Goal: Task Accomplishment & Management: Complete application form

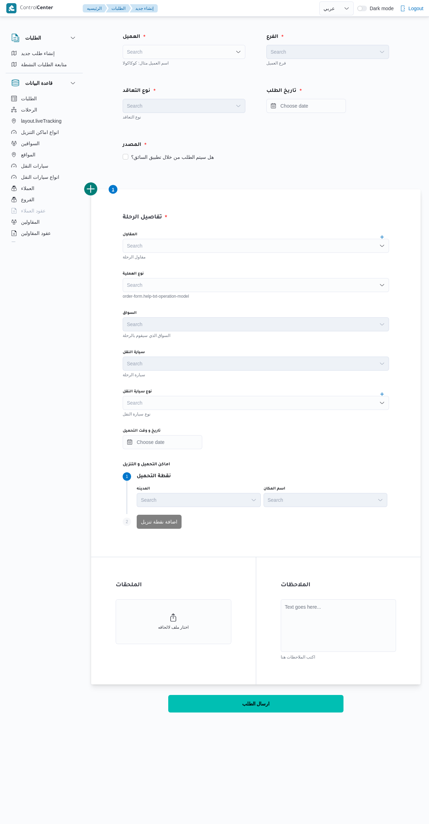
select select "ar"
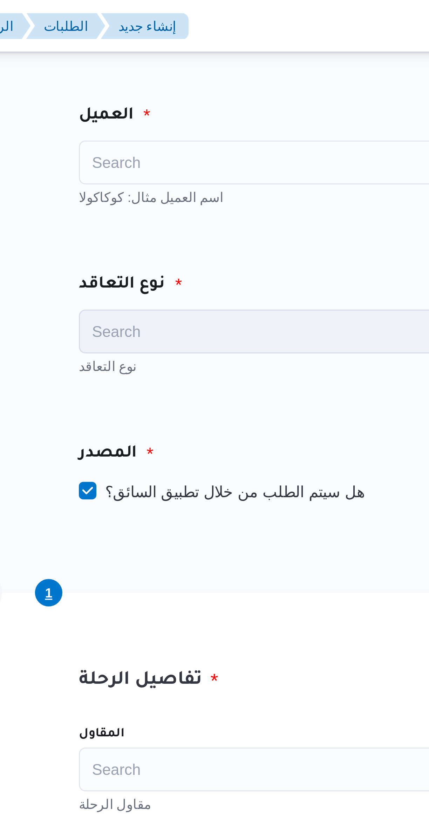
click at [192, 47] on div "Search" at bounding box center [184, 52] width 123 height 14
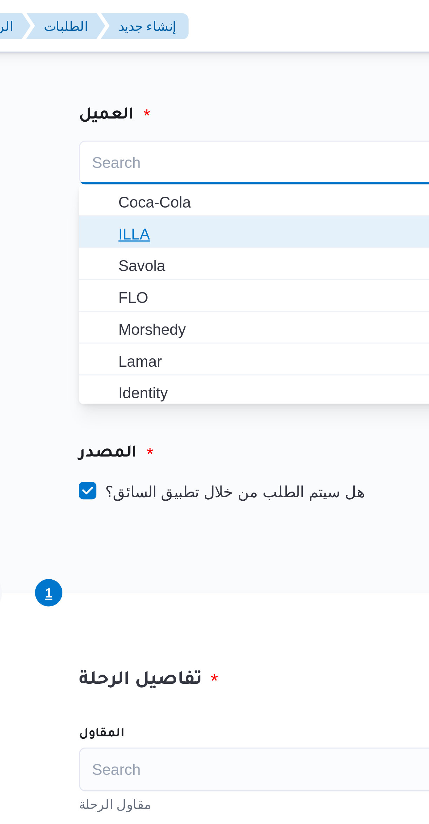
click at [182, 78] on span "ILLA" at bounding box center [188, 74] width 106 height 8
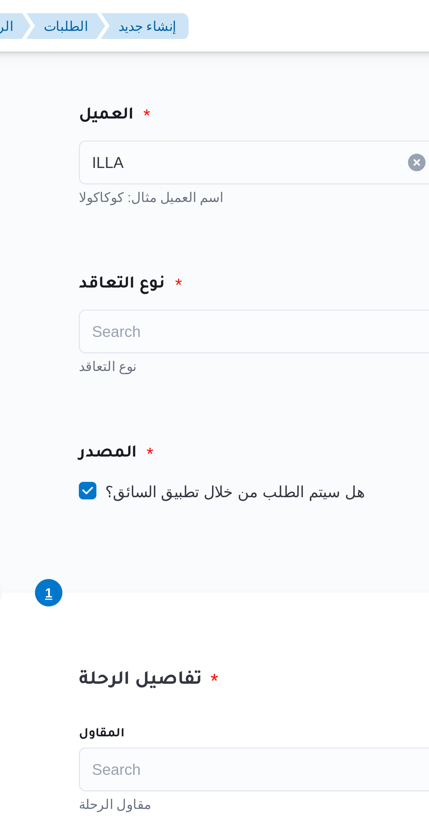
click at [187, 52] on div "ILLA Combo box. Selected. ILLA. Press Backspace to delete ILLA. Combo box input…" at bounding box center [184, 52] width 123 height 14
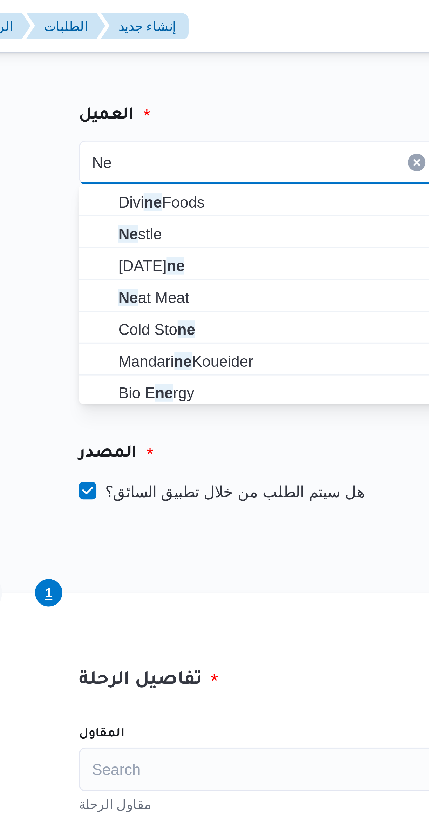
type input "Ne"
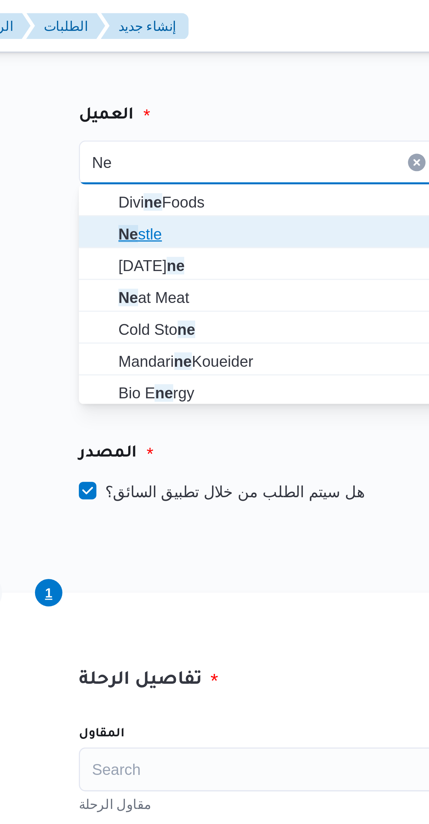
click at [186, 76] on span "Ne stle" at bounding box center [188, 74] width 106 height 8
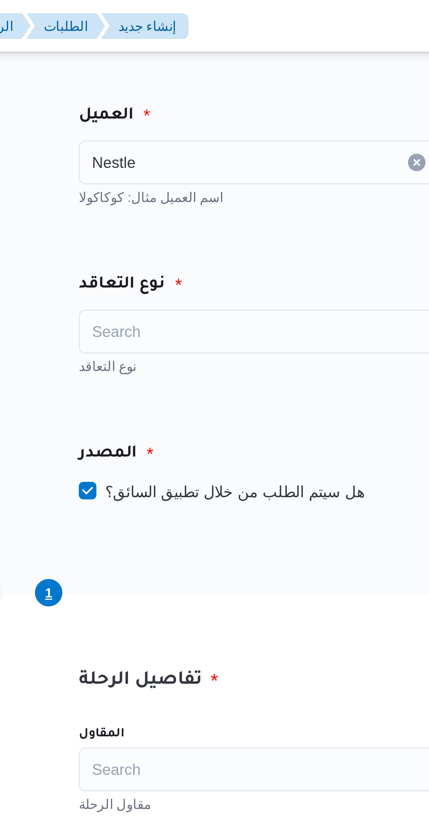
click at [188, 89] on div "نوع التعاقد" at bounding box center [184, 91] width 131 height 17
click at [188, 105] on div "Search" at bounding box center [184, 106] width 123 height 14
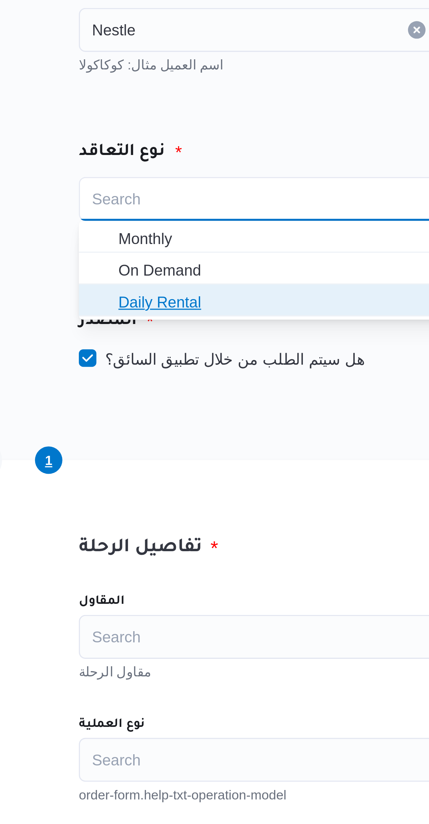
click at [178, 133] on span "Daily Rental" at bounding box center [184, 138] width 117 height 11
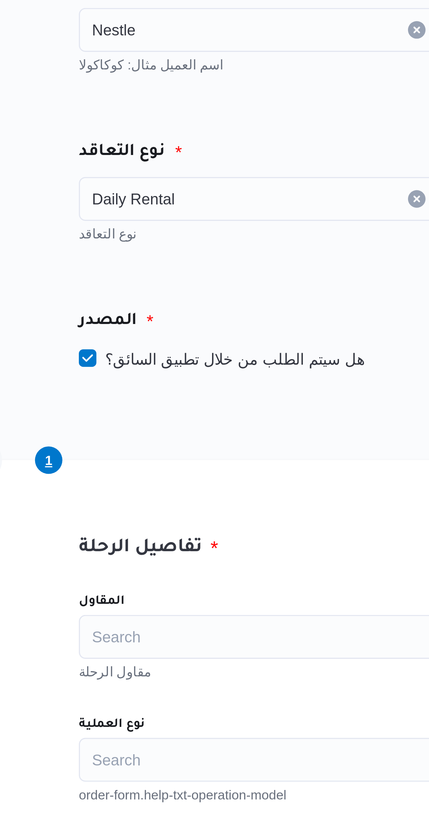
click at [188, 108] on div "Daily Rental Combo box. Selected. Daily Rental. Press Backspace to delete Daily…" at bounding box center [184, 106] width 123 height 14
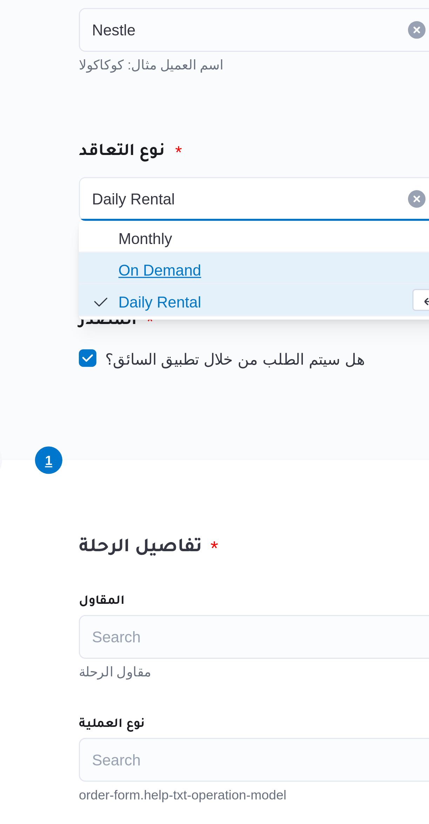
click at [181, 124] on span "On Demand" at bounding box center [188, 128] width 106 height 8
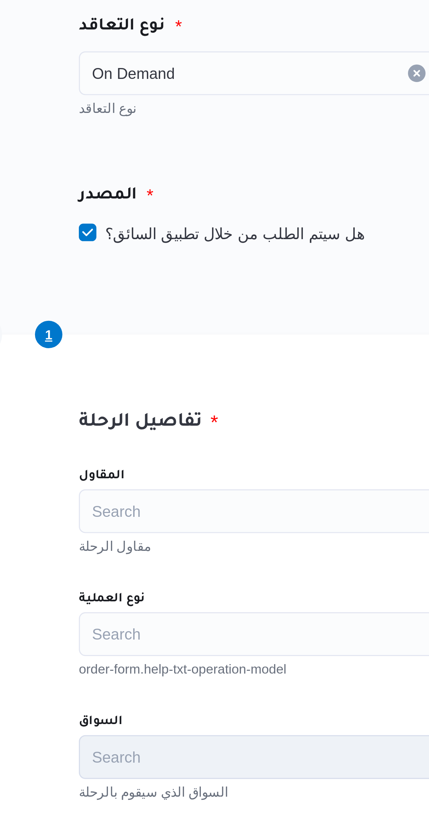
click at [194, 157] on label "هل سيتم الطلب من خلال تطبيق السائق؟" at bounding box center [168, 157] width 91 height 8
checkbox input "false"
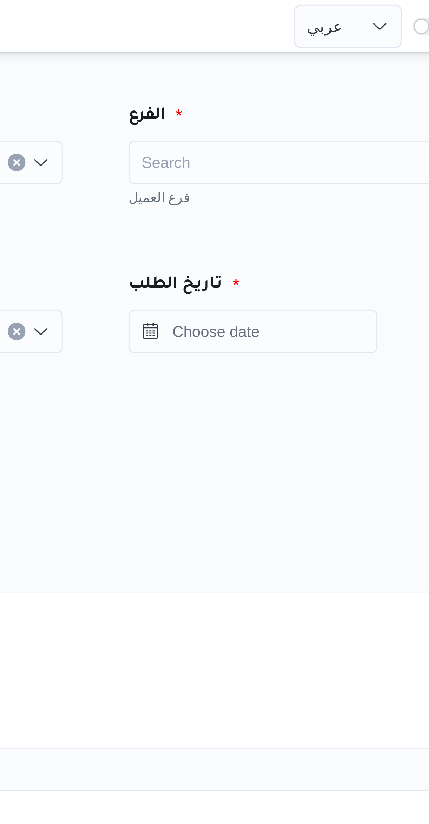
click at [333, 49] on div "Search" at bounding box center [327, 52] width 123 height 14
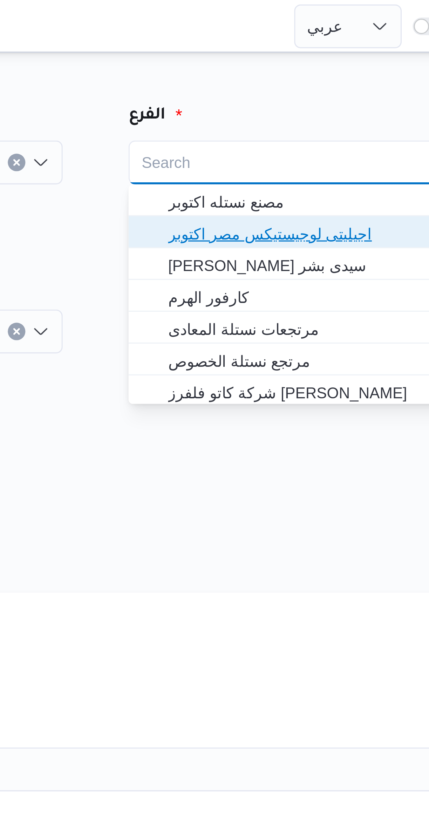
click at [335, 73] on span "اجيليتى لوجيستيكس مصر اكتوبر" at bounding box center [332, 74] width 106 height 8
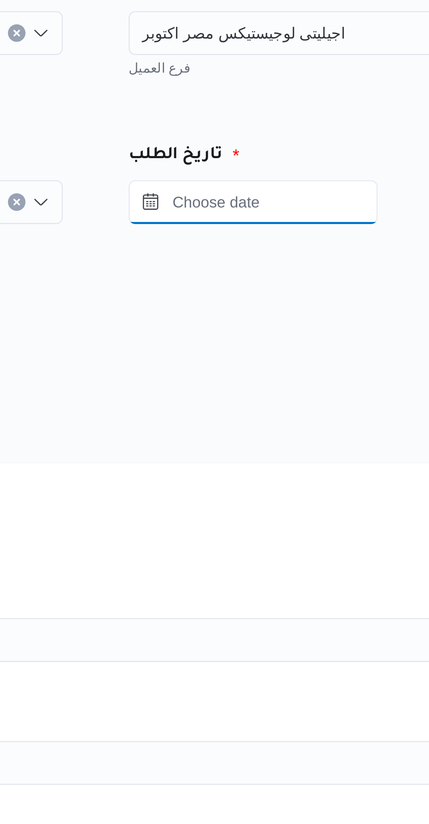
click at [331, 106] on input "Press the down key to open a popover containing a calendar." at bounding box center [306, 106] width 80 height 14
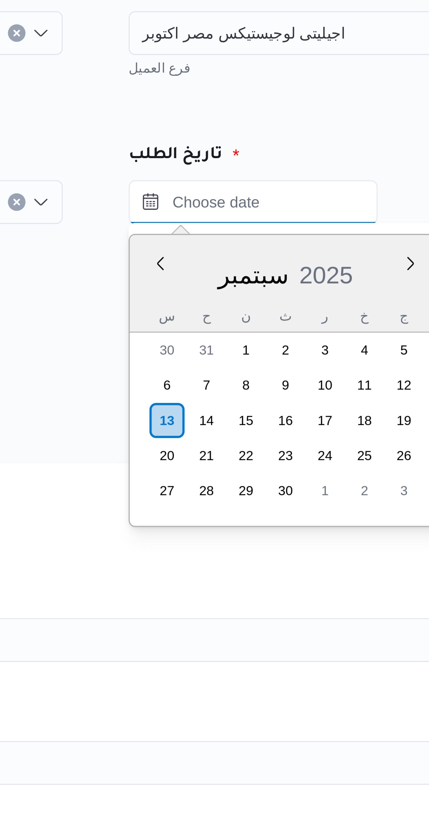
scroll to position [327, 0]
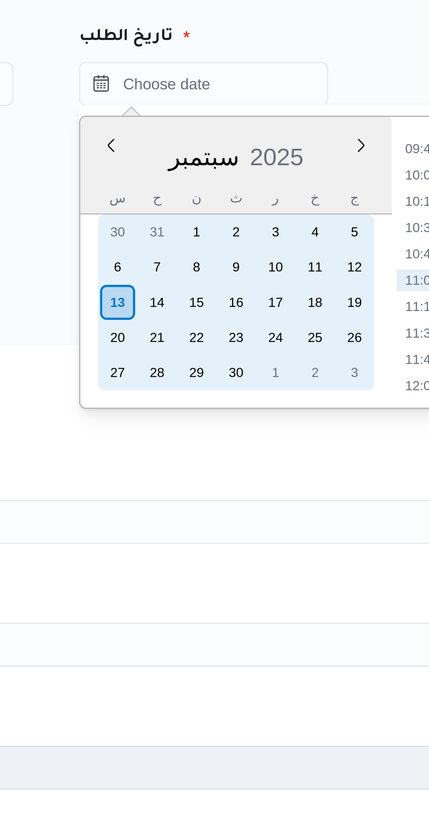
click at [279, 174] on div "13" at bounding box center [278, 175] width 11 height 11
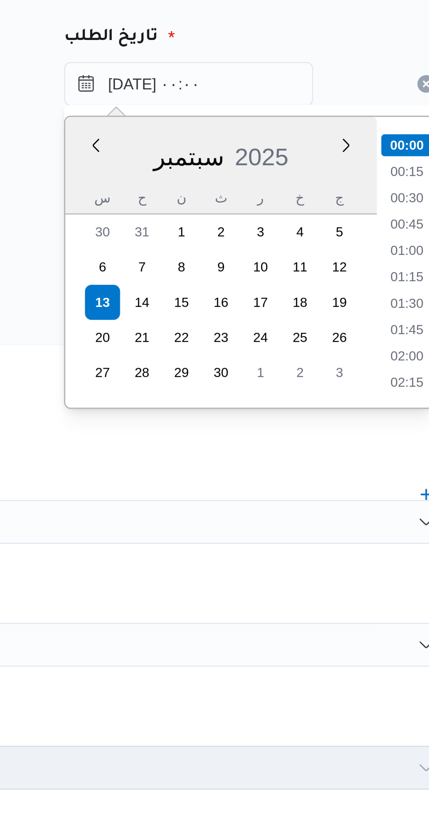
click at [374, 158] on li "01:00" at bounding box center [376, 159] width 16 height 7
type input "١٣/٠٩/٢٠٢٥ ٠١:٠٠"
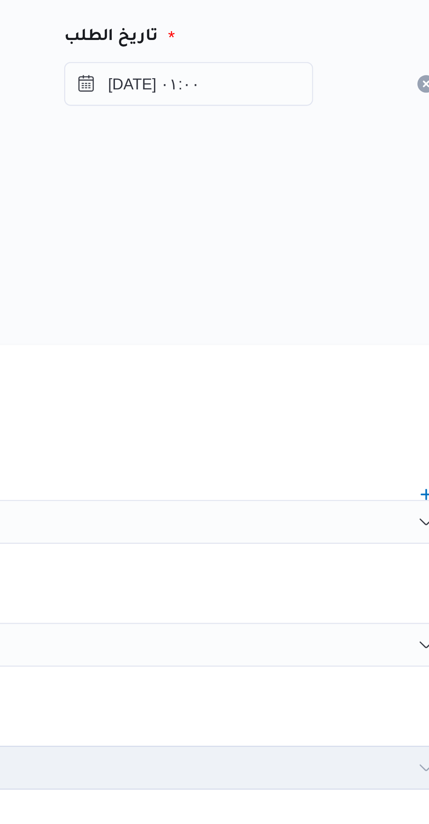
click at [342, 148] on div "المصدر" at bounding box center [256, 145] width 275 height 17
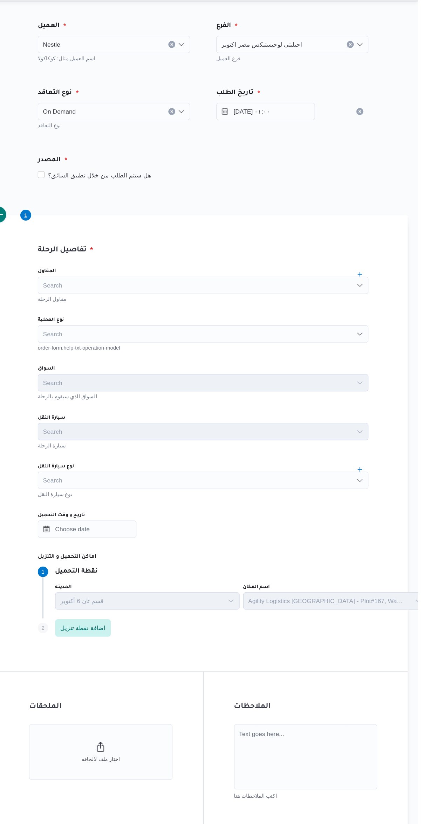
click at [145, 285] on div "Search" at bounding box center [256, 285] width 266 height 14
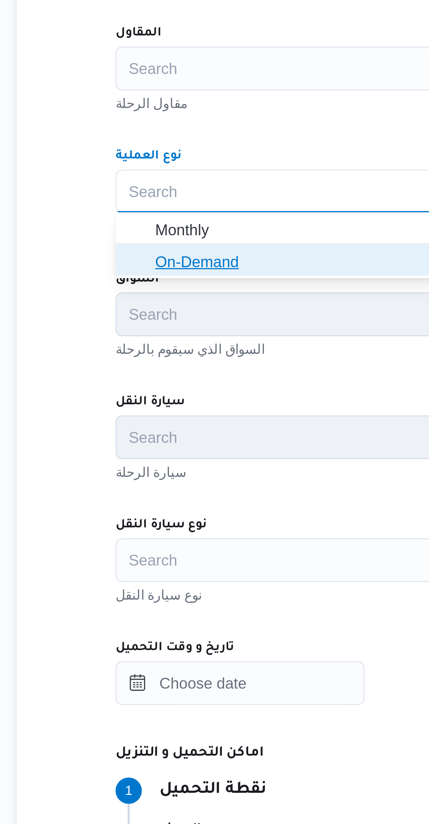
click at [130, 308] on icon "button" at bounding box center [130, 308] width 6 height 6
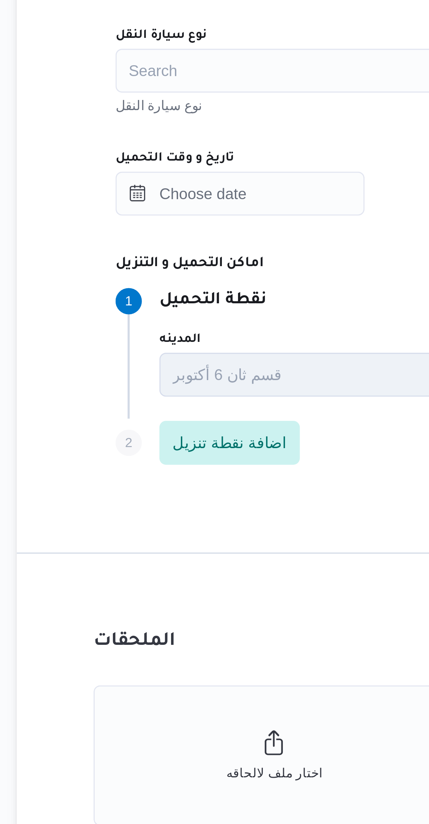
click at [142, 406] on div "Search" at bounding box center [256, 403] width 266 height 14
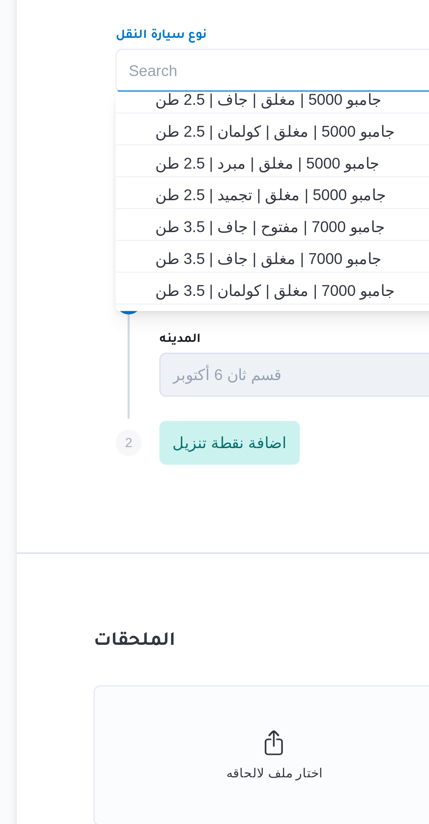
scroll to position [85, 0]
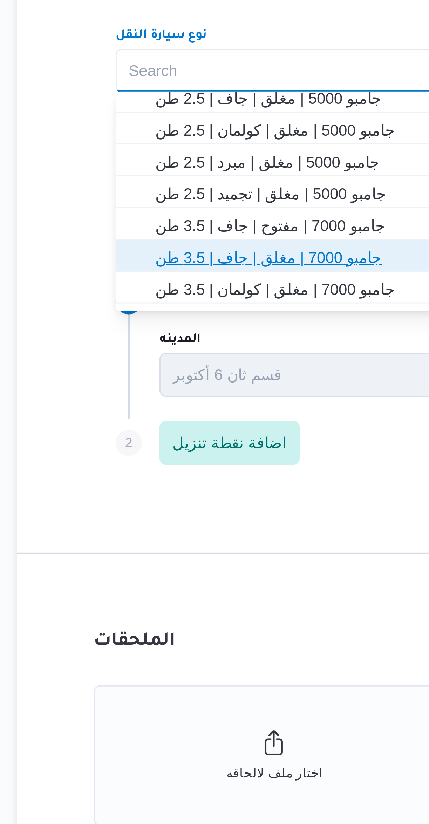
click at [147, 461] on span "جامبو 7000 | مغلق | جاف | 3.5 طن" at bounding box center [260, 462] width 250 height 8
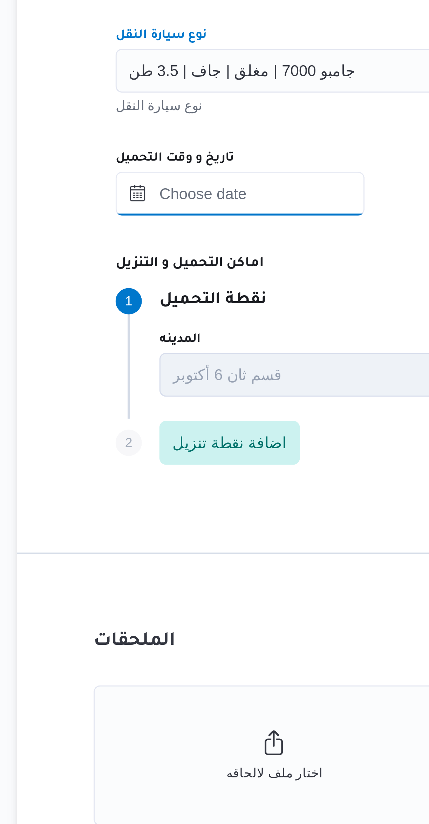
click at [152, 443] on input "تاريخ و وقت التحميل" at bounding box center [163, 442] width 80 height 14
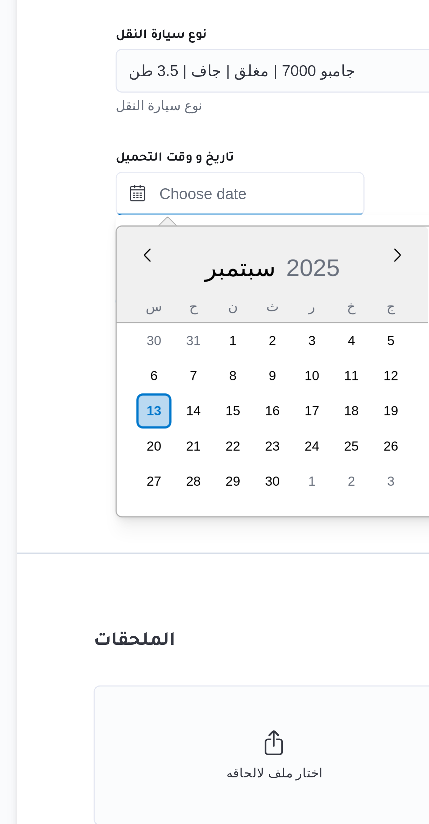
scroll to position [328, 0]
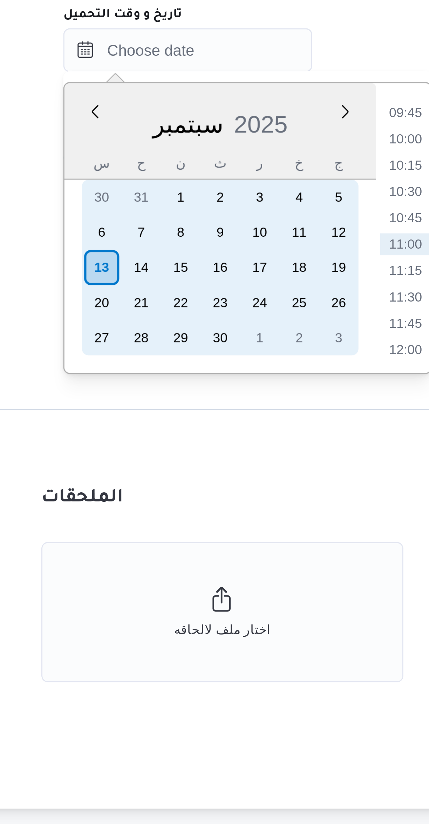
click at [134, 512] on div "13" at bounding box center [134, 511] width 11 height 11
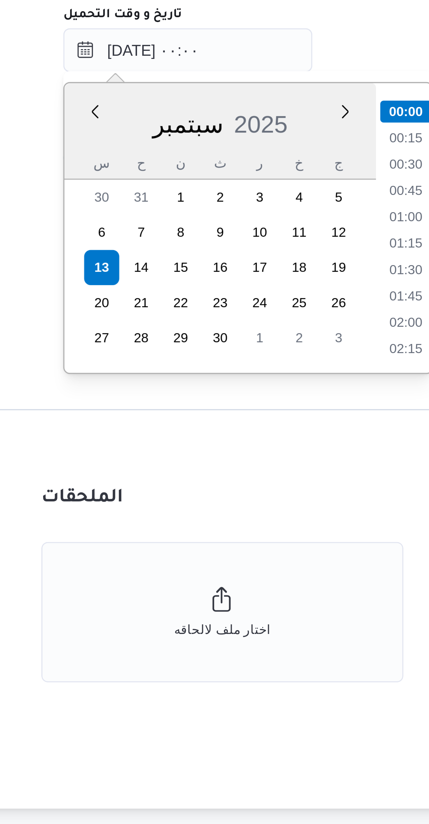
click at [228, 497] on li "01:00" at bounding box center [232, 495] width 16 height 7
type input "١٣/٠٩/٢٠٢٥ ٠١:٠٠"
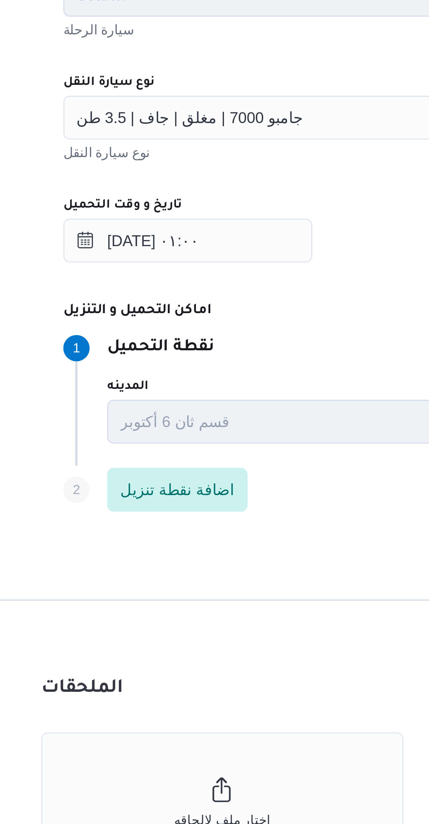
click at [144, 401] on span "جامبو 7000 | مغلق | جاف | 3.5 طن" at bounding box center [163, 403] width 73 height 8
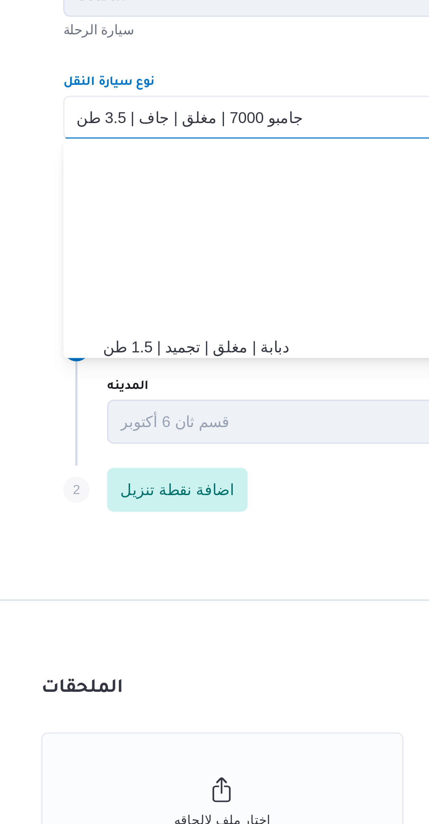
scroll to position [72, 0]
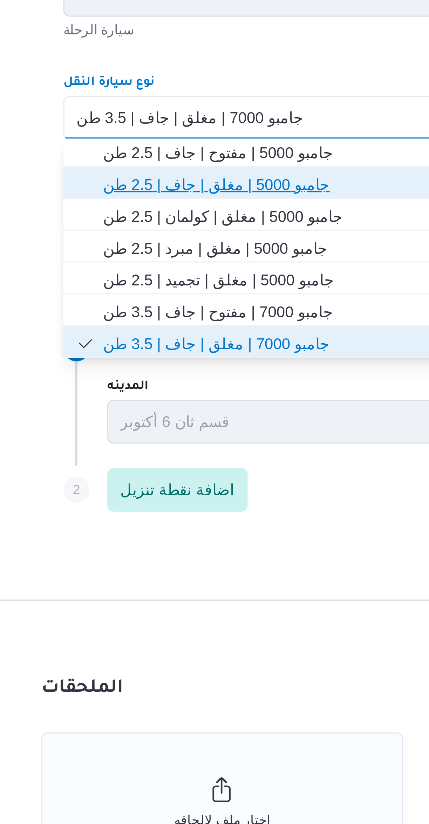
click at [140, 423] on span "جامبو 5000 | مغلق | جاف | 2.5 طن" at bounding box center [260, 424] width 250 height 8
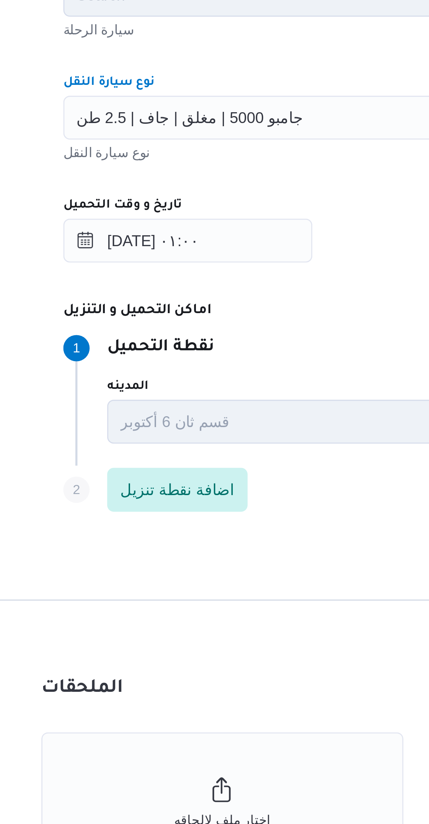
click at [221, 439] on div "١٣/٠٩/٢٠٢٥ ٠١:٠٠" at bounding box center [256, 442] width 266 height 14
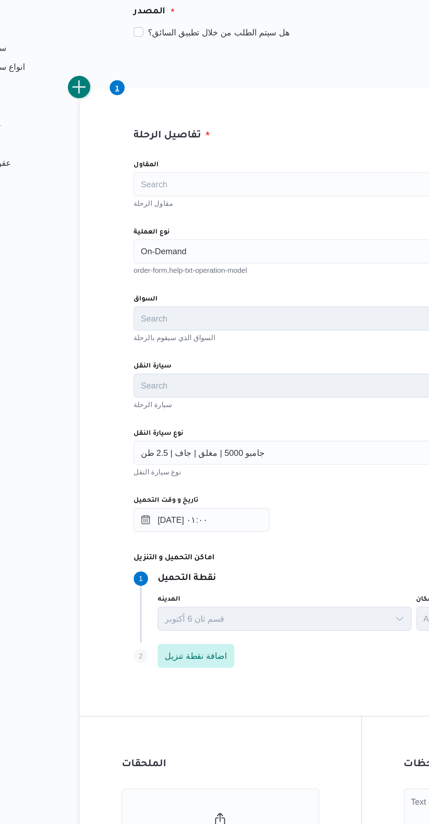
click at [96, 189] on button "add trip" at bounding box center [91, 189] width 14 height 14
click at [127, 285] on input "نوع العملية" at bounding box center [127, 285] width 1 height 8
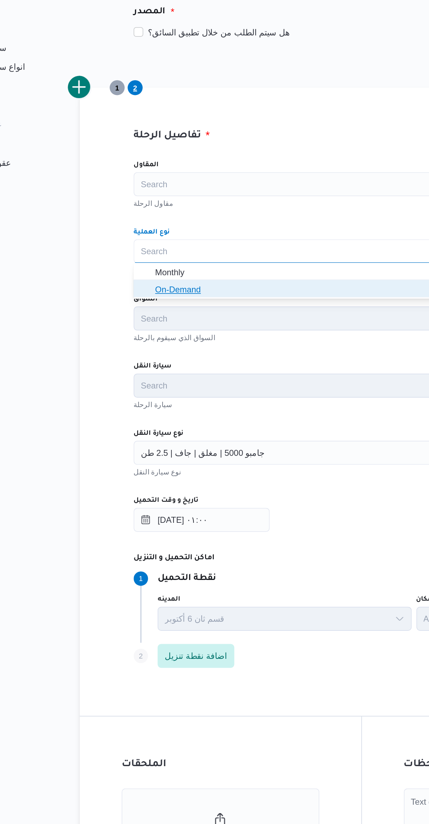
click at [129, 307] on icon "button" at bounding box center [130, 308] width 6 height 6
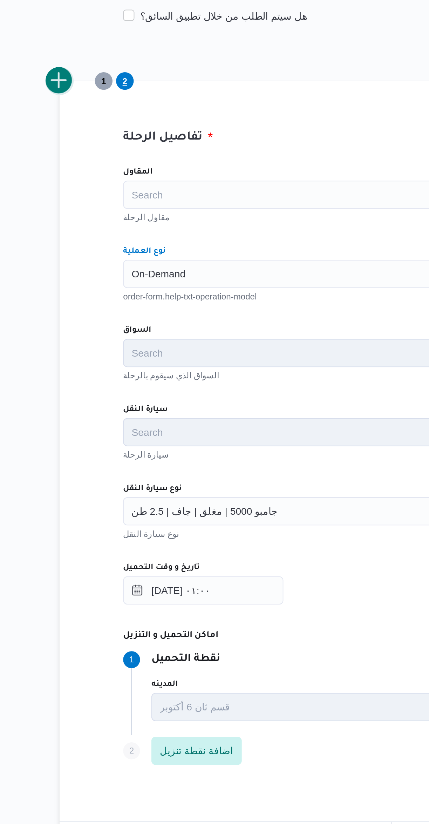
click at [93, 195] on button "add trip" at bounding box center [91, 189] width 14 height 14
click at [139, 290] on div "Search" at bounding box center [256, 285] width 266 height 14
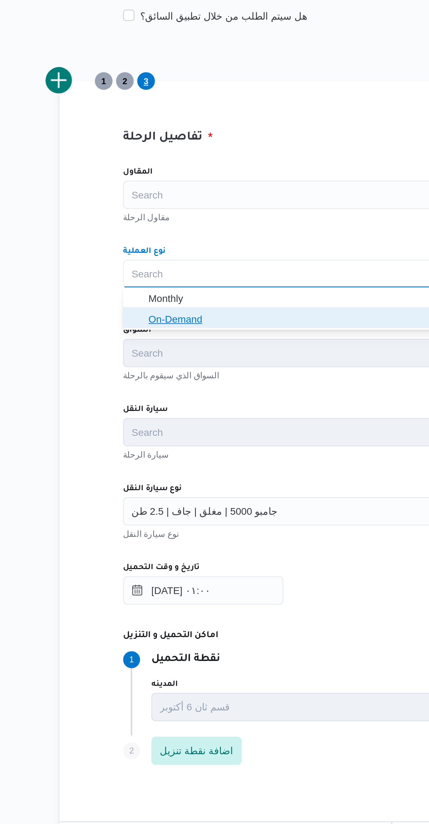
click at [130, 306] on icon "button" at bounding box center [130, 308] width 6 height 6
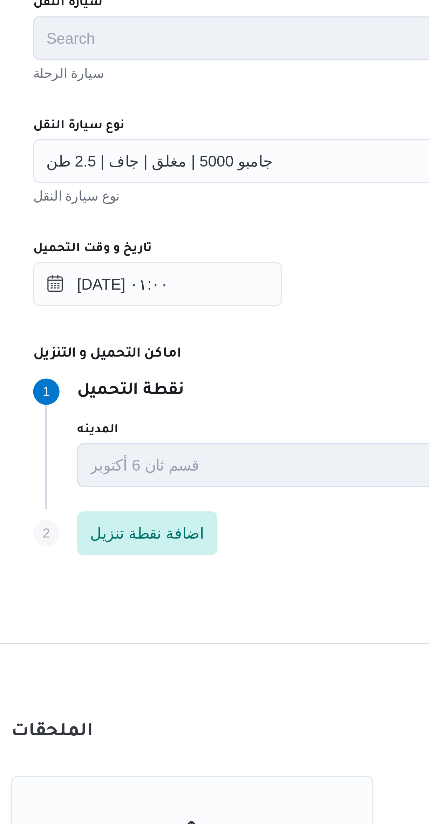
click at [145, 405] on span "جامبو 5000 | مغلق | جاف | 2.5 طن" at bounding box center [163, 403] width 73 height 8
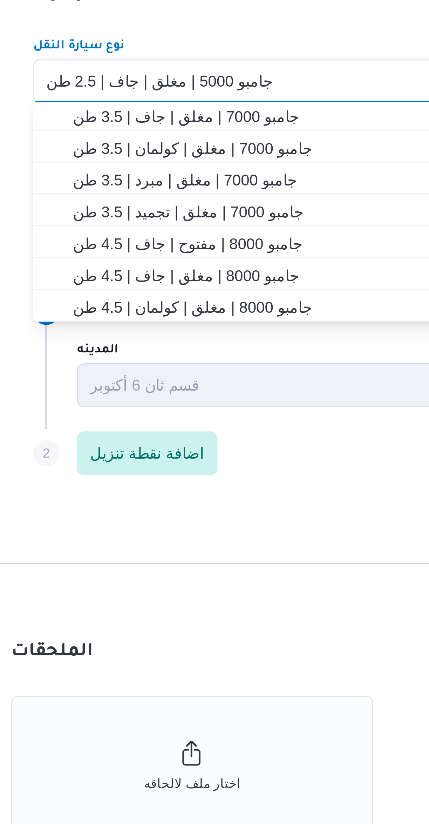
scroll to position [135, 0]
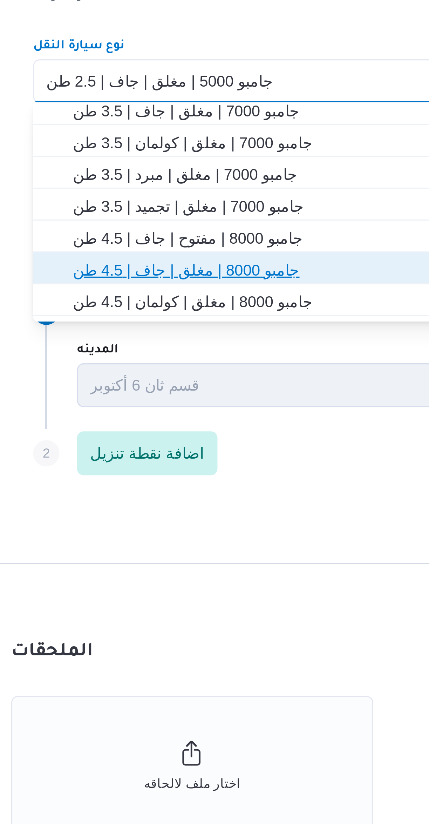
click at [147, 464] on span "جامبو 8000 | مغلق | جاف | 4.5 طن" at bounding box center [260, 463] width 250 height 8
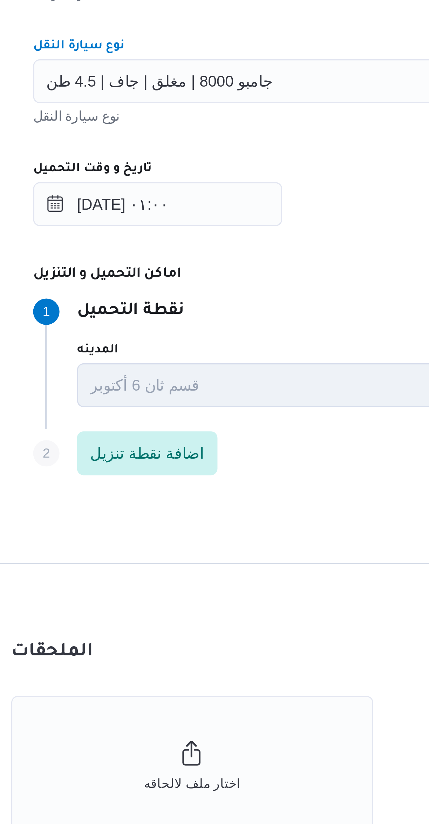
click at [215, 456] on div "المقاول Search مقاول الرحلة نوع العملية On-Demand order-form.help-txt-operation…" at bounding box center [256, 382] width 278 height 312
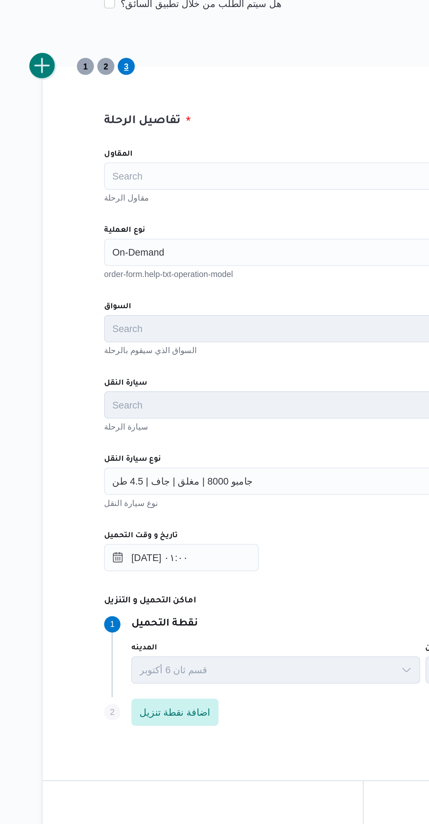
click at [95, 188] on button "add trip" at bounding box center [91, 189] width 14 height 14
click at [138, 289] on div "Search" at bounding box center [256, 285] width 266 height 14
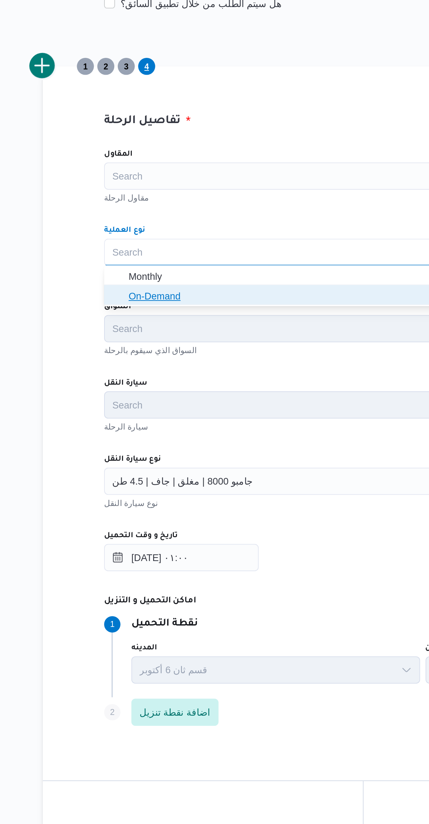
click at [131, 309] on icon "button" at bounding box center [130, 308] width 6 height 6
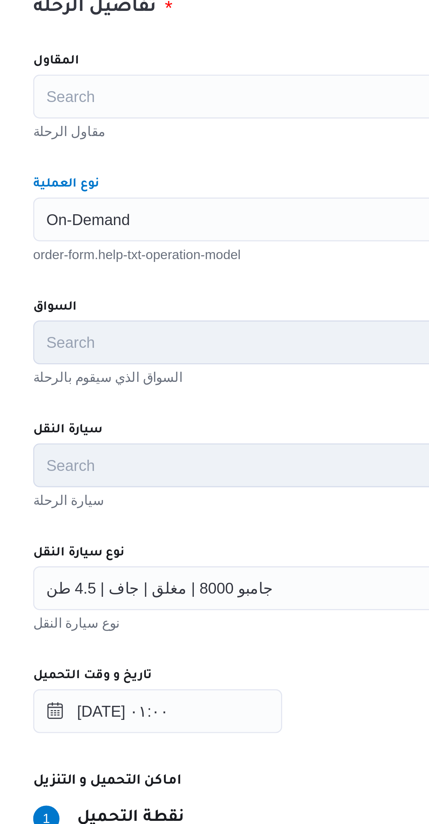
click at [158, 304] on div "المقاول Search مقاول الرحلة نوع العملية On-Demand Combo box. Selected. On-Deman…" at bounding box center [256, 382] width 278 height 312
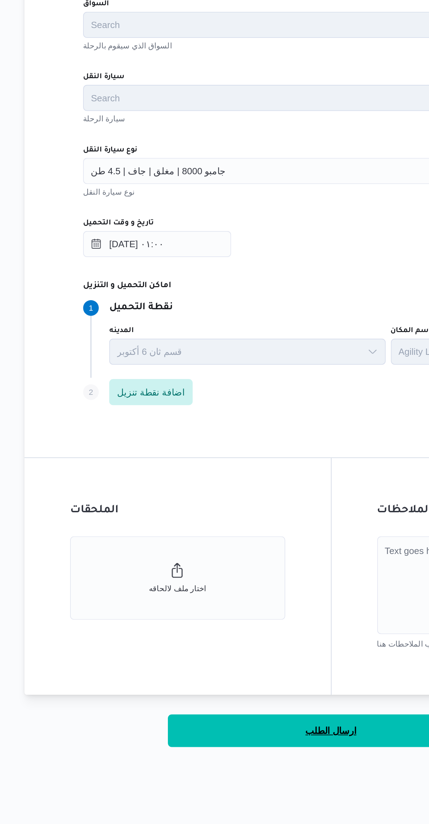
click at [248, 705] on span "ارسال الطلب" at bounding box center [256, 703] width 28 height 8
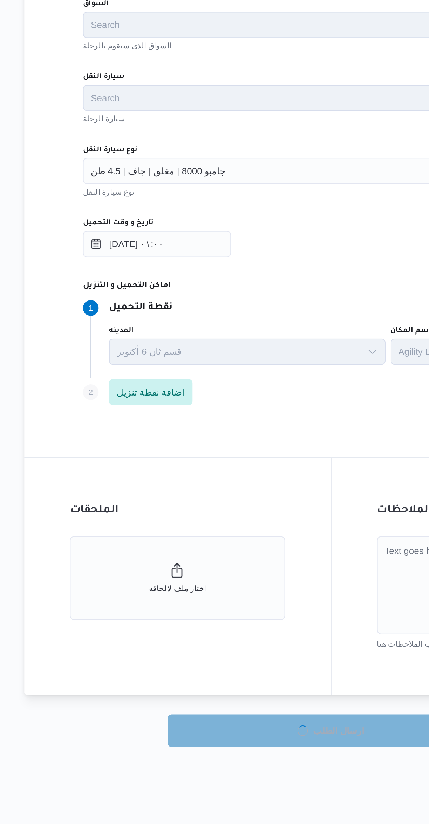
select select "ar"
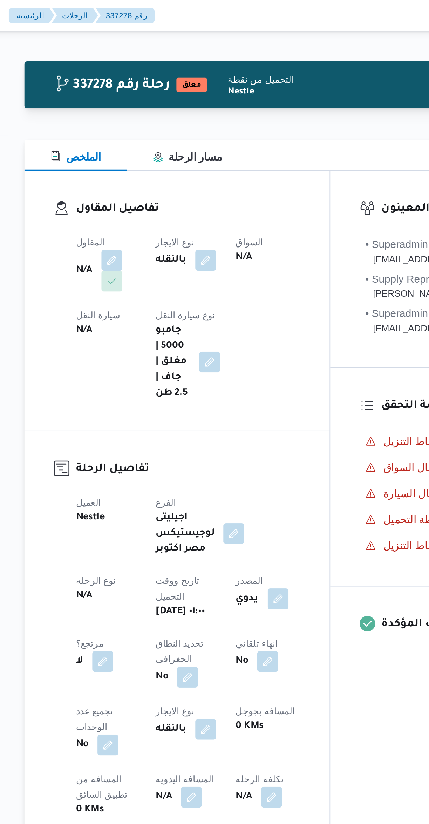
select select "ar"
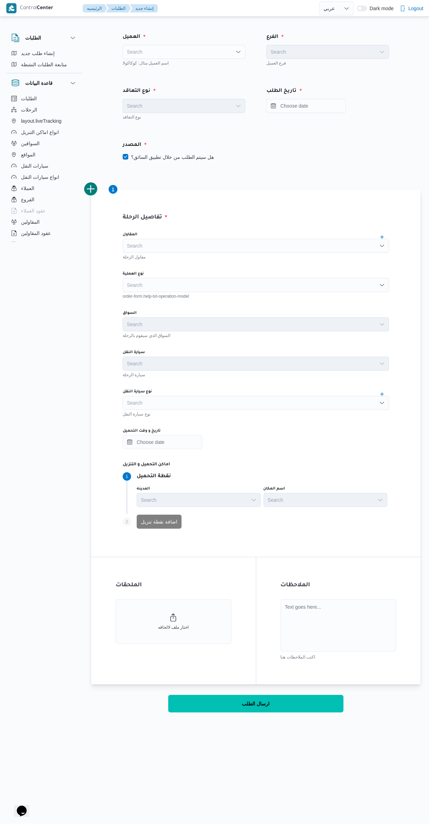
click at [169, 54] on div "Search" at bounding box center [184, 52] width 123 height 14
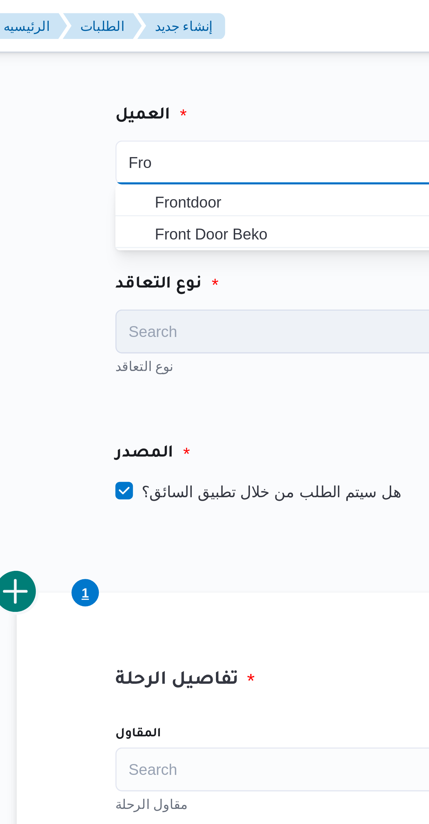
type input "Fro"
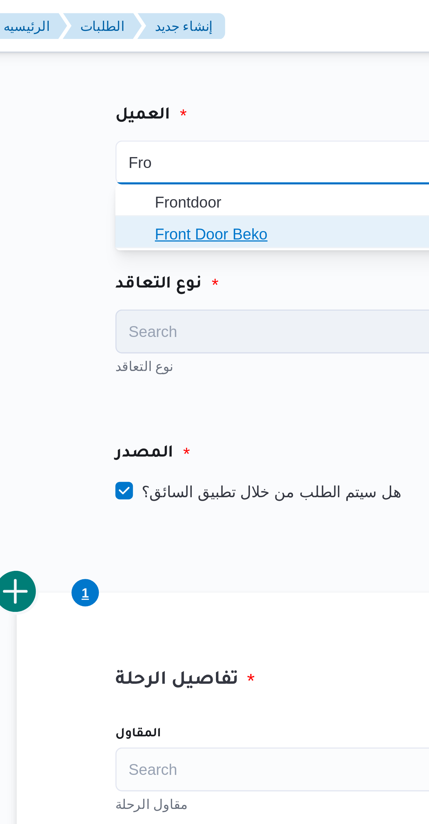
click at [182, 78] on span "Front Door Beko" at bounding box center [188, 74] width 106 height 8
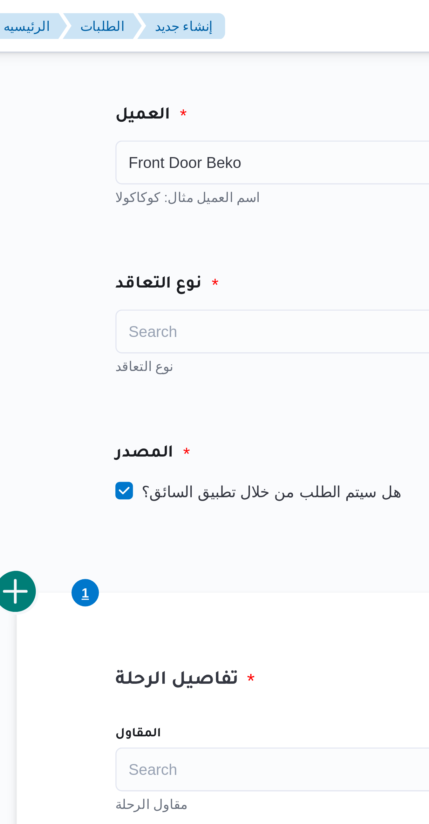
click at [185, 49] on div "Front Door Beko Combo box. Selected. Front Door Beko. Press Backspace to delete…" at bounding box center [184, 52] width 123 height 14
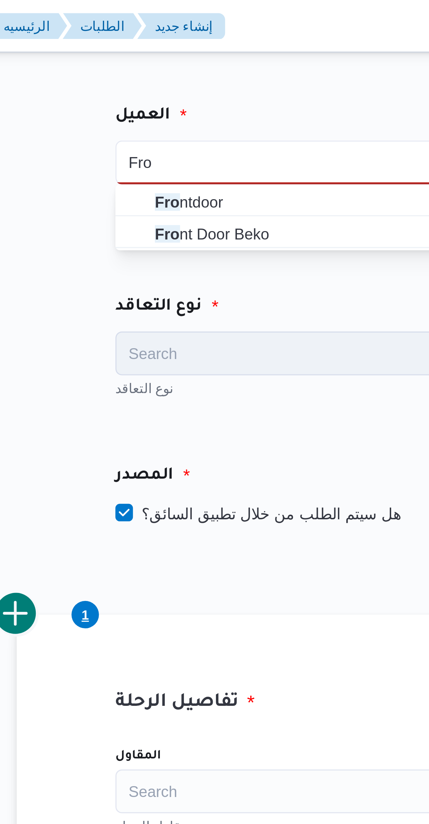
type input "Fro"
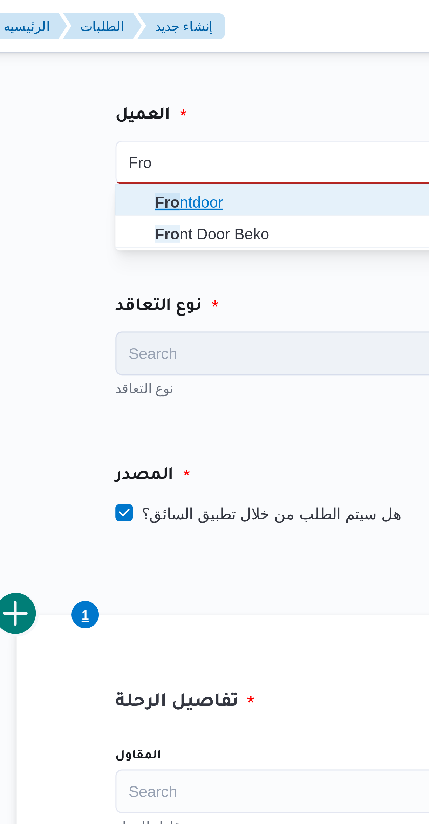
click at [184, 65] on span "Fro ntdoor" at bounding box center [188, 64] width 106 height 8
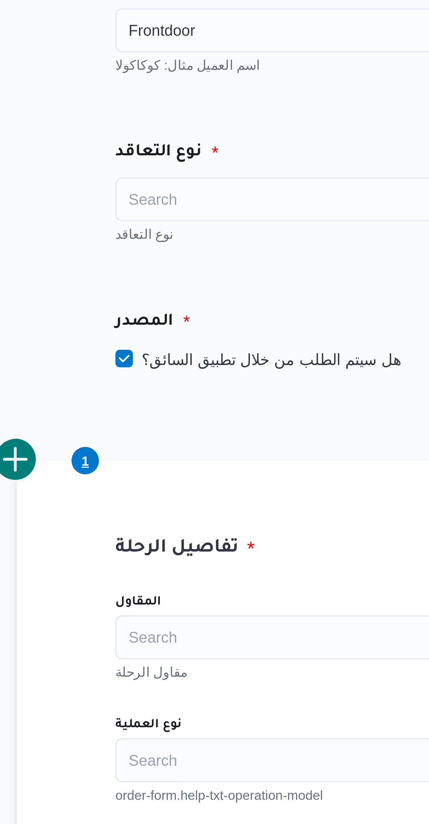
click at [178, 109] on div "Search" at bounding box center [184, 106] width 123 height 14
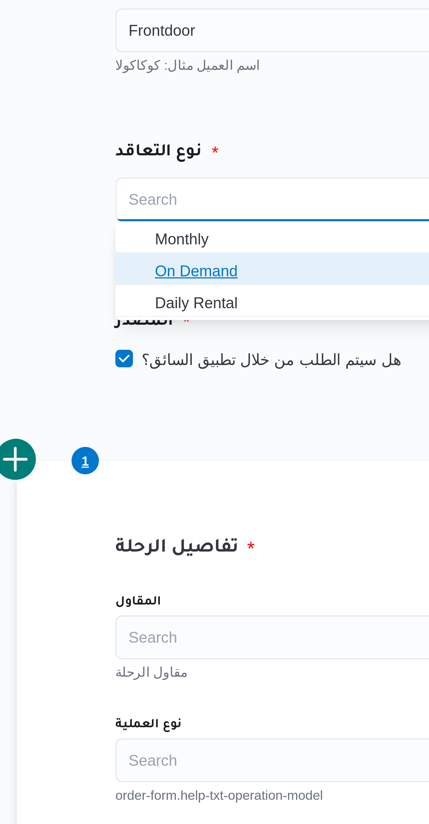
click at [178, 128] on span "On Demand" at bounding box center [188, 128] width 106 height 8
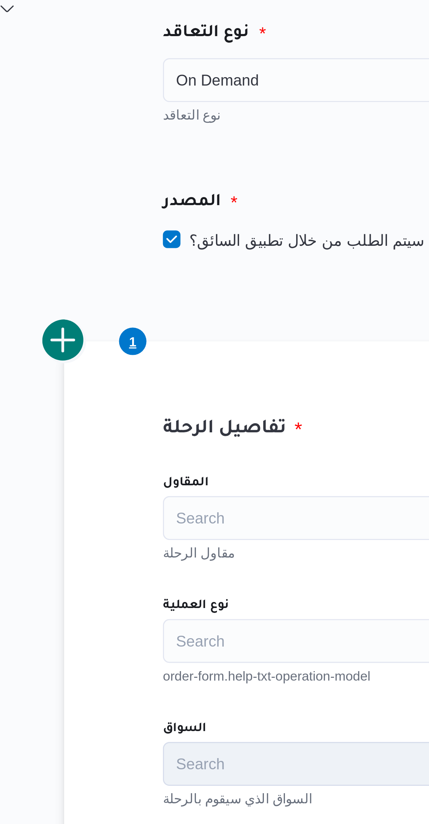
click at [167, 167] on div "المصدر هل سيتم الطلب من خلال تطبيق السائق؟" at bounding box center [255, 150] width 287 height 41
click at [174, 159] on label "هل سيتم الطلب من خلال تطبيق السائق؟" at bounding box center [168, 157] width 91 height 8
checkbox input "false"
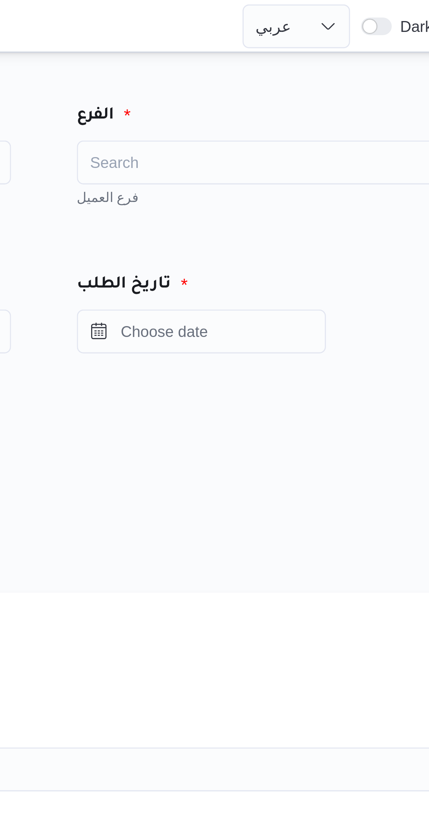
click at [331, 48] on div "Search" at bounding box center [327, 52] width 123 height 14
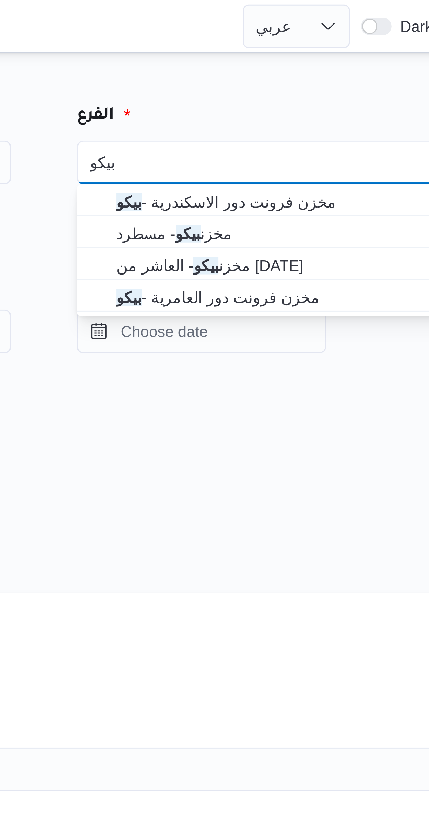
type input "بيكو"
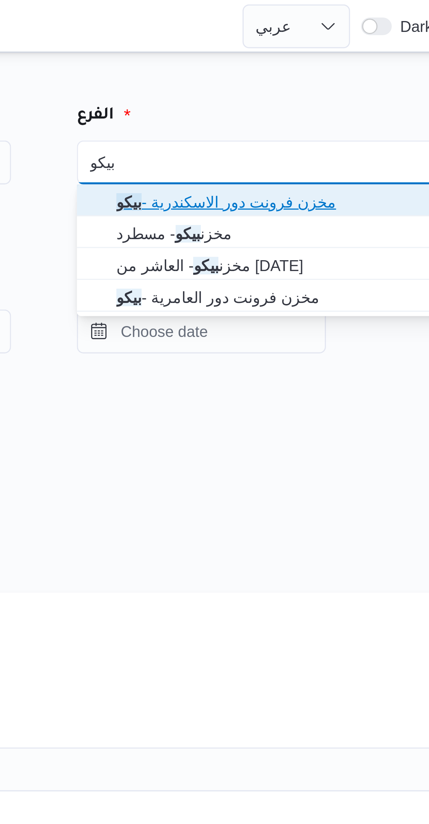
click at [332, 66] on span "مخزن فرونت دور الاسكندرية - بيكو" at bounding box center [332, 64] width 106 height 8
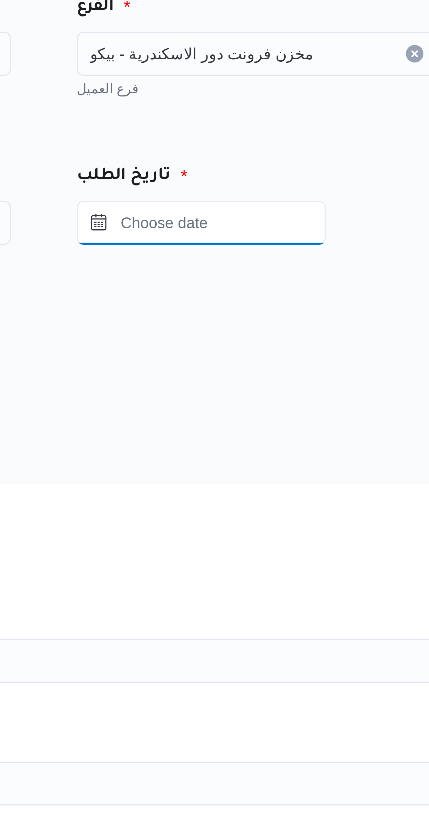
click at [330, 104] on input "Press the down key to open a popover containing a calendar." at bounding box center [306, 106] width 80 height 14
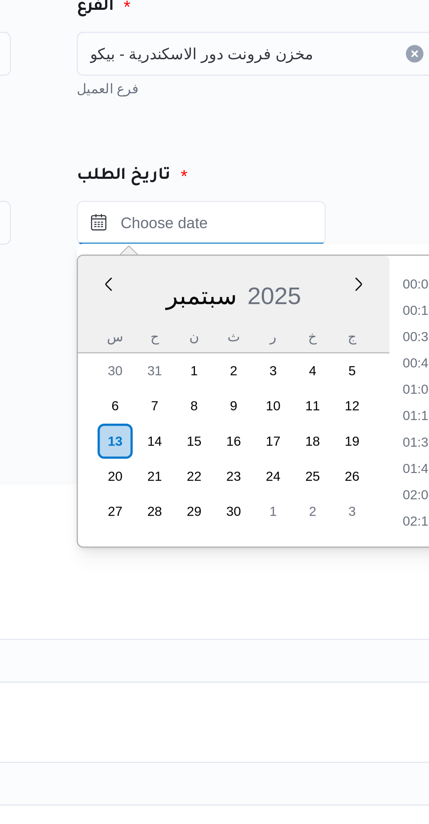
scroll to position [336, 0]
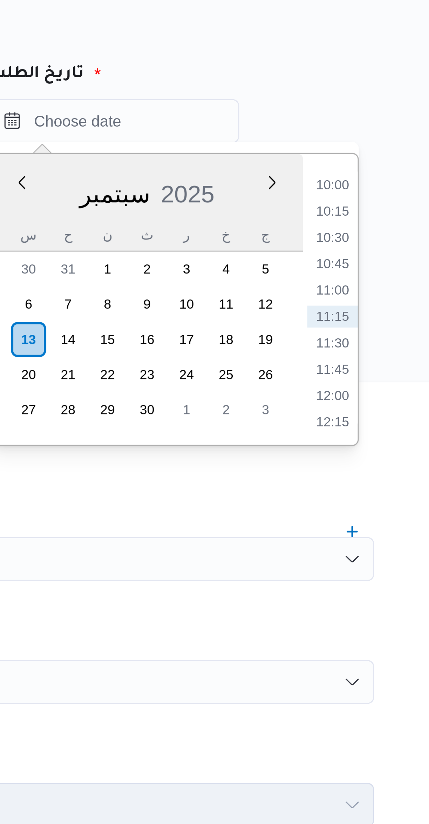
click at [380, 127] on li "10:00" at bounding box center [376, 126] width 16 height 7
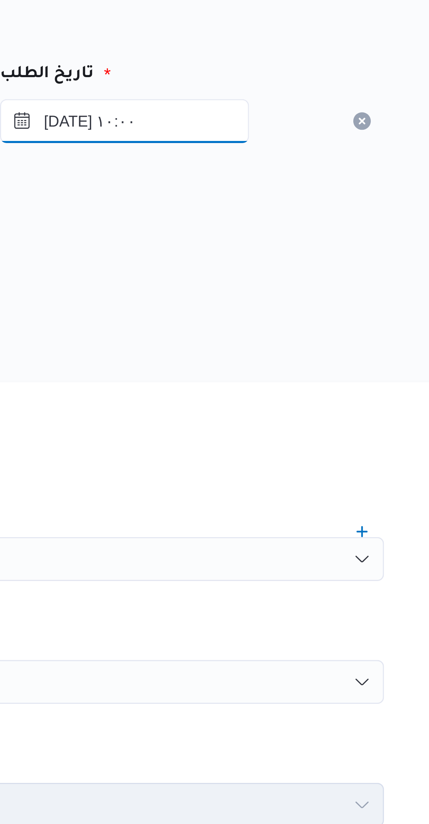
click at [334, 105] on input "١٣/٠٩/٢٠٢٥ ١٠:٠٠" at bounding box center [306, 106] width 80 height 14
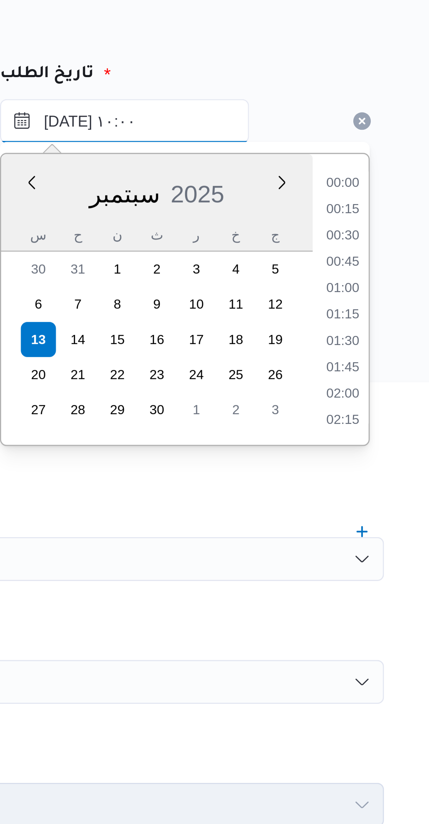
scroll to position [294, 0]
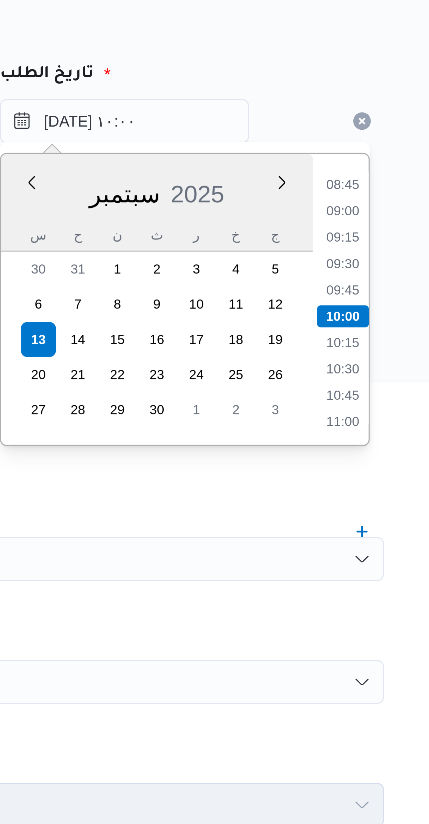
click at [379, 135] on li "09:00" at bounding box center [376, 134] width 16 height 7
type input "[DATE] ٠٩:٠٠"
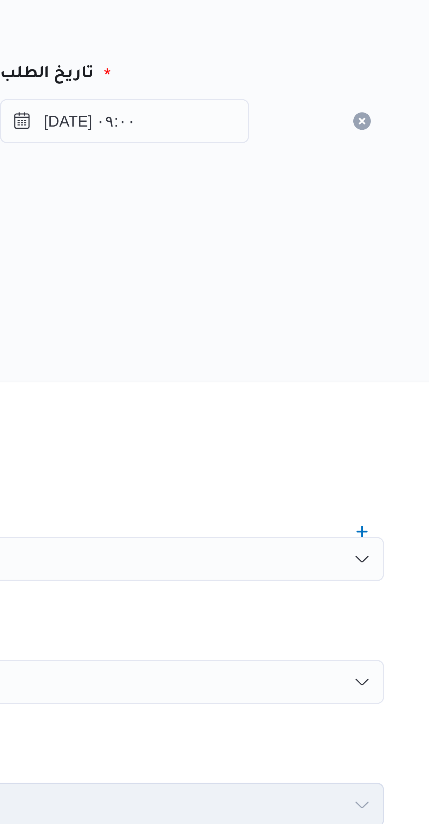
click at [379, 135] on div "المصدر هل سيتم الطلب من خلال تطبيق السائق؟" at bounding box center [255, 150] width 287 height 41
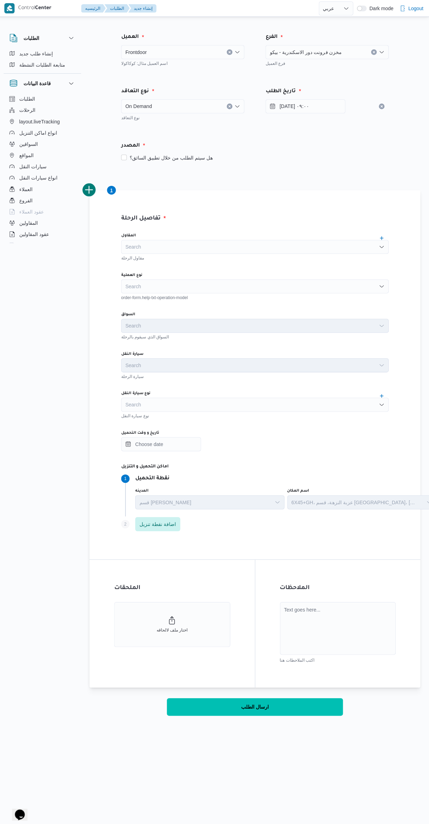
click at [276, 282] on div "Search" at bounding box center [256, 285] width 266 height 14
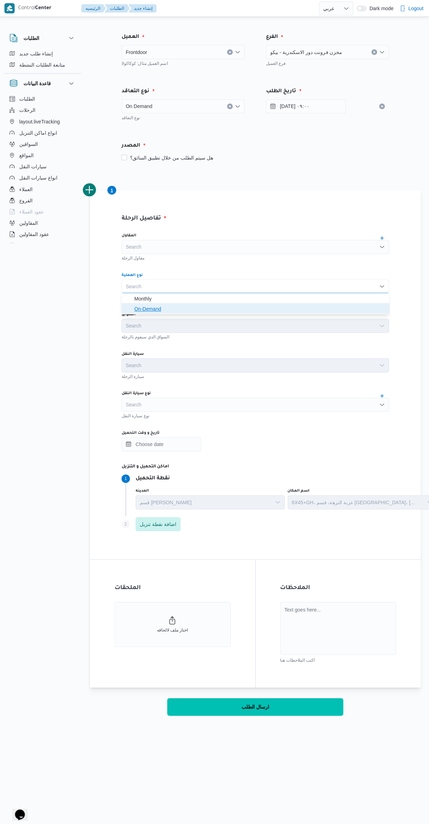
click at [254, 306] on span "On-Demand" at bounding box center [260, 307] width 250 height 8
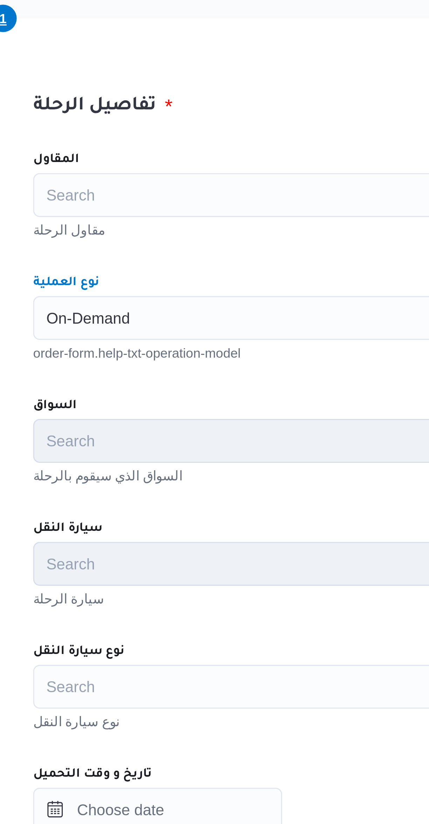
click at [202, 245] on div "Search" at bounding box center [256, 246] width 266 height 14
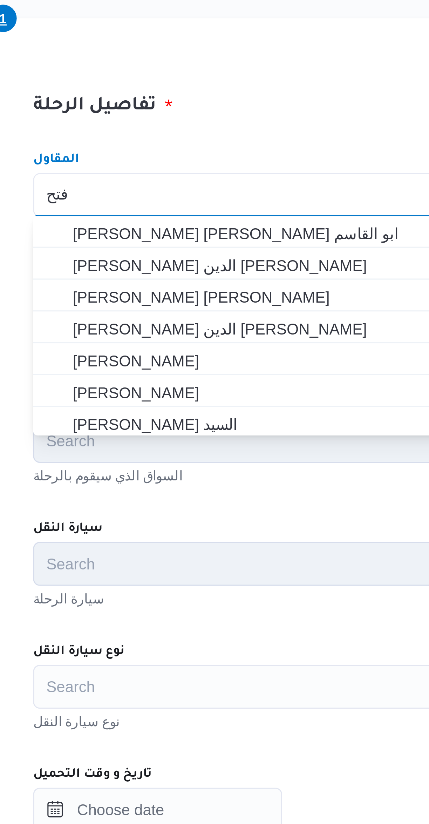
type input "فتحة"
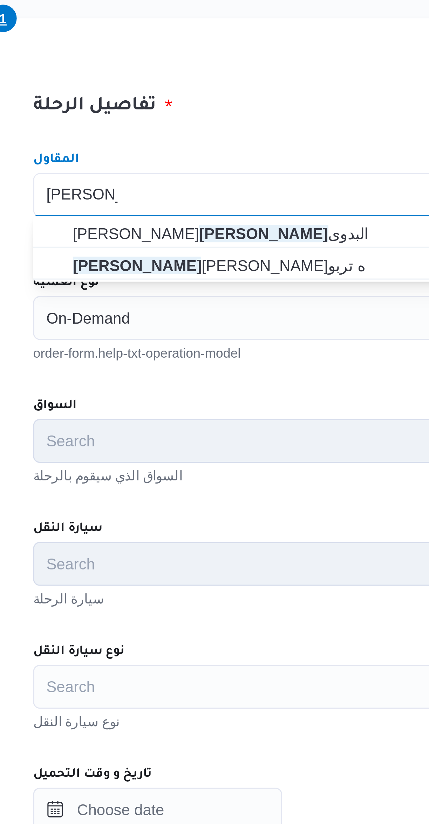
type input "فتحى حسن"
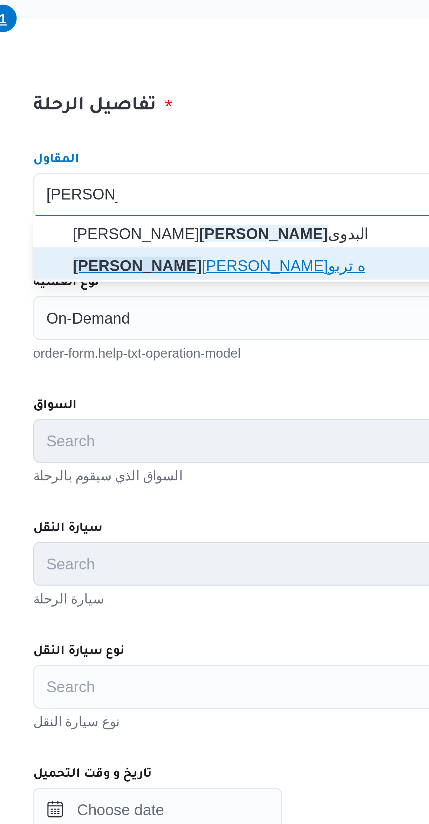
click at [176, 269] on mark "فتحى حسن" at bounding box center [155, 268] width 41 height 6
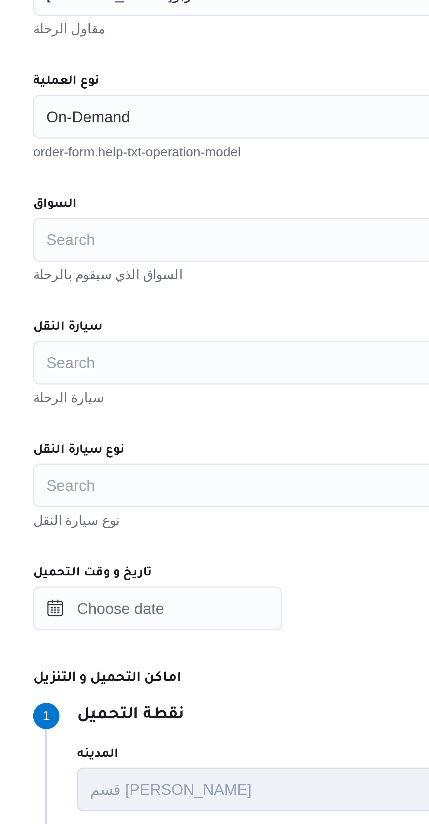
click at [198, 318] on div "Search" at bounding box center [256, 324] width 266 height 14
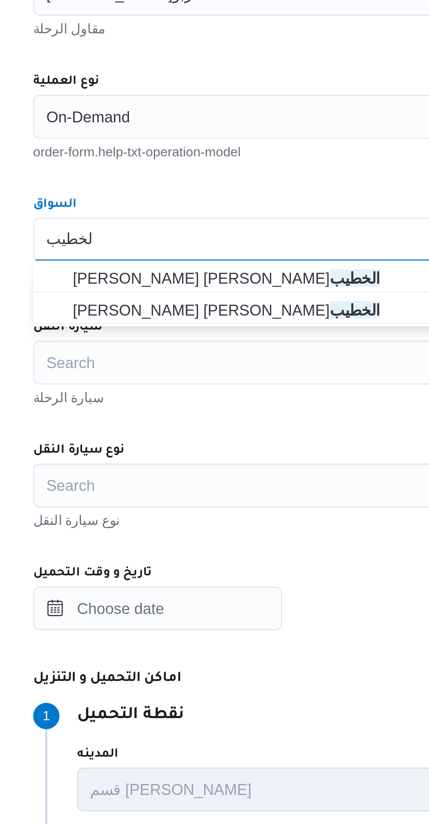
type input "الخطيب"
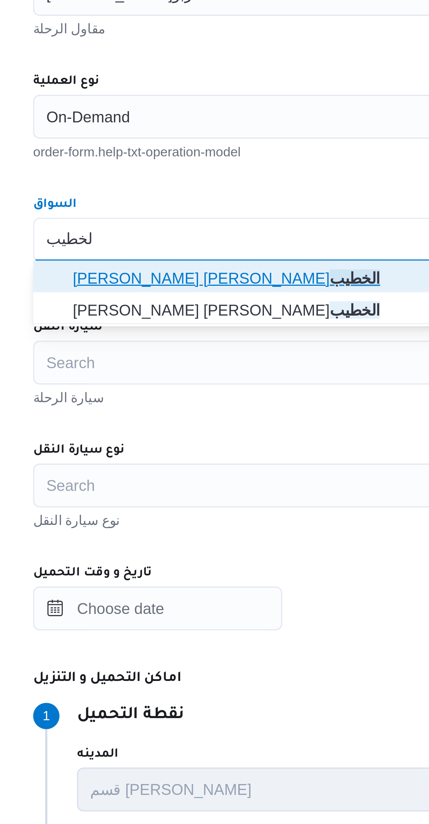
click at [198, 337] on span "محمود محمد زكي محمد الخطيب" at bounding box center [260, 336] width 250 height 8
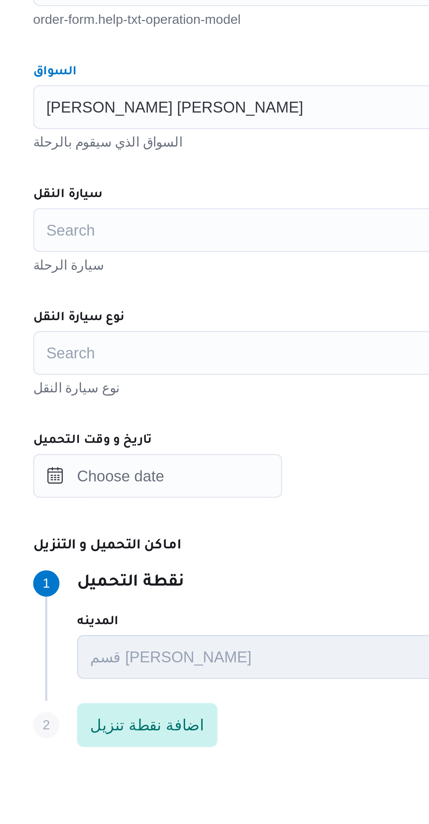
click at [197, 362] on div "Search" at bounding box center [256, 364] width 266 height 14
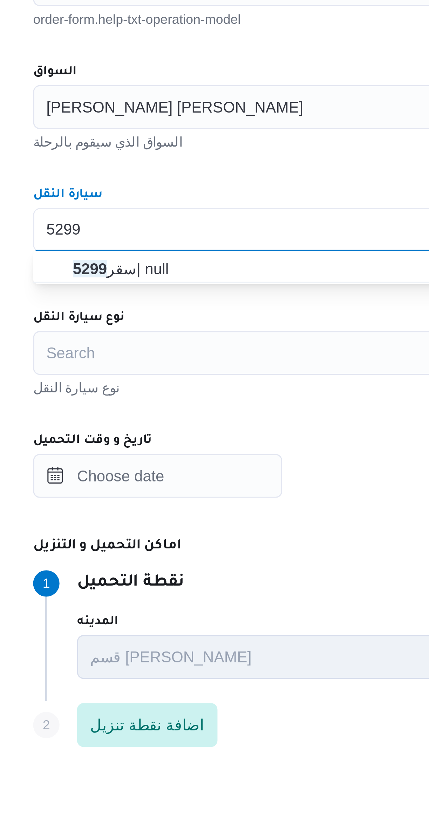
type input "5299"
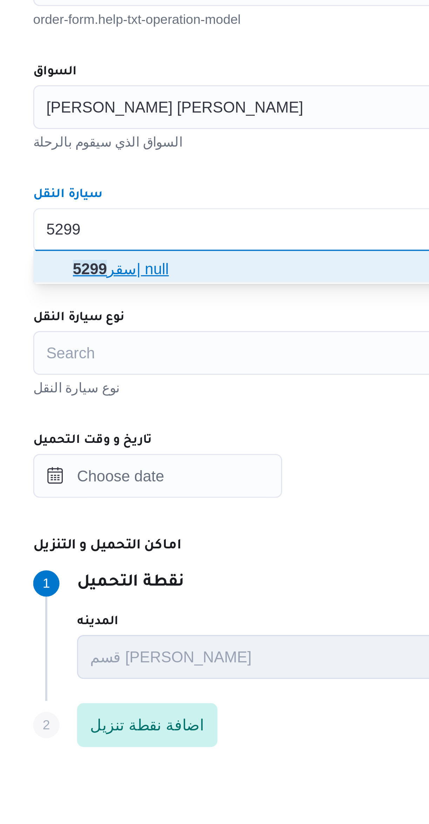
click at [192, 380] on span "سقر 5299 | null" at bounding box center [260, 376] width 250 height 8
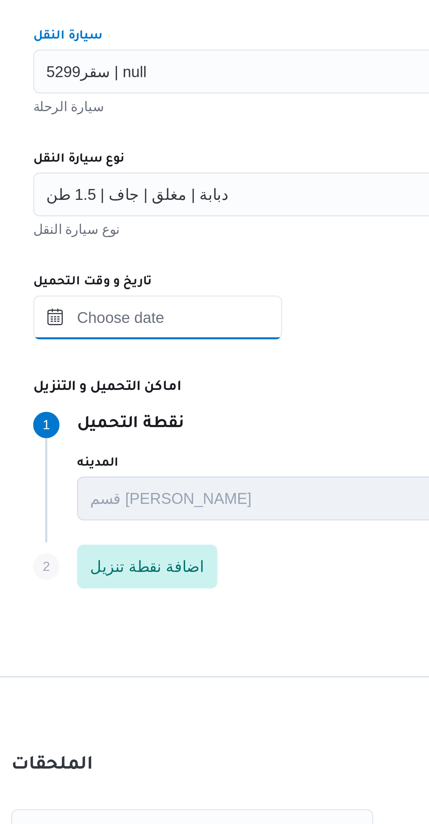
click at [187, 443] on input "تاريخ و وقت التحميل" at bounding box center [163, 442] width 80 height 14
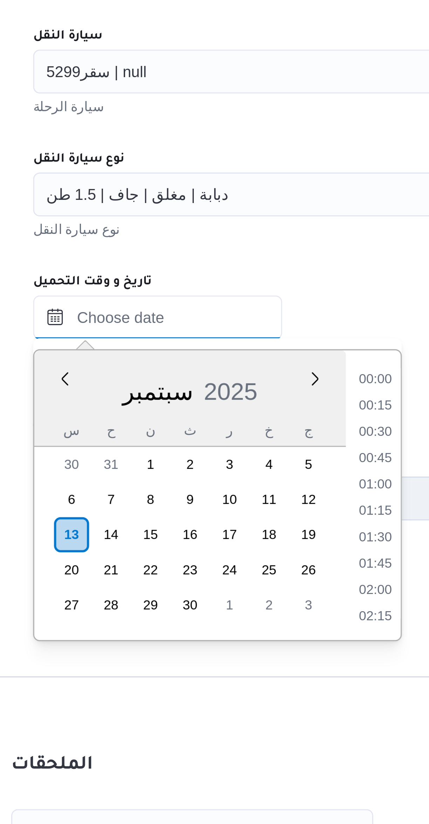
scroll to position [336, 0]
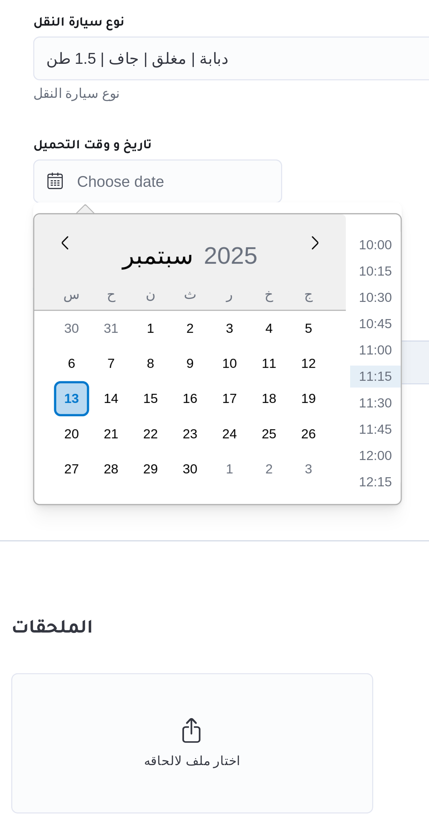
click at [232, 461] on li "10:00" at bounding box center [232, 462] width 16 height 7
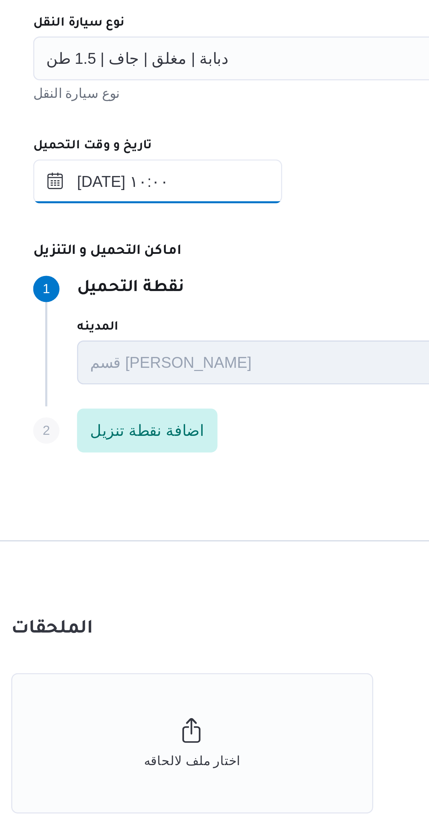
click at [188, 444] on input "١٣/٠٩/٢٠٢٥ ١٠:٠٠" at bounding box center [163, 442] width 80 height 14
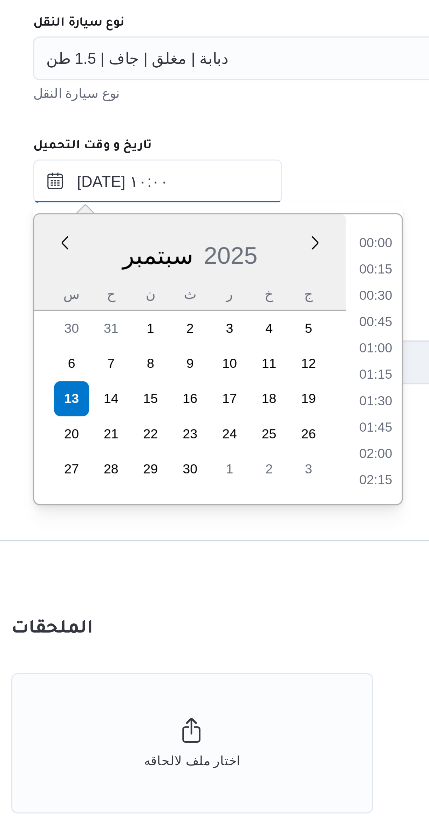
scroll to position [294, 0]
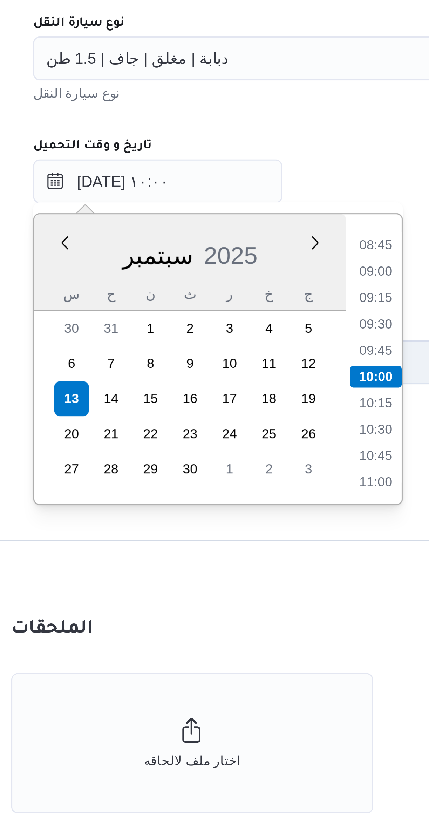
click at [234, 472] on li "09:00" at bounding box center [232, 470] width 16 height 7
type input "[DATE] ٠٩:٠٠"
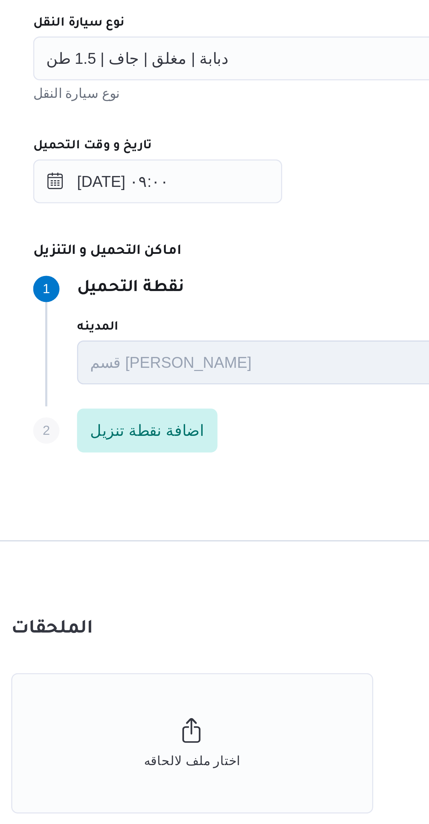
click at [226, 449] on div "المقاول فتحى حسن جلال ابو الحسن شركه تربو مقاول الرحلة نوع العملية On-Demand or…" at bounding box center [256, 382] width 278 height 312
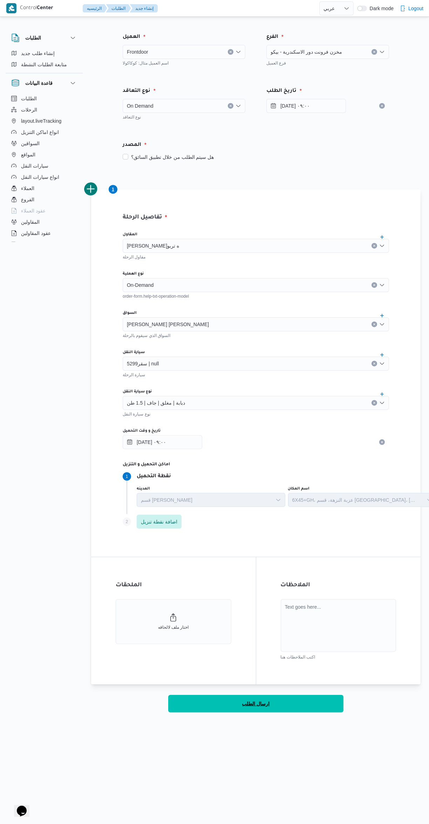
click at [285, 706] on button "ارسال الطلب" at bounding box center [255, 704] width 175 height 18
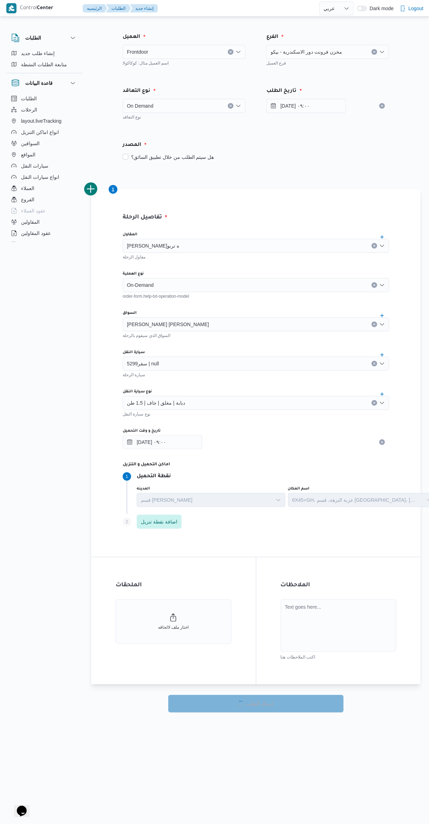
select select "ar"
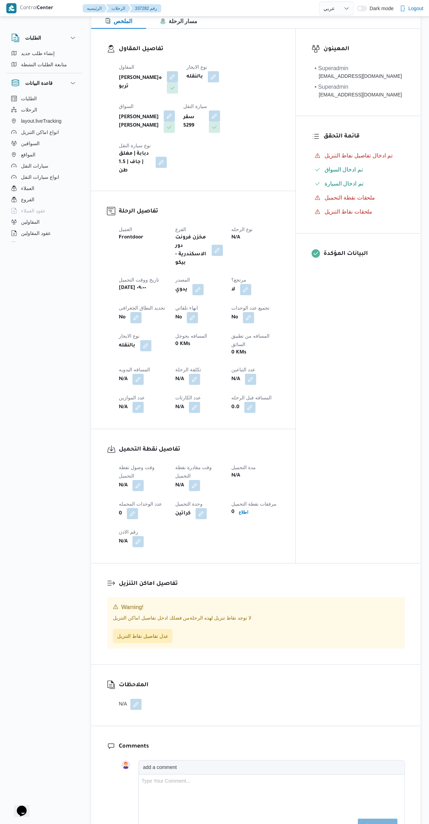
scroll to position [160, 0]
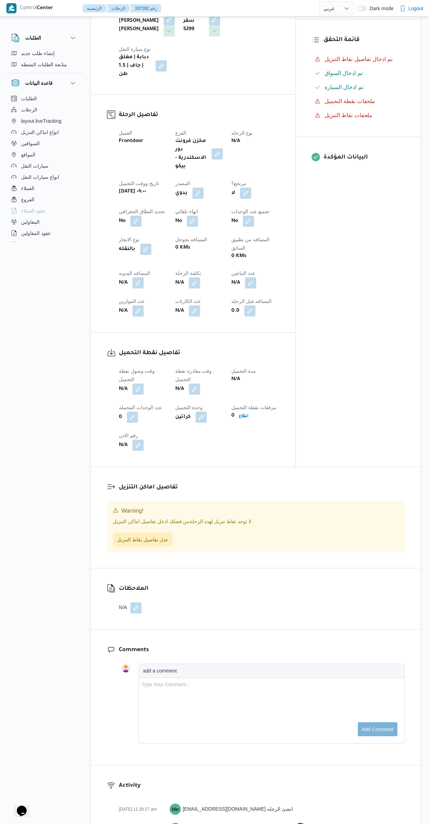
click at [140, 384] on button "button" at bounding box center [138, 389] width 11 height 11
click at [126, 376] on input "وقت وصول نفطة التحميل" at bounding box center [120, 378] width 80 height 14
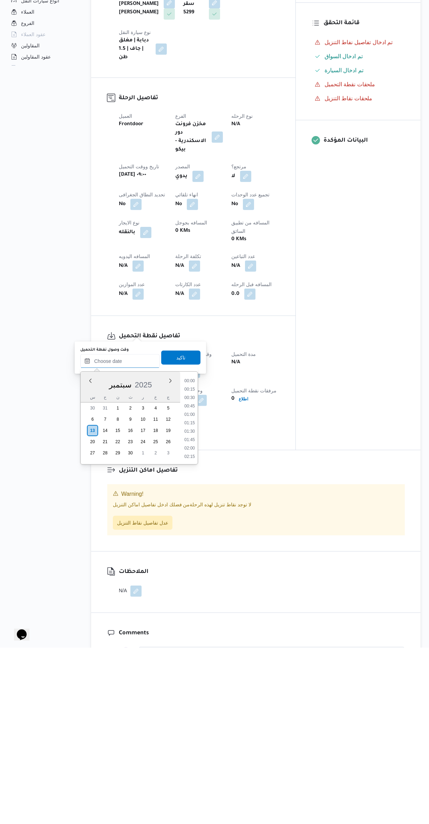
scroll to position [336, 0]
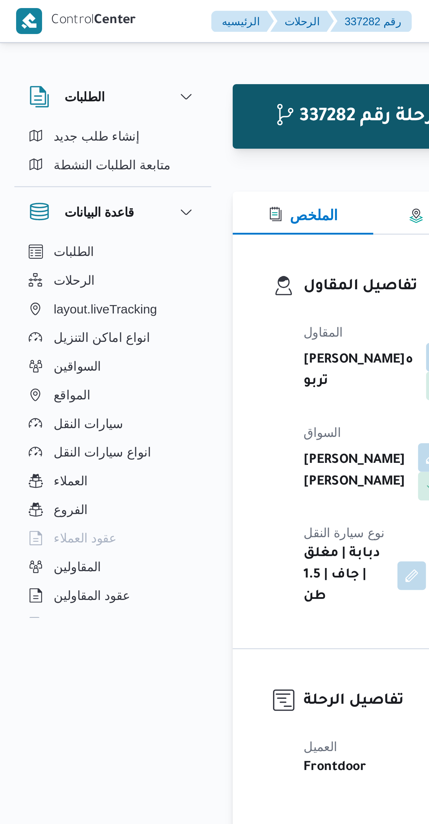
click at [116, 113] on div "تفاصيل المقاول المقاول فتحى حسن جلال ابو الحسن شركه تربو نوع الايجار بالنقله ال…" at bounding box center [193, 173] width 173 height 130
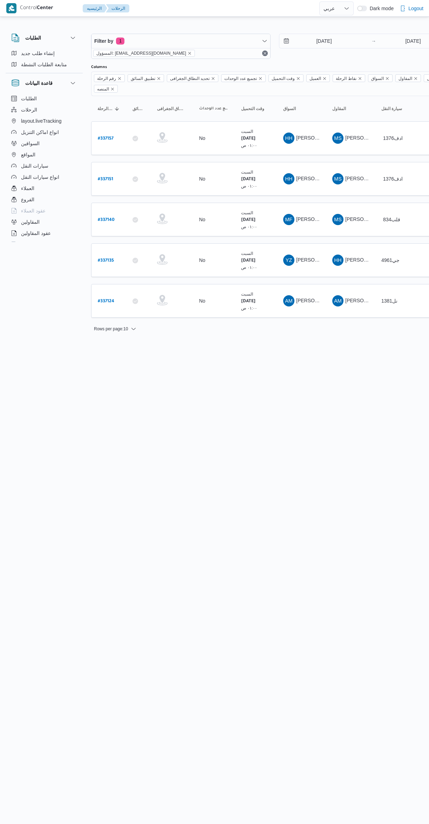
select select "ar"
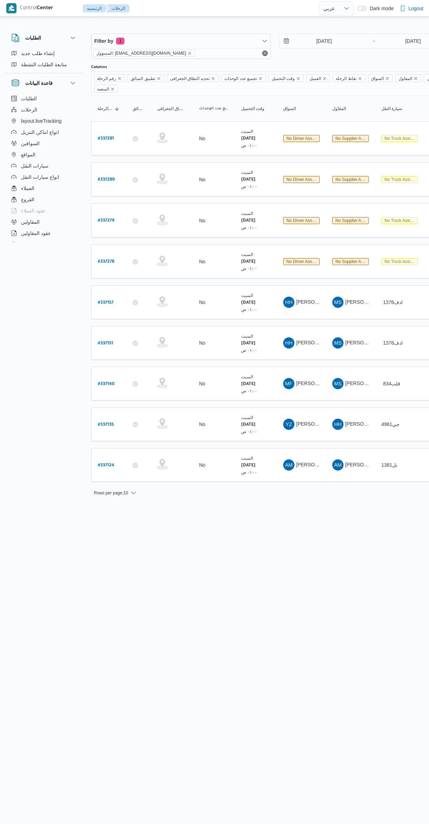
select select "ar"
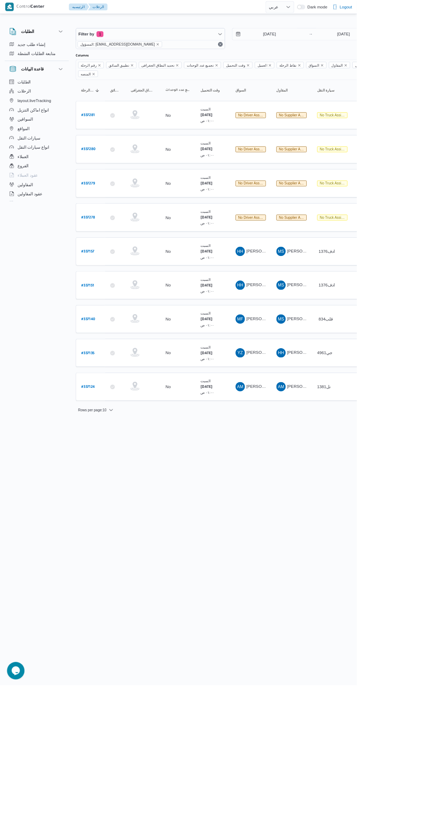
click at [110, 257] on link "# 337278" at bounding box center [106, 261] width 16 height 9
select select "ar"
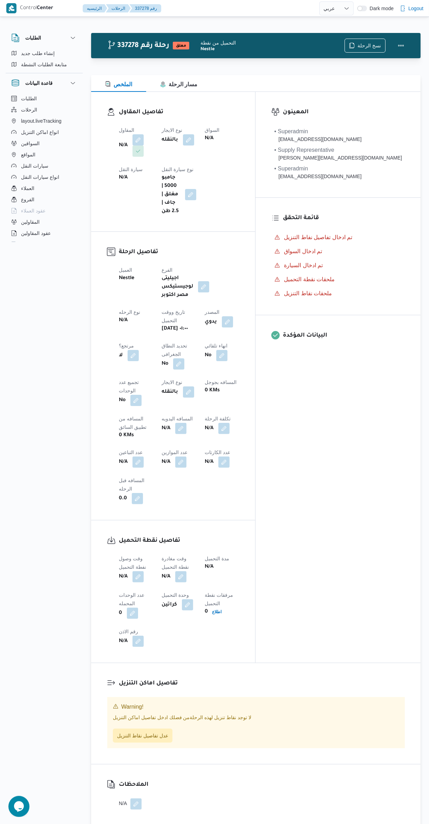
click at [135, 142] on button "button" at bounding box center [138, 139] width 11 height 11
click at [115, 174] on div "Search" at bounding box center [124, 168] width 53 height 14
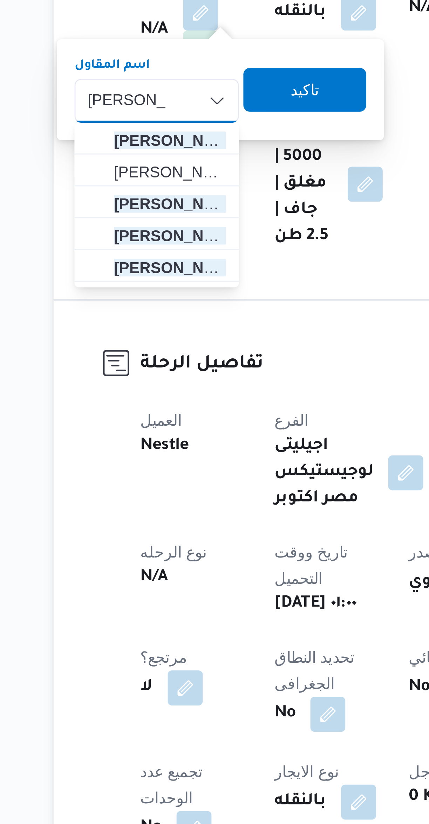
type input "محمد رمضان"
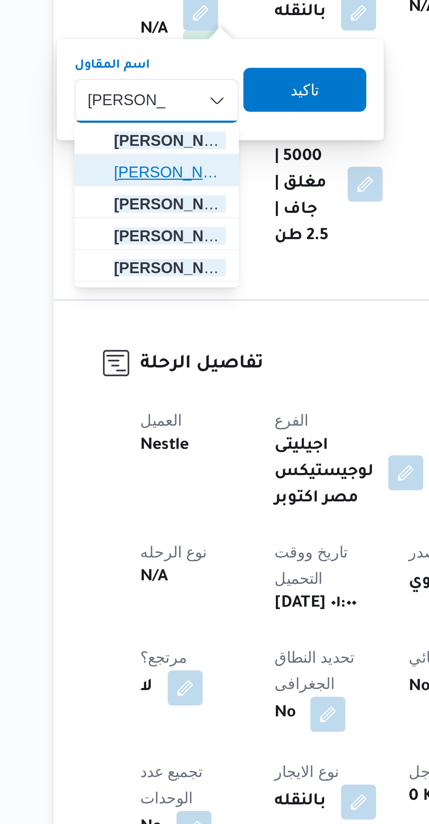
click at [113, 185] on span "محسن محمد محمد رمضان" at bounding box center [124, 190] width 47 height 11
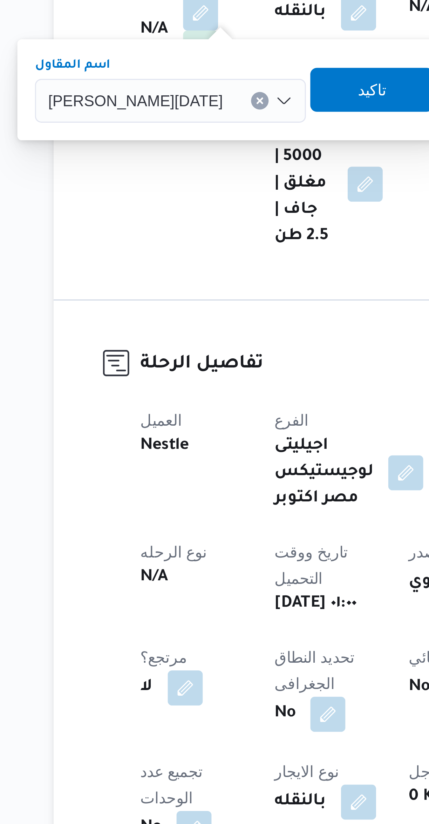
click at [109, 163] on div "محسن محمد محمد رمضان Combo box. Selected. محسن محمد محمد رمضان. Press Backspace…" at bounding box center [128, 168] width 87 height 14
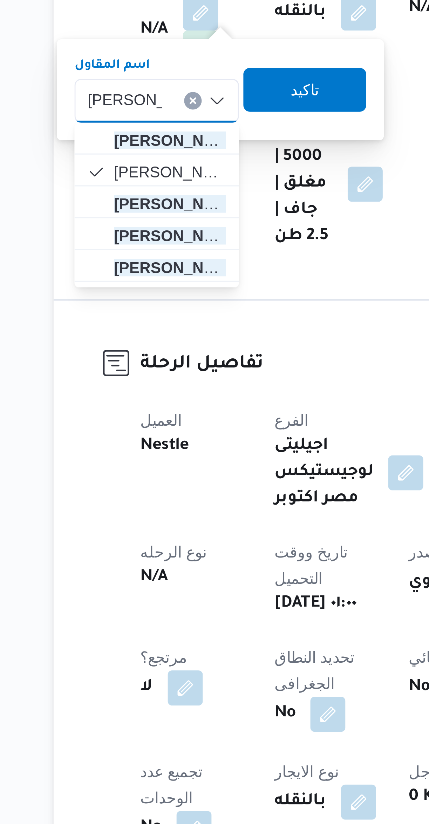
type input "محمد رمضان"
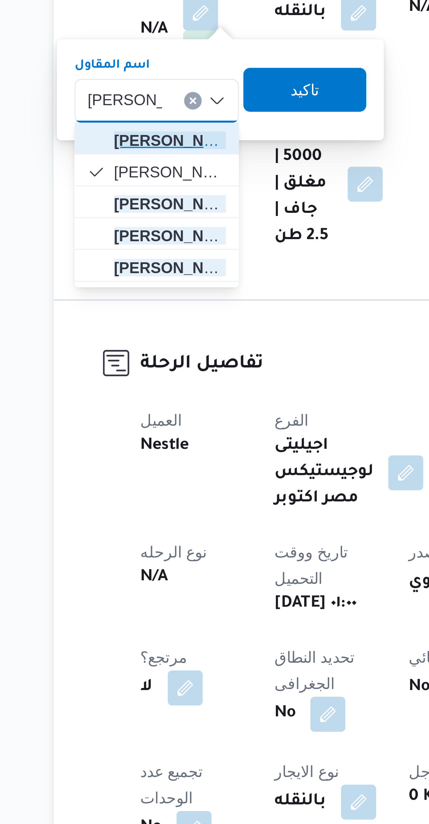
click at [113, 176] on span "محمد رمضان عبد الرحمن حسن" at bounding box center [128, 180] width 36 height 8
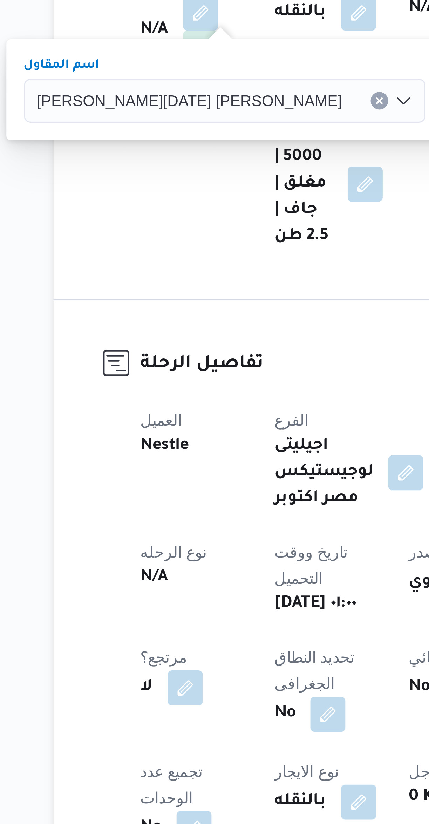
click at [226, 163] on span "تاكيد" at bounding box center [230, 164] width 9 height 8
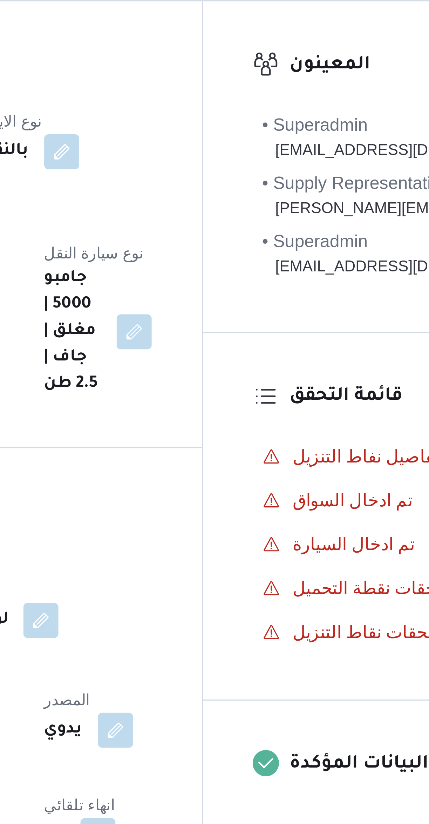
click at [144, 176] on span at bounding box center [136, 181] width 15 height 11
click at [144, 176] on button "button" at bounding box center [138, 181] width 11 height 11
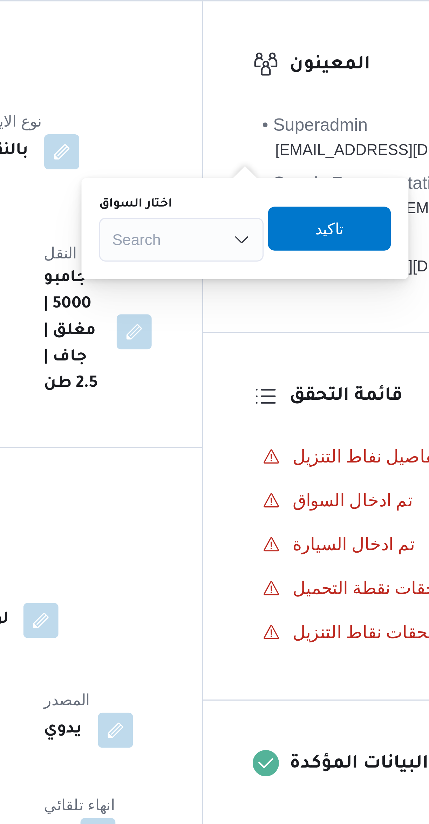
click at [243, 174] on div "Search" at bounding box center [248, 168] width 53 height 14
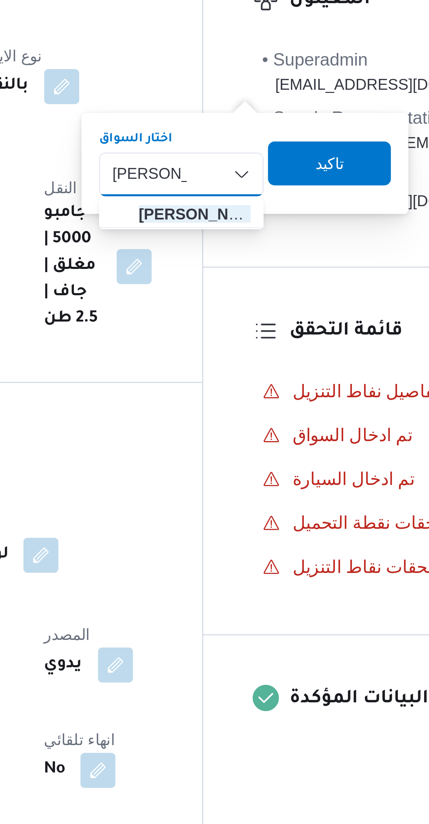
type input "محمود سمير"
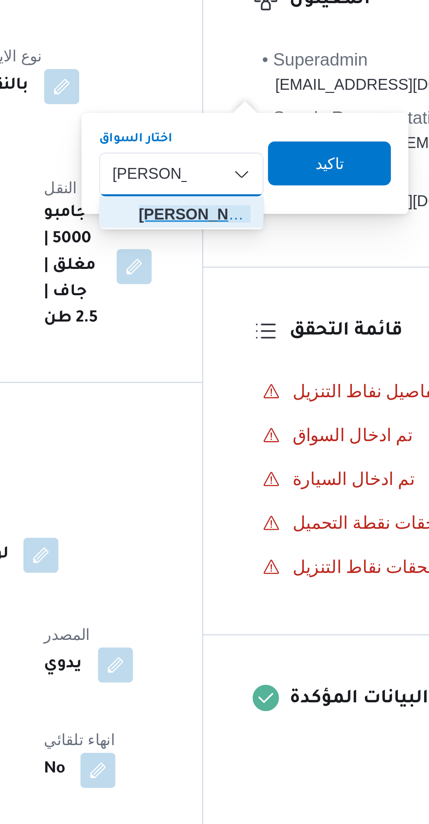
click at [241, 180] on span "محمود سمير صبرى مرشد" at bounding box center [253, 180] width 36 height 8
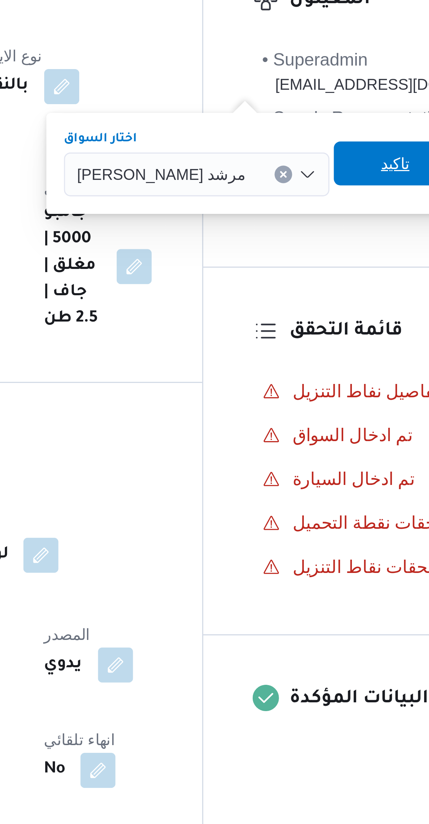
click at [298, 164] on span "تاكيد" at bounding box center [316, 164] width 39 height 14
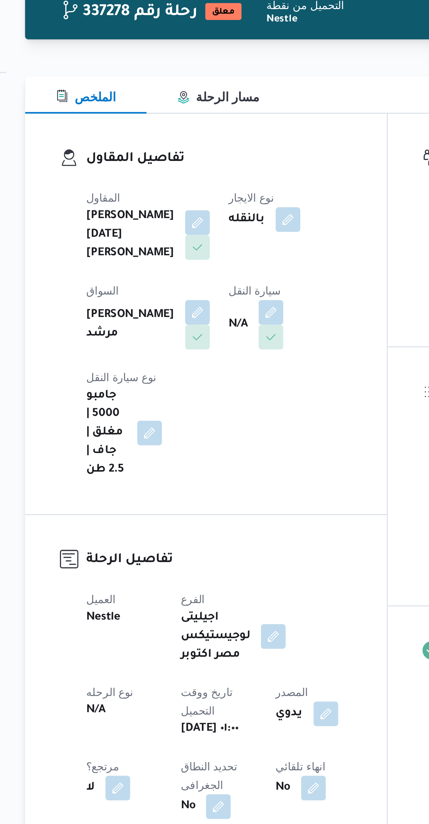
click at [197, 181] on button "button" at bounding box center [202, 181] width 11 height 11
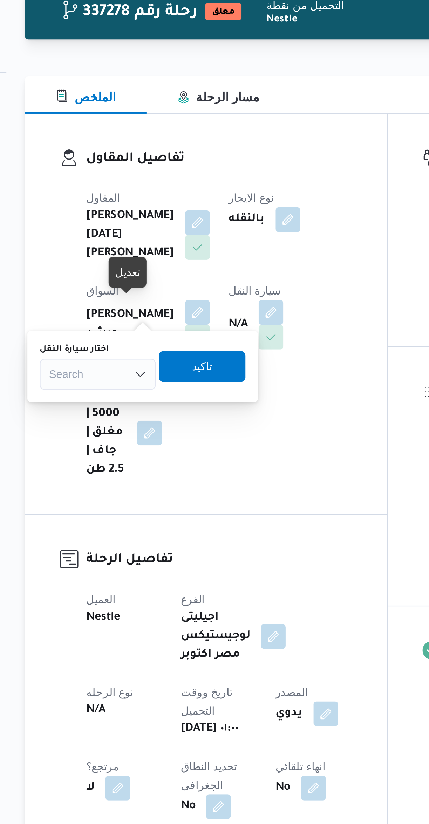
click at [127, 207] on div "Search" at bounding box center [124, 210] width 53 height 14
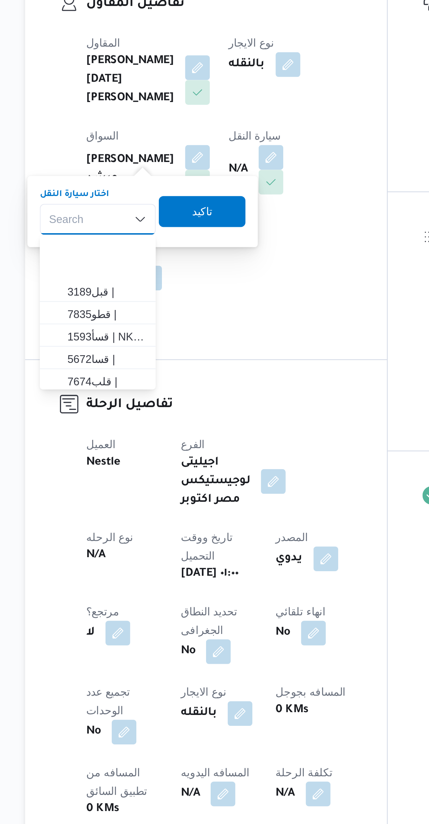
scroll to position [93, 0]
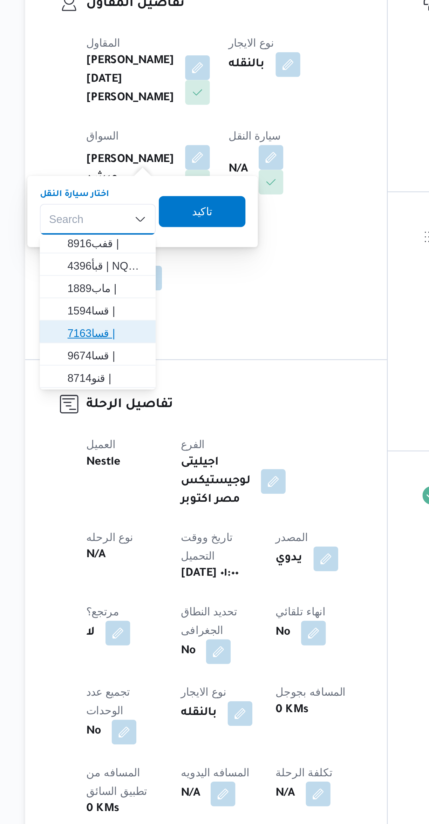
click at [124, 261] on span "قسا7163 |" at bounding box center [128, 261] width 36 height 8
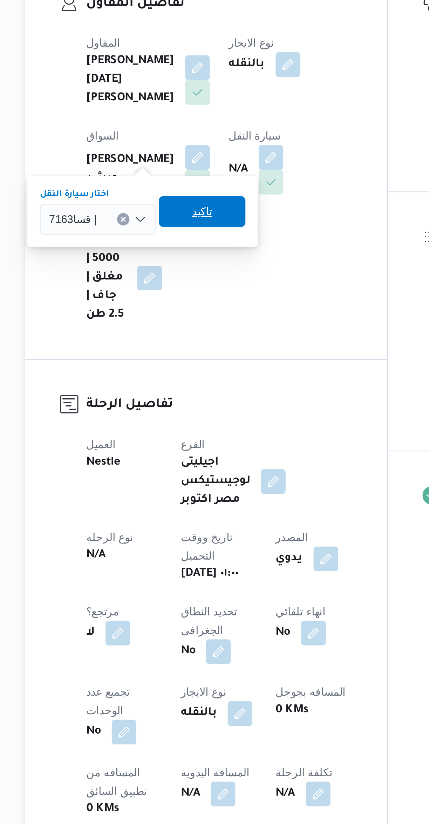
click at [174, 209] on span "تاكيد" at bounding box center [171, 206] width 9 height 8
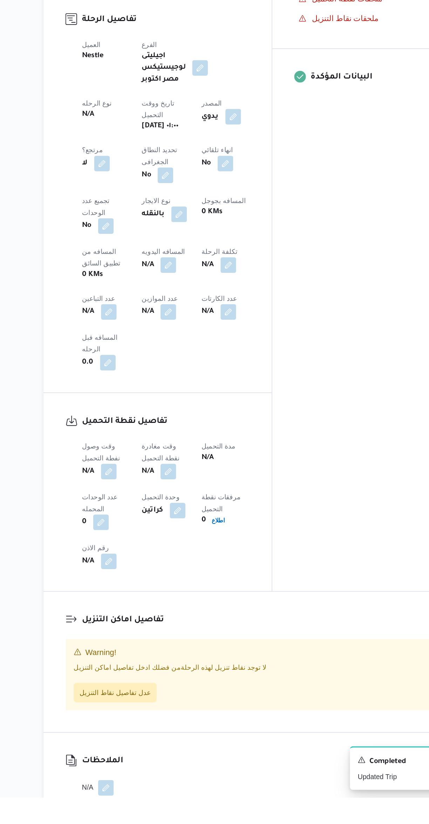
scroll to position [82, 0]
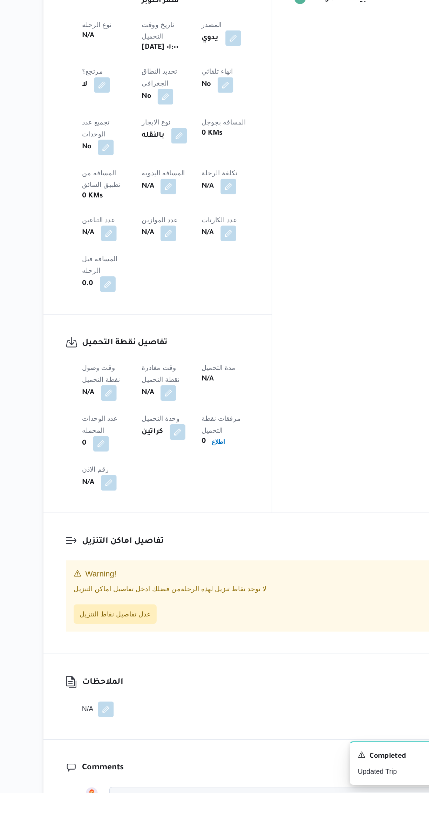
click at [138, 531] on button "button" at bounding box center [138, 536] width 11 height 11
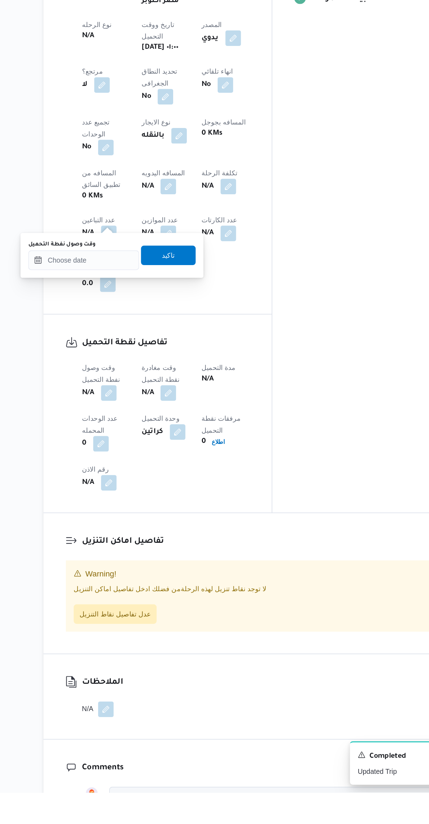
click at [120, 429] on label "وقت وصول نفطة التحميل" at bounding box center [104, 430] width 48 height 6
click at [120, 434] on input "وقت وصول نفطة التحميل" at bounding box center [120, 441] width 80 height 14
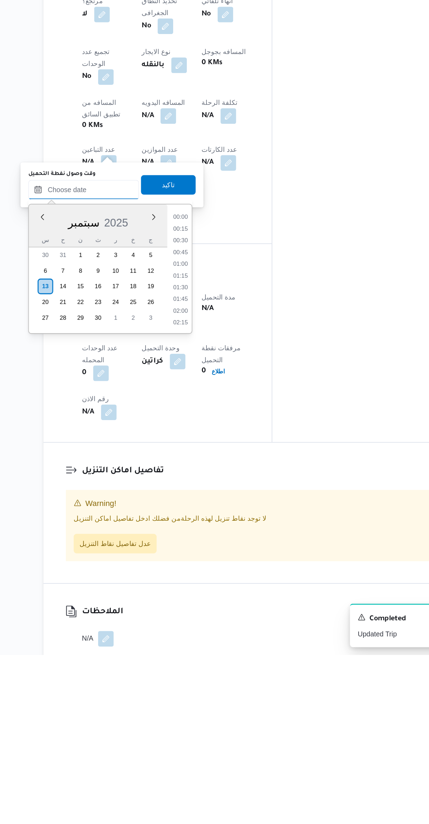
scroll to position [336, 0]
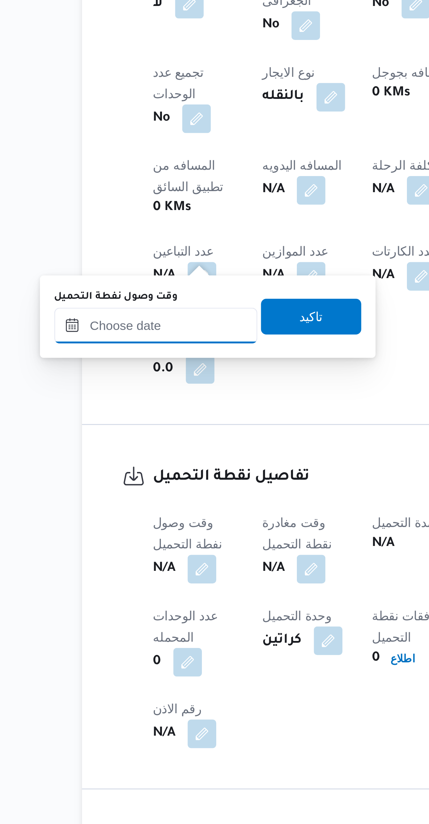
click at [124, 492] on input "وقت وصول نفطة التحميل" at bounding box center [120, 490] width 80 height 14
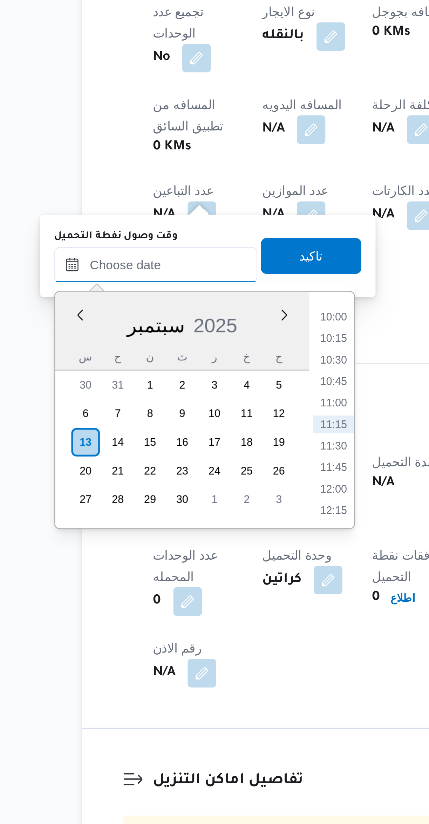
scroll to position [0, 0]
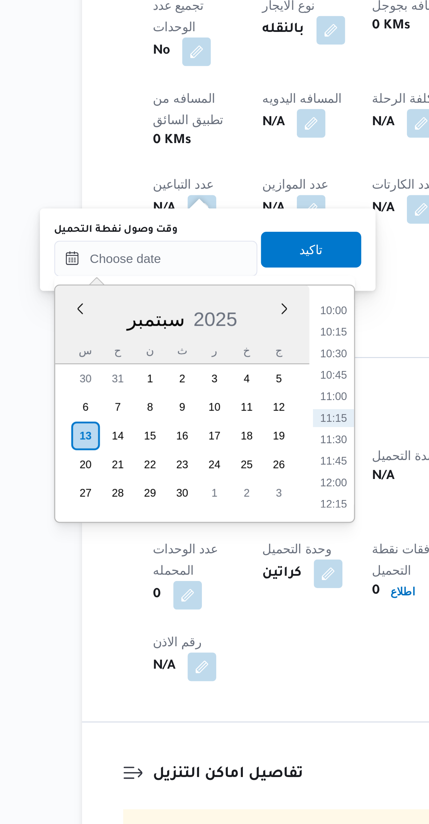
click at [185, 544] on li "10:00" at bounding box center [190, 543] width 16 height 7
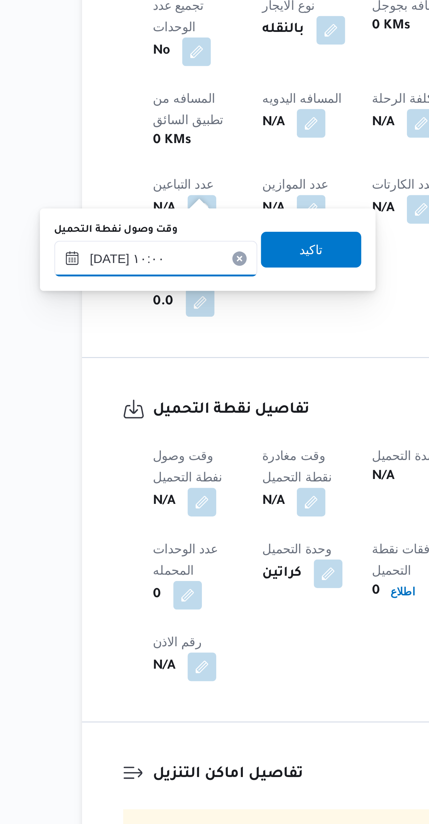
click at [94, 521] on input "١٣/٠٩/٢٠٢٥ ١٠:٠٠" at bounding box center [120, 523] width 80 height 14
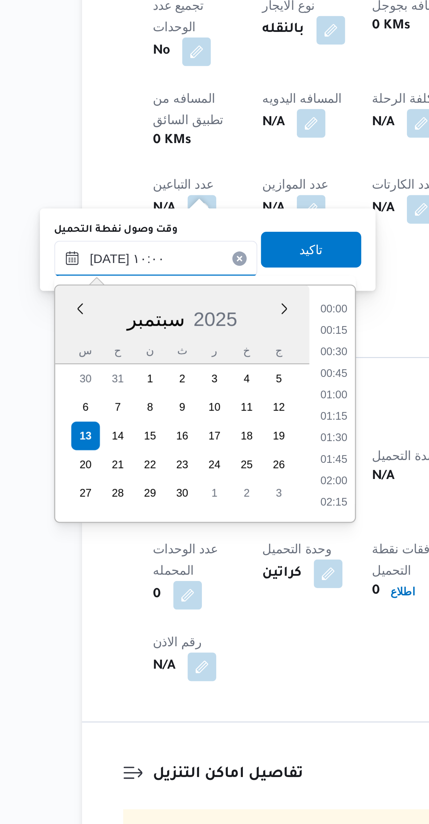
scroll to position [294, 0]
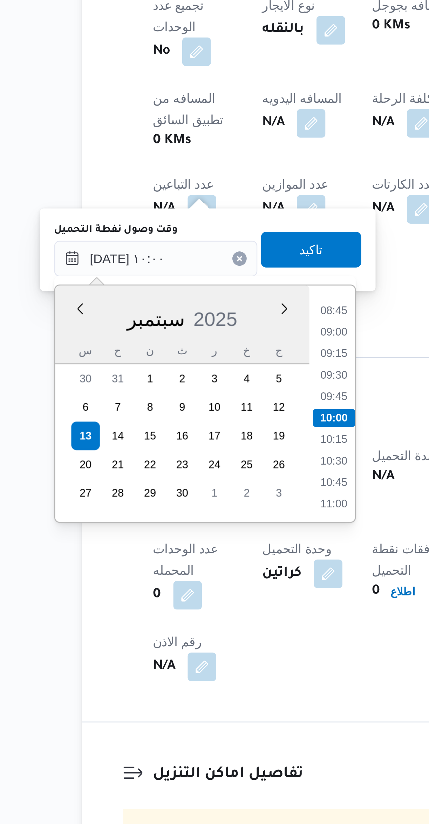
click at [191, 544] on li "08:45" at bounding box center [190, 543] width 16 height 7
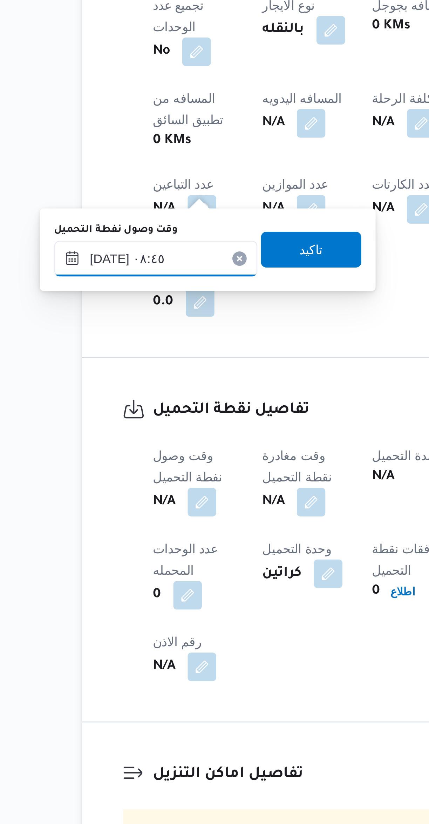
click at [108, 526] on input "١٣/٠٩/٢٠٢٥ ٠٨:٤٥" at bounding box center [120, 523] width 80 height 14
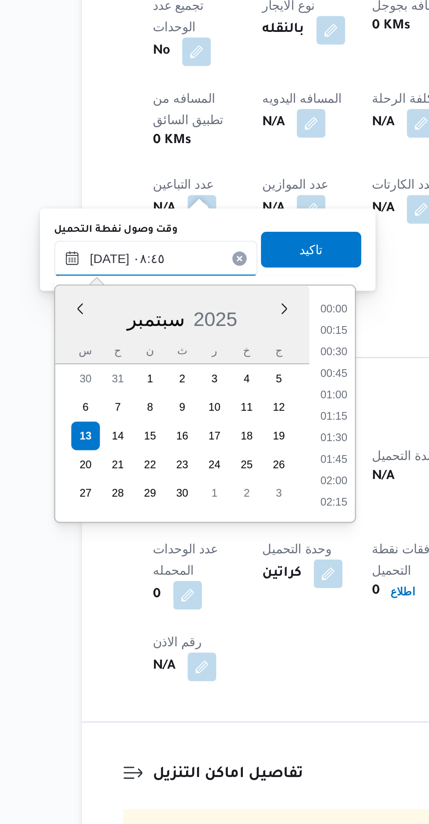
scroll to position [252, 0]
click at [192, 543] on li "07:30" at bounding box center [190, 543] width 16 height 7
type input "١٣/٠٩/٢٠٢٥ ٠٧:٣٠"
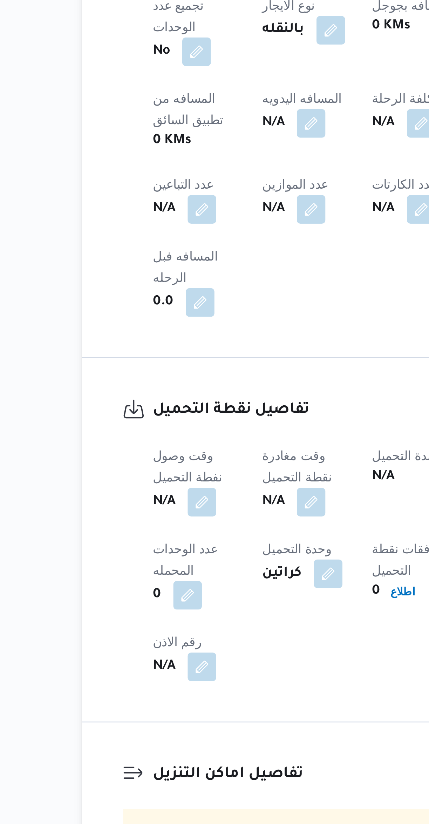
click at [187, 592] on div "وقت وصول نفطة التحميل N/A وقت مغادرة نقطة التحميل N/A مدة التحميل N/A عدد الوحد…" at bounding box center [179, 642] width 129 height 101
click at [140, 613] on button "button" at bounding box center [138, 618] width 11 height 11
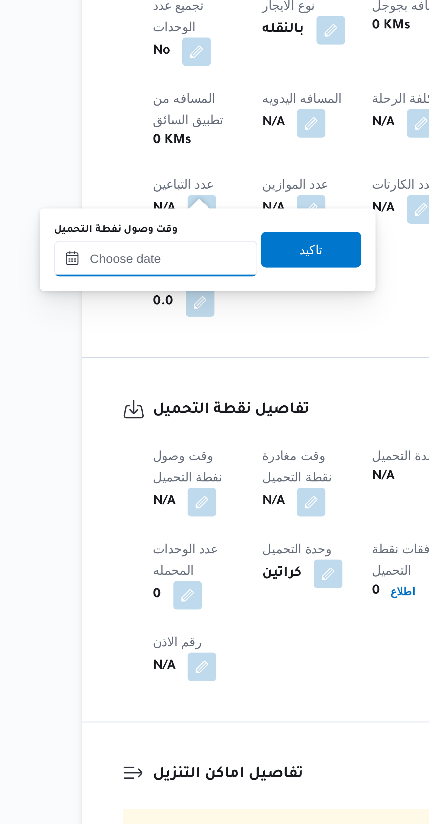
click at [103, 525] on input "وقت وصول نفطة التحميل" at bounding box center [120, 523] width 80 height 14
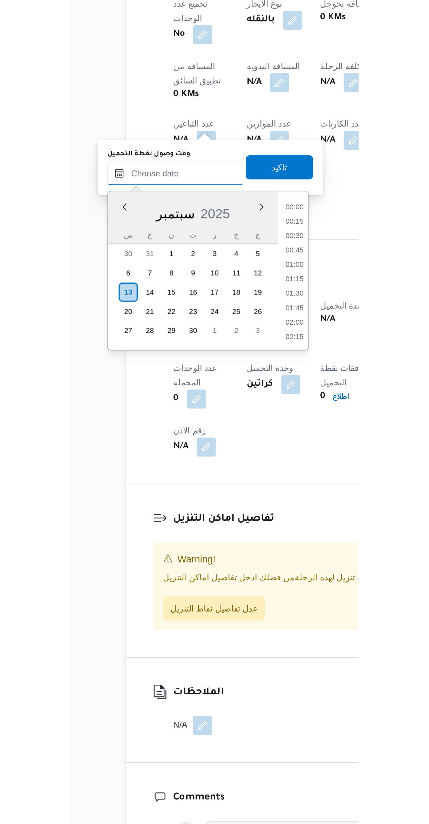
scroll to position [336, 0]
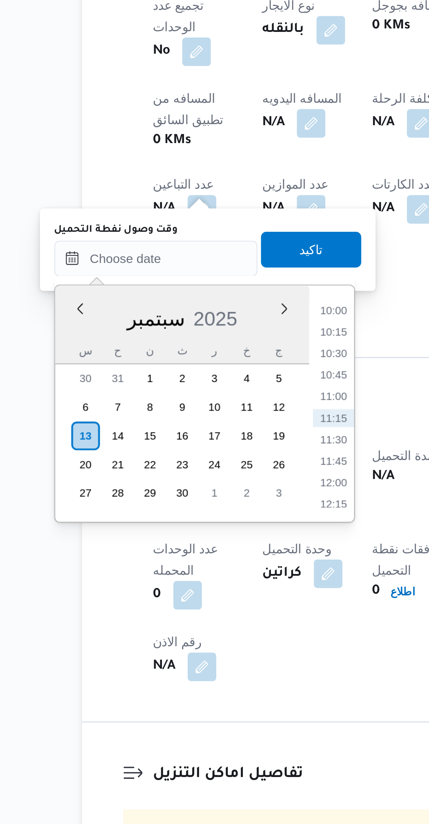
click at [189, 541] on li "10:00" at bounding box center [190, 543] width 16 height 7
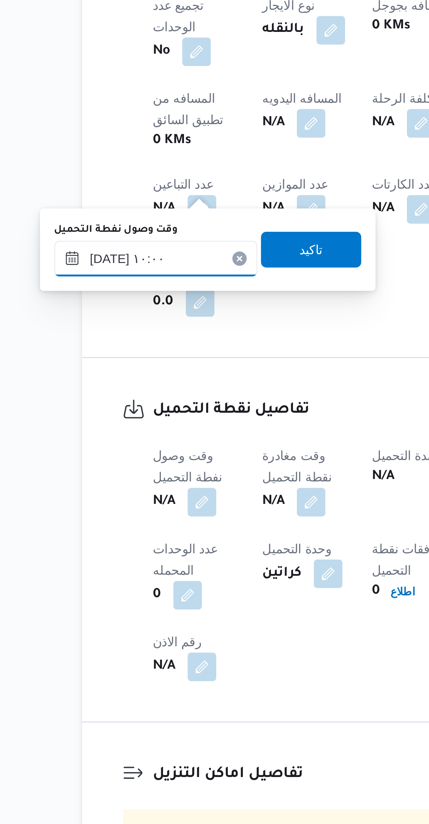
click at [94, 523] on input "١٣/٠٩/٢٠٢٥ ١٠:٠٠" at bounding box center [120, 523] width 80 height 14
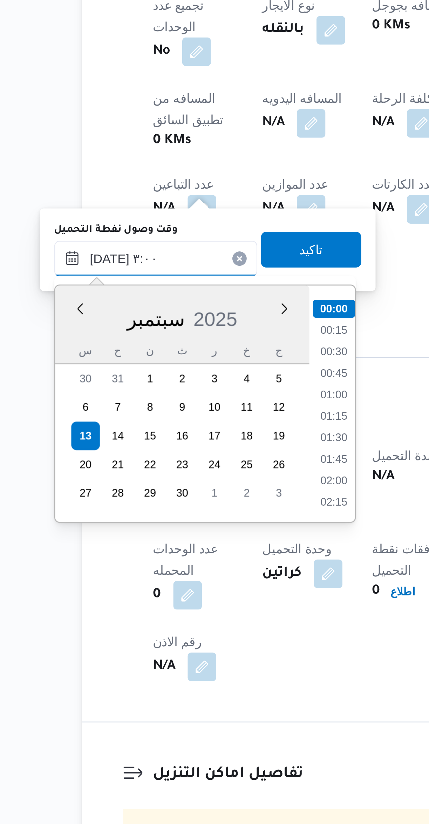
scroll to position [27, 0]
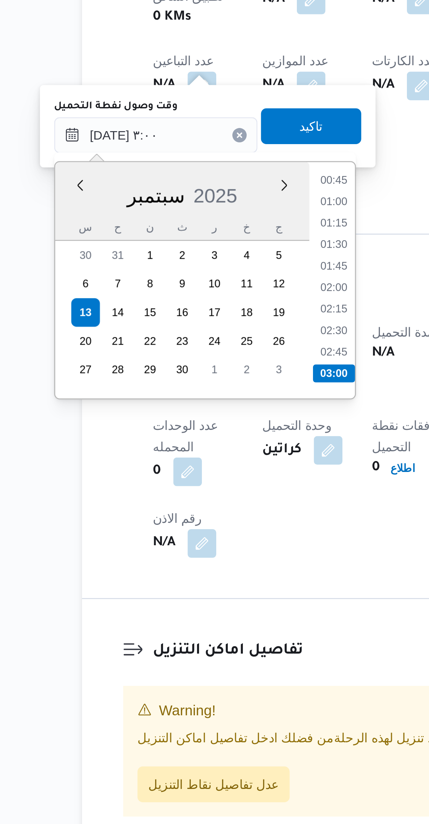
click at [190, 614] on li "03:00" at bounding box center [190, 616] width 16 height 7
type input "١٣/٠٩/٢٠٢٥ ٠٣:٠٠"
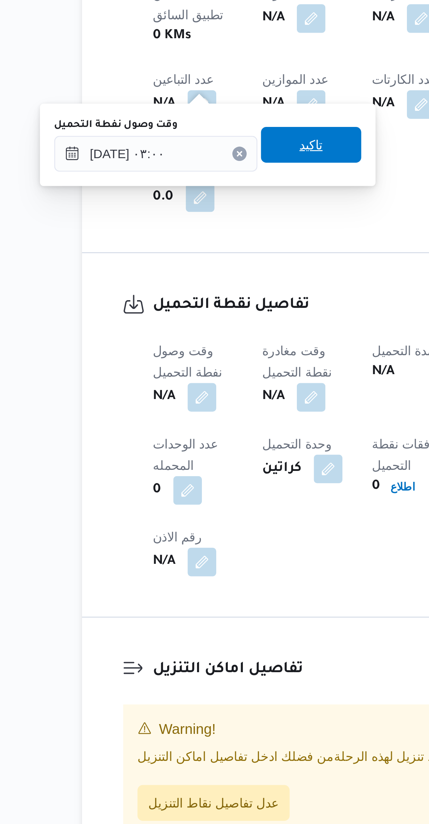
click at [169, 520] on span "تاكيد" at bounding box center [180, 520] width 39 height 14
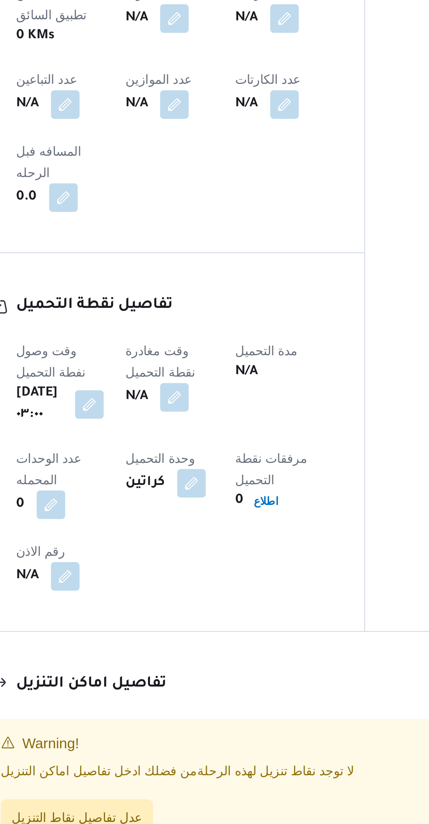
click at [187, 613] on button "button" at bounding box center [180, 618] width 11 height 11
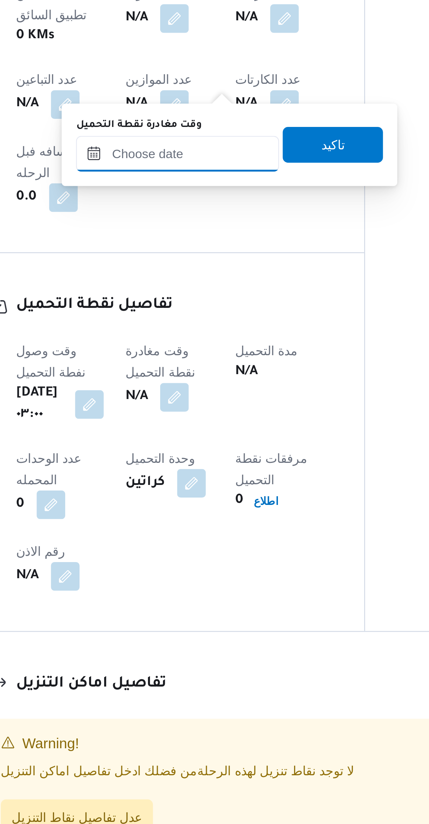
click at [181, 530] on input "وقت مغادرة نقطة التحميل" at bounding box center [182, 523] width 80 height 14
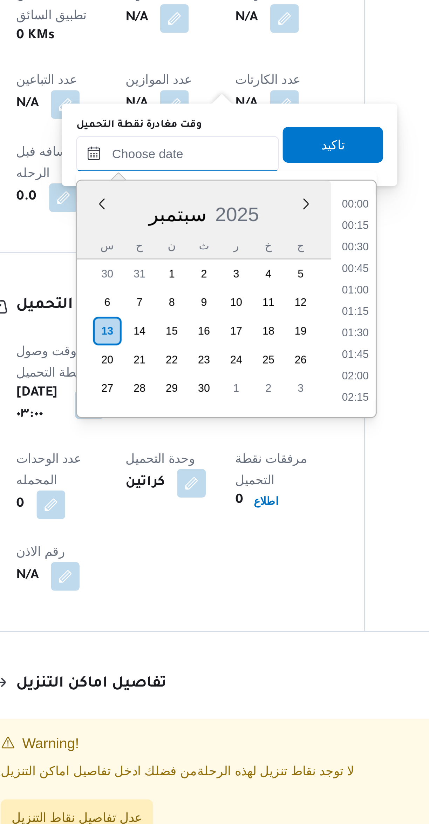
scroll to position [336, 0]
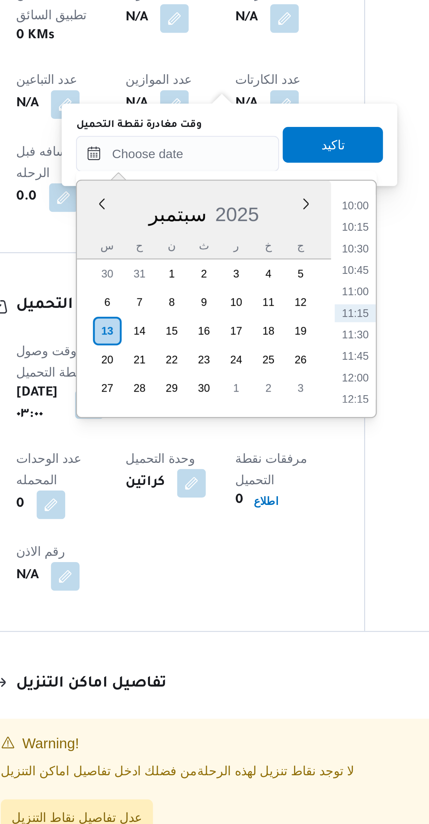
click at [251, 551] on li "10:15" at bounding box center [252, 552] width 16 height 7
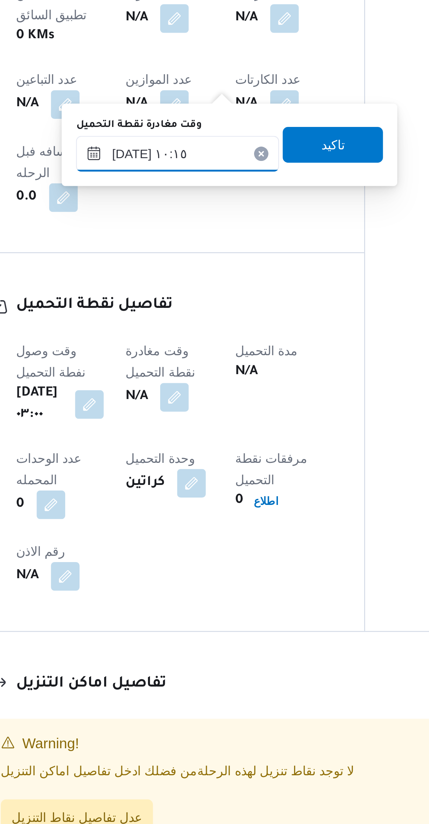
click at [165, 521] on input "[DATE] ١٠:١٥" at bounding box center [182, 523] width 80 height 14
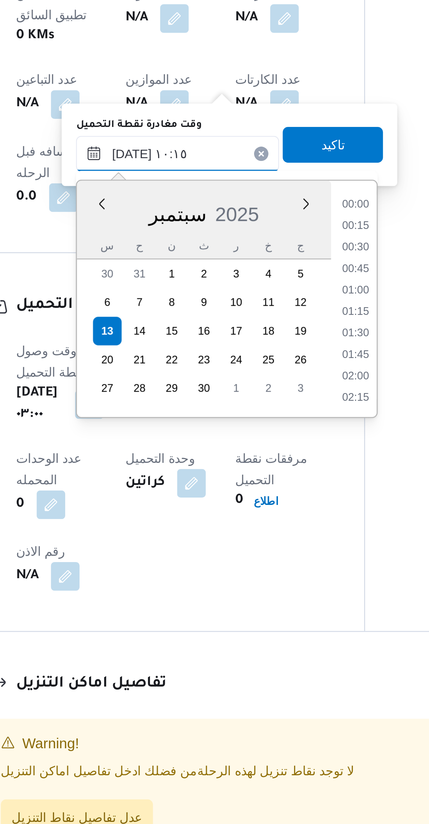
scroll to position [302, 0]
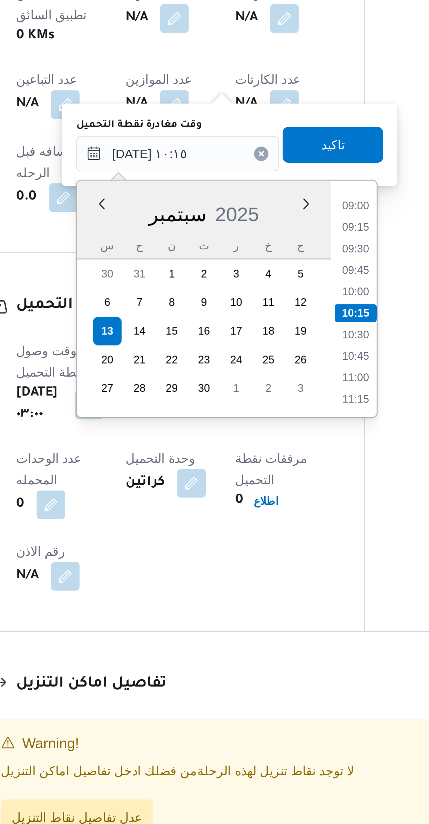
click at [248, 540] on li "09:00" at bounding box center [252, 543] width 16 height 7
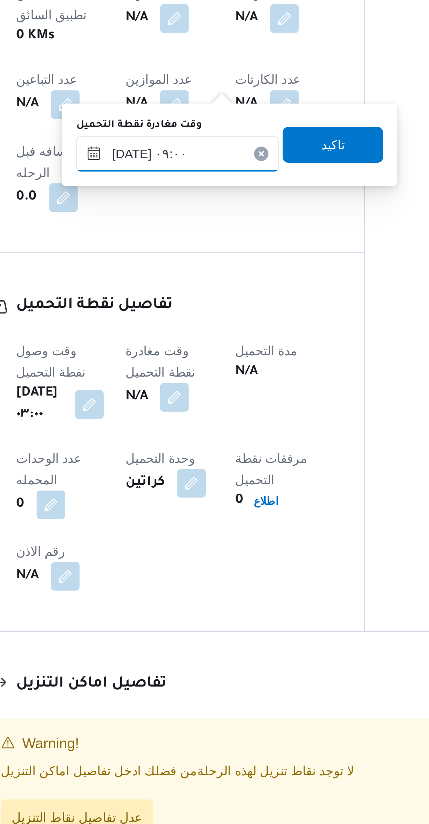
click at [168, 520] on input "١٣/٠٩/٢٠٢٥ ٠٩:٠٠" at bounding box center [182, 523] width 80 height 14
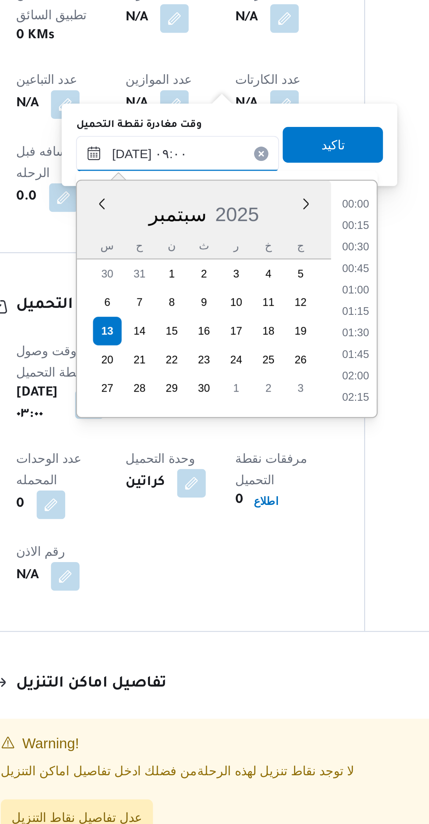
scroll to position [261, 0]
click at [246, 546] on li "07:45" at bounding box center [252, 543] width 16 height 7
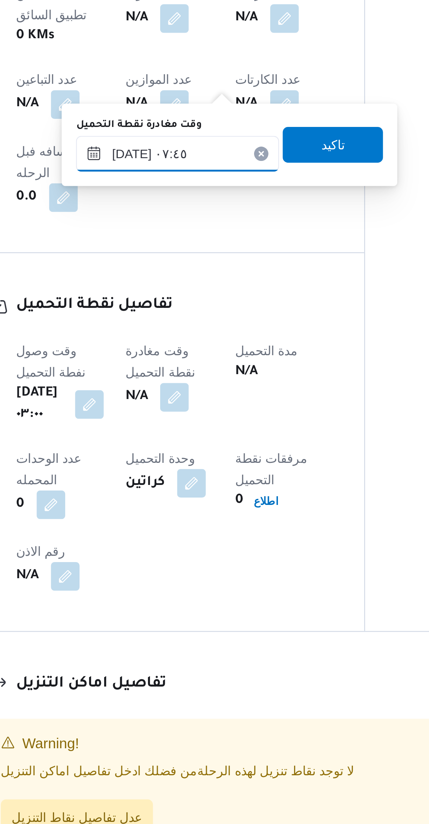
click at [170, 522] on input "١٣/٠٩/٢٠٢٥ ٠٧:٤٥" at bounding box center [182, 523] width 80 height 14
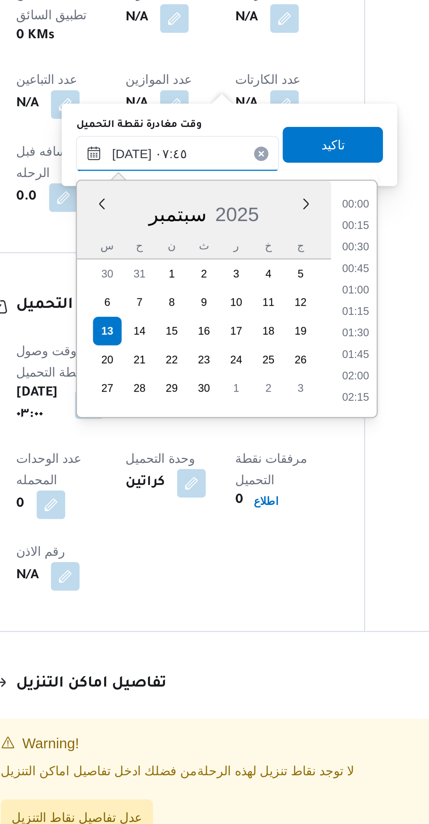
scroll to position [218, 0]
click at [247, 545] on li "06:30" at bounding box center [252, 543] width 16 height 7
type input "١٣/٠٩/٢٠٢٥ ٠٦:٣٠"
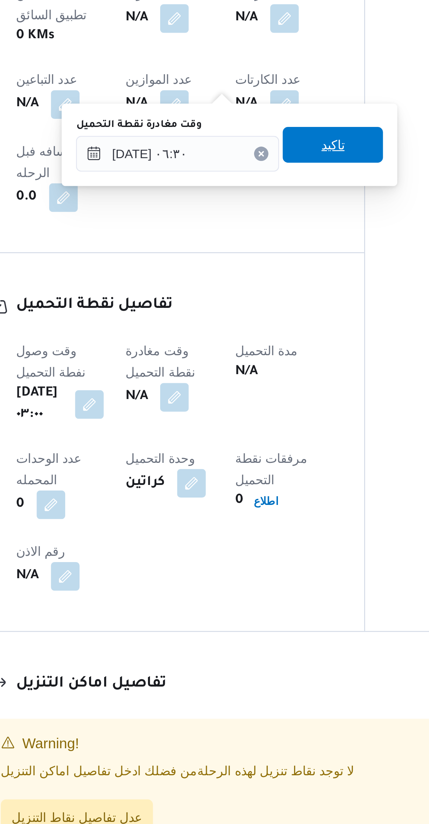
click at [223, 524] on span "تاكيد" at bounding box center [242, 520] width 39 height 14
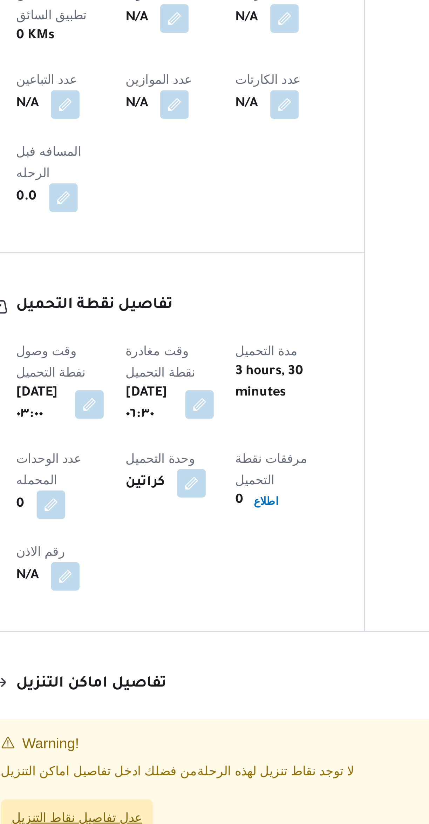
click at [160, 779] on span "عدل تفاصيل نقاط التنزيل" at bounding box center [142, 783] width 51 height 8
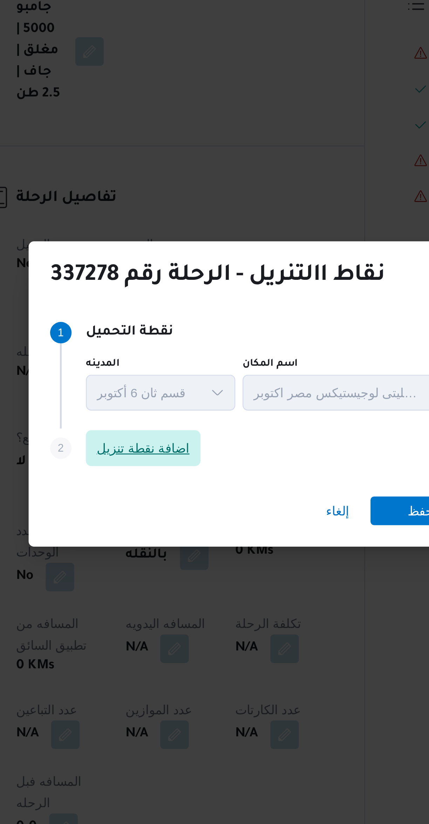
click at [177, 388] on span "اضافة نقطة تنزيل" at bounding box center [168, 392] width 36 height 8
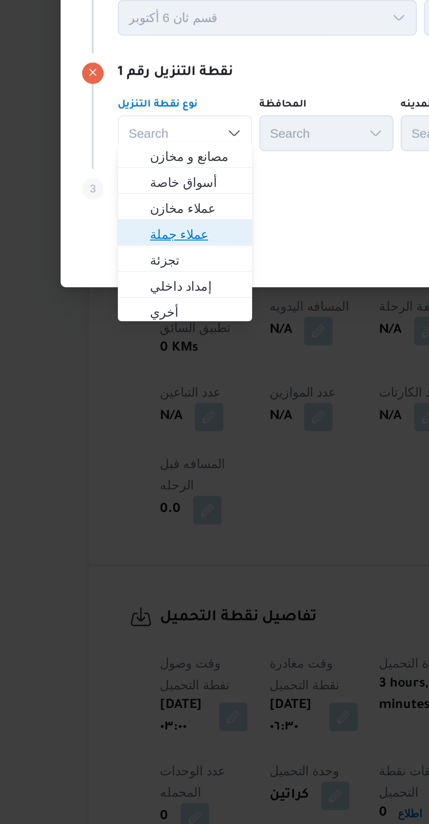
click at [113, 430] on span "عملاء جملة" at bounding box center [128, 432] width 47 height 11
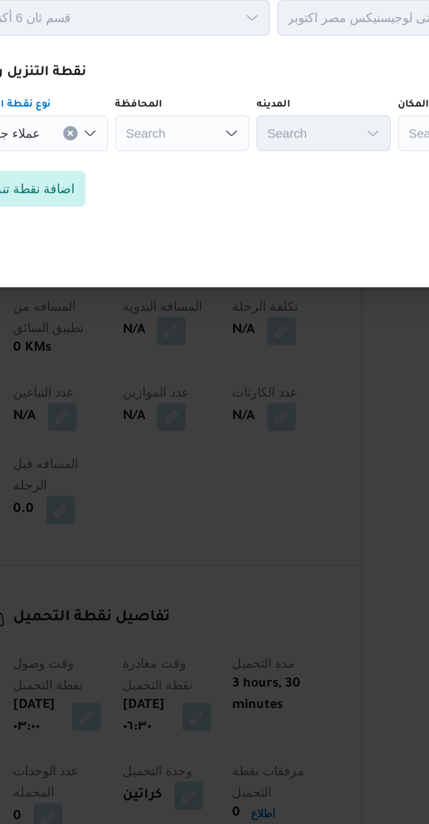
click at [175, 388] on div "Search" at bounding box center [185, 393] width 53 height 14
type input "جنوب"
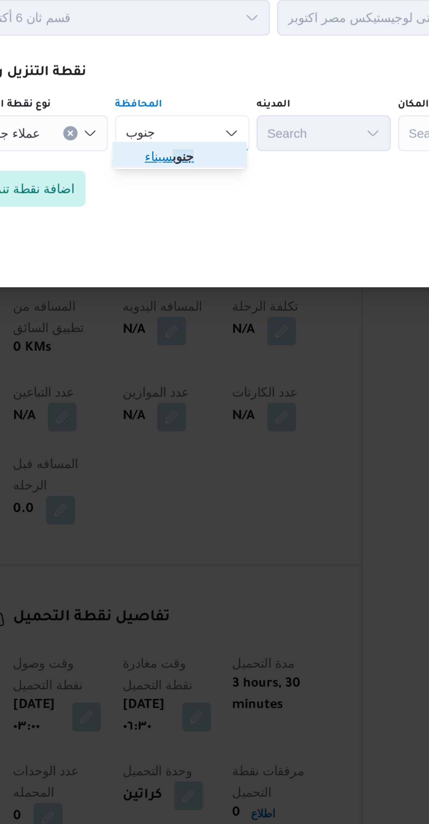
click at [176, 405] on span "جنوب سيناء" at bounding box center [188, 402] width 36 height 8
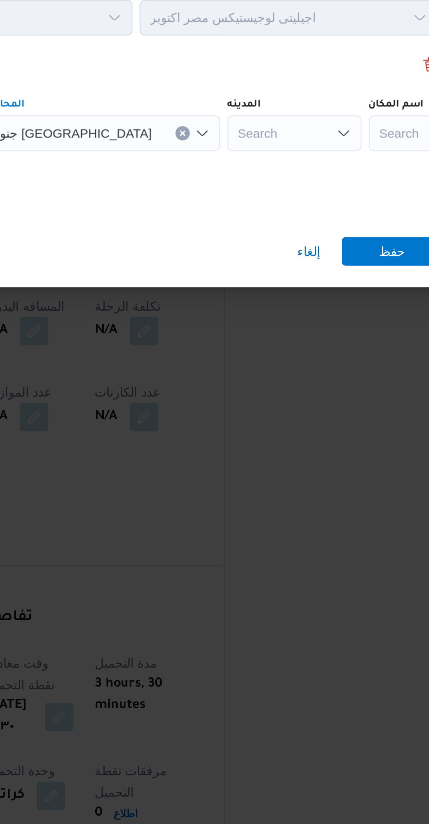
click at [257, 392] on div "Search" at bounding box center [283, 393] width 53 height 14
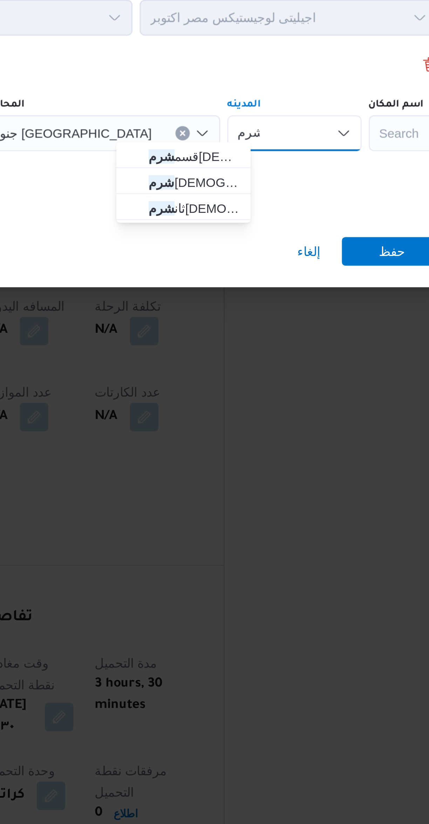
type input "شرم"
click at [232, 412] on span "شرم الشيخ" at bounding box center [244, 412] width 36 height 8
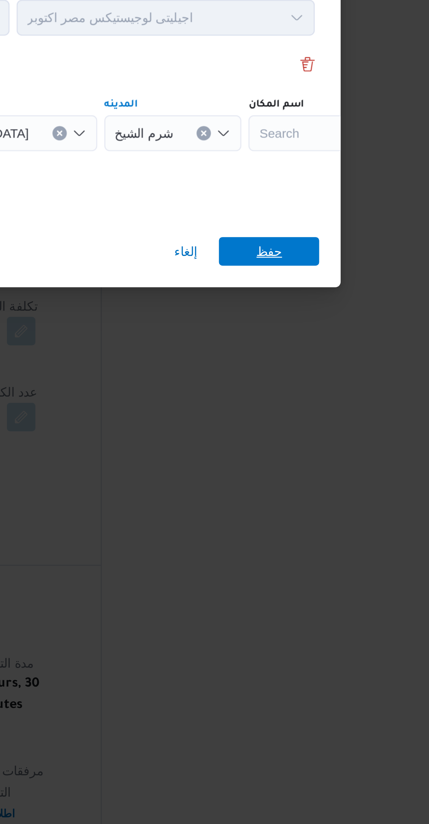
click at [313, 438] on span "حفظ" at bounding box center [321, 439] width 39 height 11
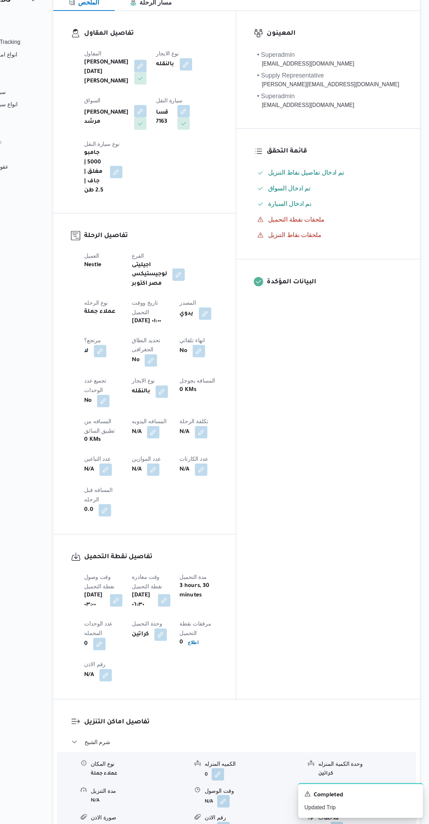
scroll to position [35, 0]
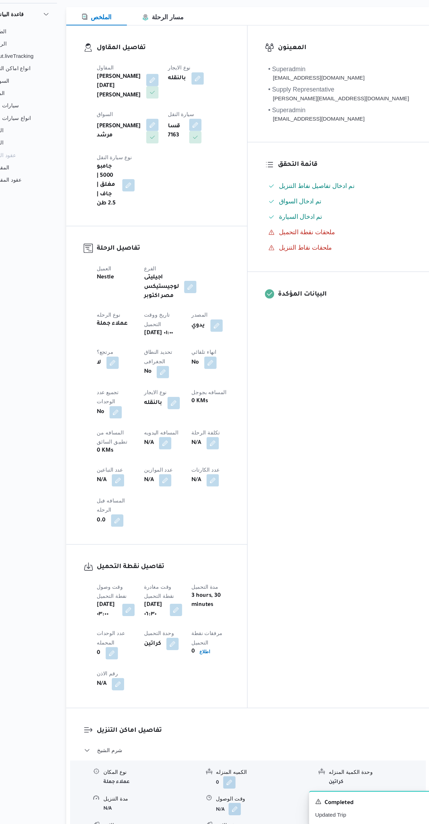
select select "ar"
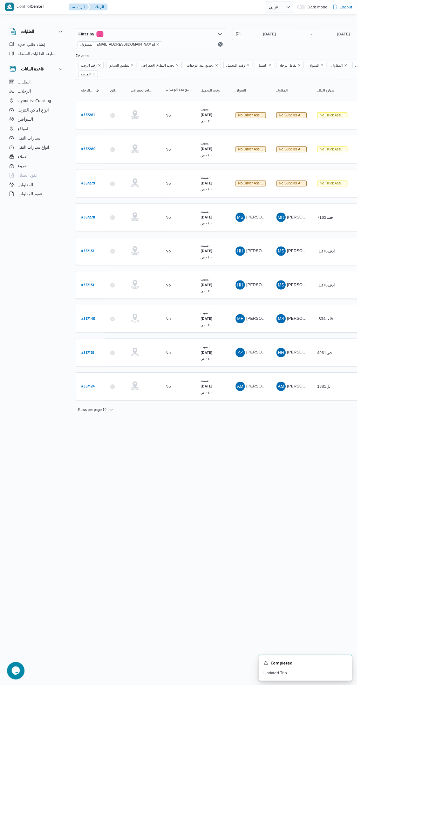
click at [107, 216] on link "# 337279" at bounding box center [106, 220] width 16 height 9
select select "ar"
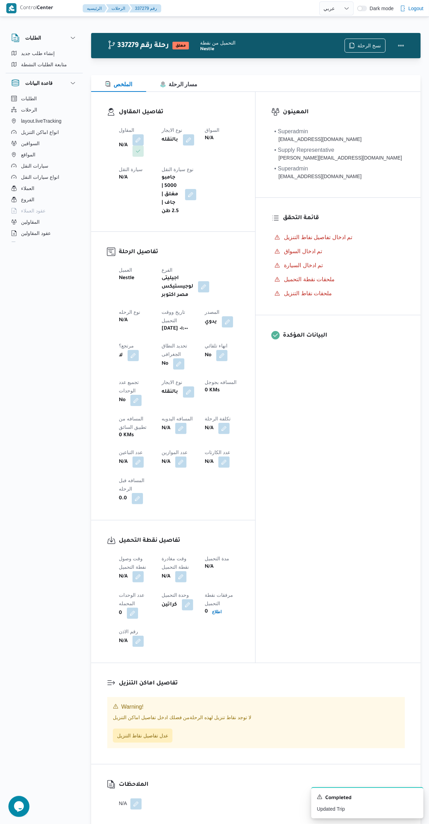
click at [137, 140] on button "button" at bounding box center [138, 139] width 11 height 11
click at [126, 167] on div "Search" at bounding box center [124, 168] width 53 height 14
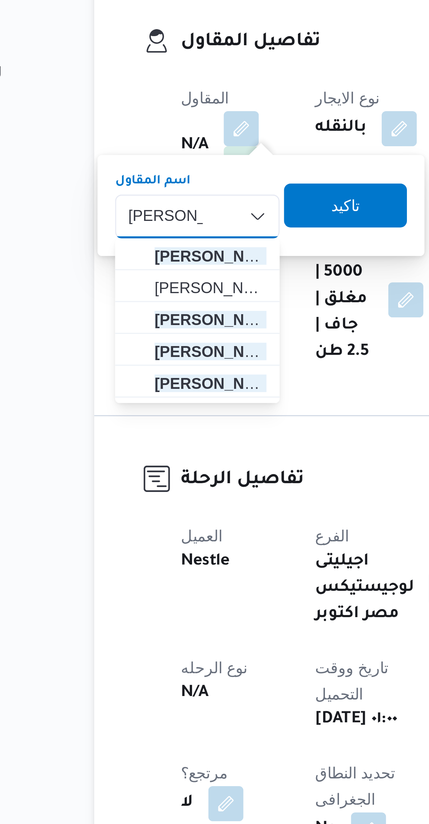
type input "محمد رمضان"
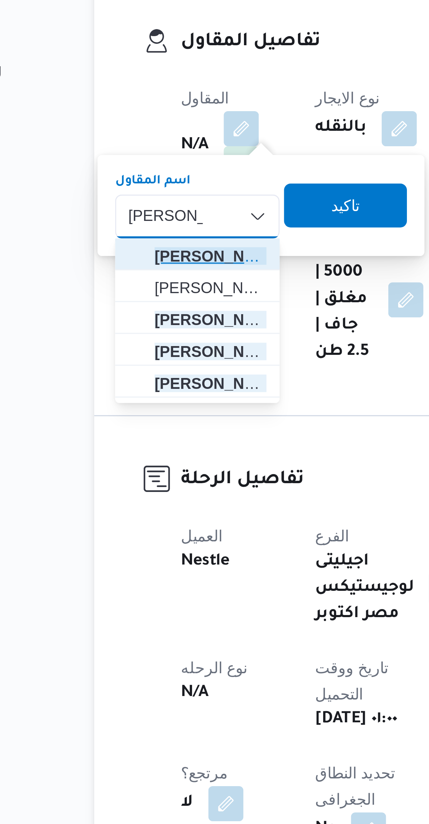
click at [115, 178] on span "محمد رمضان عبد الرحمن حسن" at bounding box center [128, 180] width 36 height 8
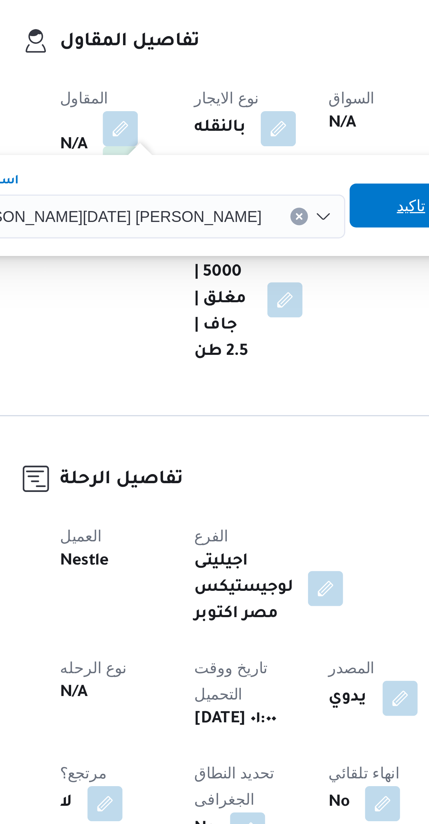
click at [211, 167] on span "تاكيد" at bounding box center [230, 164] width 39 height 14
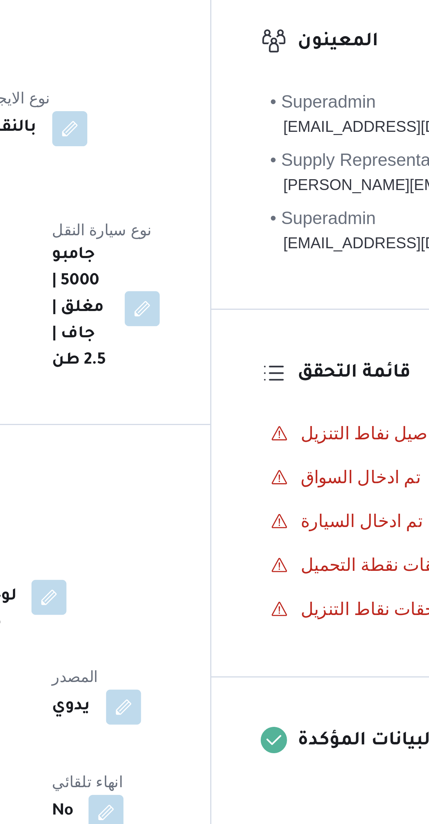
click at [144, 176] on button "button" at bounding box center [138, 181] width 11 height 11
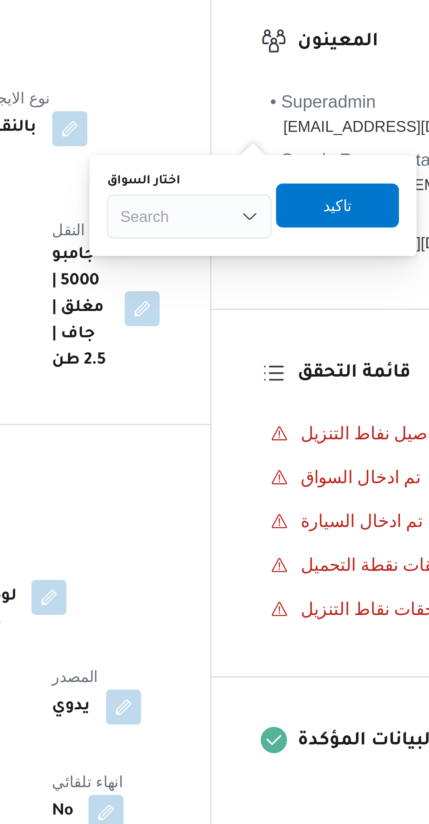
click at [243, 165] on div "Search" at bounding box center [248, 168] width 53 height 14
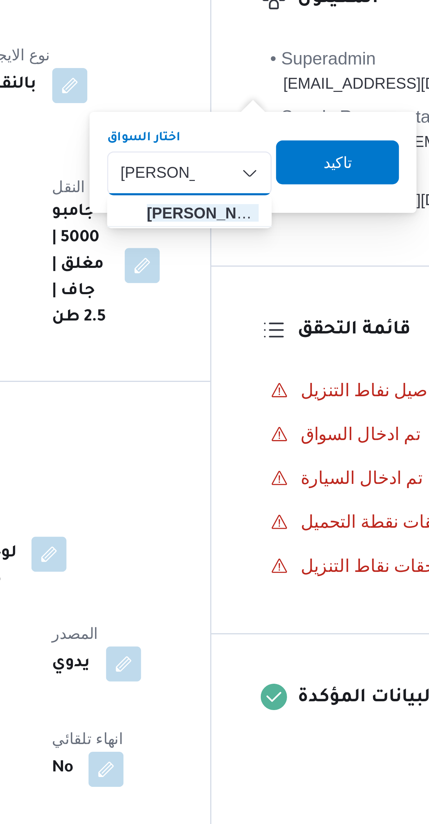
type input "محمود سمير"
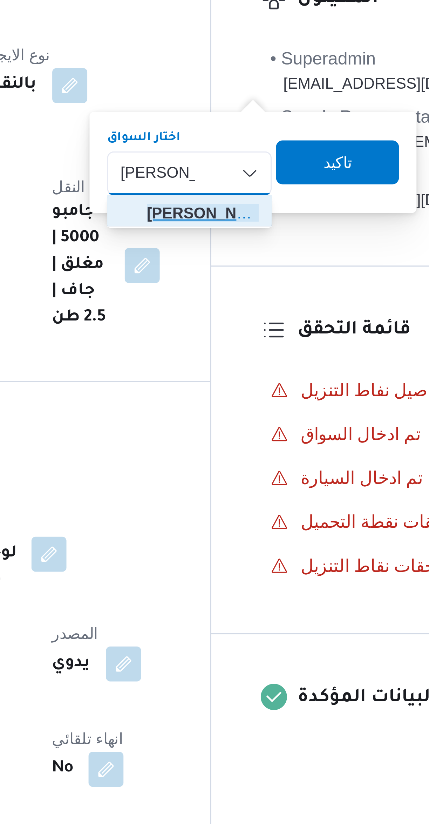
click at [247, 179] on span "محمود سمير صبرى مرشد" at bounding box center [253, 180] width 36 height 8
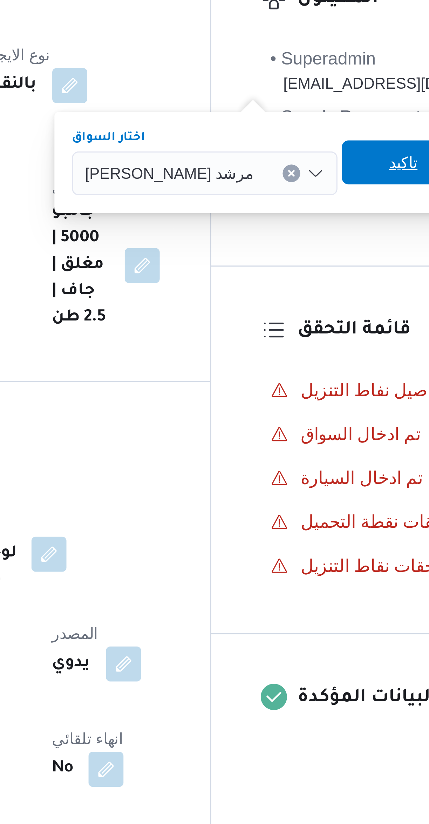
click at [297, 166] on span "تاكيد" at bounding box center [316, 164] width 39 height 14
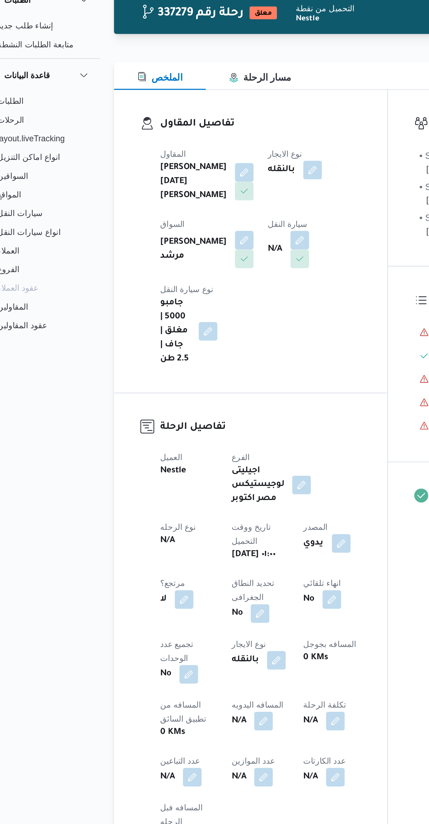
click at [197, 184] on button "button" at bounding box center [202, 181] width 11 height 11
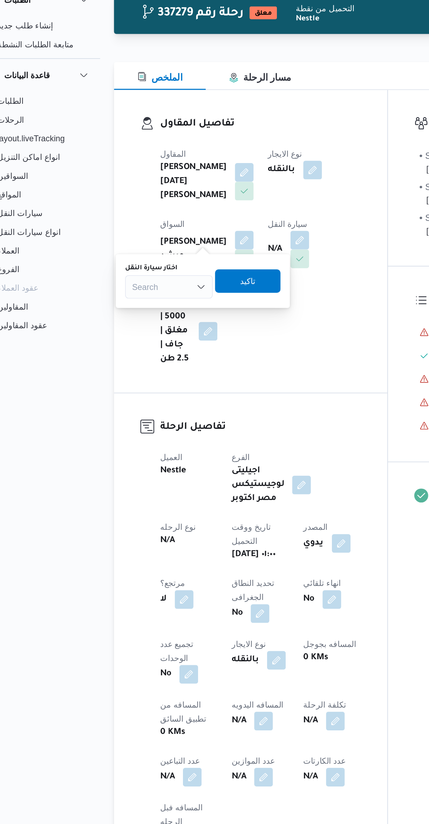
click at [123, 210] on div "Search" at bounding box center [124, 210] width 53 height 14
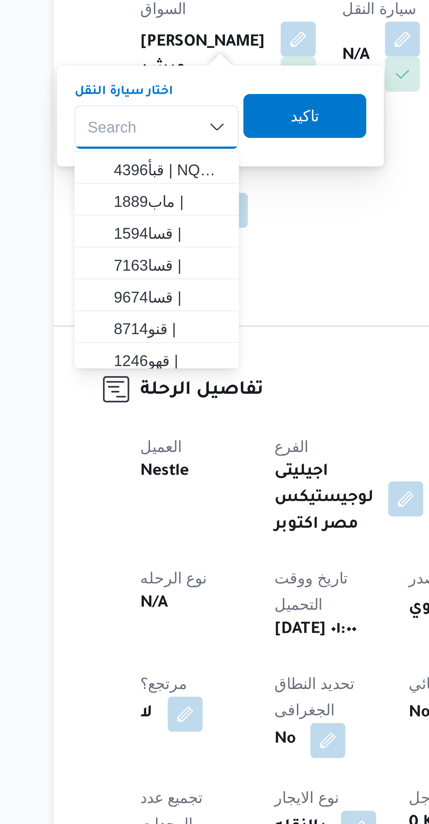
scroll to position [100, 0]
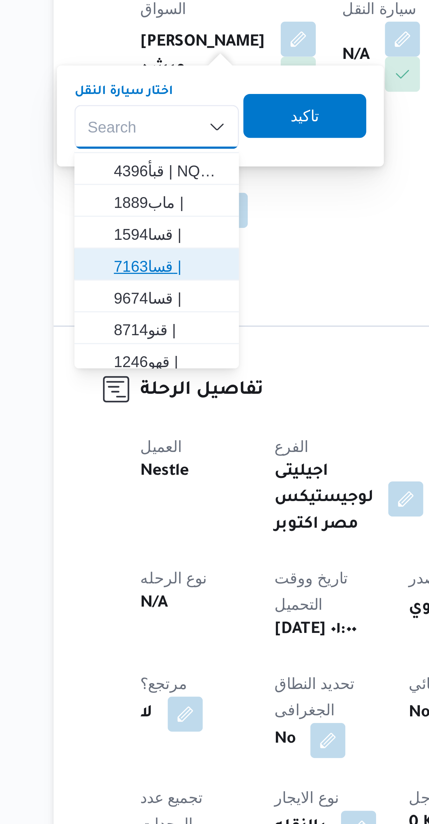
click at [120, 254] on span "قسا7163 |" at bounding box center [128, 254] width 36 height 8
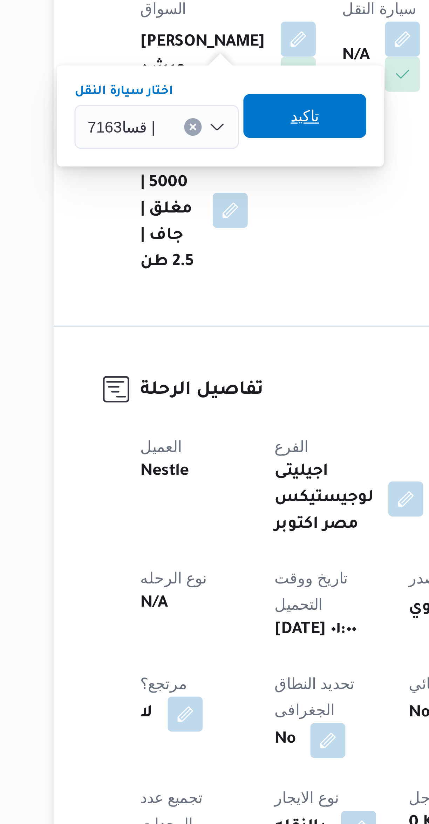
click at [165, 207] on span "تاكيد" at bounding box center [171, 206] width 39 height 14
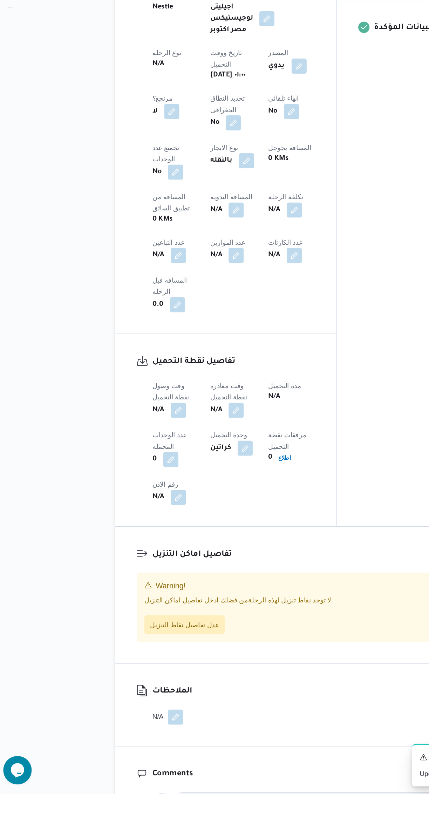
scroll to position [79, 0]
click at [136, 534] on button "button" at bounding box center [138, 539] width 11 height 11
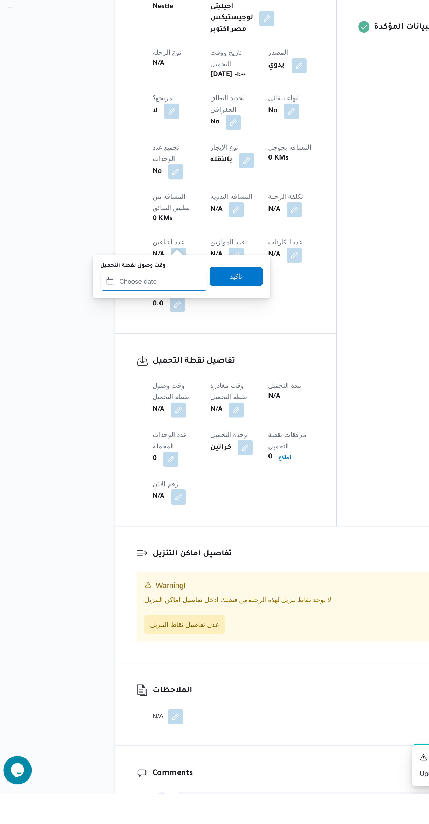
click at [119, 444] on input "وقت وصول نفطة التحميل" at bounding box center [120, 444] width 80 height 14
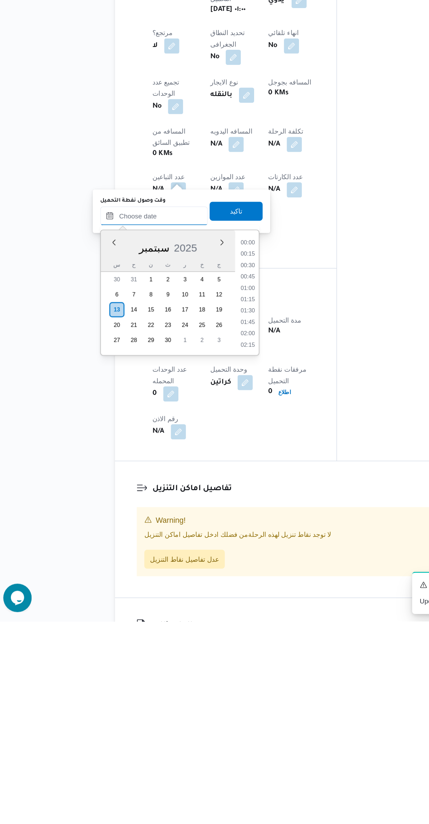
scroll to position [336, 0]
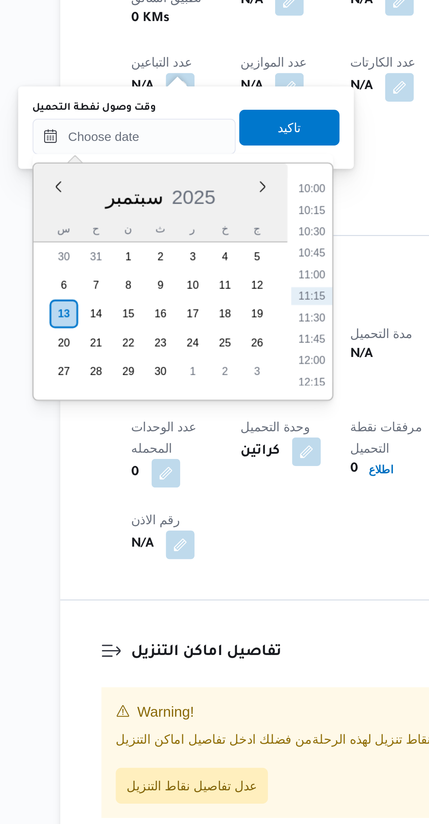
click at [187, 542] on li "10:00" at bounding box center [190, 543] width 16 height 7
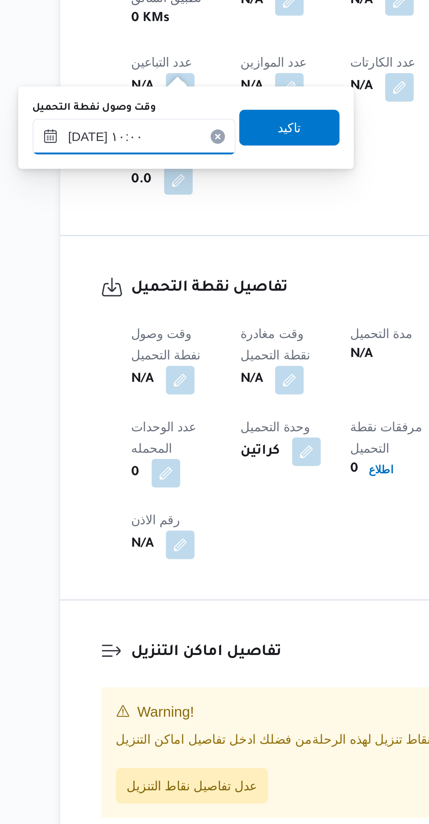
click at [110, 519] on input "١٣/٠٩/٢٠٢٥ ١٠:٠٠" at bounding box center [120, 523] width 80 height 14
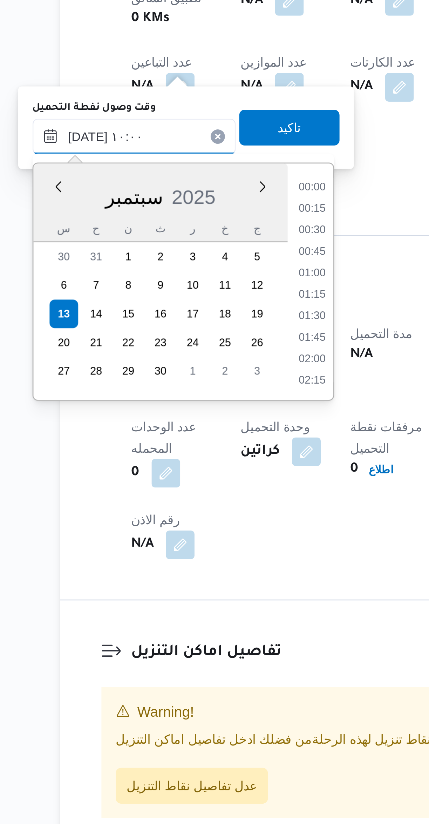
scroll to position [294, 0]
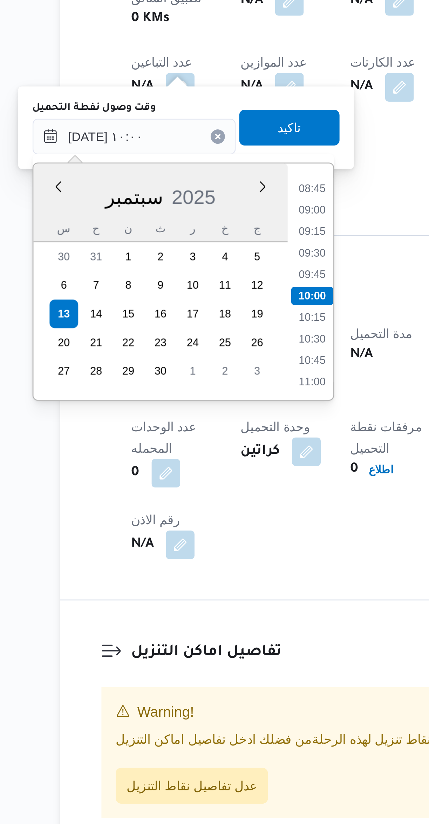
click at [187, 546] on li "08:45" at bounding box center [190, 543] width 16 height 7
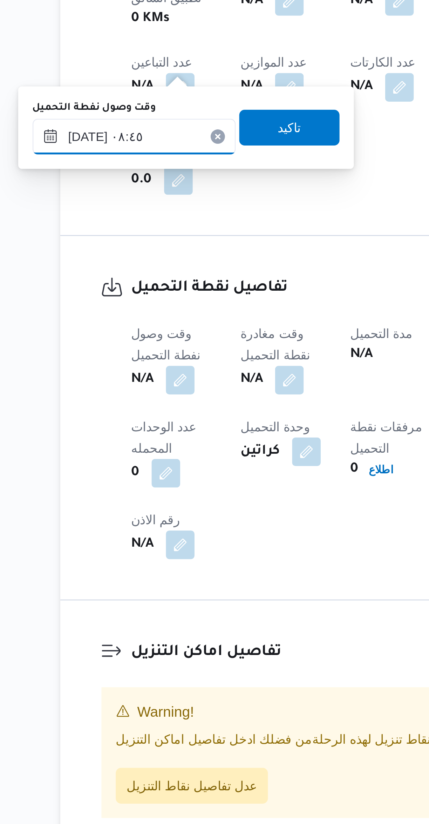
click at [117, 525] on input "١٣/٠٩/٢٠٢٥ ٠٨:٤٥" at bounding box center [120, 523] width 80 height 14
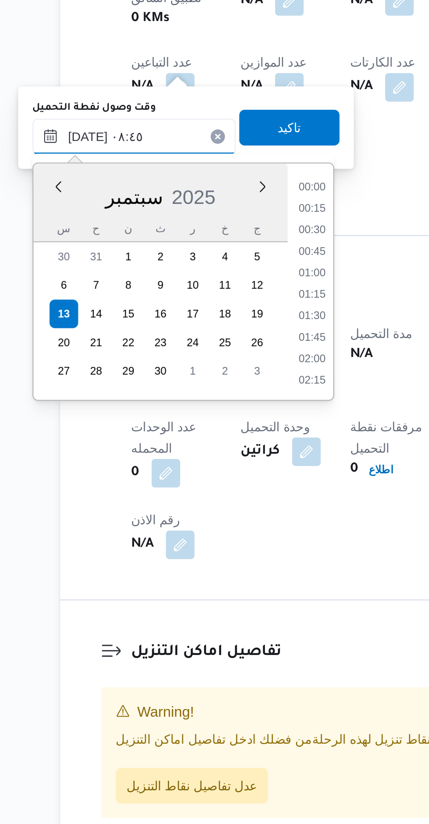
scroll to position [252, 0]
click at [187, 544] on li "07:30" at bounding box center [190, 543] width 16 height 7
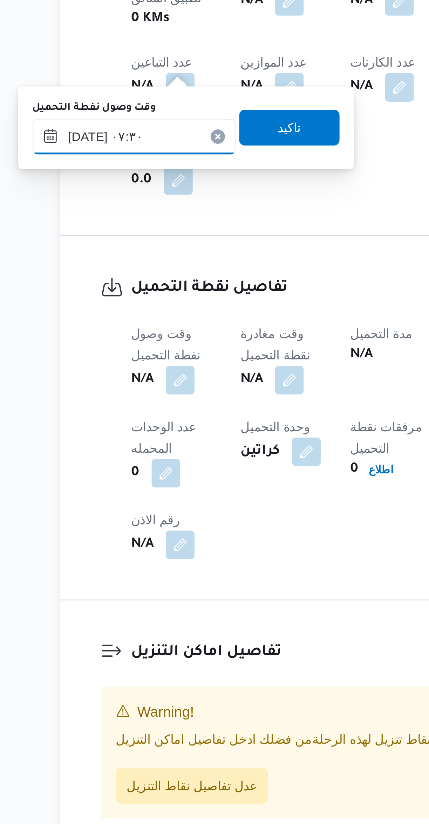
click at [122, 524] on input "١٣/٠٩/٢٠٢٥ ٠٧:٣٠" at bounding box center [120, 523] width 80 height 14
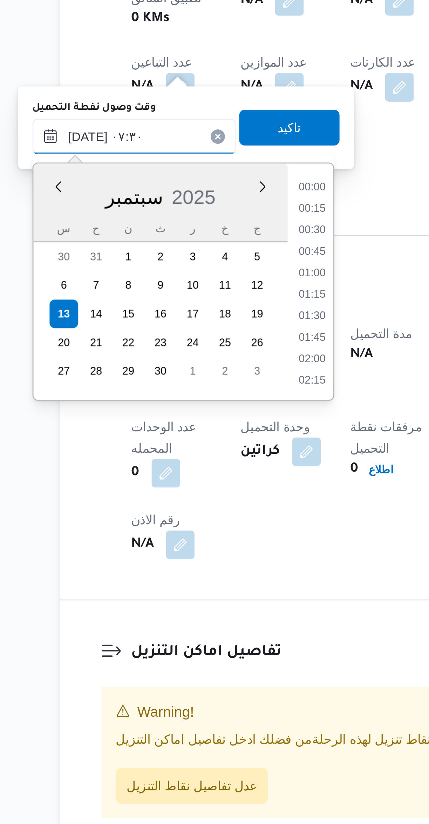
scroll to position [210, 0]
click at [189, 544] on li "06:15" at bounding box center [190, 543] width 16 height 7
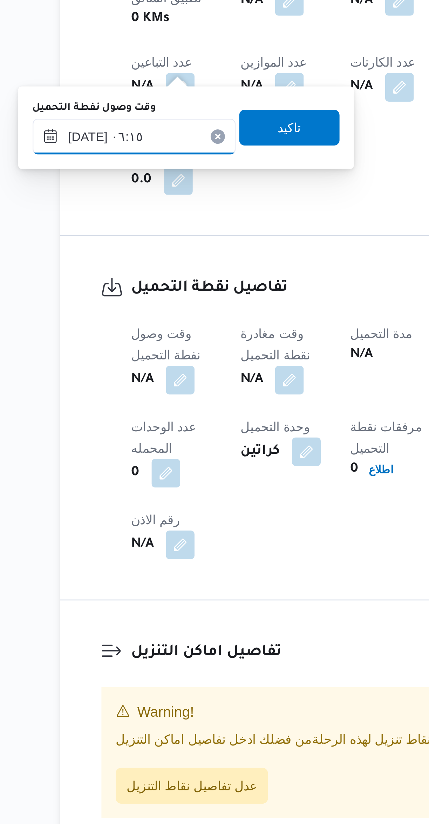
click at [111, 522] on input "١٣/٠٩/٢٠٢٥ ٠٦:١٥" at bounding box center [120, 523] width 80 height 14
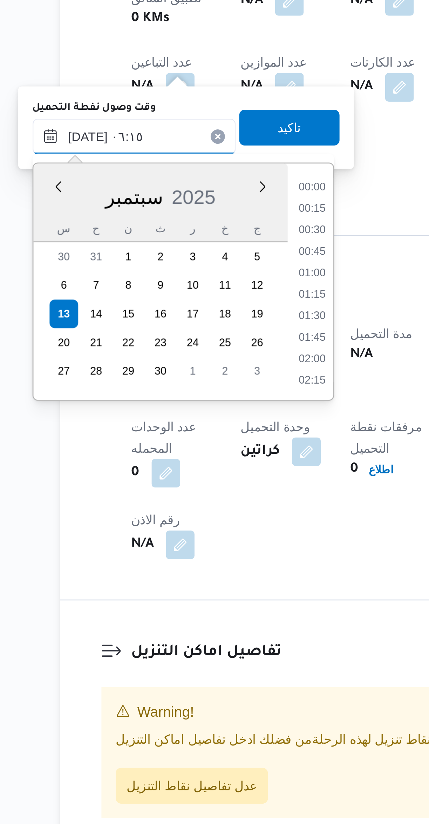
scroll to position [168, 0]
click at [183, 544] on li "05:00" at bounding box center [190, 543] width 16 height 7
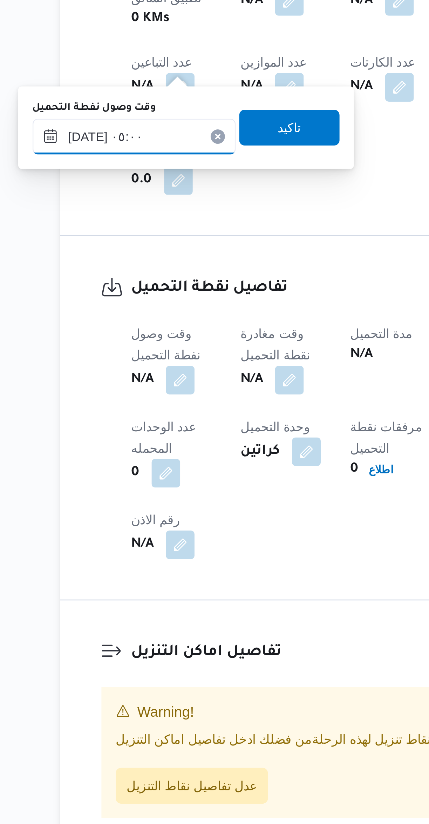
click at [113, 521] on input "١٣/٠٩/٢٠٢٥ ٠٥:٠٠" at bounding box center [120, 523] width 80 height 14
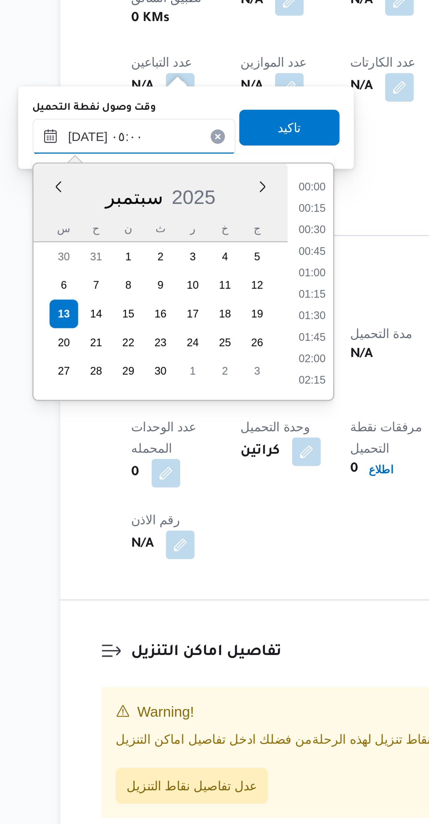
scroll to position [126, 0]
click at [188, 543] on li "03:45" at bounding box center [190, 543] width 16 height 7
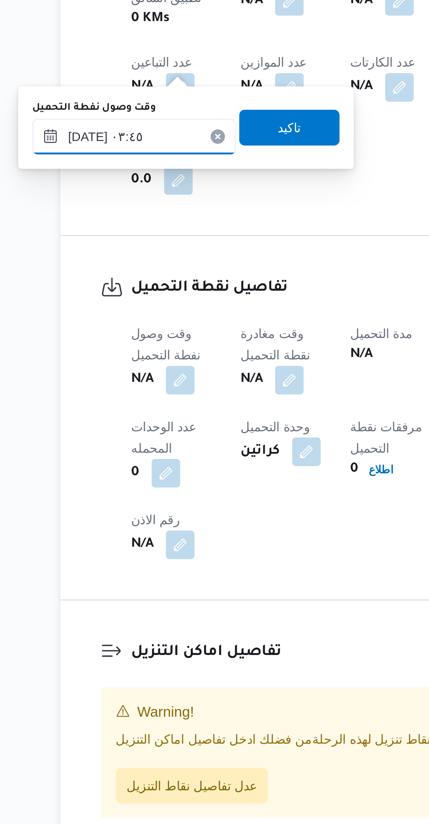
click at [118, 522] on input "١٣/٠٩/٢٠٢٥ ٠٣:٤٥" at bounding box center [120, 523] width 80 height 14
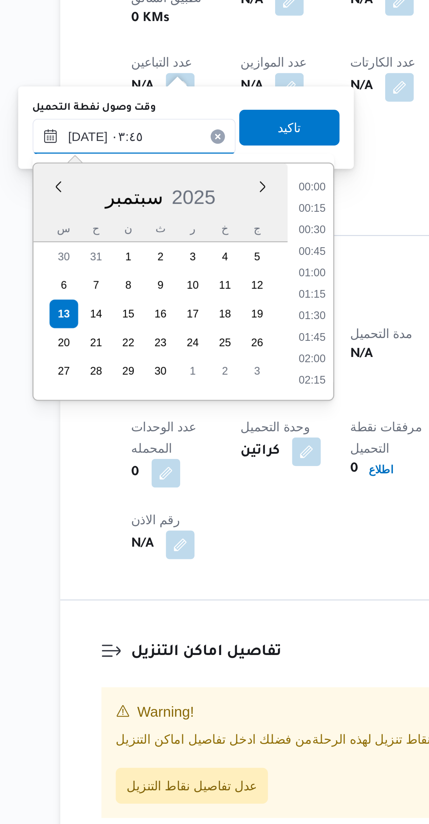
scroll to position [84, 0]
click at [186, 559] on li "03:00" at bounding box center [190, 560] width 16 height 7
type input "١٣/٠٩/٢٠٢٥ ٠٣:٠٠"
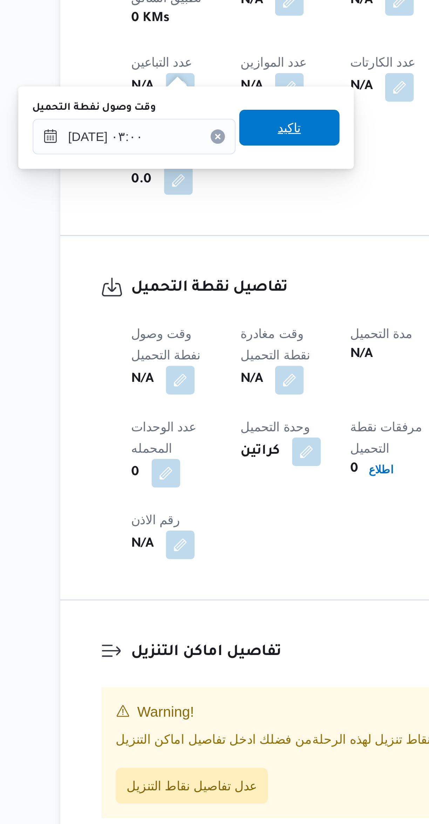
click at [170, 524] on span "تاكيد" at bounding box center [180, 520] width 39 height 14
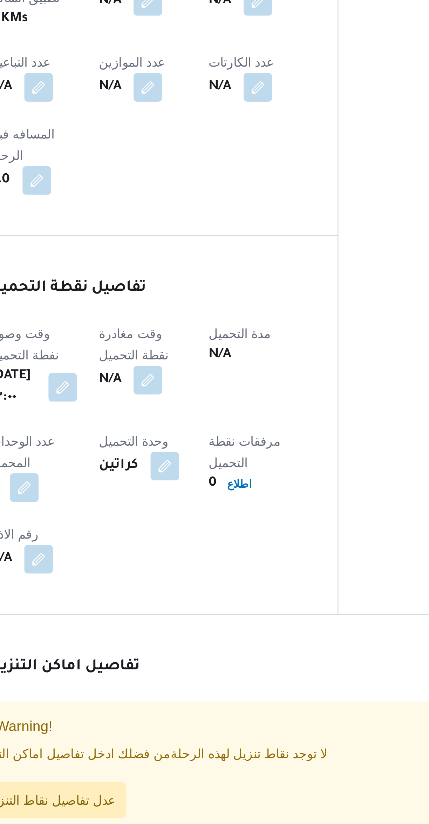
click at [187, 613] on button "button" at bounding box center [180, 618] width 11 height 11
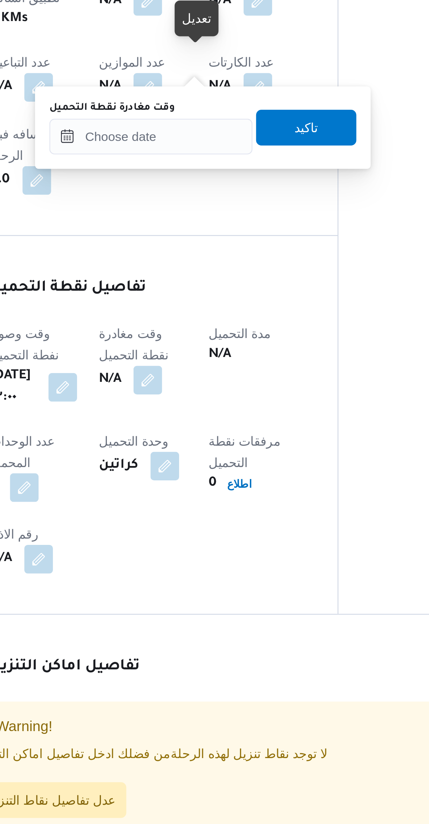
click at [195, 535] on div "You are in a dialog. To close this dialog, hit escape. وقت مغادرة نقطة التحميل …" at bounding box center [202, 520] width 131 height 32
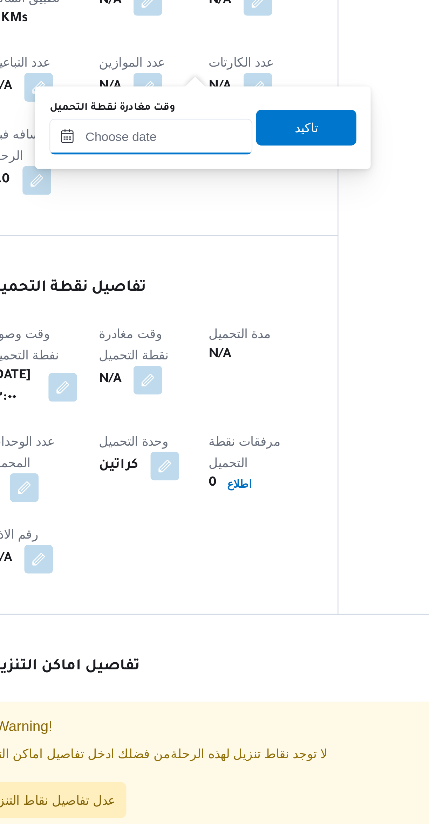
click at [169, 523] on input "وقت مغادرة نقطة التحميل" at bounding box center [182, 523] width 80 height 14
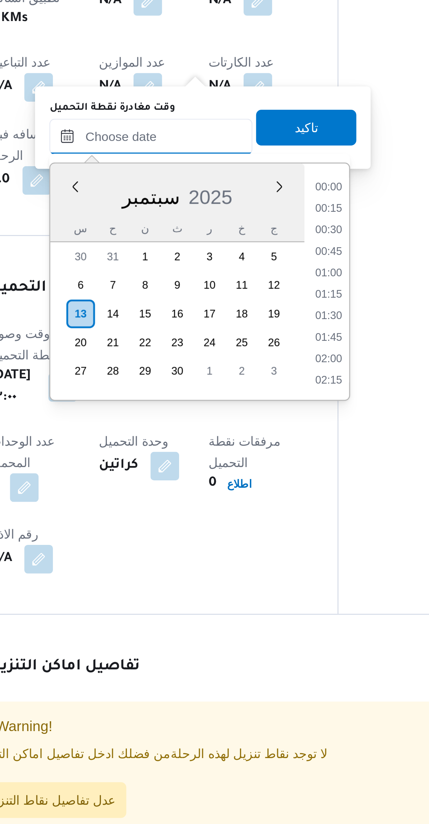
scroll to position [336, 0]
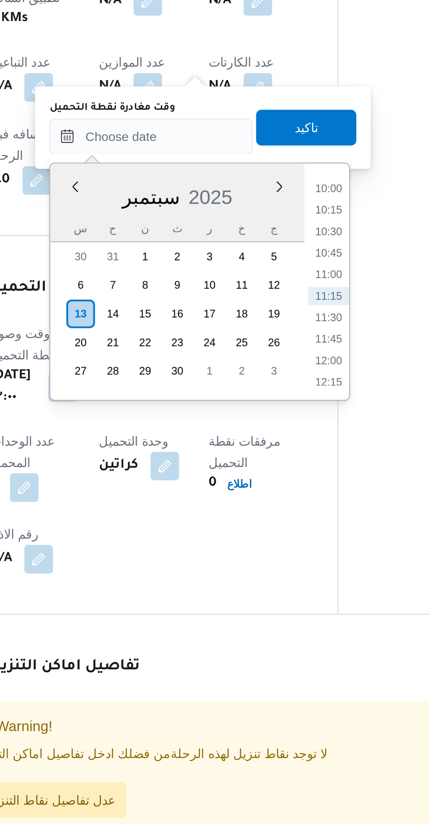
click at [248, 543] on li "10:00" at bounding box center [252, 543] width 16 height 7
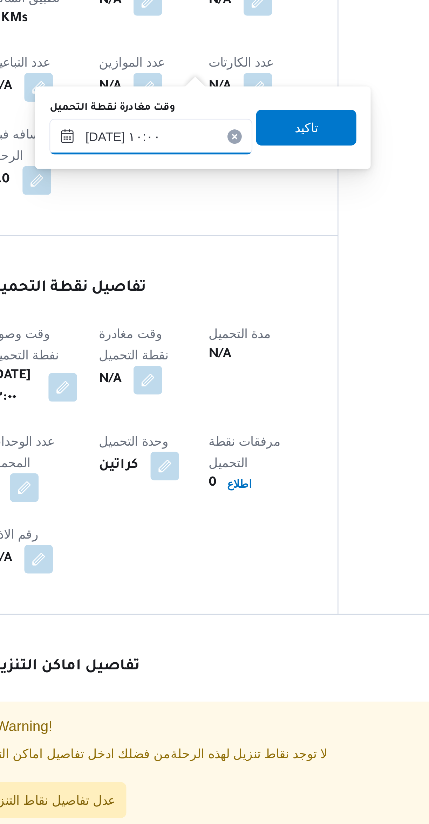
click at [169, 524] on input "١٣/٠٩/٢٠٢٥ ١٠:٠٠" at bounding box center [182, 523] width 80 height 14
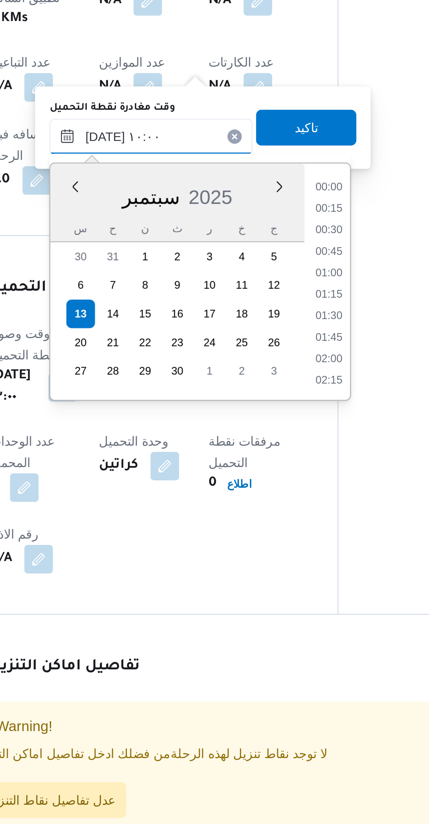
scroll to position [294, 0]
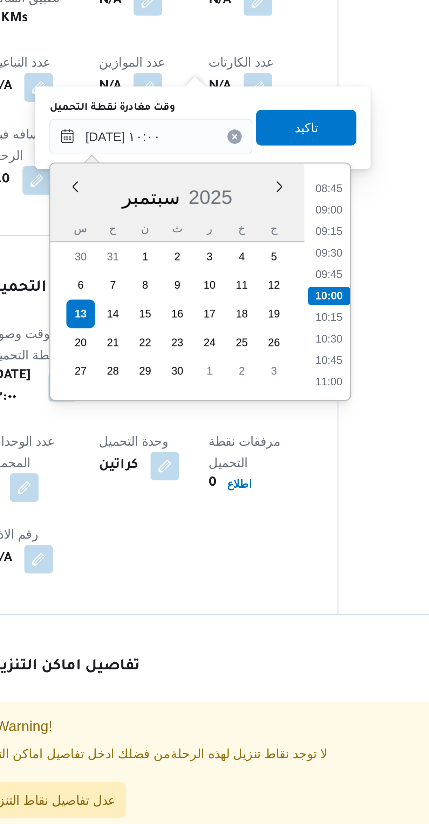
click at [248, 544] on li "08:45" at bounding box center [252, 543] width 16 height 7
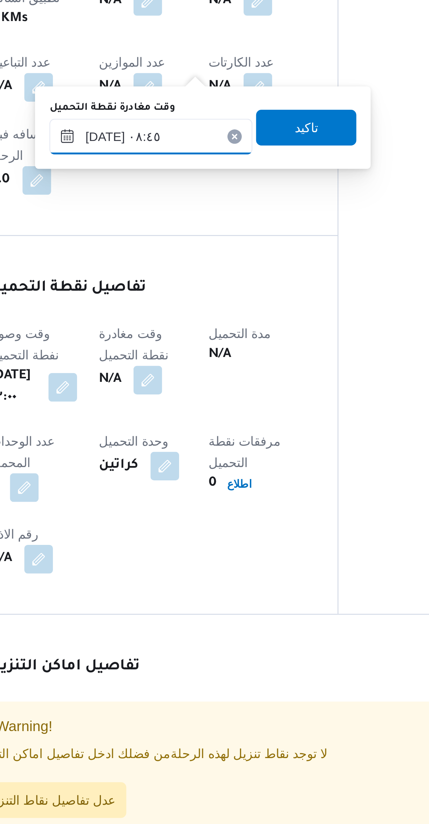
click at [182, 525] on input "١٣/٠٩/٢٠٢٥ ٠٨:٤٥" at bounding box center [182, 523] width 80 height 14
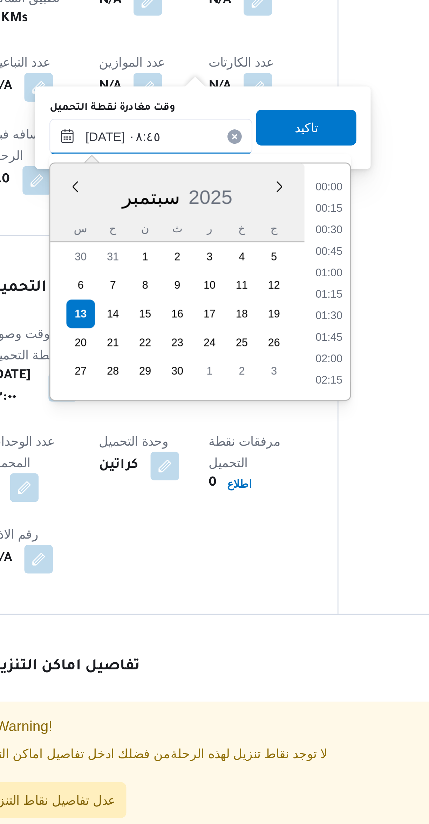
scroll to position [252, 0]
click at [246, 544] on li "07:30" at bounding box center [252, 543] width 16 height 7
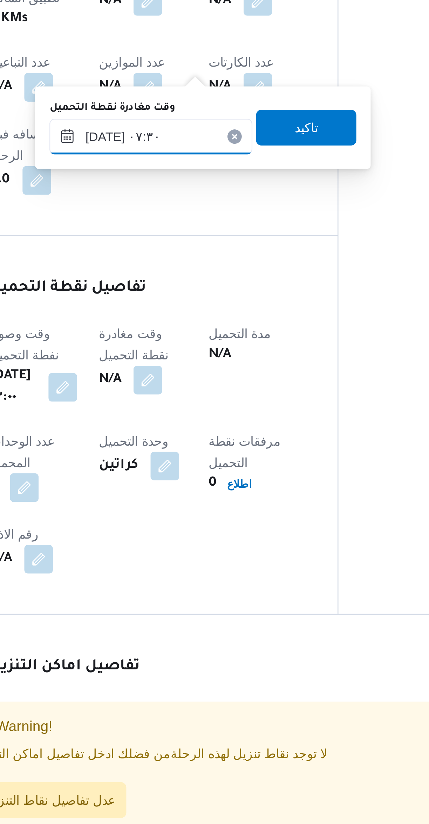
click at [180, 526] on input "١٣/٠٩/٢٠٢٥ ٠٧:٣٠" at bounding box center [182, 523] width 80 height 14
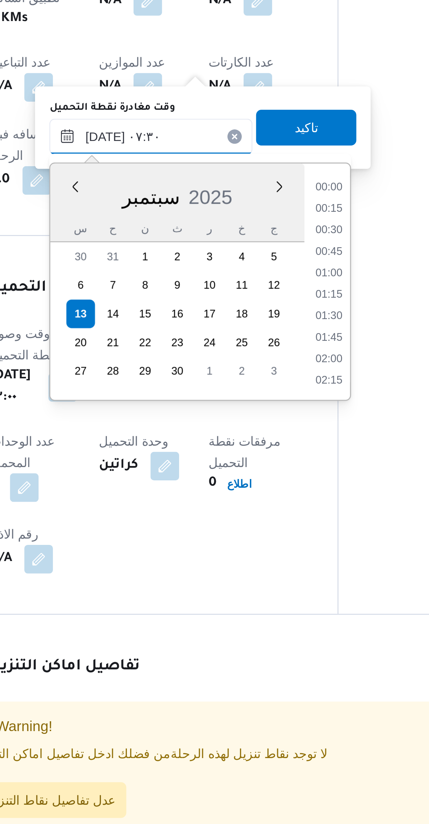
scroll to position [210, 0]
click at [249, 552] on li "06:30" at bounding box center [252, 551] width 16 height 7
type input "١٣/٠٩/٢٠٢٥ ٠٦:٣٠"
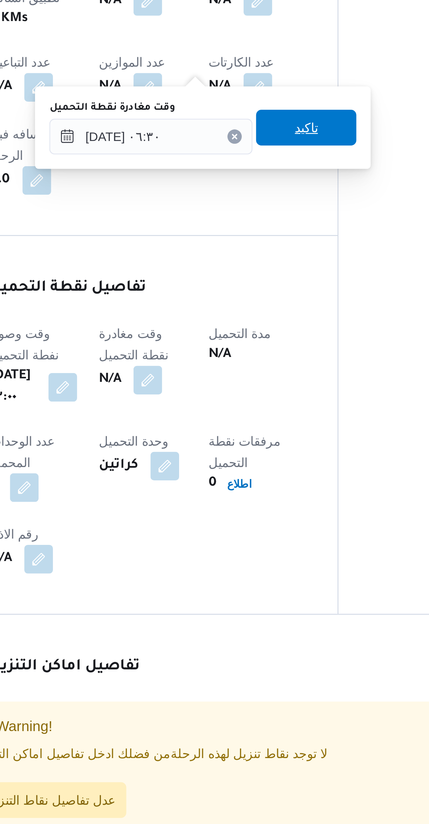
click at [229, 527] on span "تاكيد" at bounding box center [242, 520] width 39 height 14
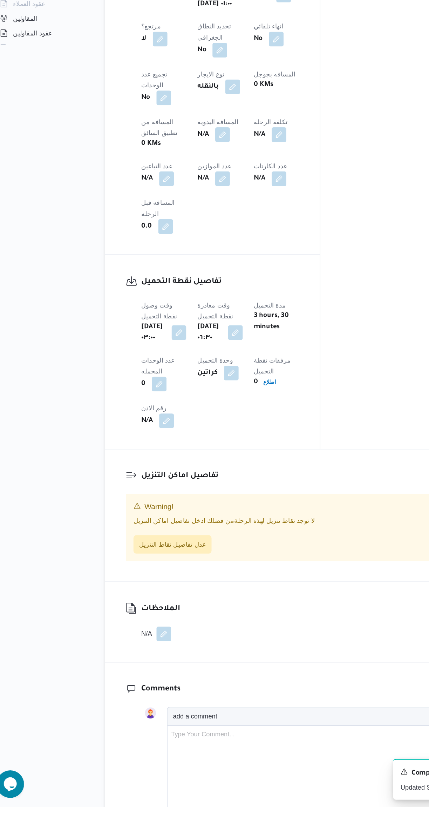
scroll to position [160, 0]
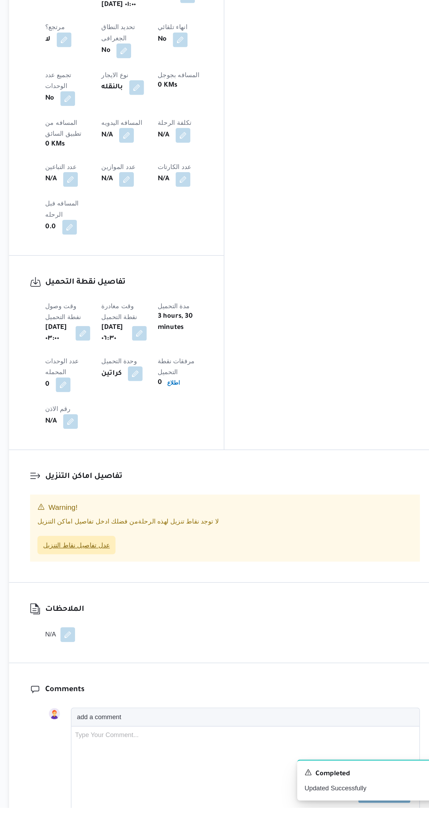
click at [144, 619] on span "عدل تفاصيل نقاط التنزيل" at bounding box center [142, 623] width 51 height 8
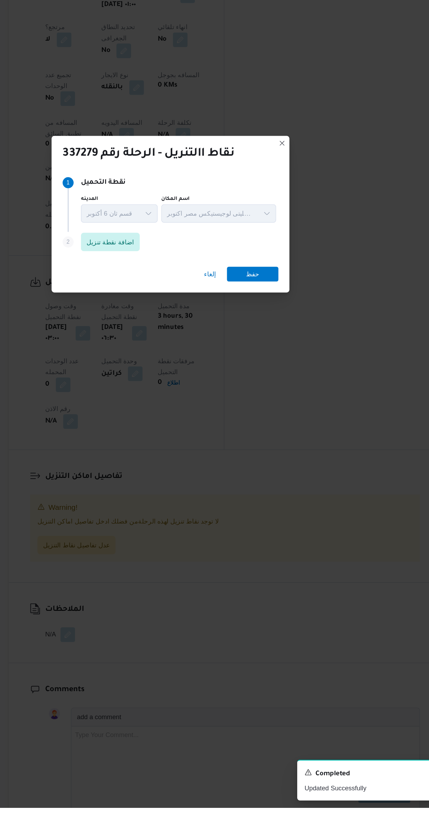
click at [136, 379] on div "المدينه قسم ثان 6 أكتوبر اسم المكان اجيليتى لوجيستيكس مصر اكتوبر" at bounding box center [214, 366] width 165 height 24
click at [163, 396] on span "اضافة نقطة تنزيل" at bounding box center [168, 392] width 36 height 8
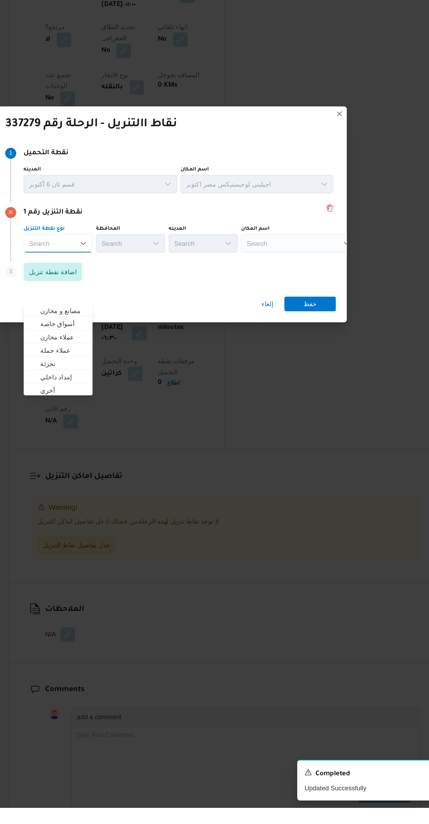
scroll to position [0, 0]
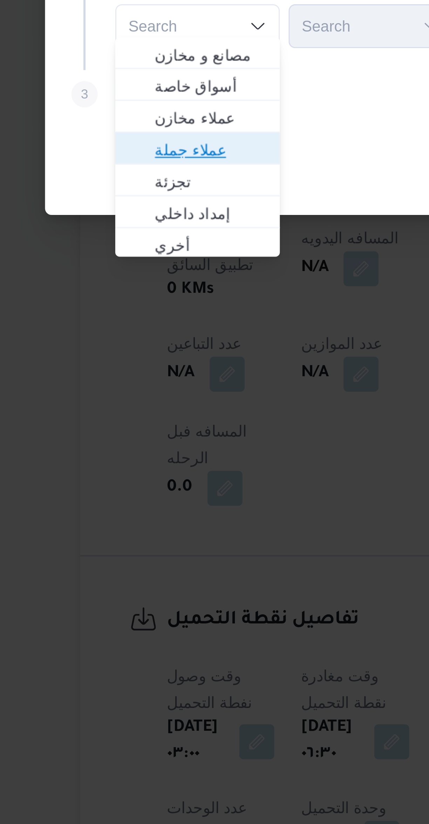
click at [118, 433] on span "عملاء جملة" at bounding box center [133, 432] width 36 height 8
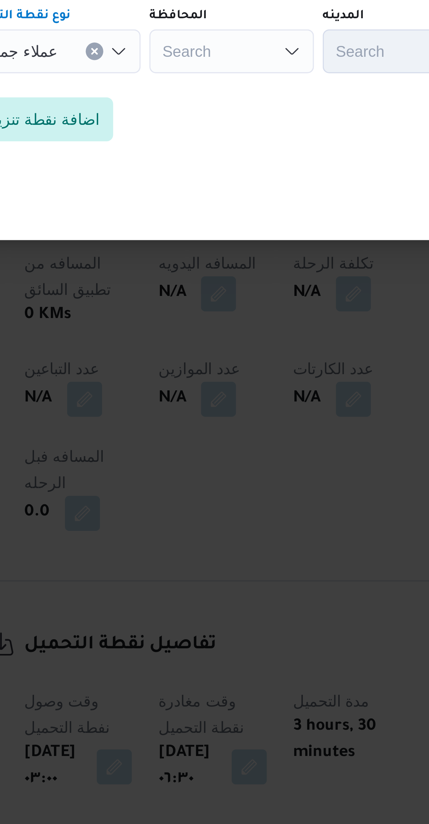
click at [168, 391] on div "Search" at bounding box center [185, 393] width 53 height 14
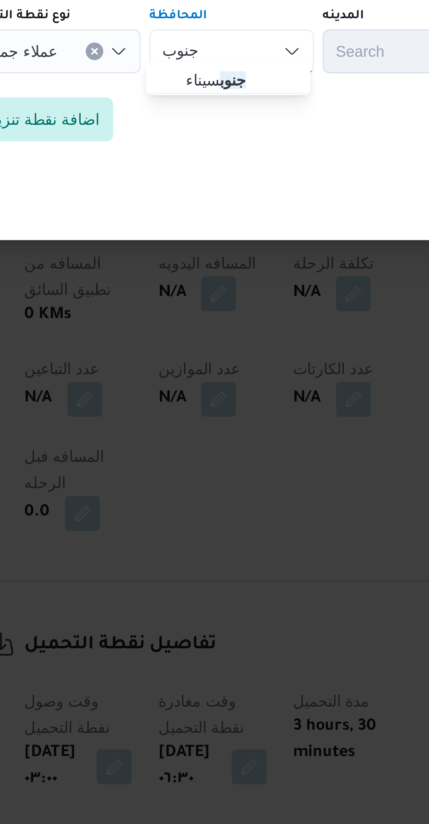
type input "جنوب"
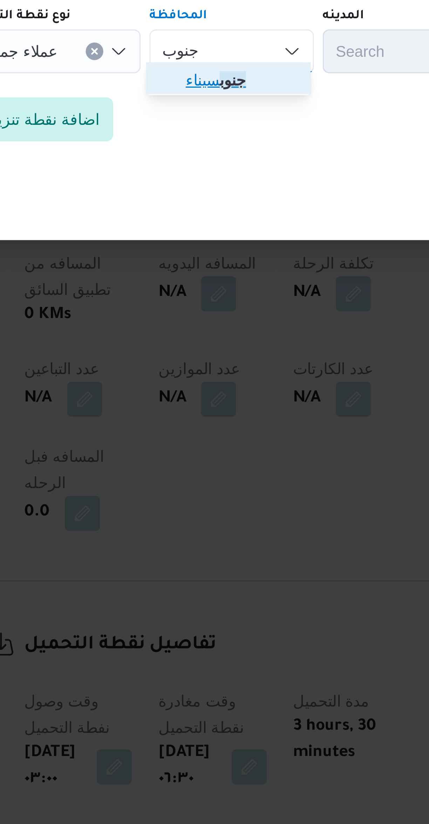
click at [169, 404] on span "جنوب سيناء" at bounding box center [184, 402] width 47 height 11
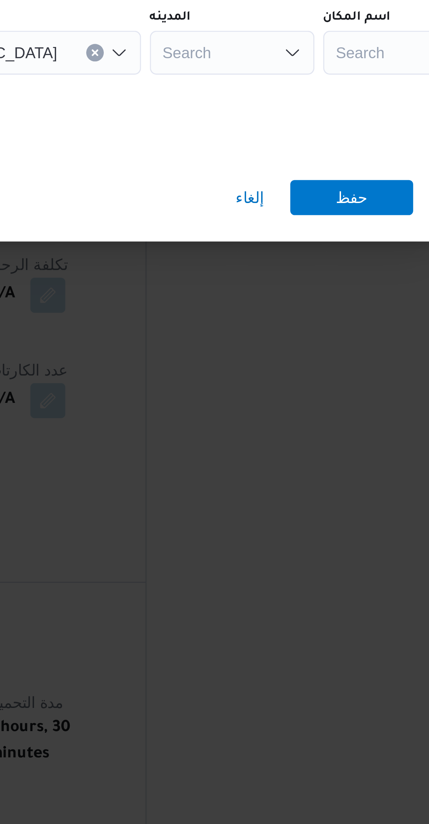
click at [257, 392] on div "Search" at bounding box center [283, 393] width 53 height 14
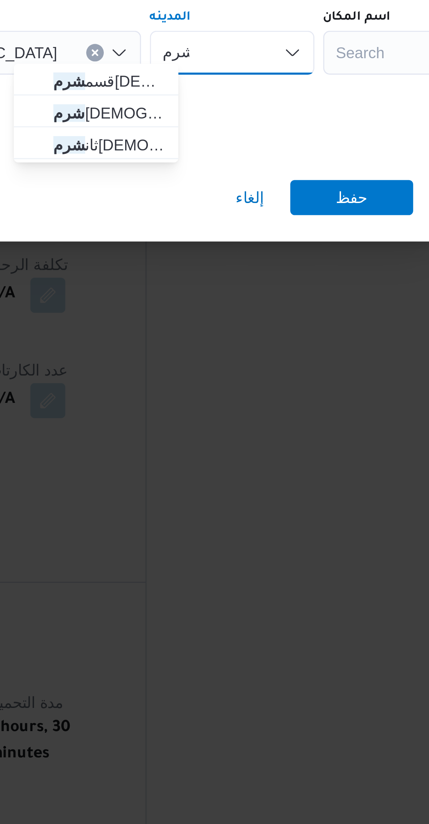
type input "شرم"
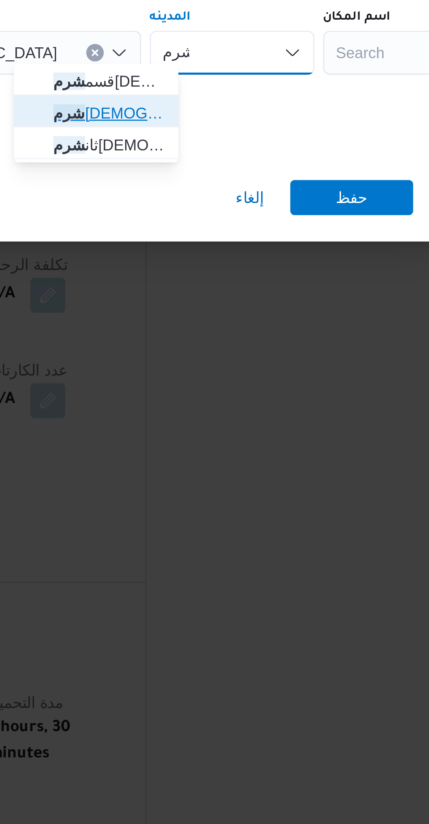
click at [236, 415] on span "شرم الشيخ" at bounding box center [244, 412] width 36 height 8
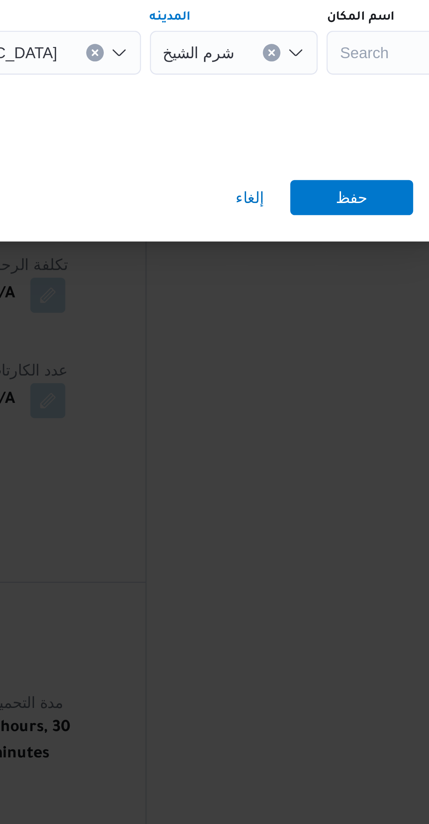
click at [313, 397] on div "Search" at bounding box center [357, 393] width 88 height 14
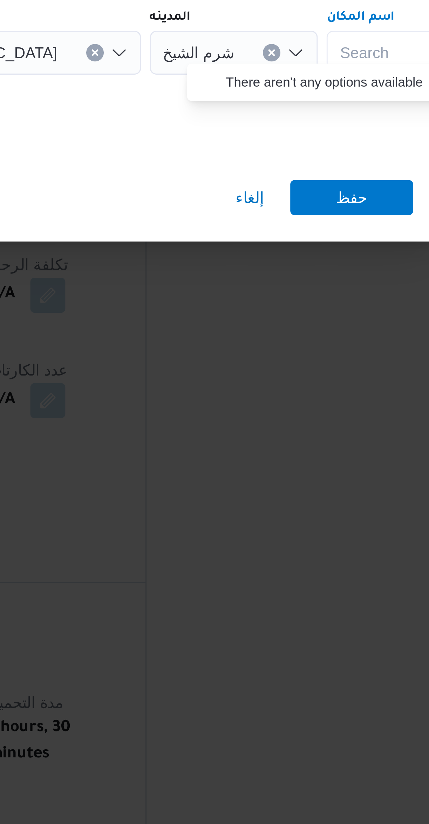
click at [249, 422] on div "Step 1 1 نقطة التحميل المدينه قسم ثان 6 أكتوبر اسم المكان اجيليتى لوجيستيكس مصر…" at bounding box center [214, 371] width 269 height 114
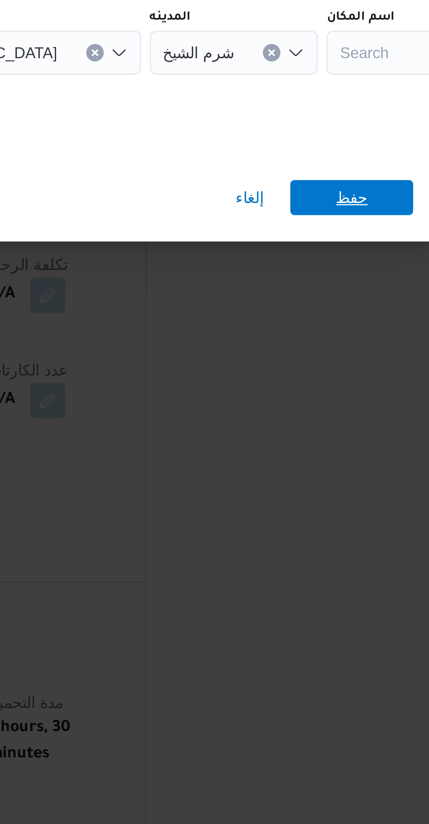
click at [312, 437] on span "حفظ" at bounding box center [321, 439] width 39 height 11
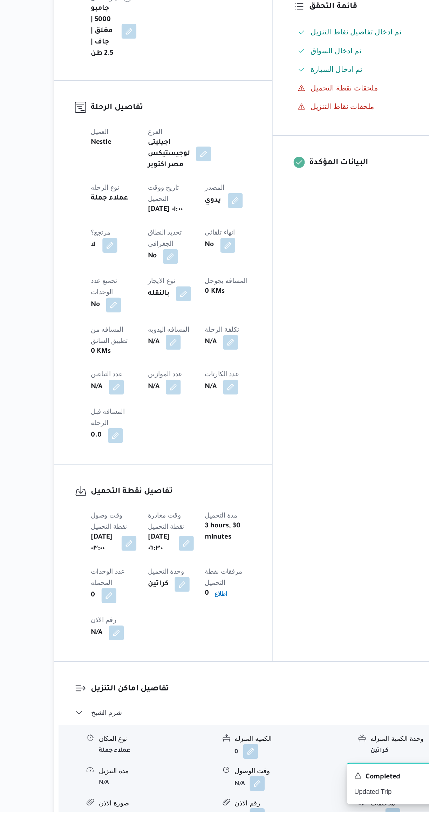
scroll to position [56, 0]
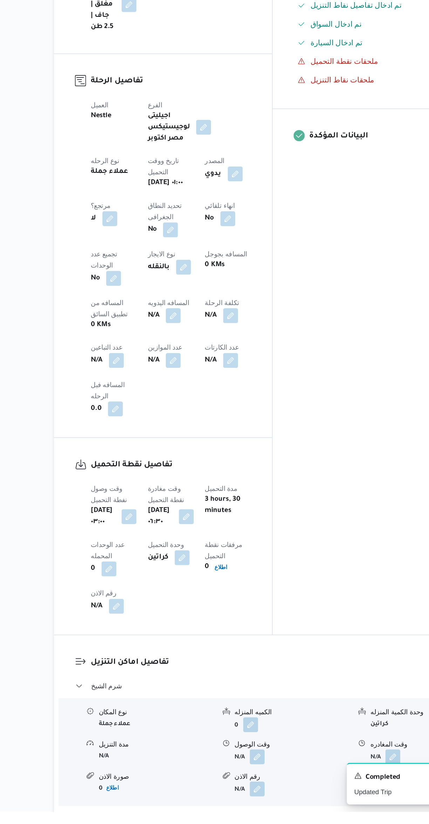
select select "ar"
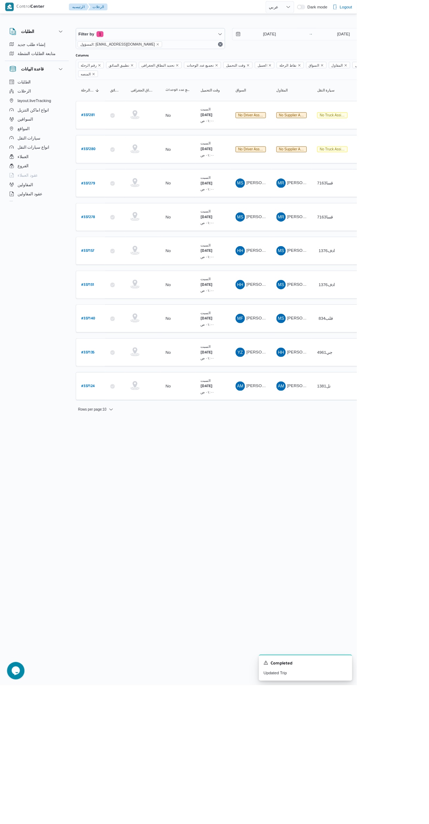
click at [110, 175] on link "# 337280" at bounding box center [106, 179] width 17 height 9
select select "ar"
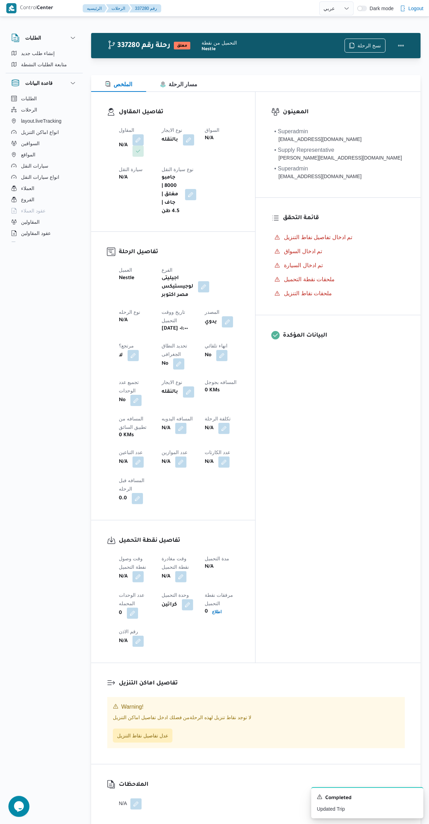
click at [138, 141] on button "button" at bounding box center [138, 139] width 11 height 11
click at [122, 198] on div "تفاصيل المقاول المقاول N/A نوع الايجار بالنقله السواق N/A سيارة النقل N/A نوع س…" at bounding box center [173, 162] width 164 height 140
click at [119, 143] on div "N/A" at bounding box center [136, 146] width 36 height 24
click at [134, 140] on button "button" at bounding box center [138, 139] width 11 height 11
click at [119, 161] on div "Search" at bounding box center [124, 168] width 53 height 14
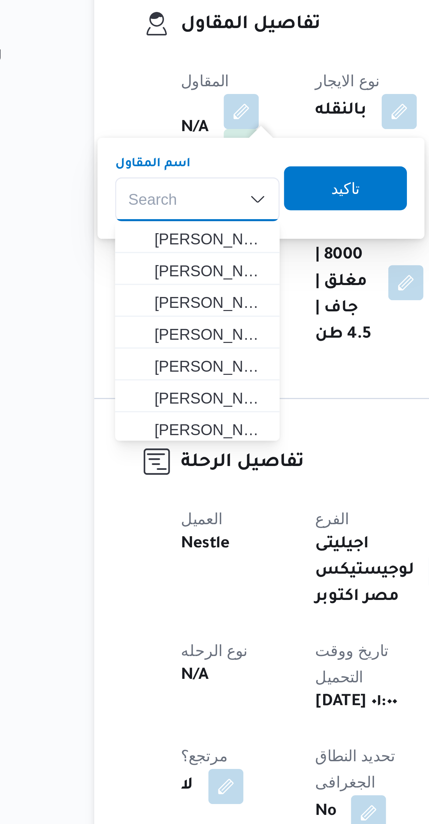
click at [116, 168] on div "Search Combo box. Selected. Combo box input. Search. Type some text or, to disp…" at bounding box center [124, 168] width 53 height 14
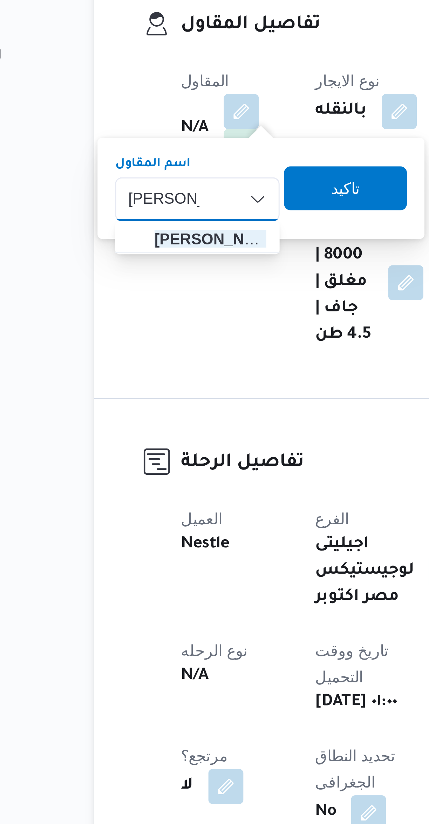
type input "مصطفى ممد"
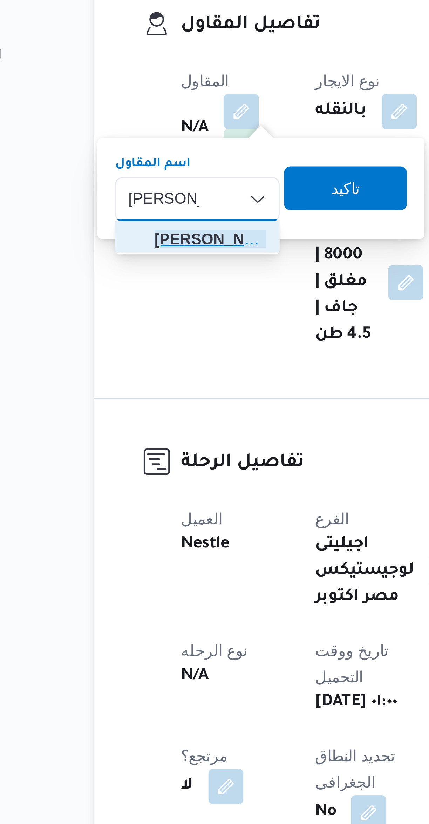
click at [114, 181] on span "مصطفى ممد وح محمود عبدالهادى" at bounding box center [128, 180] width 36 height 8
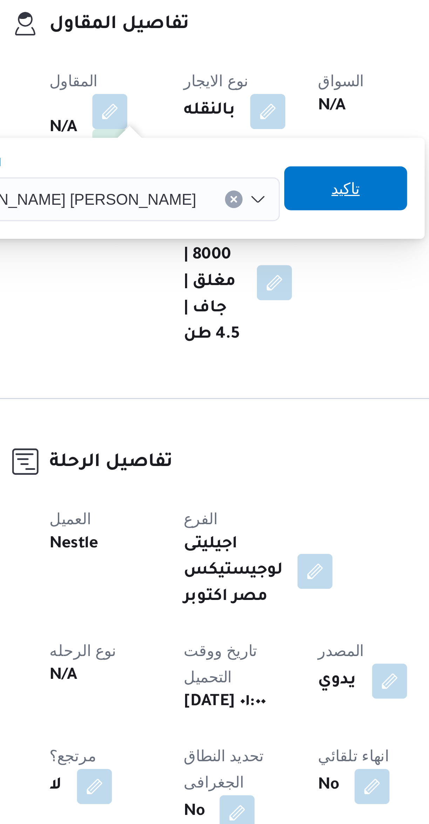
click at [194, 165] on span "تاكيد" at bounding box center [213, 164] width 39 height 14
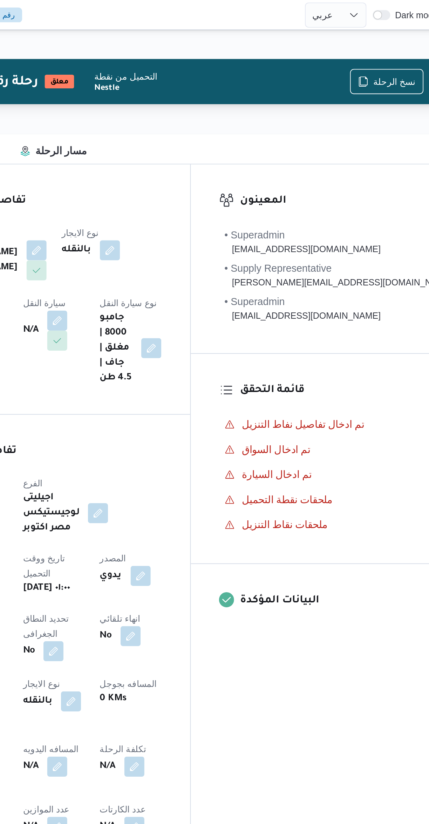
click at [144, 174] on button "button" at bounding box center [138, 179] width 11 height 11
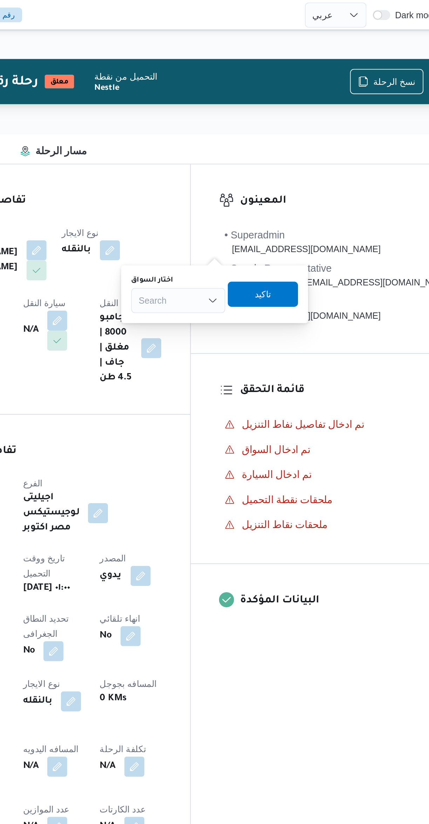
click at [242, 167] on div "Search" at bounding box center [248, 168] width 53 height 14
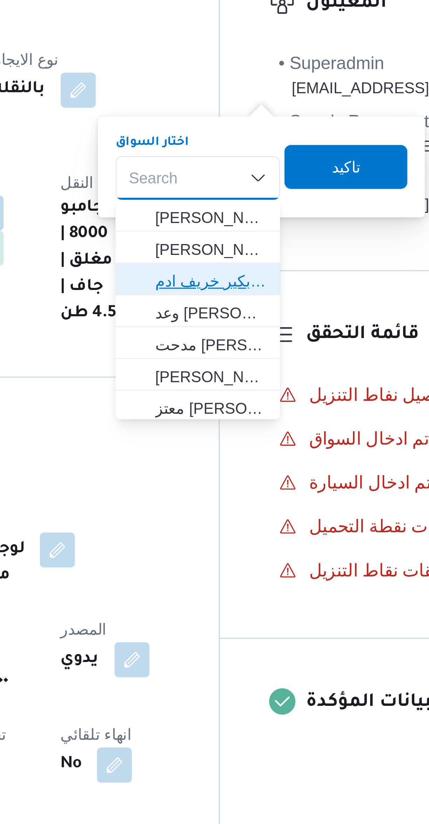
click at [246, 202] on span "باباكير ابكير خريف ادم" at bounding box center [253, 201] width 36 height 8
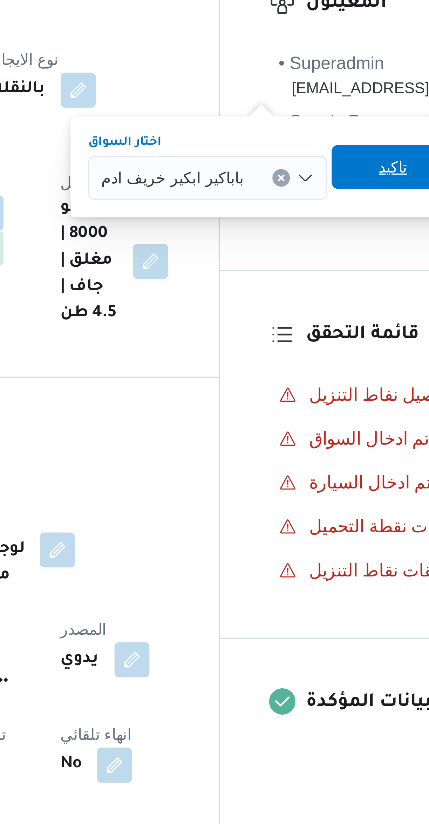
click at [296, 167] on span "تاكيد" at bounding box center [310, 164] width 39 height 14
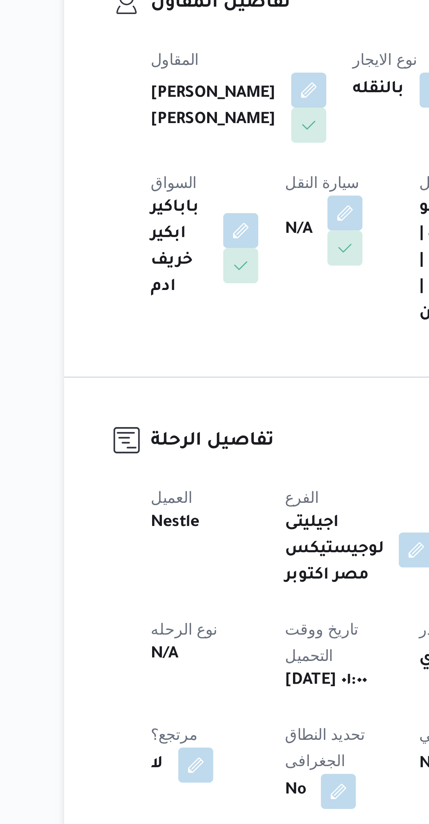
click at [175, 185] on button "button" at bounding box center [180, 179] width 11 height 11
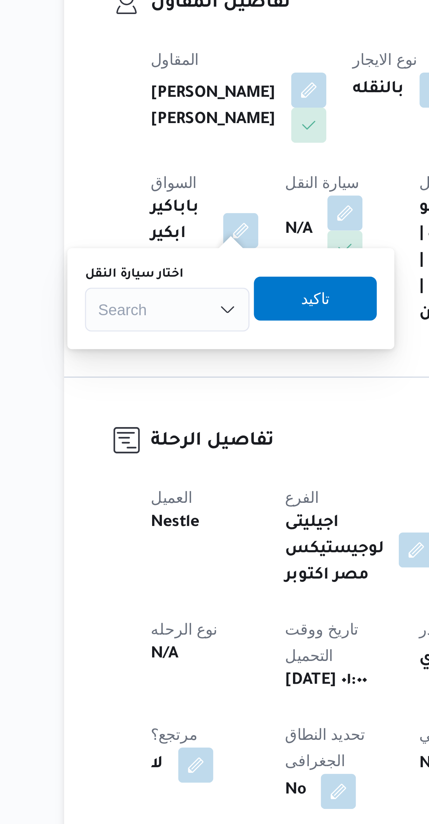
click at [129, 202] on div "اختار سيارة النقل Search" at bounding box center [124, 206] width 53 height 21
click at [125, 208] on div "Search" at bounding box center [124, 210] width 53 height 14
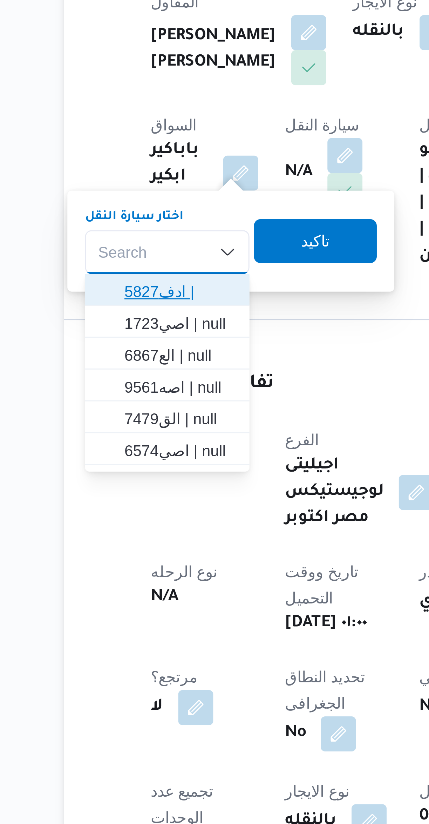
click at [120, 221] on span "ادف5827 |" at bounding box center [128, 222] width 36 height 8
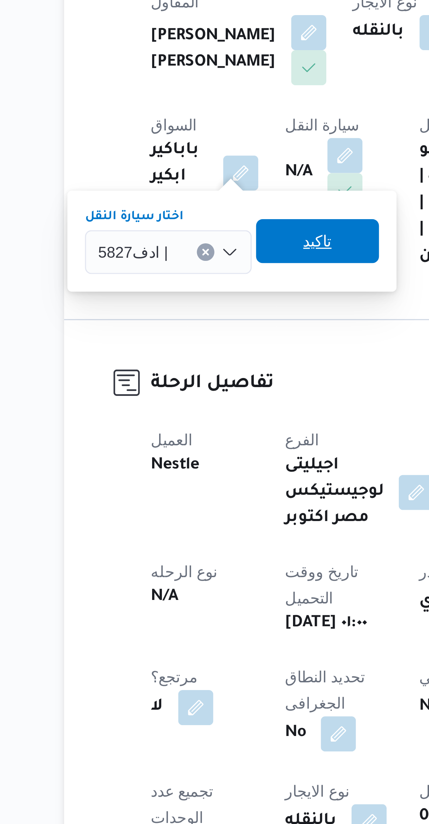
click at [166, 209] on span "تاكيد" at bounding box center [172, 206] width 39 height 14
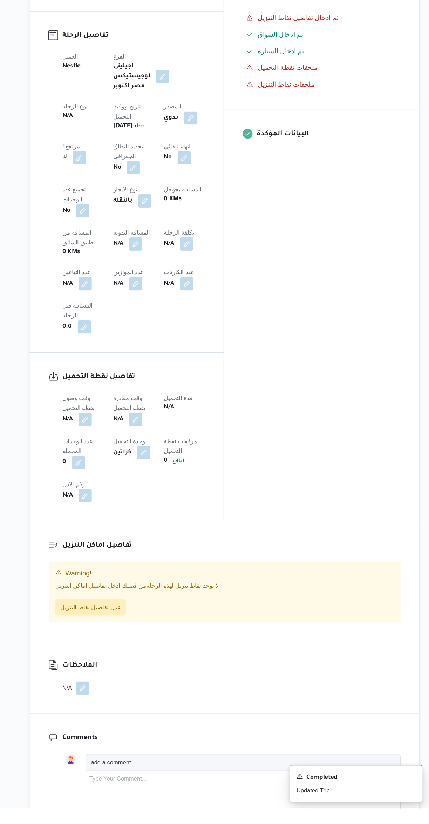
scroll to position [146, 0]
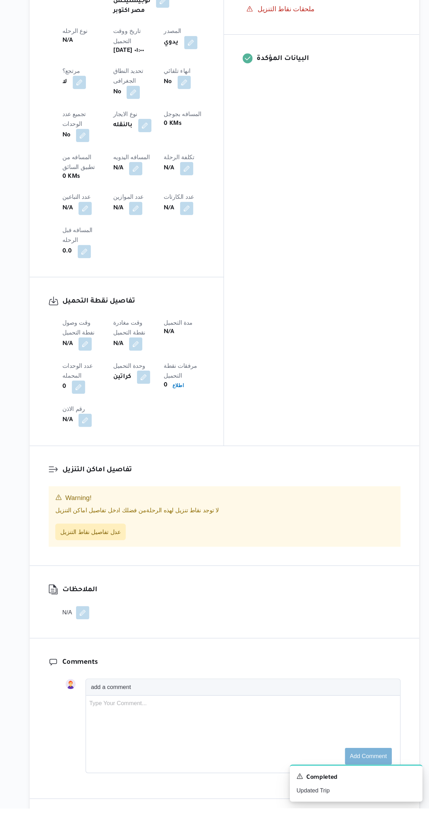
click at [138, 426] on button "button" at bounding box center [138, 431] width 11 height 11
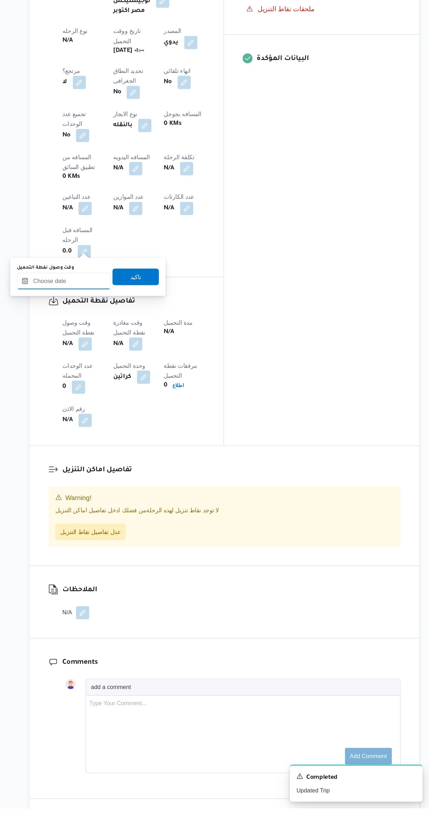
click at [140, 378] on input "وقت وصول نفطة التحميل" at bounding box center [120, 378] width 80 height 14
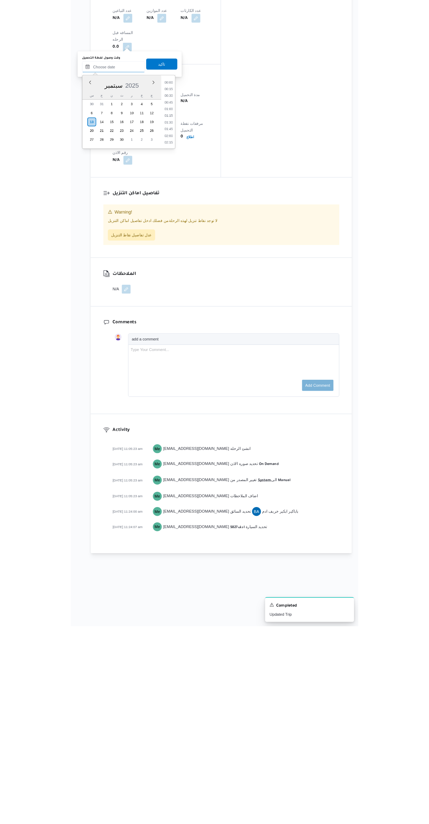
scroll to position [336, 0]
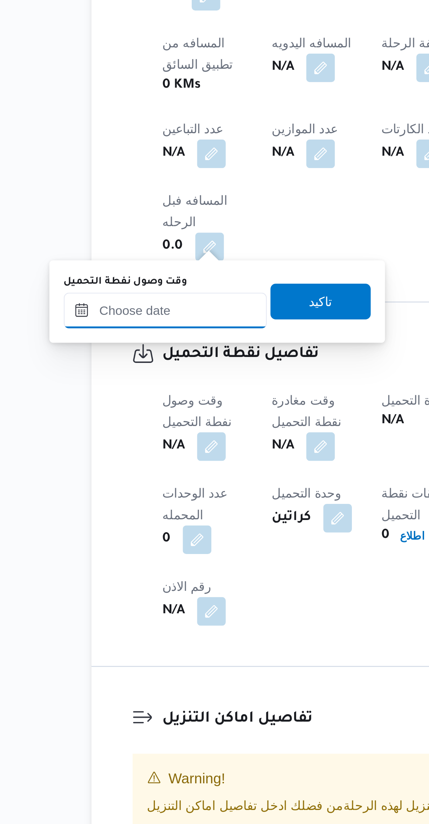
click at [123, 525] on input "وقت وصول نفطة التحميل" at bounding box center [120, 523] width 80 height 14
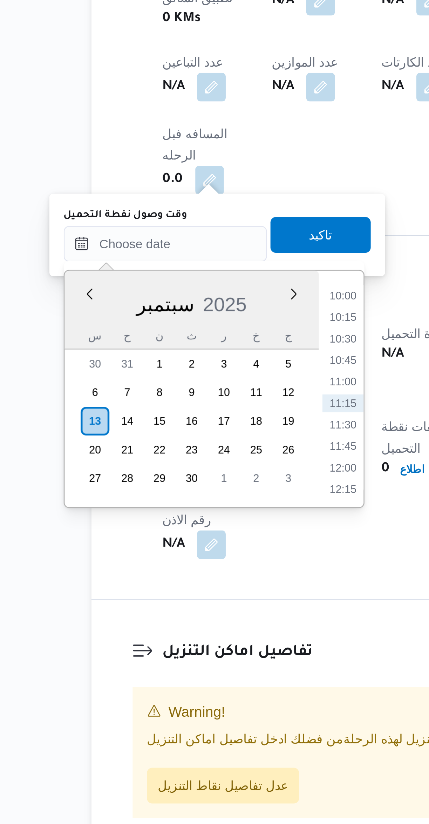
click at [187, 545] on li "10:00" at bounding box center [190, 543] width 16 height 7
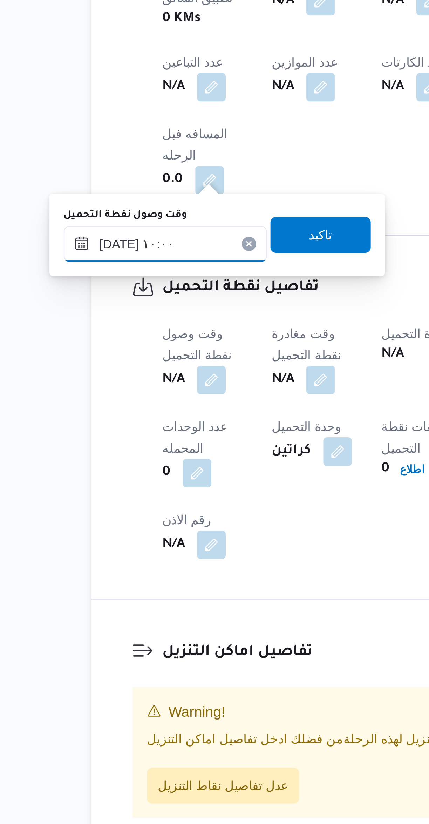
click at [98, 525] on input "١٣/٠٩/٢٠٢٥ ١٠:٠٠" at bounding box center [120, 523] width 80 height 14
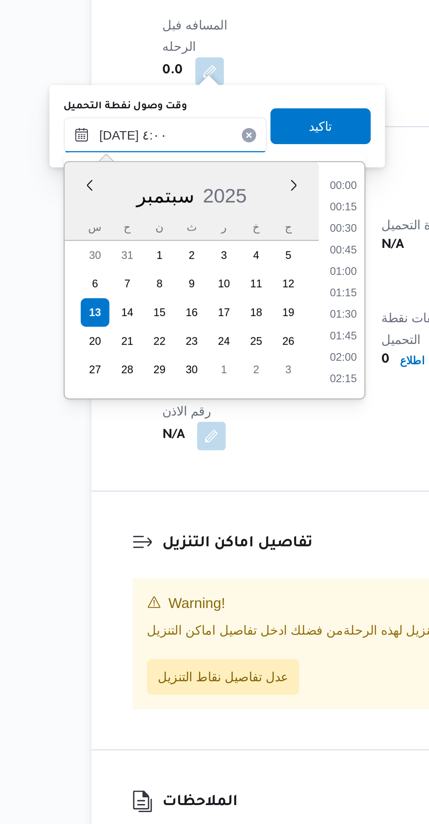
scroll to position [61, 0]
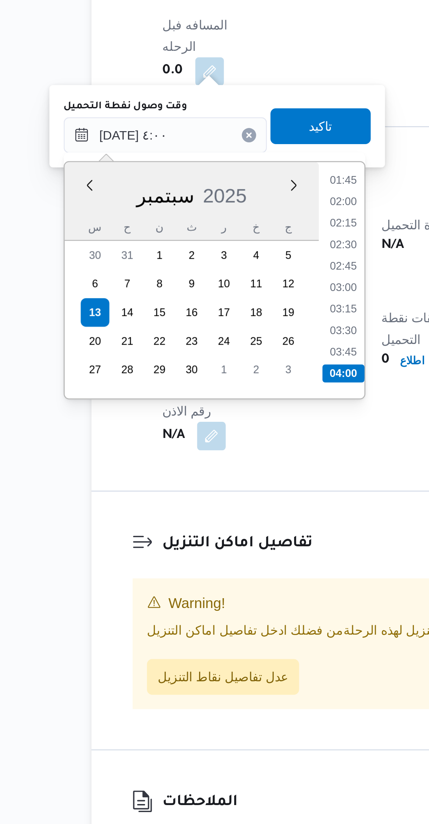
click at [192, 598] on li "03:30" at bounding box center [190, 599] width 16 height 7
type input "١٣/٠٩/٢٠٢٥ ٠٣:٣٠"
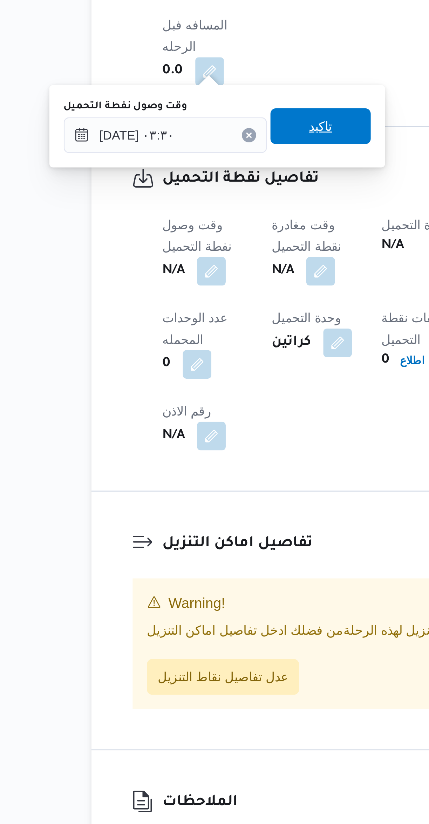
click at [165, 526] on span "تاكيد" at bounding box center [180, 520] width 39 height 14
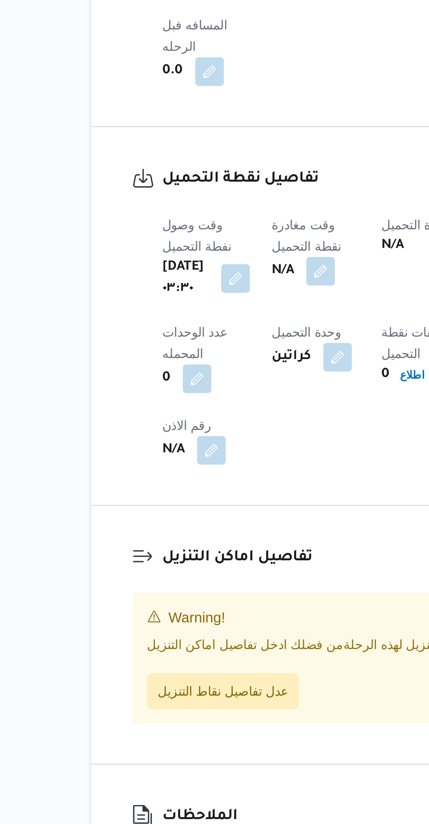
click at [187, 571] on button "button" at bounding box center [180, 576] width 11 height 11
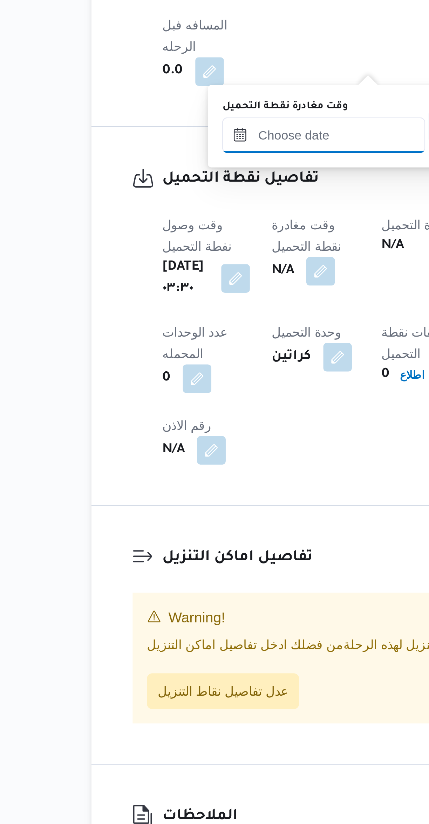
click at [167, 525] on input "وقت مغادرة نقطة التحميل" at bounding box center [182, 523] width 80 height 14
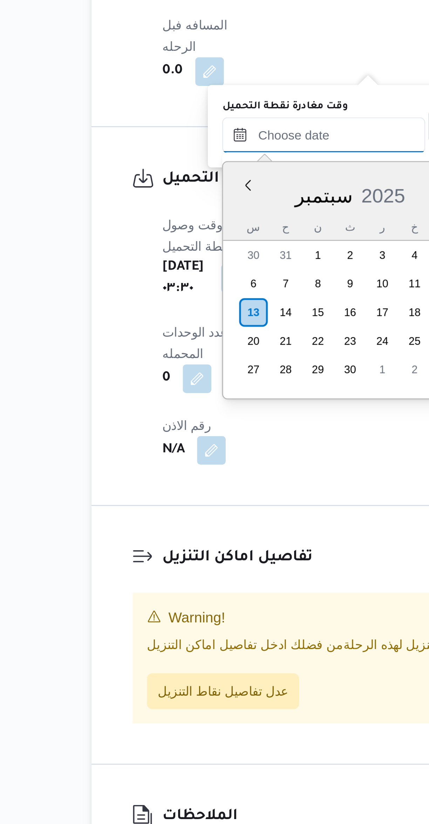
scroll to position [336, 0]
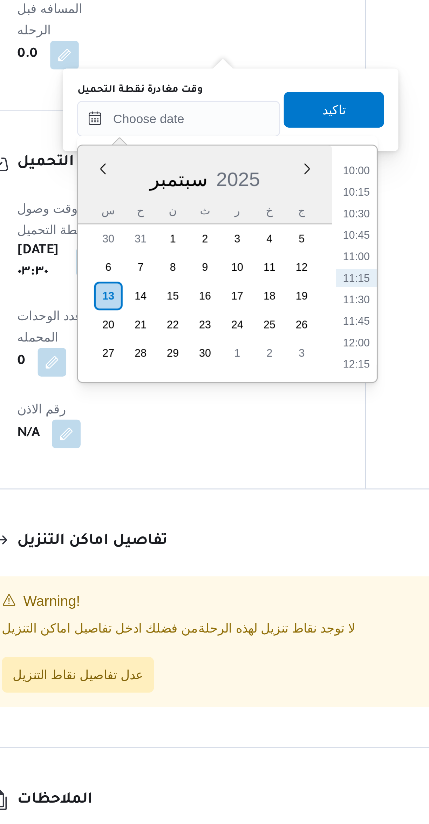
click at [245, 543] on li "10:00" at bounding box center [252, 543] width 16 height 7
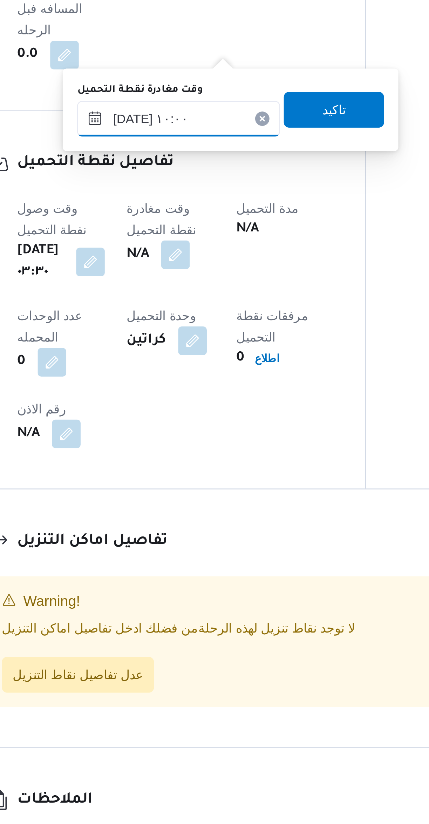
click at [172, 526] on input "١٣/٠٩/٢٠٢٥ ١٠:٠٠" at bounding box center [182, 523] width 80 height 14
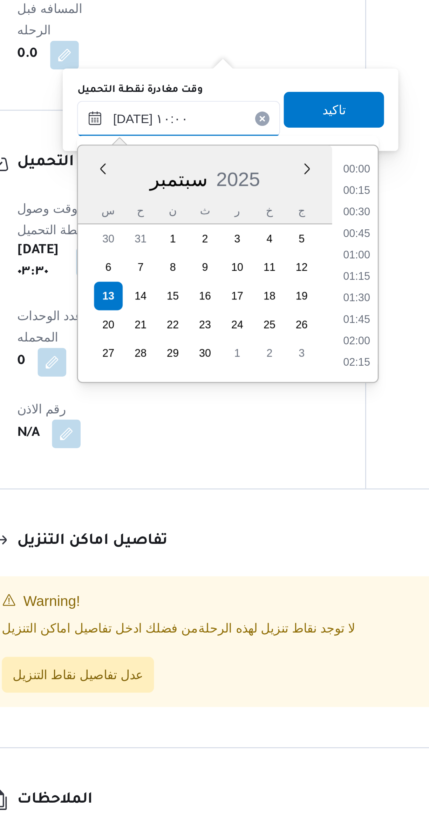
scroll to position [294, 0]
click at [250, 550] on li "09:00" at bounding box center [252, 552] width 16 height 7
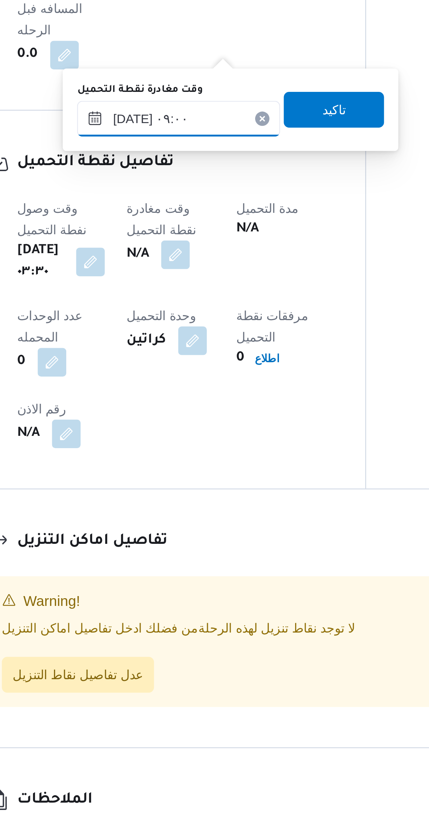
click at [168, 525] on input "١٣/٠٩/٢٠٢٥ ٠٩:٠٠" at bounding box center [182, 523] width 80 height 14
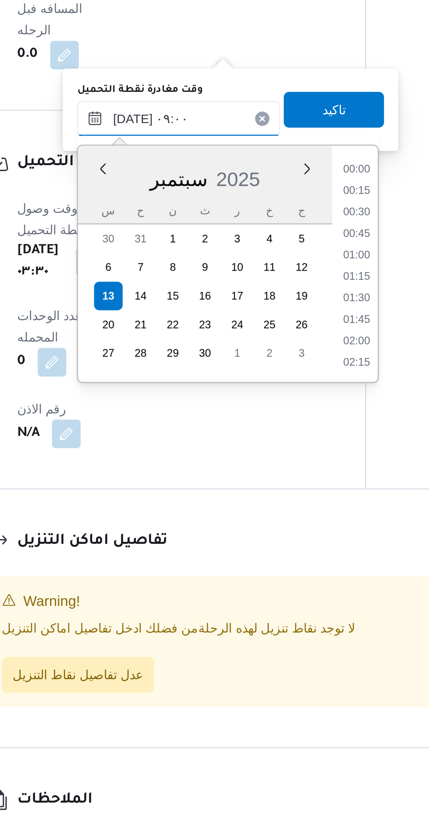
scroll to position [261, 0]
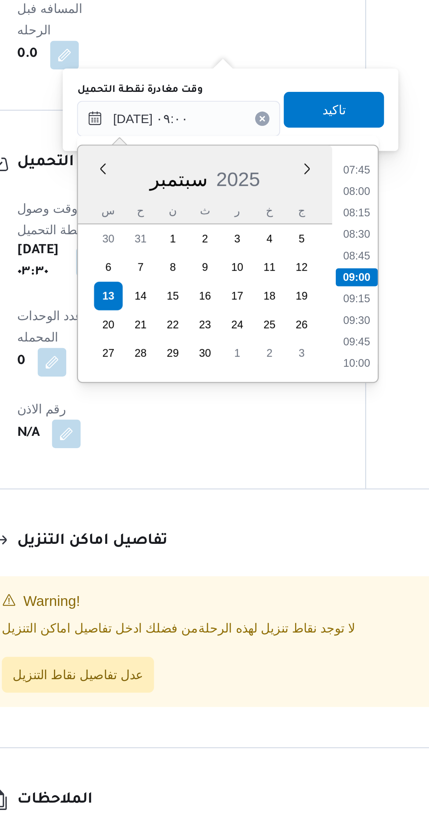
click at [249, 543] on li "07:45" at bounding box center [252, 543] width 16 height 7
type input "١٣/٠٩/٢٠٢٥ ٠٧:٤٥"
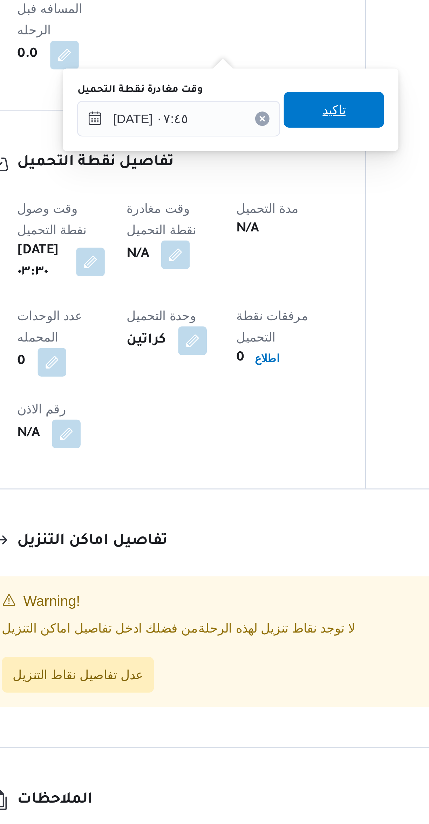
click at [230, 525] on span "تاكيد" at bounding box center [242, 520] width 39 height 14
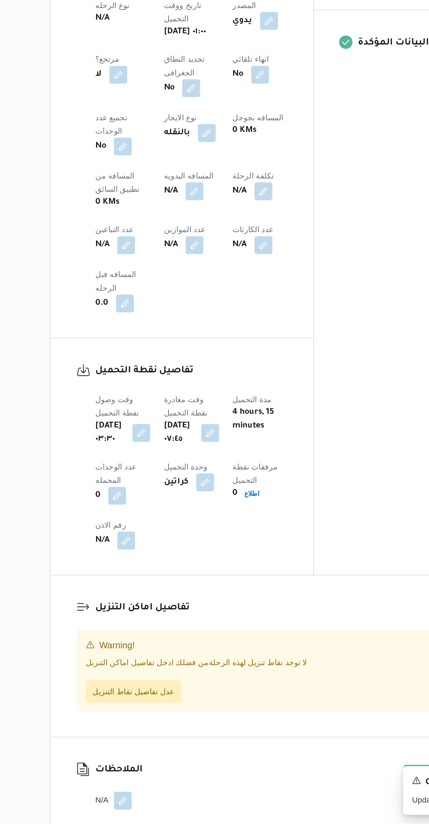
scroll to position [0, 0]
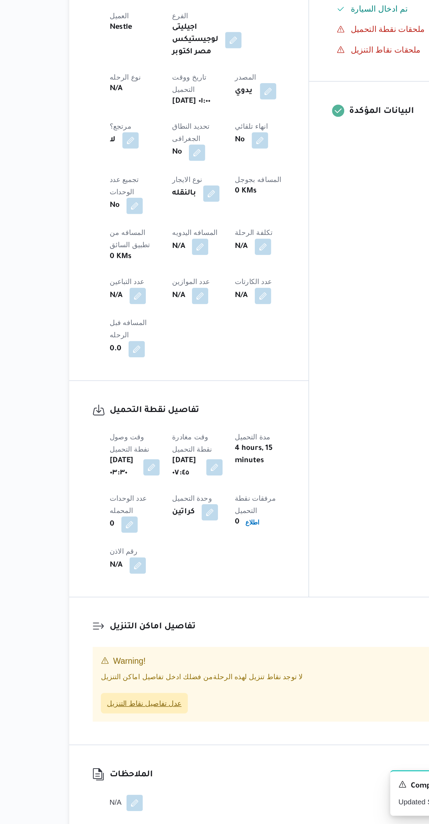
click at [159, 737] on span "عدل تفاصيل نقاط التنزيل" at bounding box center [142, 741] width 51 height 8
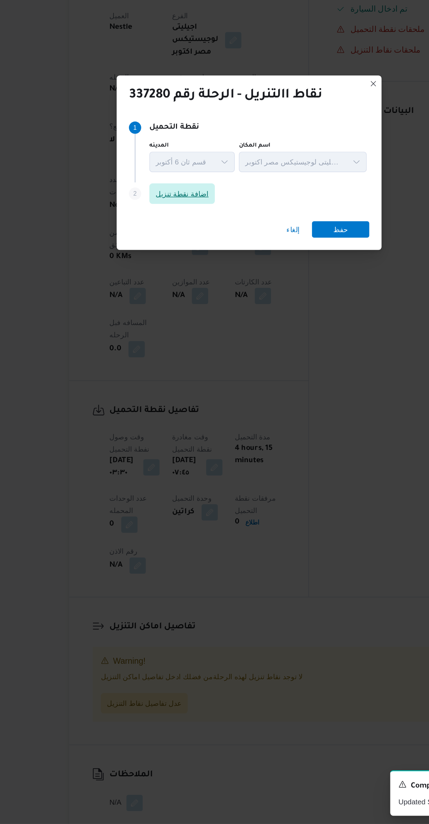
click at [166, 391] on span "اضافة نقطة تنزيل" at bounding box center [168, 392] width 36 height 8
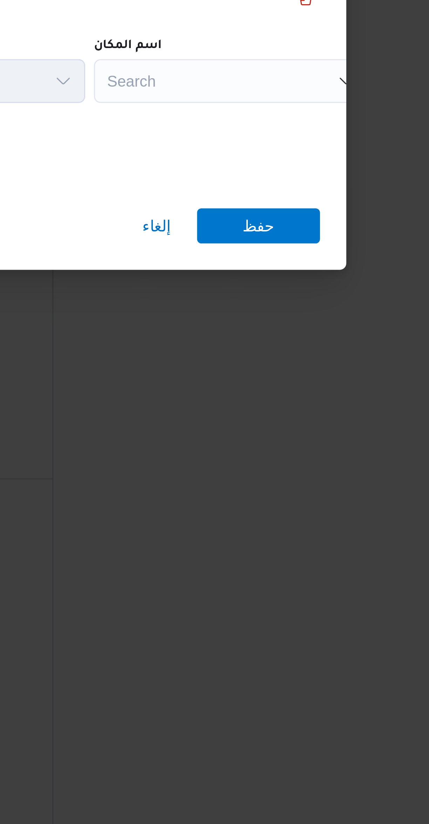
click at [280, 387] on div "Search" at bounding box center [313, 393] width 88 height 14
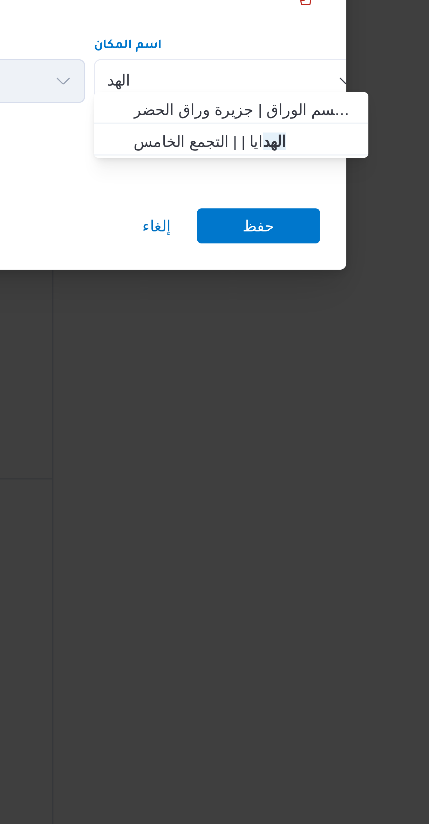
type input "الهد"
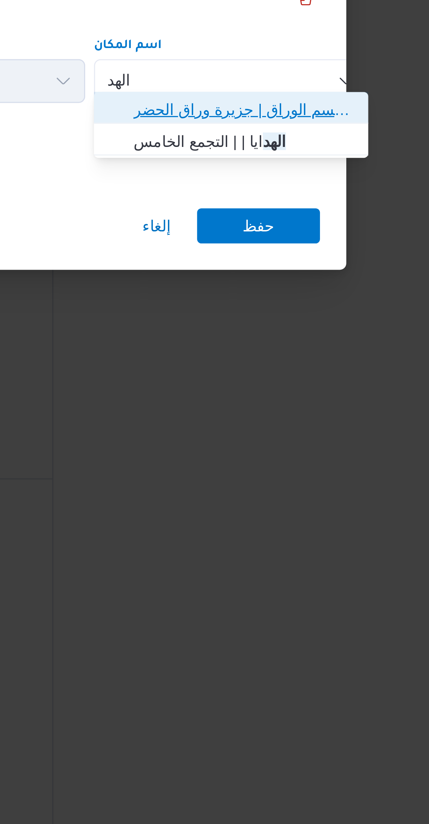
click at [286, 399] on span "الهد ف الوراق | قسم الوراق | جزيرة وراق الحضر" at bounding box center [316, 402] width 71 height 8
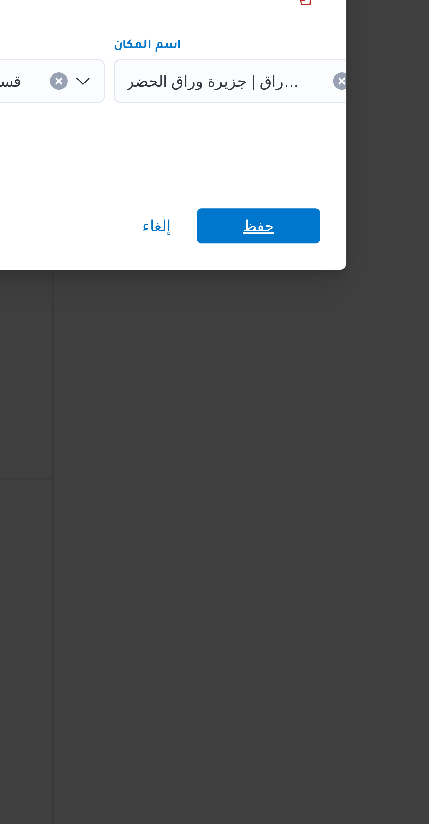
click at [312, 439] on span "حفظ" at bounding box center [321, 439] width 39 height 11
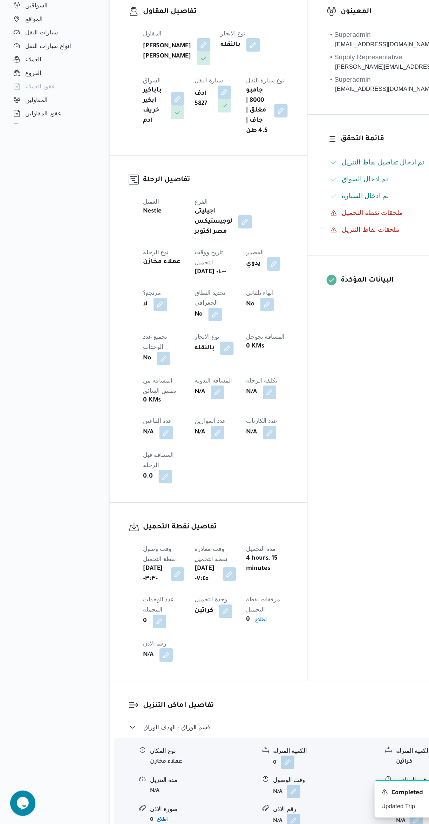
scroll to position [36, 0]
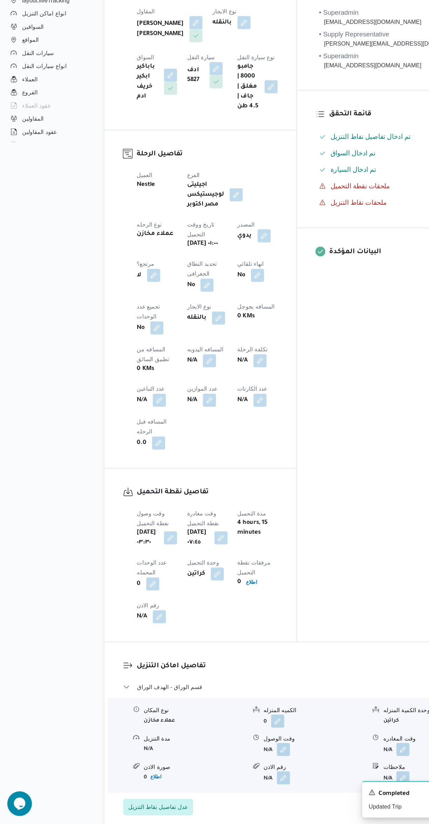
select select "ar"
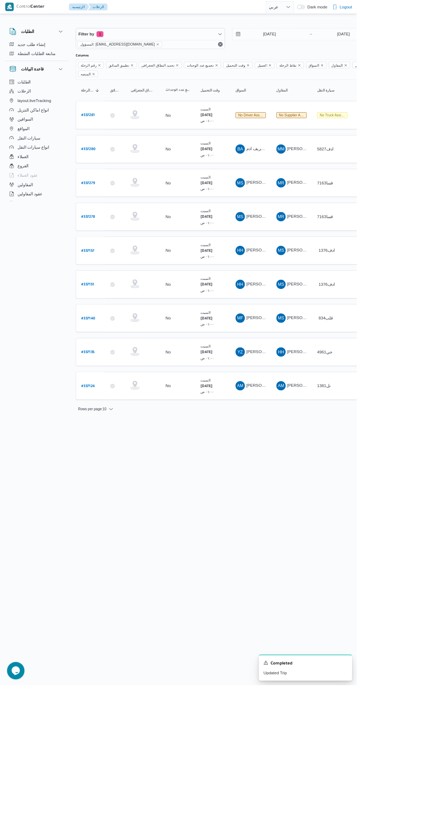
click at [111, 136] on b "# 337281" at bounding box center [106, 138] width 16 height 5
select select "ar"
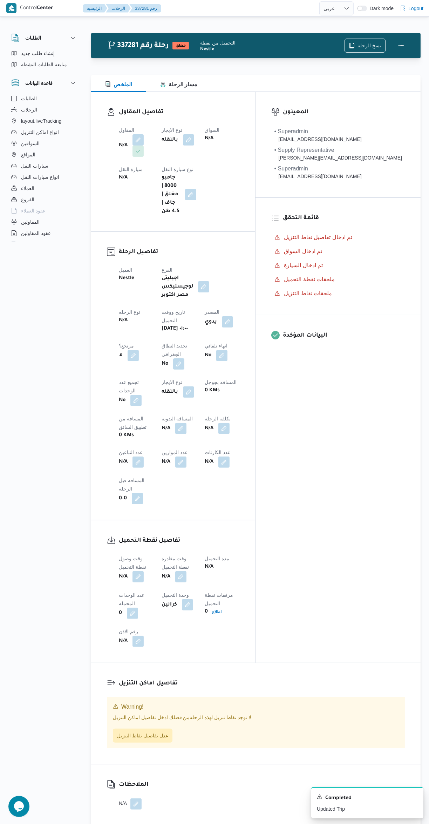
click at [136, 137] on button "button" at bounding box center [138, 139] width 11 height 11
click at [121, 172] on div "Search" at bounding box center [124, 168] width 53 height 14
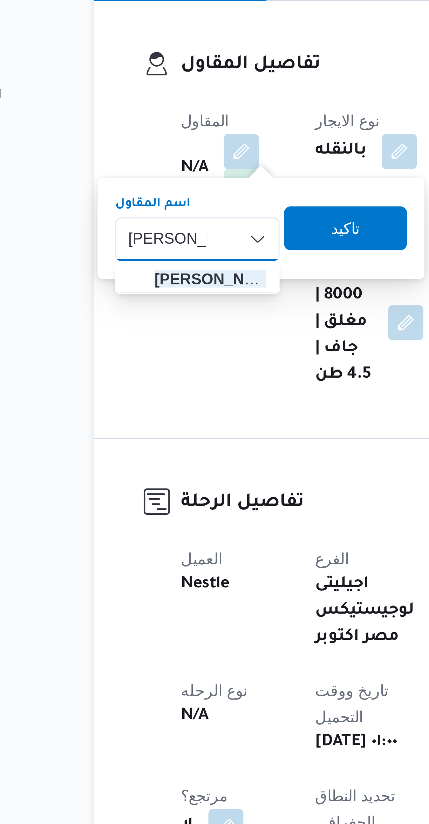
type input "مصطفى ممدو"
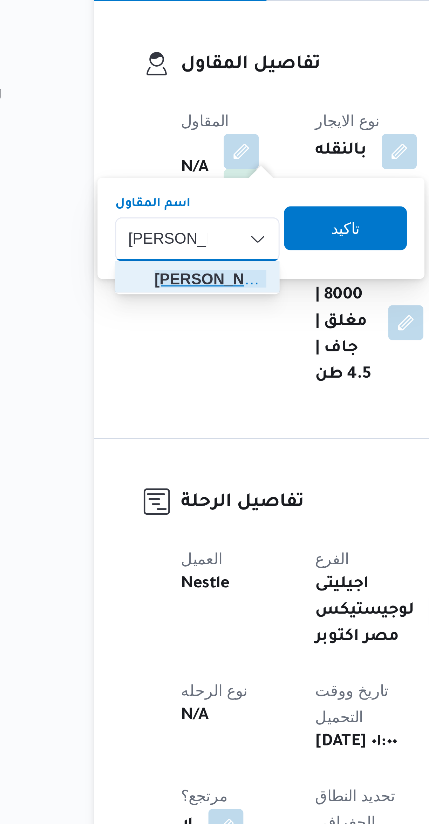
click at [112, 181] on span "مصطفى ممدو ح محمود عبدالهادى" at bounding box center [128, 180] width 36 height 8
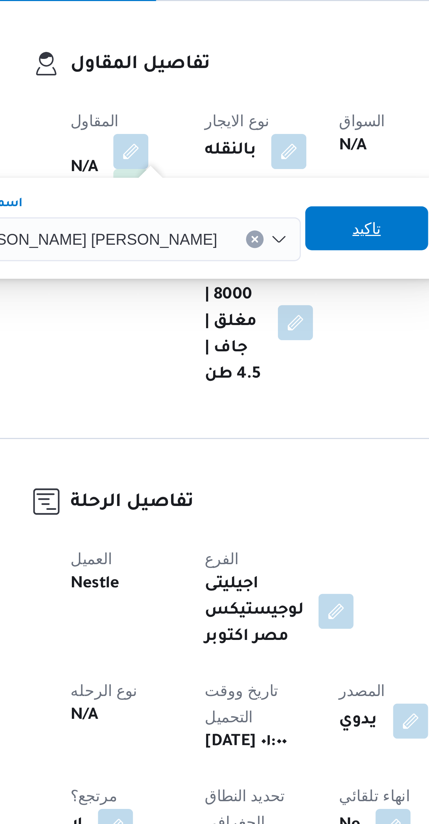
click at [209, 165] on span "تاكيد" at bounding box center [213, 164] width 9 height 8
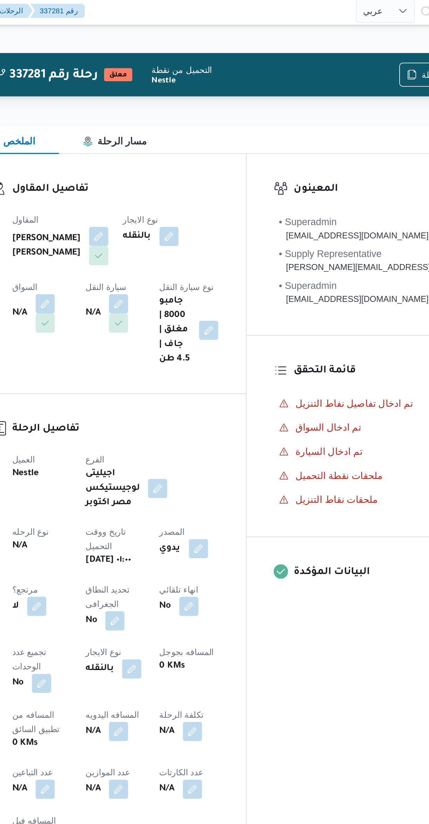
click at [144, 174] on button "button" at bounding box center [138, 179] width 11 height 11
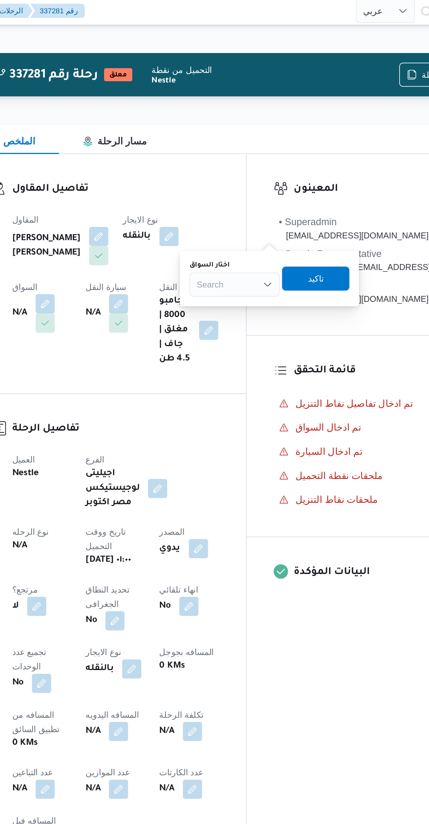
click at [245, 172] on div "Search" at bounding box center [248, 168] width 53 height 14
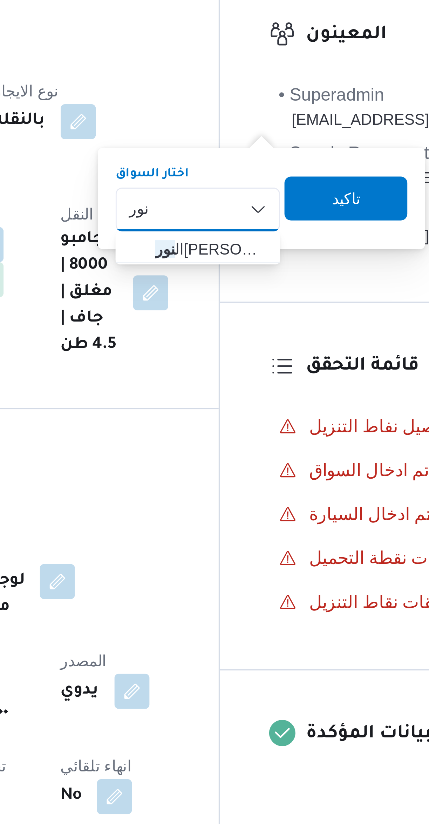
type input "نور"
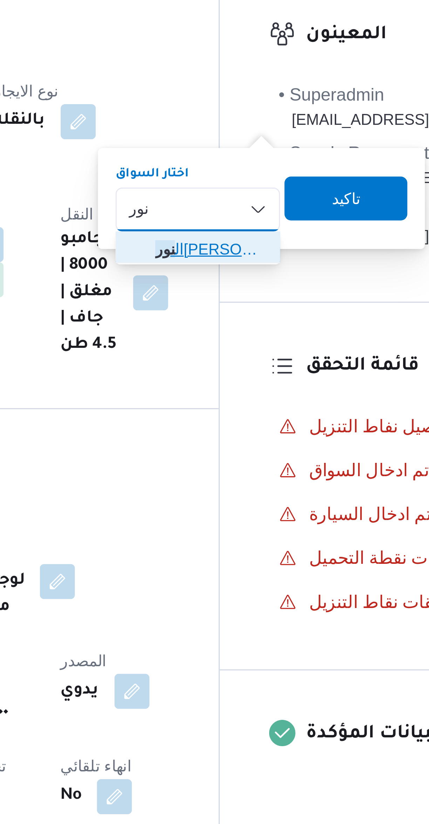
click at [238, 177] on span "ال نور عبدو محمد عبدالله" at bounding box center [253, 180] width 36 height 8
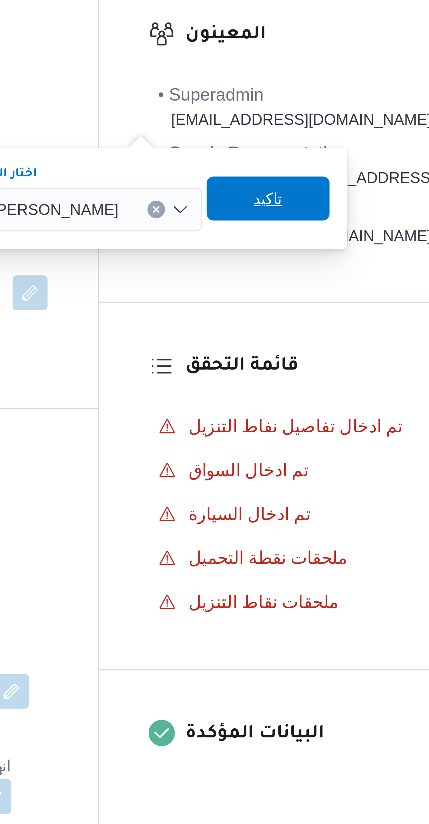
click at [298, 168] on span "تاكيد" at bounding box center [309, 164] width 39 height 14
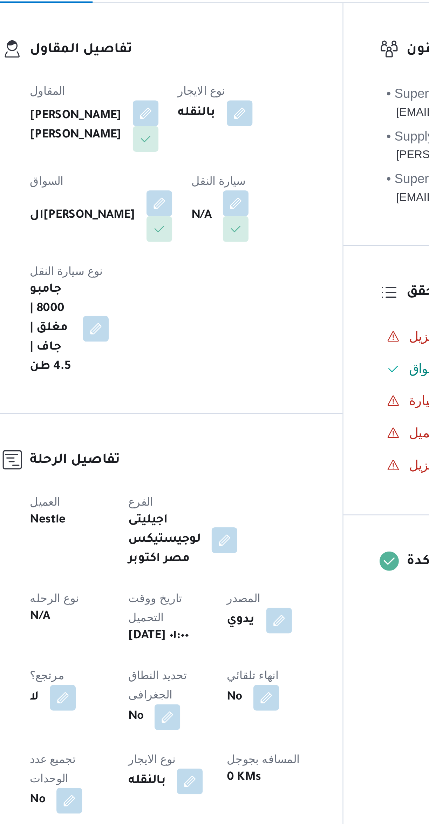
click at [203, 185] on button "button" at bounding box center [208, 179] width 11 height 11
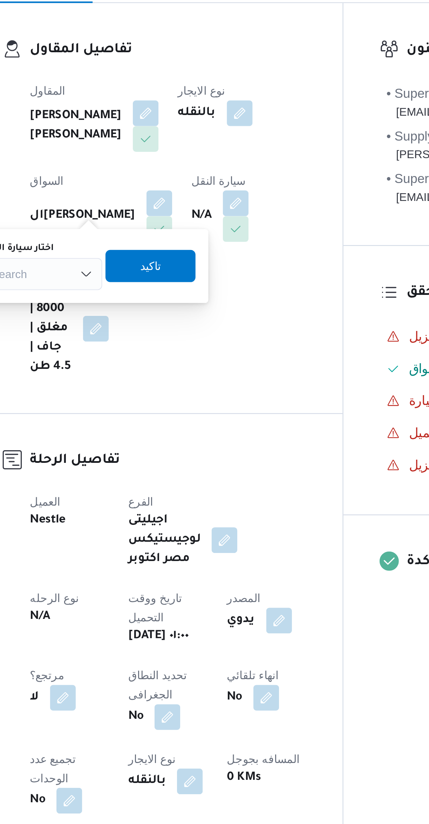
click at [133, 214] on div "Search" at bounding box center [124, 210] width 53 height 14
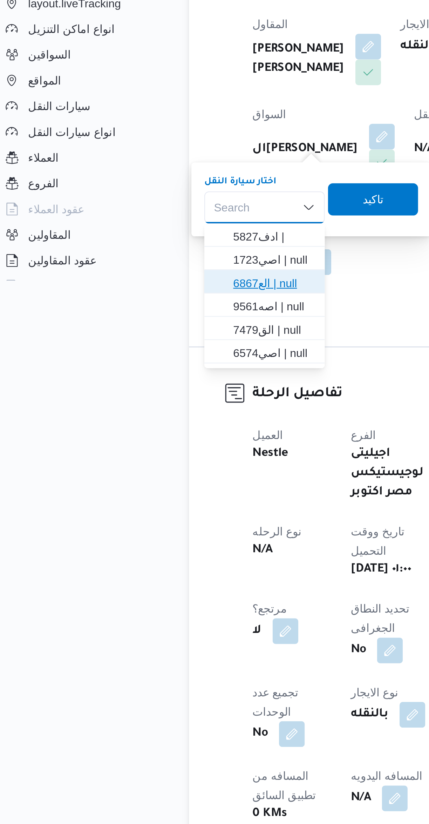
click at [111, 246] on span "الع6867 | null" at bounding box center [128, 243] width 36 height 8
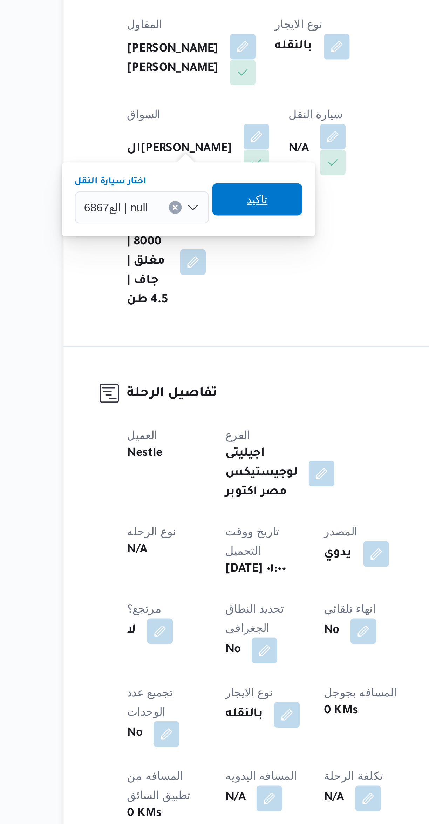
click at [164, 212] on span "تاكيد" at bounding box center [175, 206] width 39 height 14
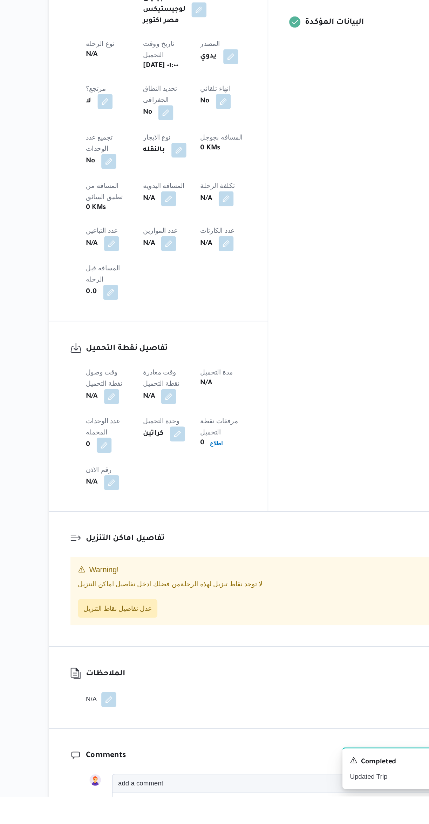
scroll to position [131, 0]
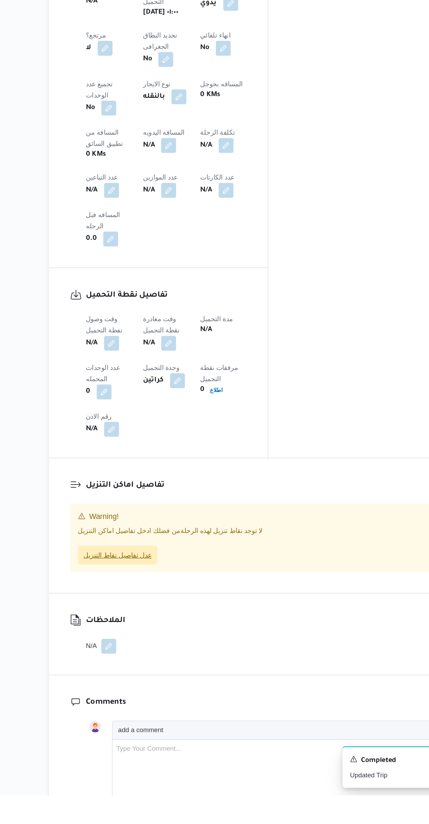
click at [140, 640] on span "عدل تفاصيل نقاط التنزيل" at bounding box center [142, 644] width 51 height 8
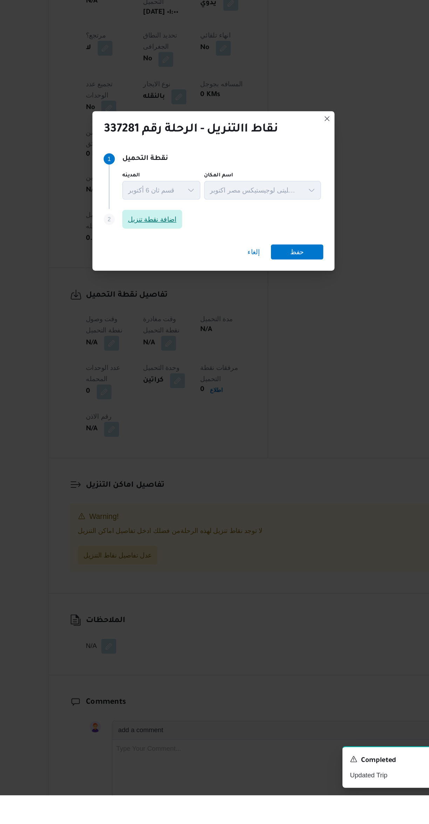
click at [154, 399] on span "اضافة نقطة تنزيل" at bounding box center [168, 392] width 45 height 14
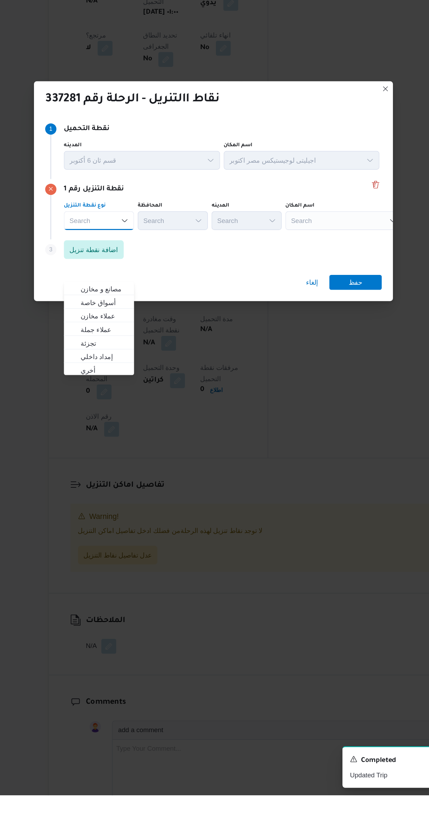
scroll to position [0, 0]
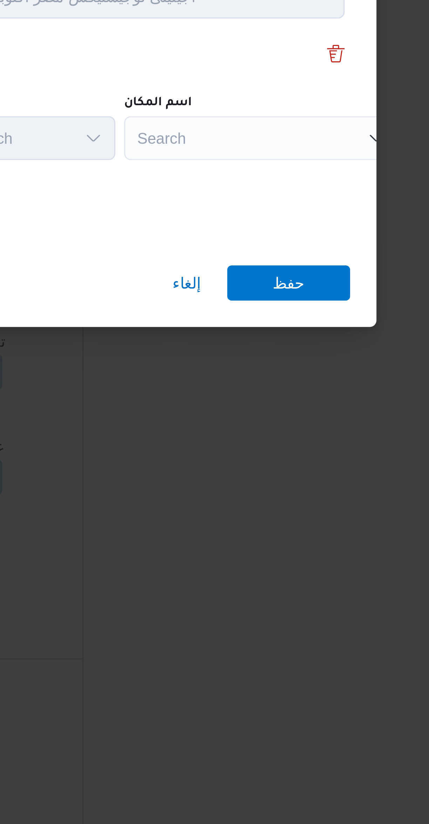
click at [286, 391] on div "Search" at bounding box center [313, 393] width 88 height 14
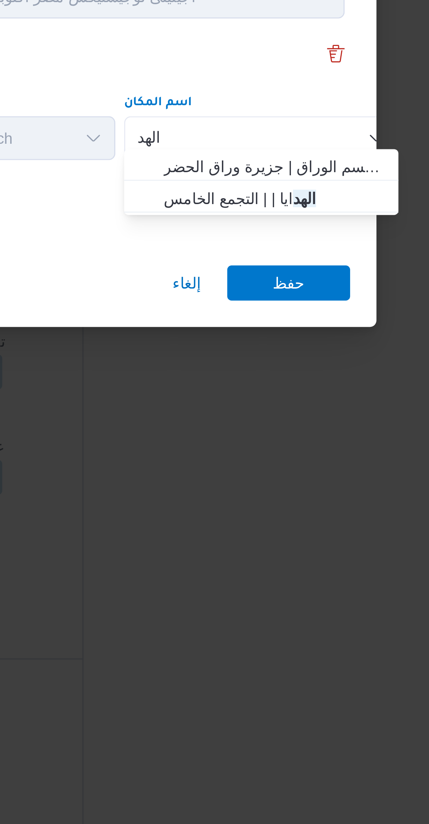
type input "الهد"
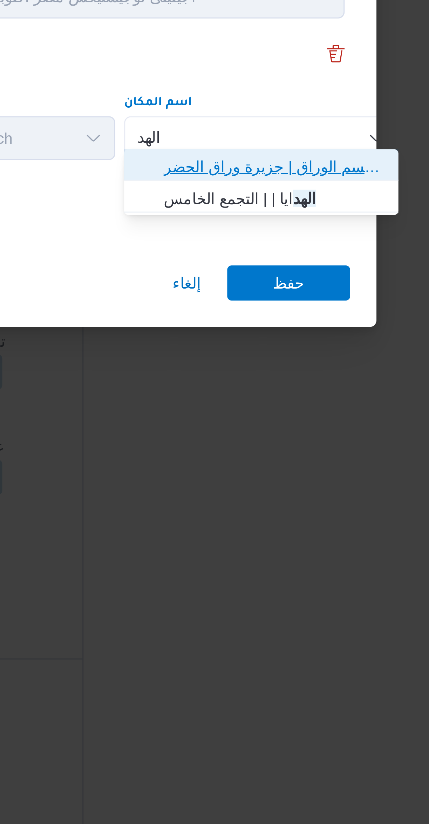
click at [286, 403] on span "الهد ف الوراق | قسم الوراق | جزيرة وراق الحضر" at bounding box center [316, 402] width 71 height 8
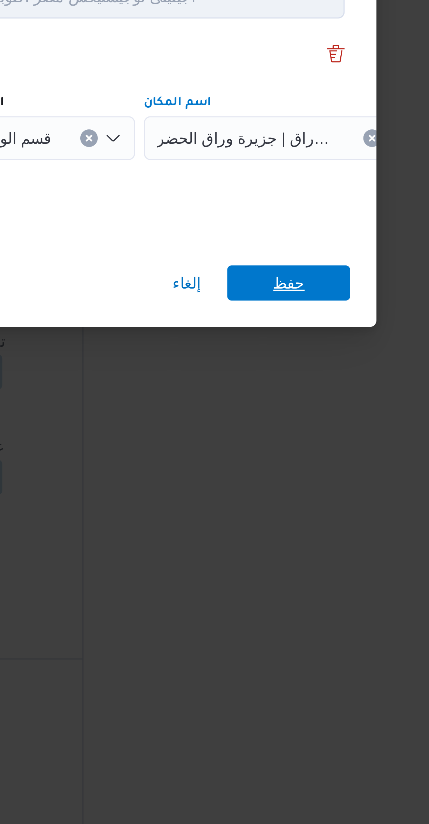
click at [305, 438] on span "حفظ" at bounding box center [321, 439] width 39 height 11
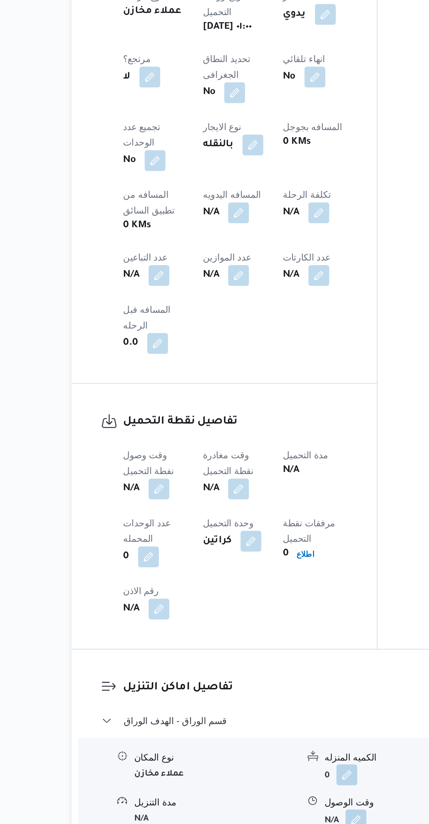
scroll to position [49, 0]
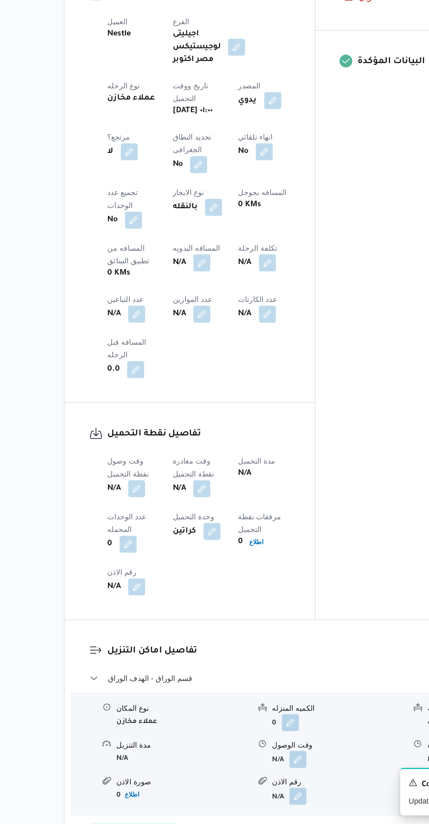
click at [137, 598] on button "button" at bounding box center [138, 603] width 11 height 11
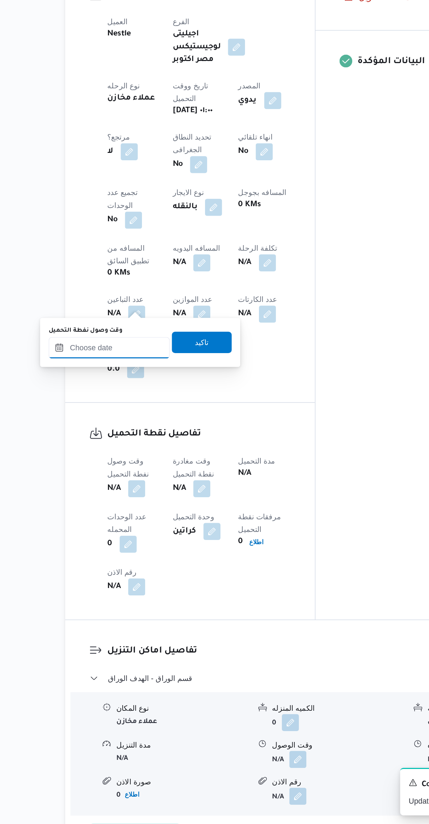
click at [119, 514] on input "وقت وصول نفطة التحميل" at bounding box center [120, 511] width 80 height 14
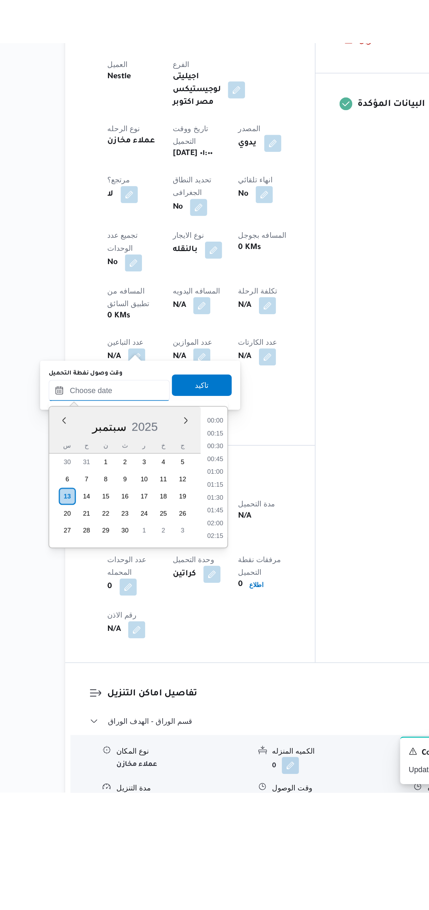
scroll to position [336, 0]
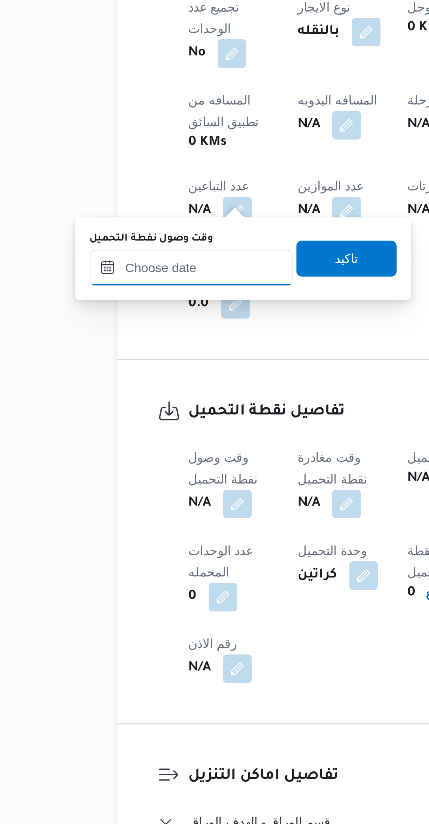
click at [113, 561] on input "وقت وصول نفطة التحميل" at bounding box center [120, 560] width 80 height 14
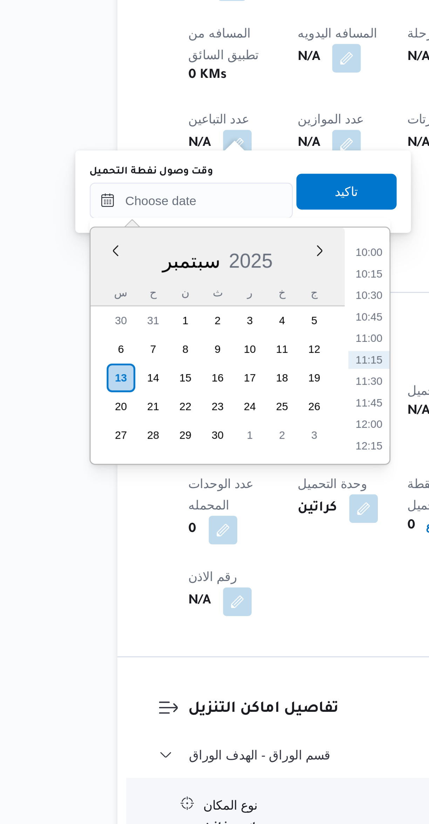
click at [191, 580] on li "10:00" at bounding box center [190, 580] width 16 height 7
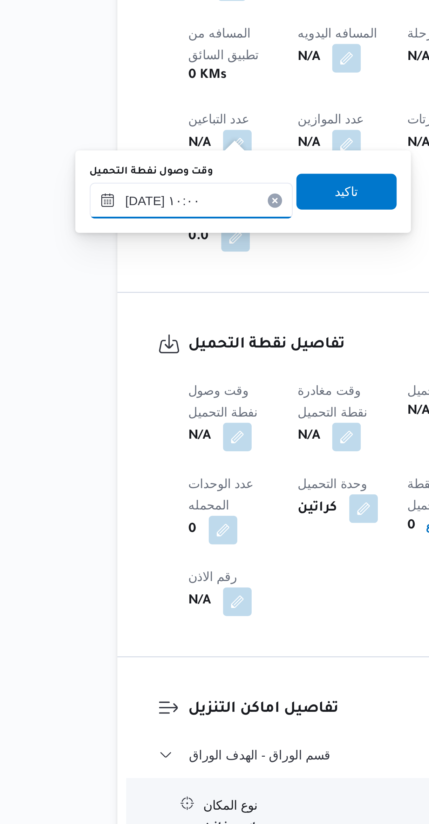
click at [106, 557] on input "١٣/٠٩/٢٠٢٥ ١٠:٠٠" at bounding box center [120, 560] width 80 height 14
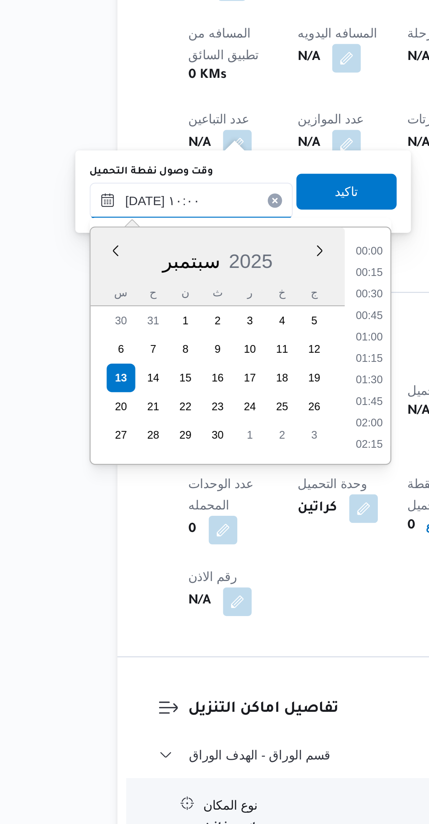
scroll to position [294, 0]
click at [190, 583] on li "08:45" at bounding box center [190, 580] width 16 height 7
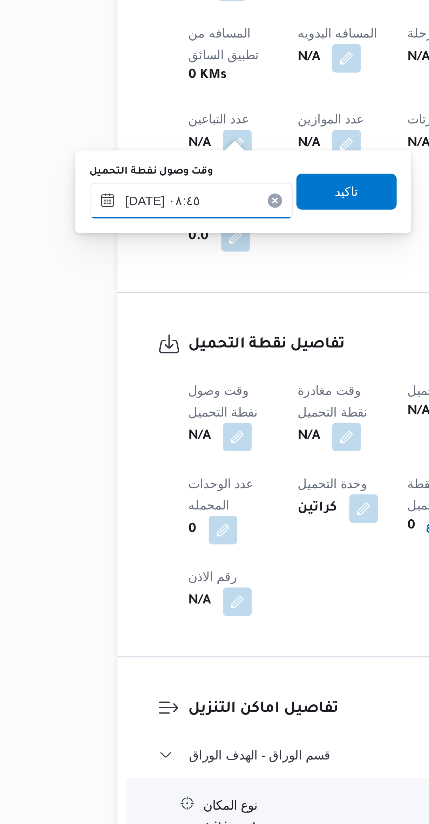
click at [103, 556] on input "١٣/٠٩/٢٠٢٥ ٠٨:٤٥" at bounding box center [120, 560] width 80 height 14
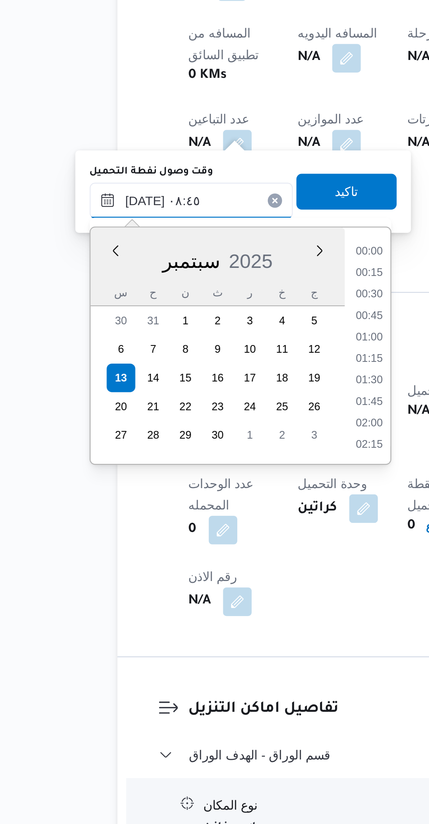
scroll to position [252, 0]
click at [191, 612] on li "08:30" at bounding box center [190, 613] width 16 height 7
type input "١٣/٠٩/٢٠٢٥ ٠٨:٣٠"
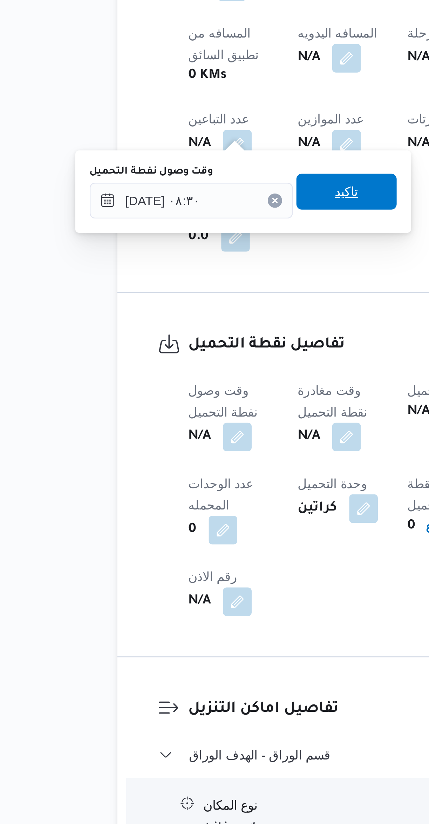
click at [167, 561] on span "تاكيد" at bounding box center [180, 556] width 39 height 14
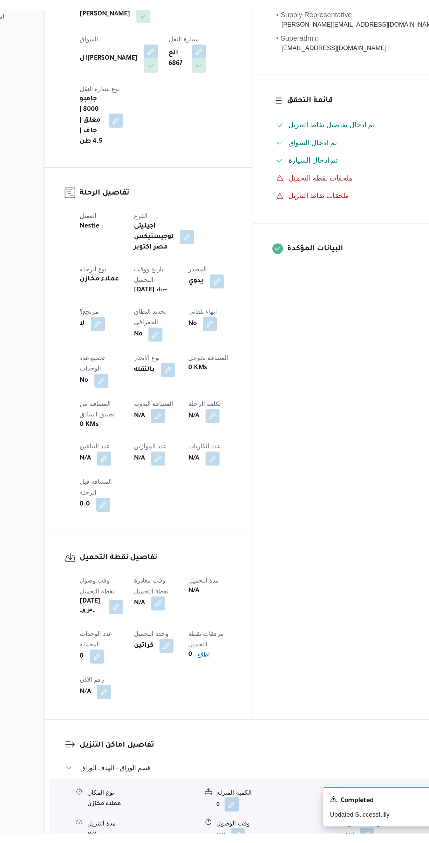
scroll to position [0, 0]
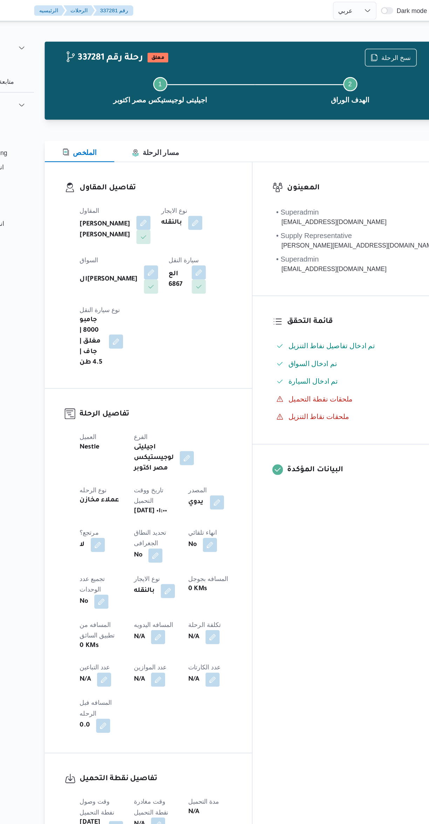
select select "ar"
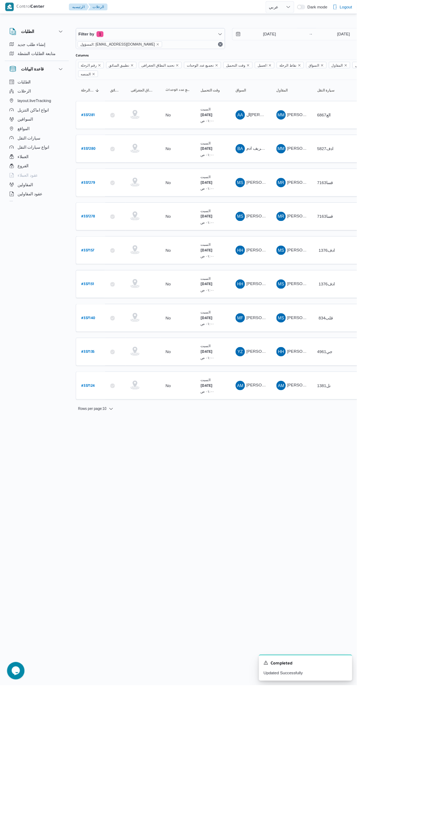
click at [103, 296] on link "# 337157" at bounding box center [106, 300] width 16 height 9
select select "ar"
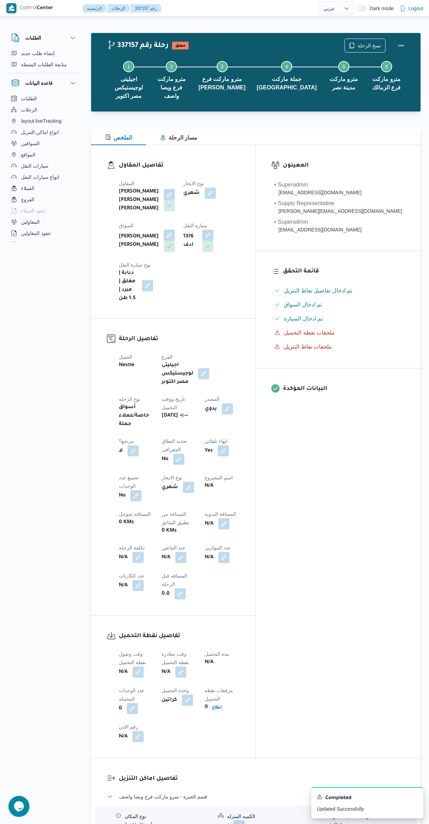
click at [209, 368] on button "button" at bounding box center [203, 373] width 11 height 11
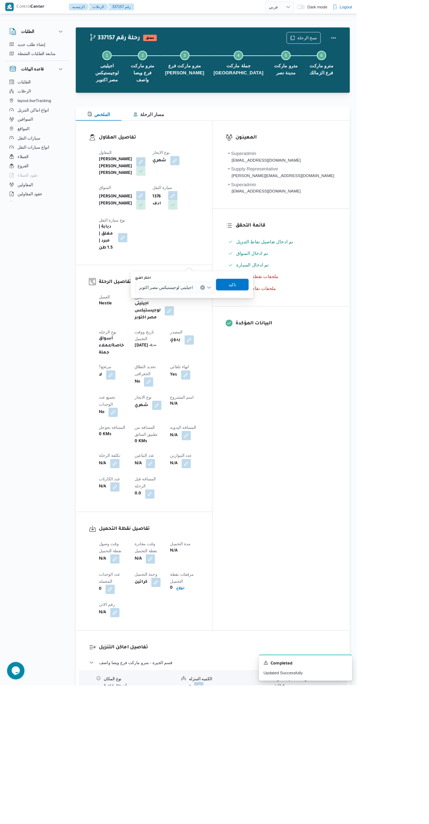
select select "ar"
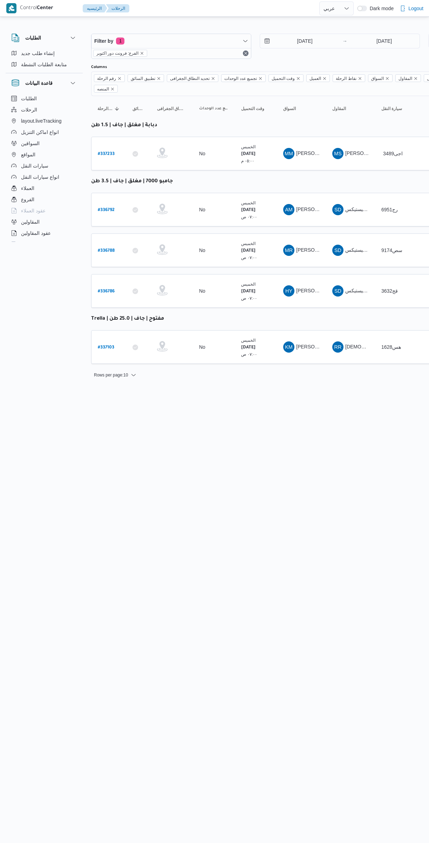
select select "ar"
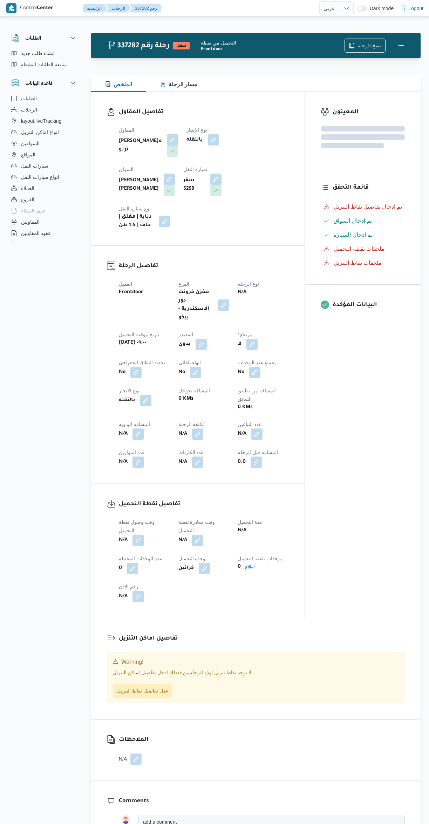
select select "ar"
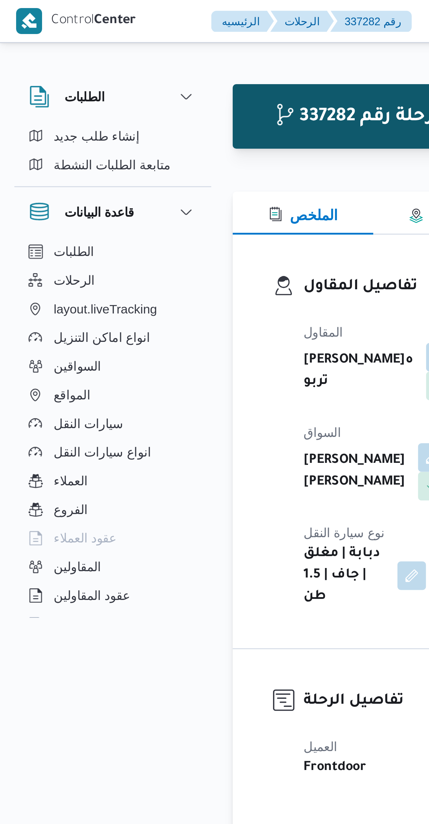
scroll to position [245, 0]
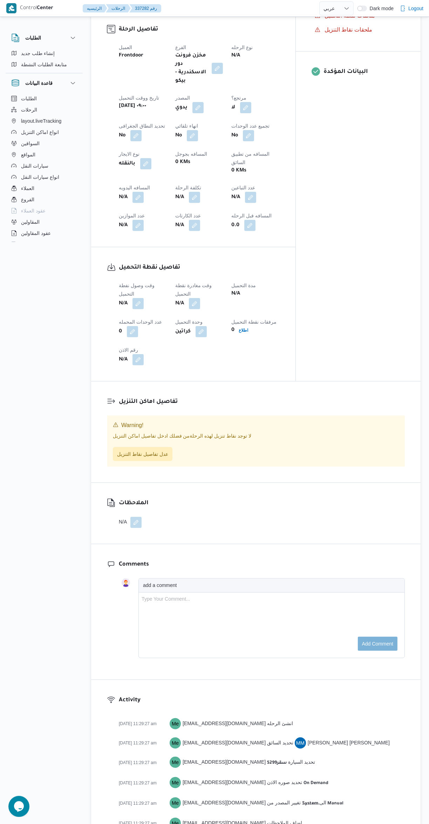
click at [139, 298] on button "button" at bounding box center [138, 303] width 11 height 11
click at [129, 292] on input "وقت وصول نفطة التحميل" at bounding box center [120, 292] width 80 height 14
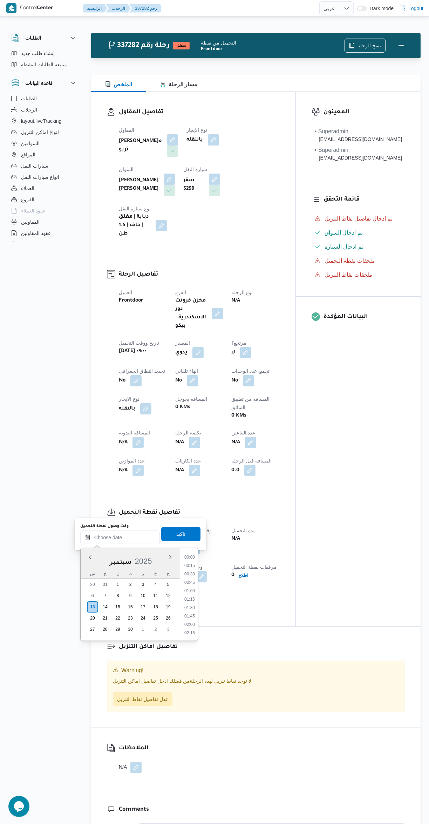
scroll to position [336, 0]
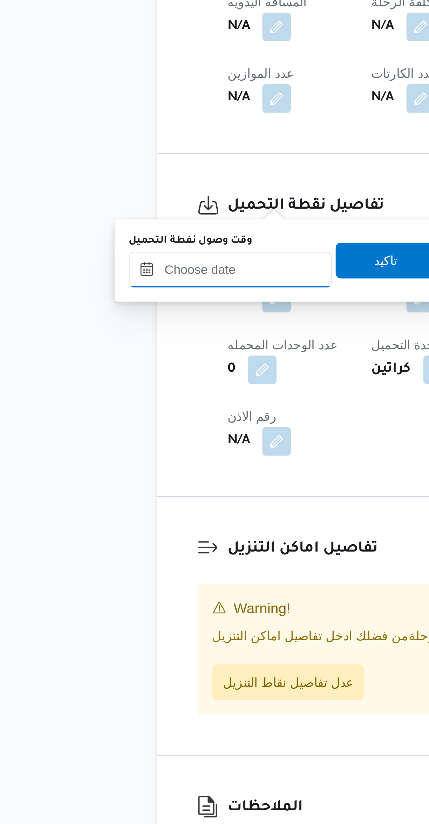
click at [137, 537] on input "وقت وصول نفطة التحميل" at bounding box center [120, 537] width 80 height 14
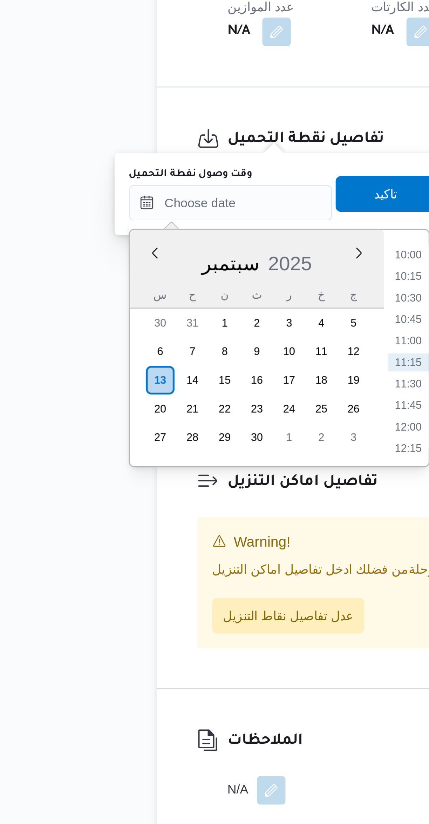
click at [188, 555] on li "10:00" at bounding box center [190, 557] width 16 height 7
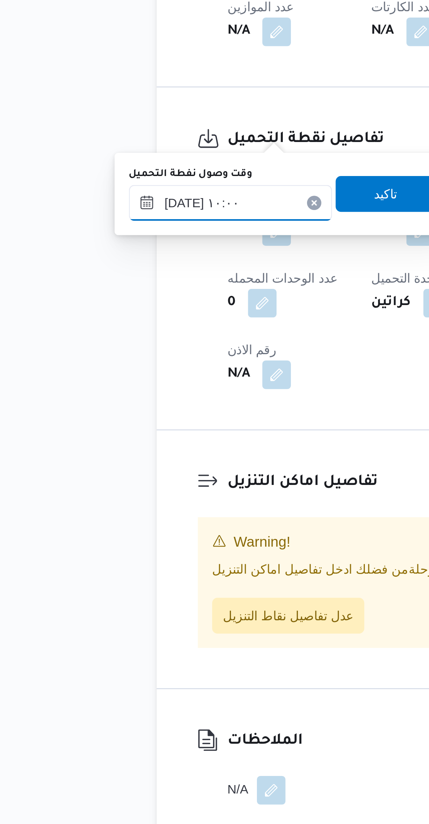
click at [120, 536] on input "١٣/٠٩/٢٠٢٥ ١٠:٠٠" at bounding box center [120, 537] width 80 height 14
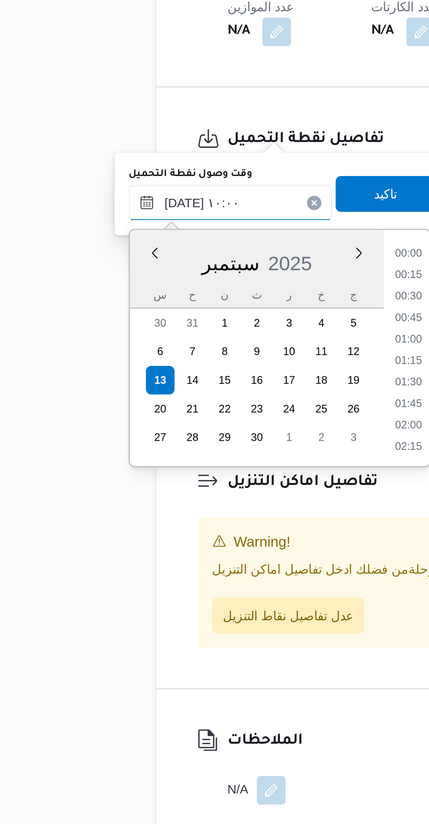
scroll to position [294, 0]
click at [188, 581] on li "09:30" at bounding box center [190, 583] width 16 height 7
type input "١٣/٠٩/٢٠٢٥ ٠٩:٣٠"
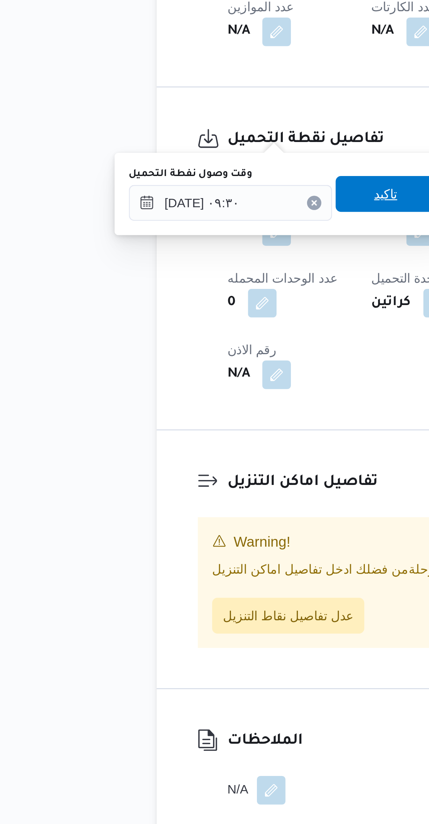
click at [181, 532] on span "تاكيد" at bounding box center [180, 534] width 39 height 14
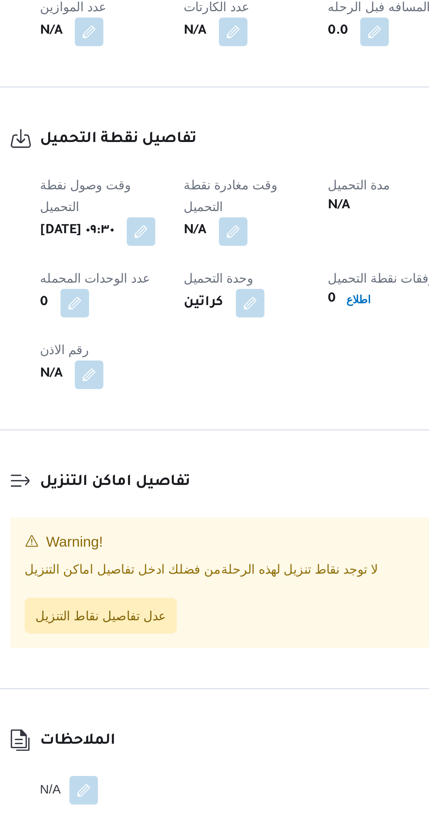
click at [200, 543] on button "button" at bounding box center [194, 548] width 11 height 11
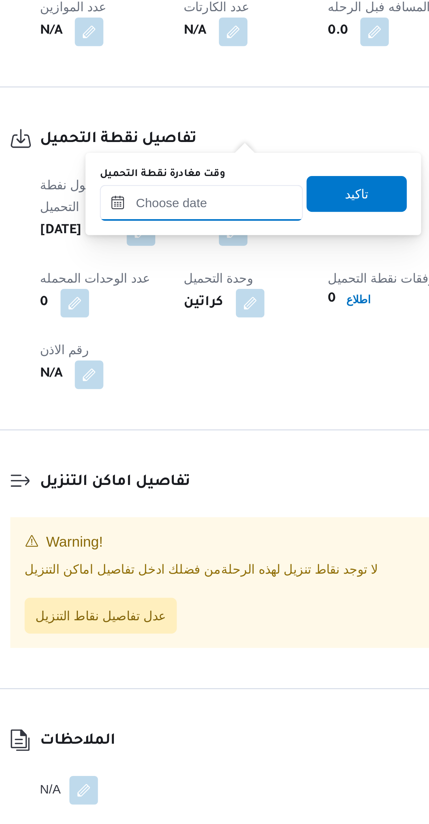
click at [191, 538] on input "وقت مغادرة نقطة التحميل" at bounding box center [182, 537] width 80 height 14
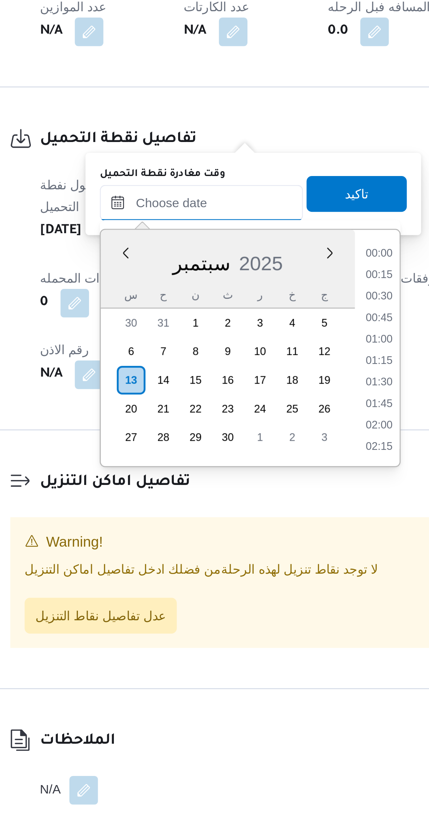
scroll to position [336, 0]
click at [252, 590] on li "11:00" at bounding box center [252, 591] width 16 height 7
type input "١٣/٠٩/٢٠٢٥ ١١:٠٠"
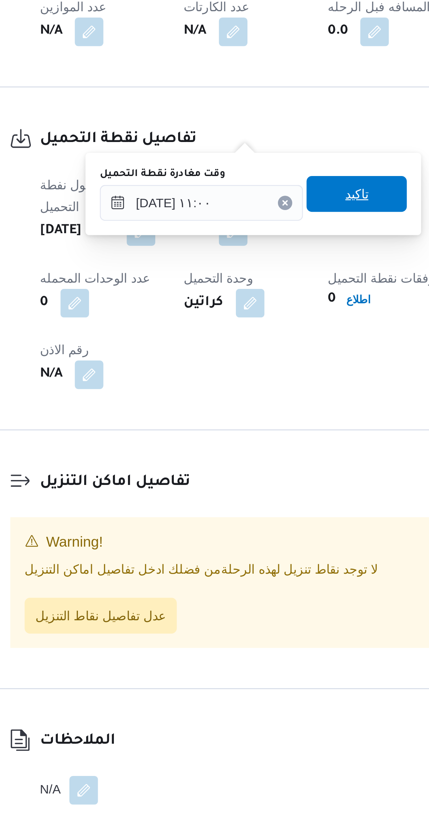
click at [249, 530] on span "تاكيد" at bounding box center [242, 534] width 39 height 14
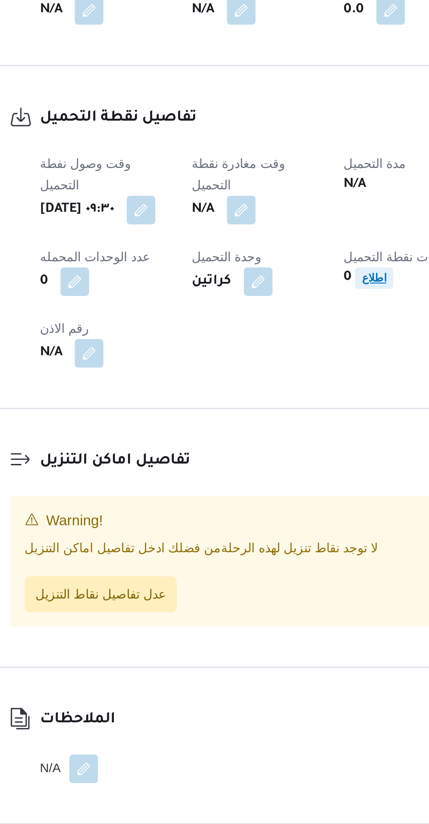
click at [255, 564] on b "اطلاع" at bounding box center [249, 566] width 9 height 5
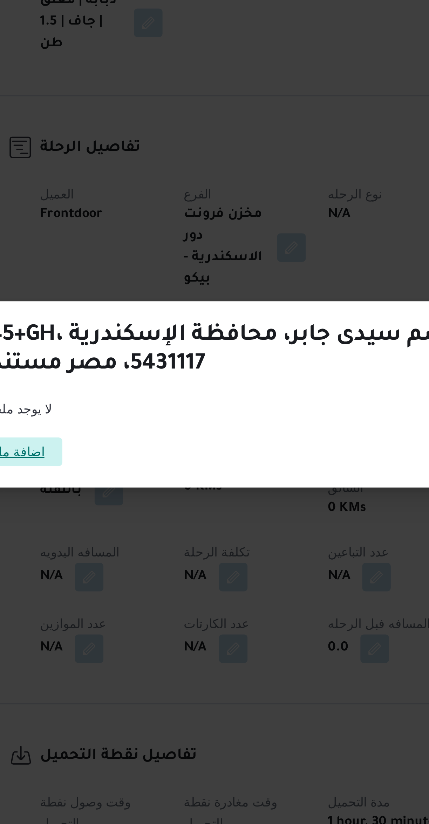
click at [127, 388] on span "اضافة ملحق" at bounding box center [107, 393] width 39 height 11
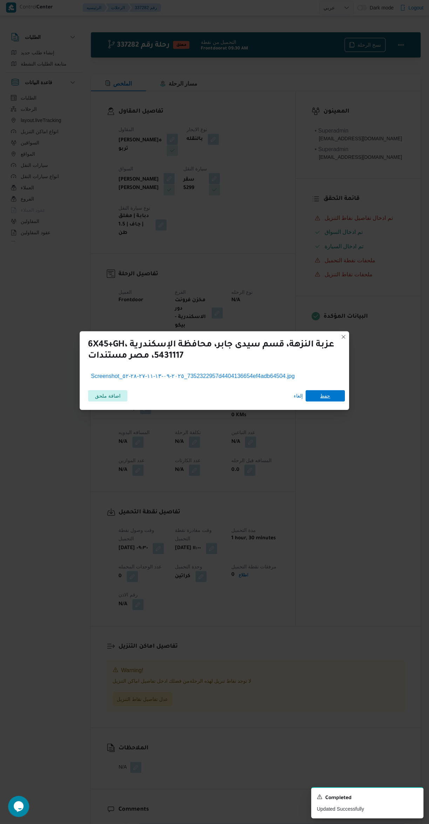
click at [339, 391] on span "حفظ" at bounding box center [325, 396] width 39 height 11
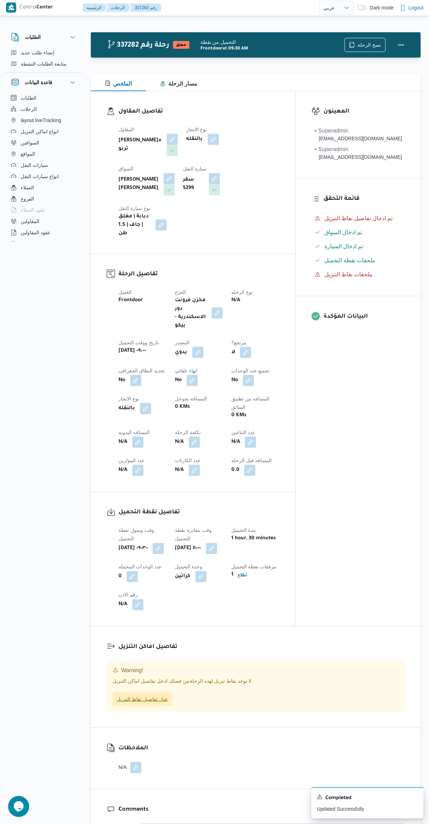
click at [155, 692] on span "عدل تفاصيل نقاط التنزيل" at bounding box center [143, 699] width 60 height 14
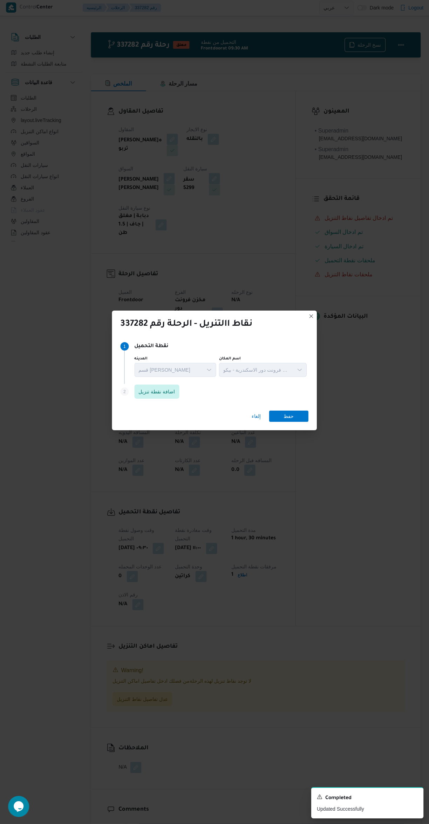
click at [191, 369] on div "قسم سيدى جابر" at bounding box center [176, 370] width 82 height 14
click at [179, 393] on span "اضافة نقطة تنزيل" at bounding box center [157, 392] width 45 height 14
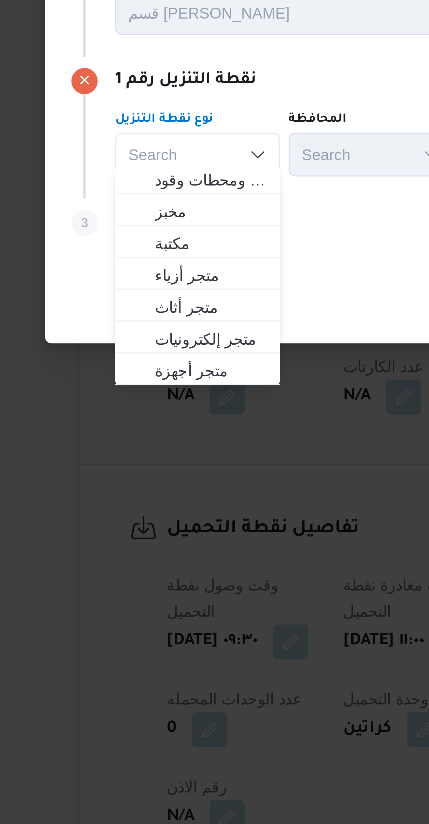
scroll to position [185, 0]
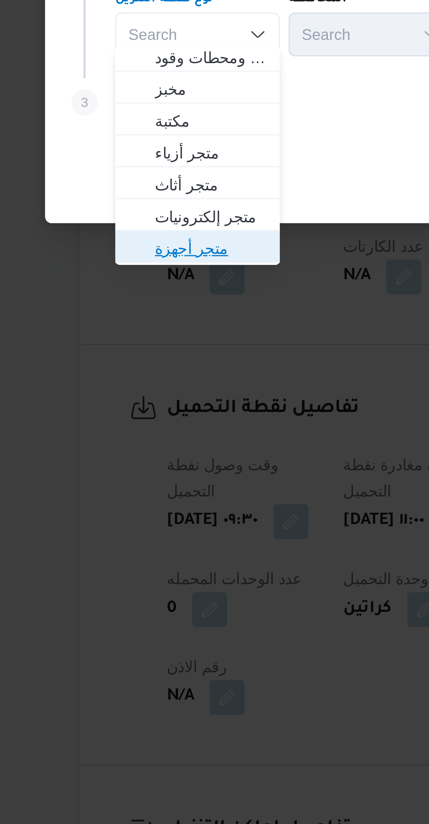
click at [136, 462] on span "متجر أجهزة" at bounding box center [133, 461] width 36 height 8
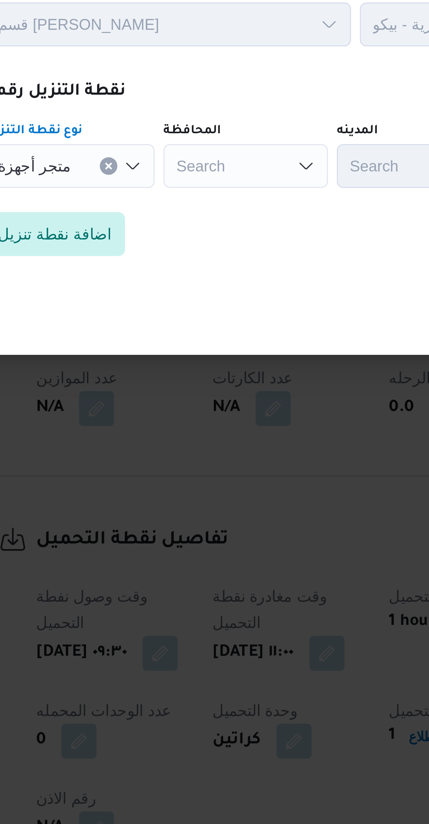
click at [187, 390] on div "Search" at bounding box center [186, 393] width 53 height 14
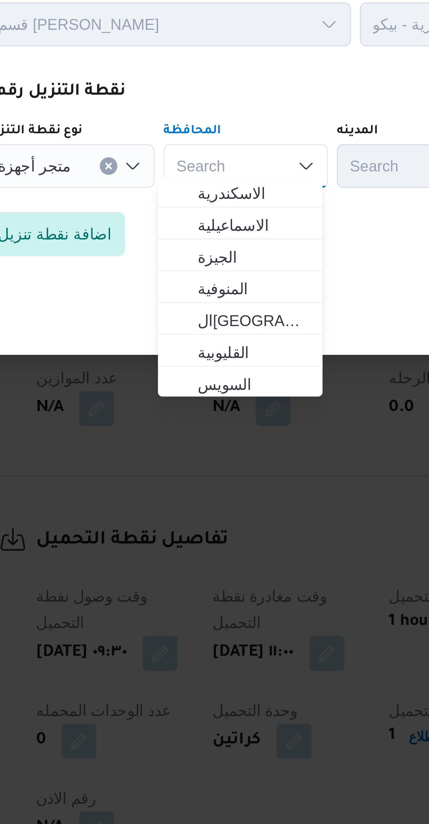
scroll to position [31, 0]
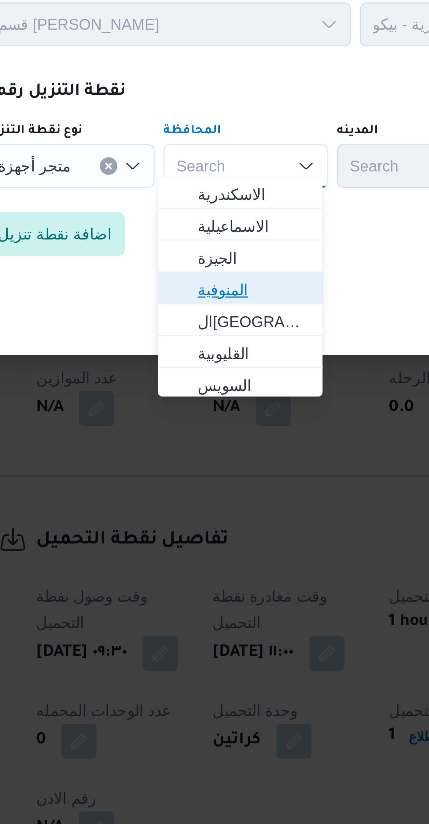
click at [191, 435] on span "المنوفية" at bounding box center [188, 432] width 36 height 8
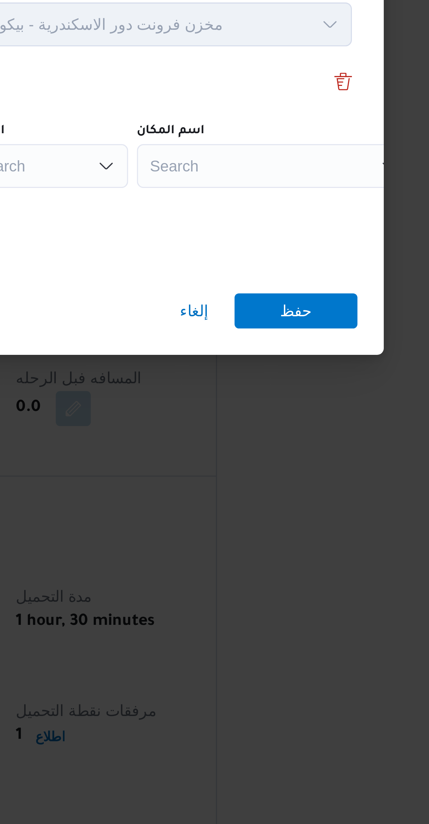
click at [323, 388] on div "Search" at bounding box center [314, 393] width 88 height 14
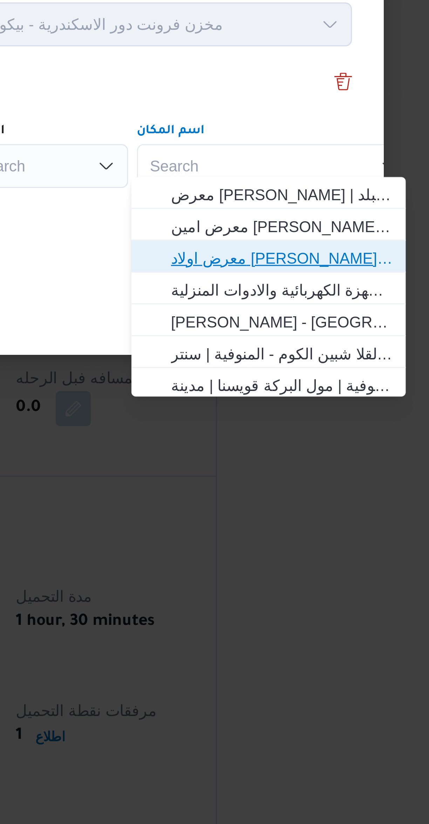
click at [327, 422] on span "معرض اولاد عبدالغفار مول العشماوى - المنوفية | | زوير ومنشأة إبراهيم حبشي" at bounding box center [316, 422] width 71 height 8
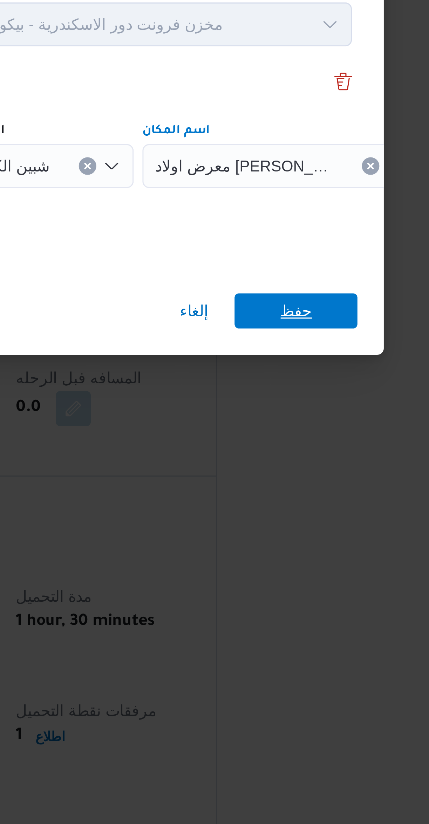
click at [325, 435] on span "حفظ" at bounding box center [321, 439] width 10 height 11
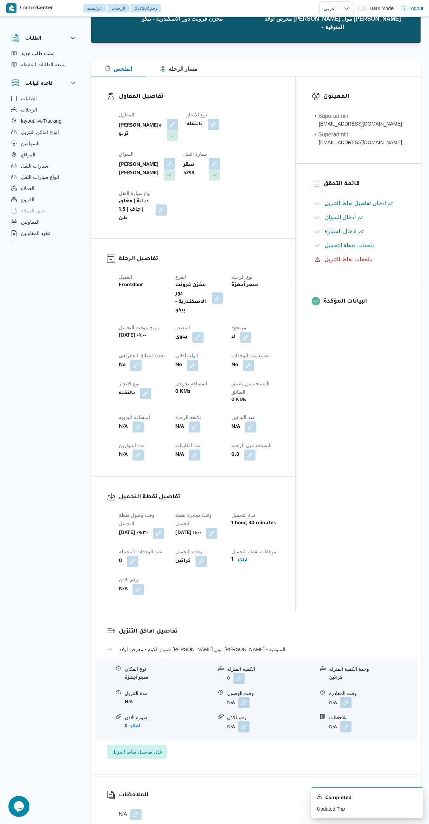
scroll to position [0, 0]
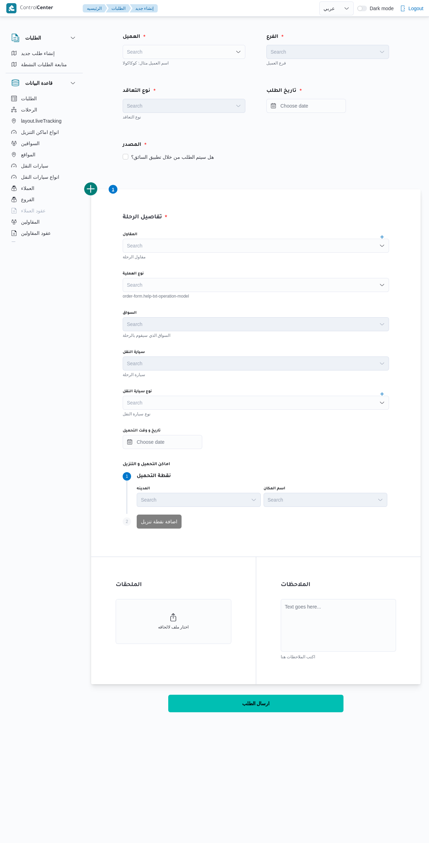
select select "ar"
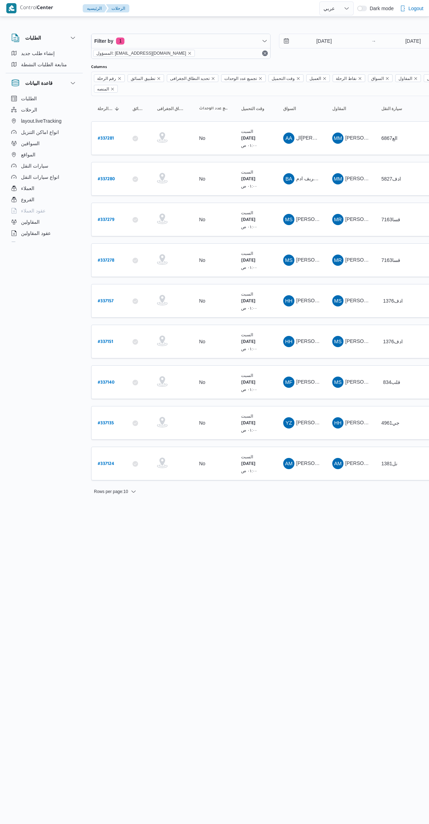
select select "ar"
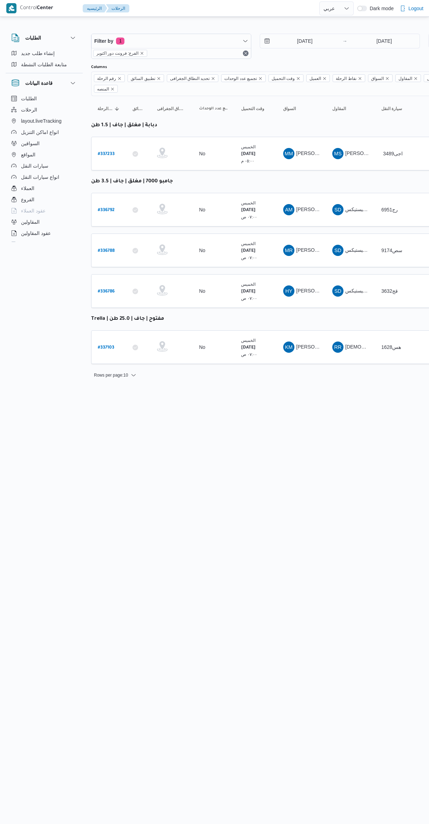
select select "ar"
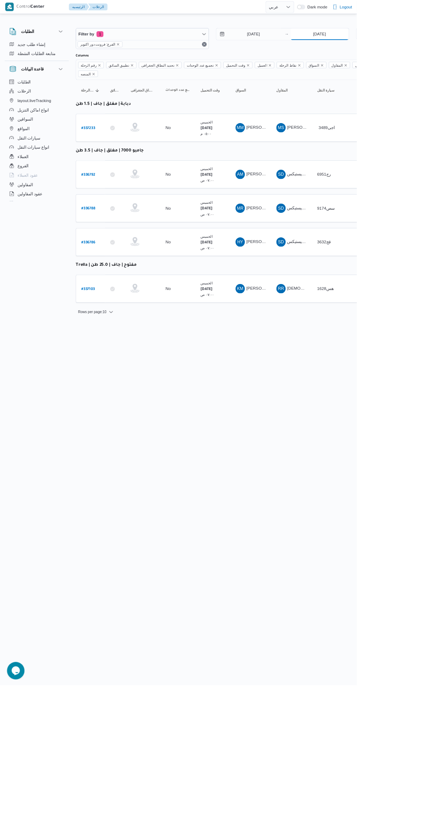
click at [400, 42] on input "[DATE]" at bounding box center [385, 41] width 70 height 14
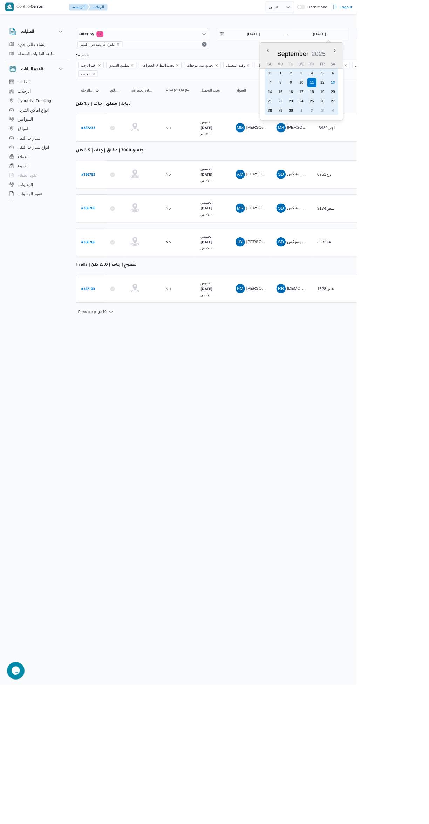
click at [406, 95] on div "13" at bounding box center [400, 99] width 11 height 11
type input "[DATE]"
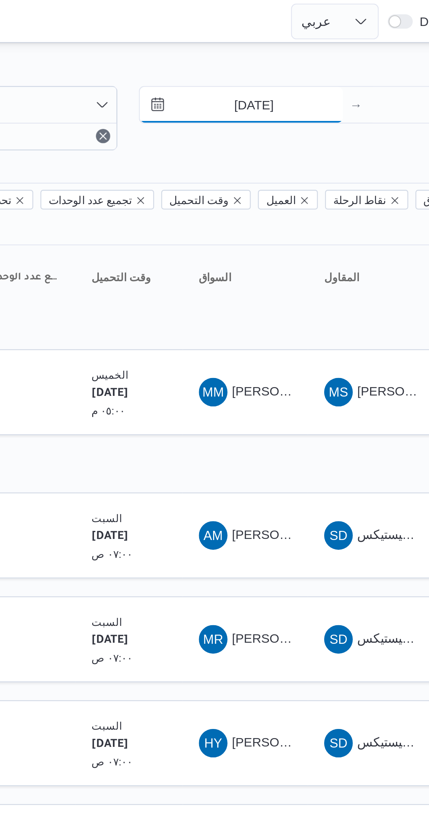
click at [312, 42] on input "[DATE]" at bounding box center [300, 41] width 80 height 14
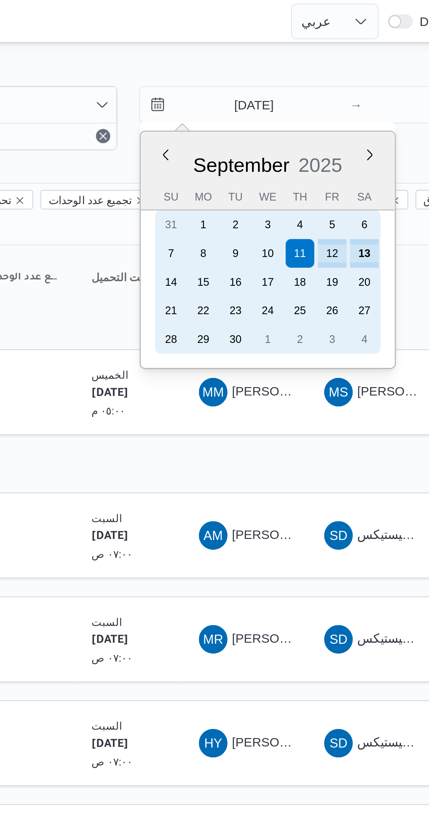
click at [351, 97] on div "13" at bounding box center [348, 99] width 11 height 11
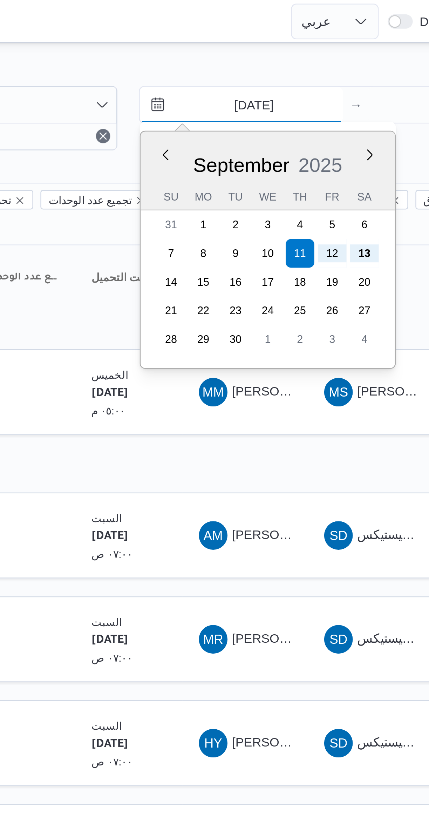
type input "[DATE]"
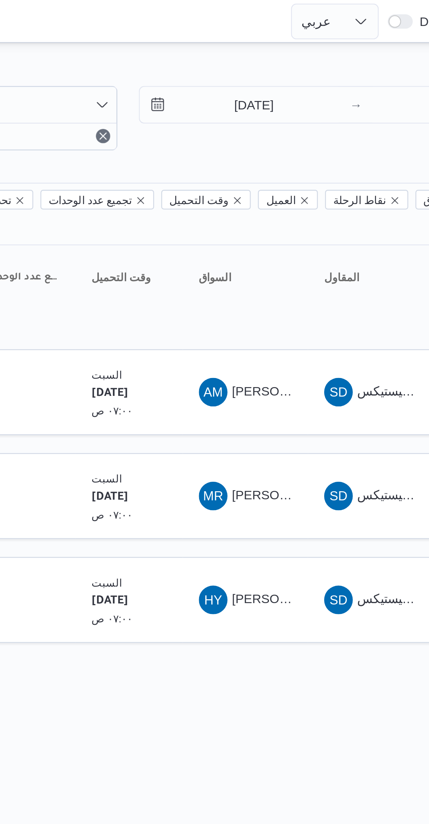
click at [337, 19] on div "Filter by 1 الفرع: فرونت دور اكتوبر 13/9/2025 → 13/9/2025 Group By نوع سيارة ال…" at bounding box center [210, 147] width 429 height 258
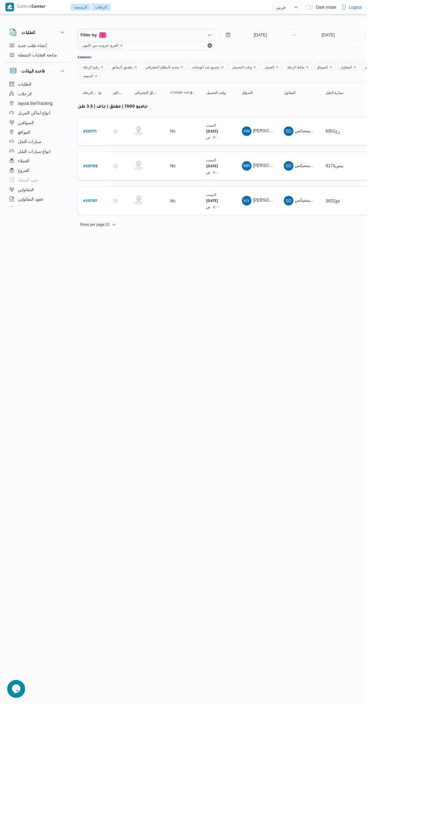
click at [107, 233] on b "# 337167" at bounding box center [106, 235] width 16 height 5
select select "ar"
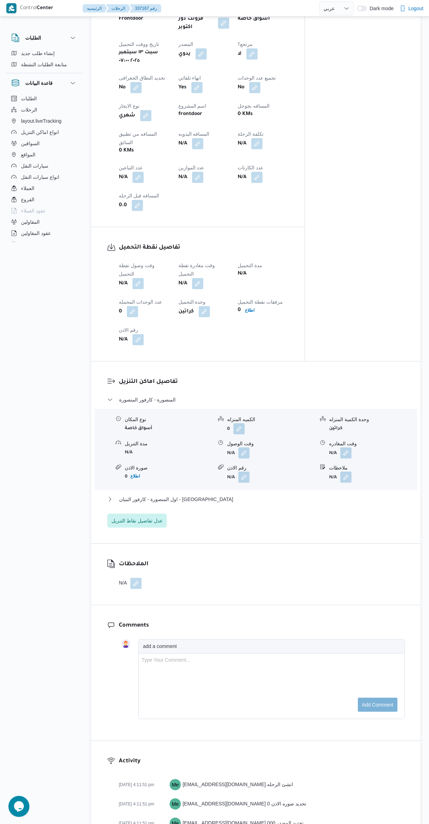
click at [290, 656] on div at bounding box center [272, 659] width 260 height 7
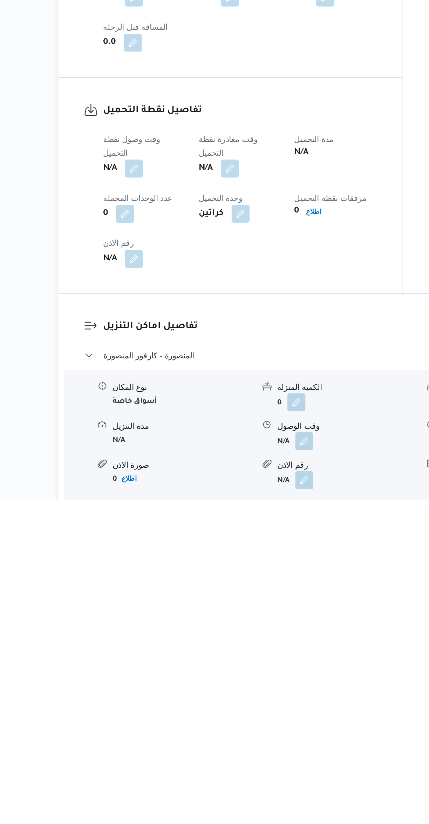
scroll to position [4, 0]
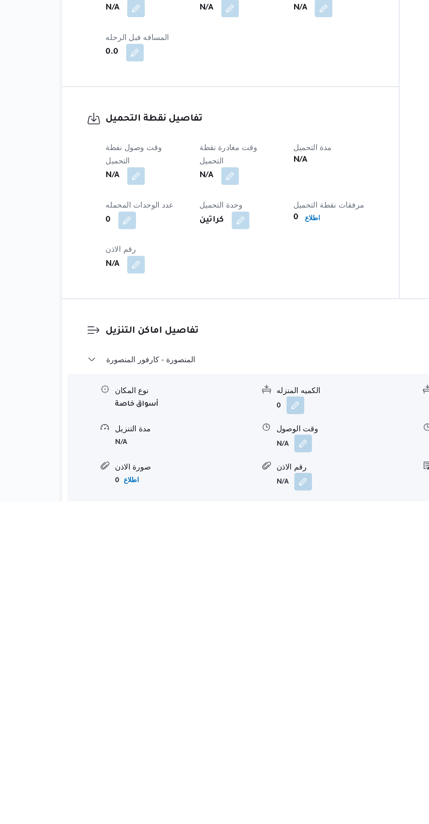
click at [136, 613] on button "button" at bounding box center [138, 618] width 11 height 11
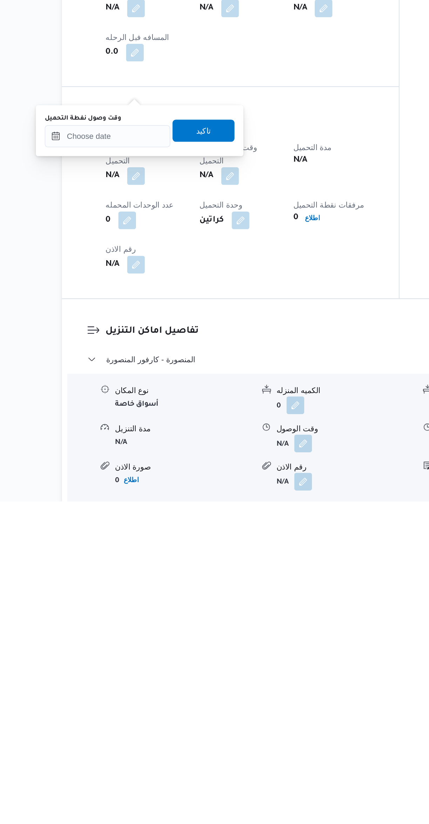
scroll to position [3, 0]
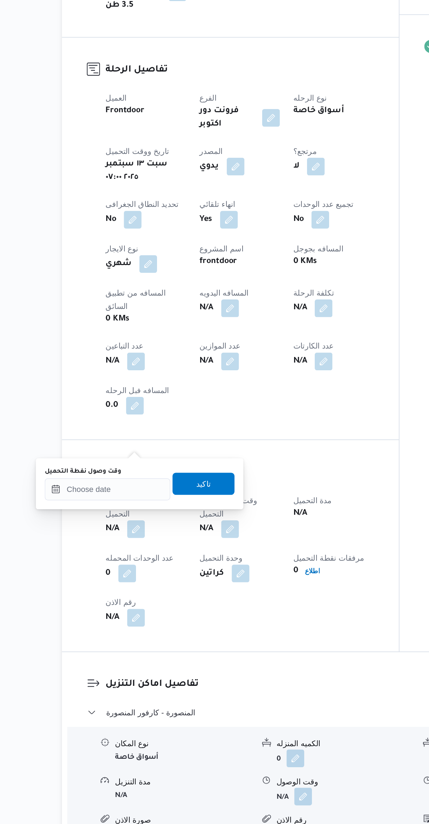
click at [137, 417] on button "button" at bounding box center [135, 422] width 11 height 11
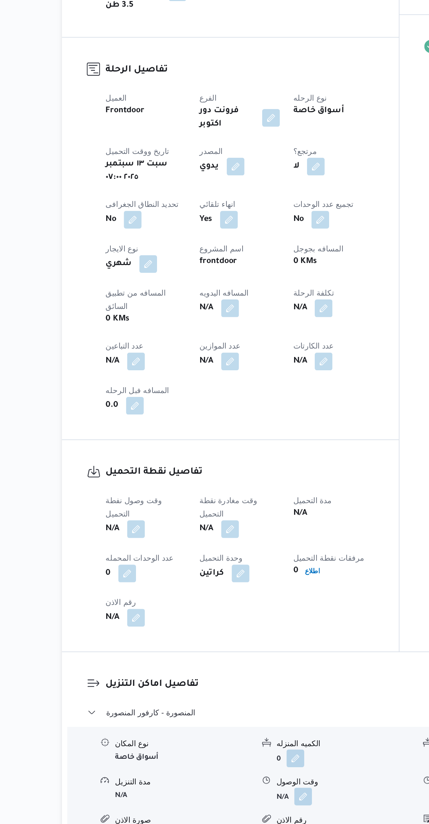
click at [140, 613] on button "button" at bounding box center [138, 618] width 11 height 11
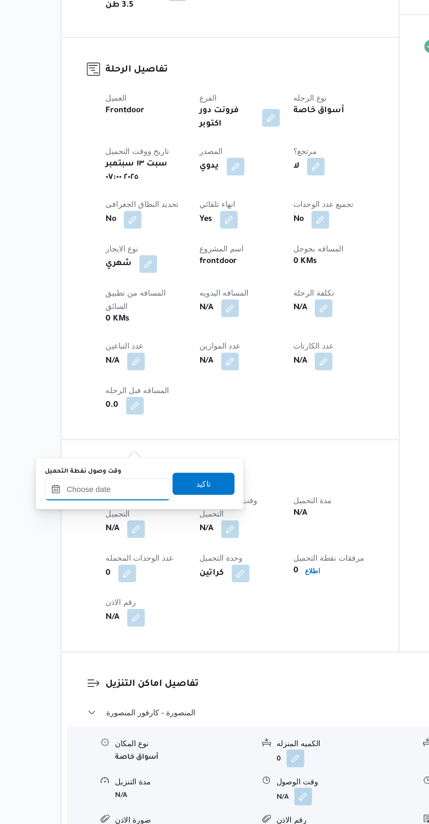
click at [129, 590] on input "وقت وصول نفطة التحميل" at bounding box center [120, 593] width 80 height 14
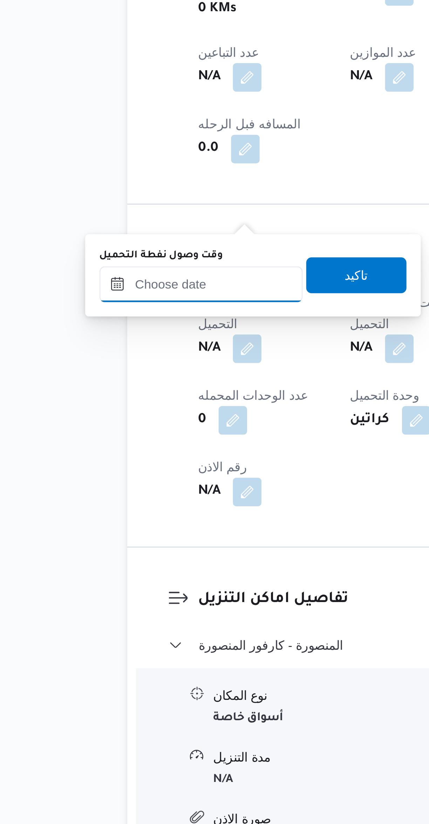
click at [117, 593] on input "وقت وصول نفطة التحميل" at bounding box center [120, 593] width 80 height 14
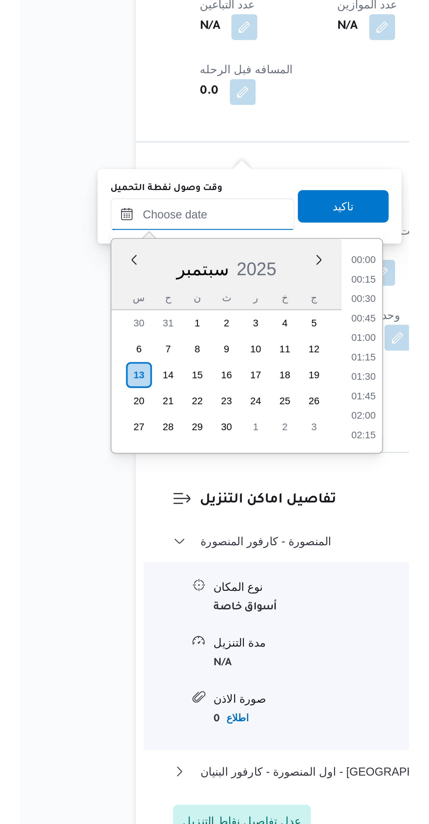
scroll to position [345, 0]
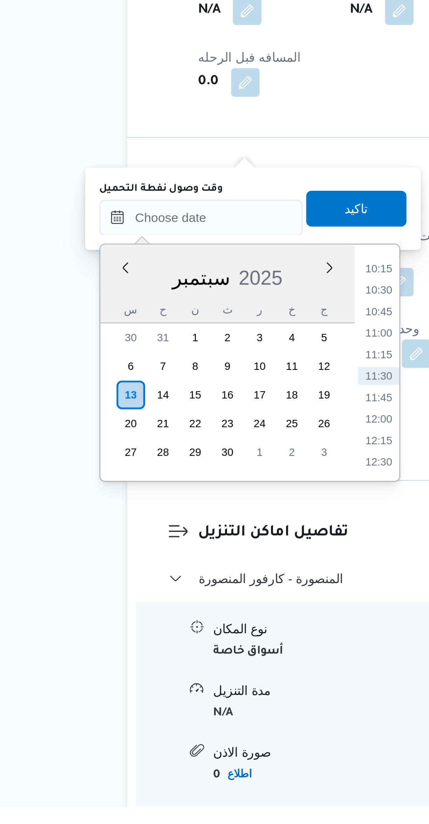
click at [192, 613] on li "10:15" at bounding box center [190, 613] width 16 height 7
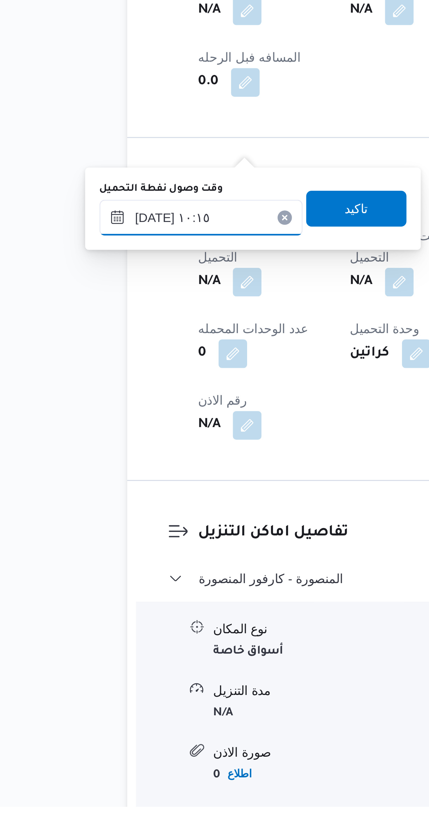
click at [113, 593] on input "[DATE] ١٠:١٥" at bounding box center [120, 593] width 80 height 14
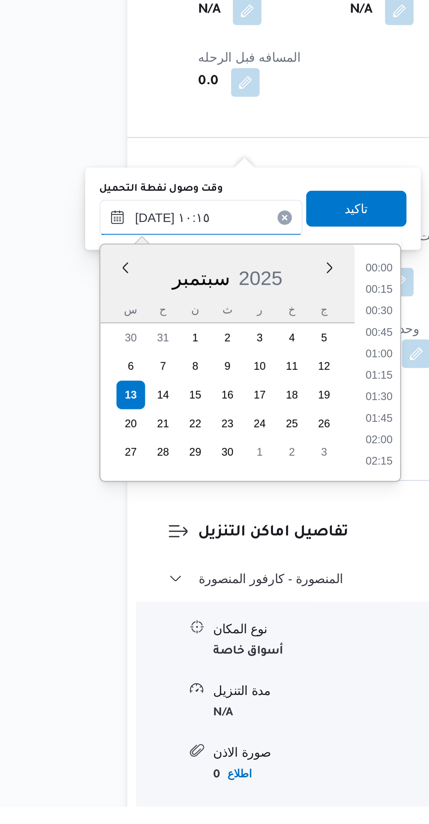
scroll to position [302, 0]
click at [189, 613] on li "09:00" at bounding box center [190, 613] width 16 height 7
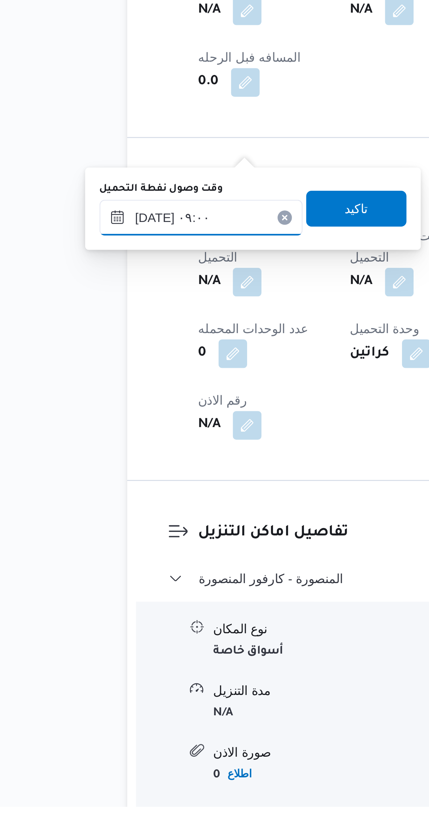
click at [111, 590] on input "١٣/٠٩/٢٠٢٥ ٠٩:٠٠" at bounding box center [120, 593] width 80 height 14
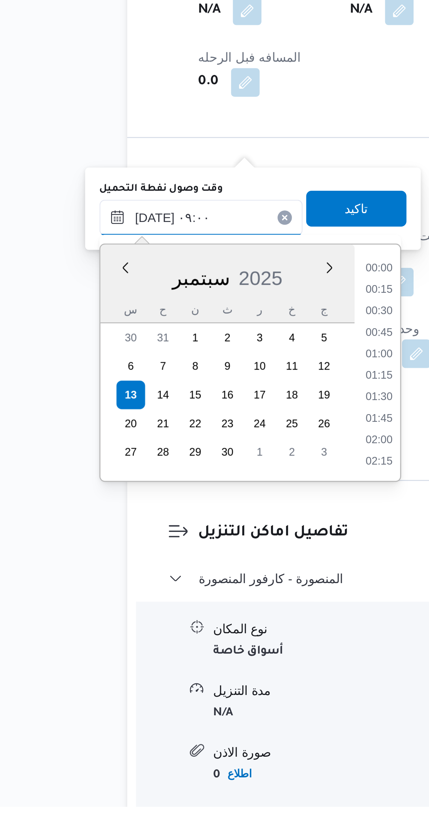
scroll to position [261, 0]
click at [186, 605] on div "Time 00:00 00:15 00:30 00:45 01:00 01:15 01:30 01:45 02:00 02:15 02:30 02:45 03…" at bounding box center [189, 650] width 18 height 93
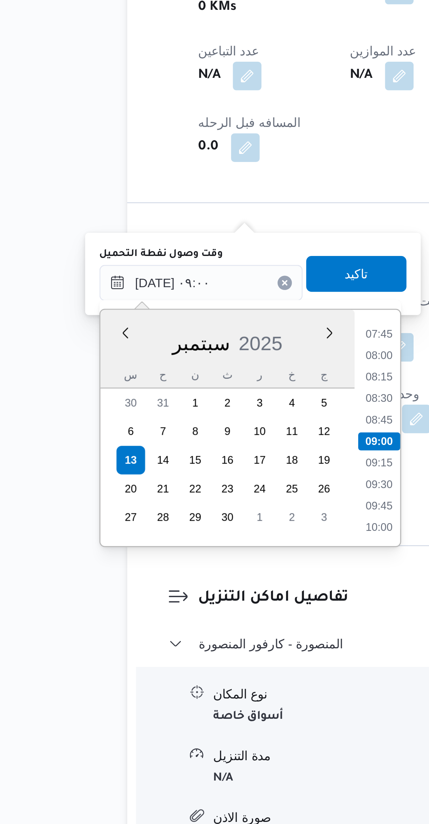
click at [187, 614] on li "07:45" at bounding box center [190, 612] width 16 height 7
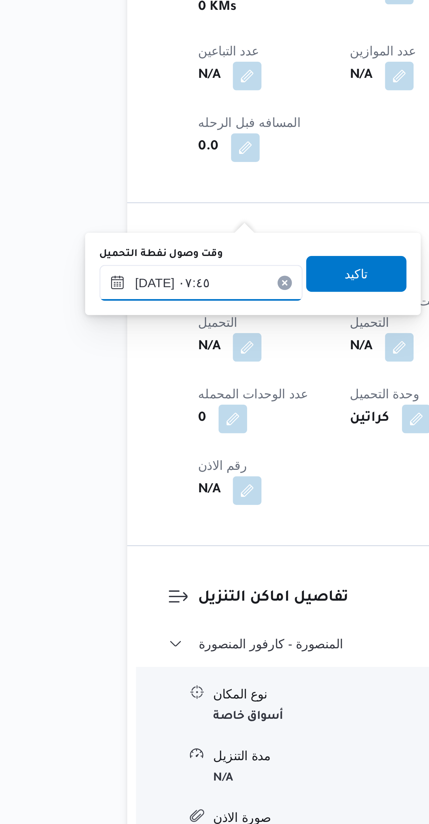
click at [120, 590] on input "١٣/٠٩/٢٠٢٥ ٠٧:٤٥" at bounding box center [120, 593] width 80 height 14
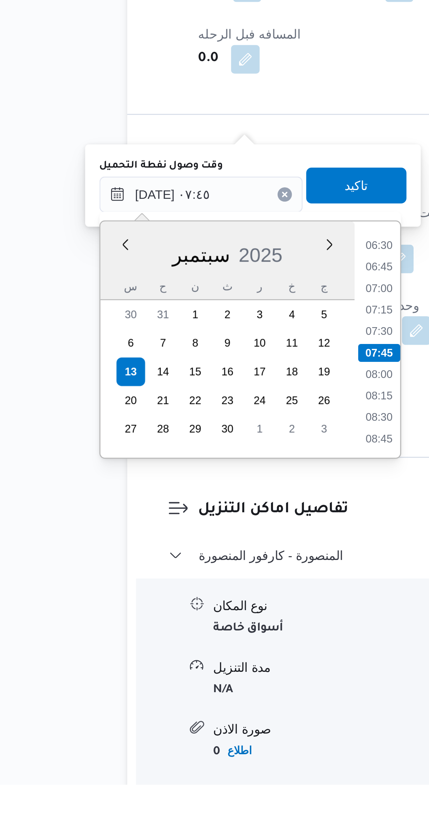
click at [187, 645] on li "07:30" at bounding box center [190, 646] width 16 height 7
type input "١٣/٠٩/٢٠٢٥ ٠٧:٣٠"
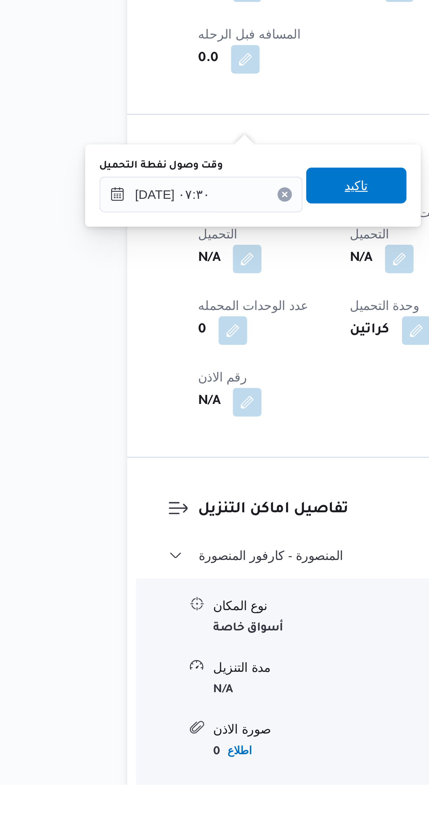
click at [169, 593] on span "تاكيد" at bounding box center [180, 589] width 39 height 14
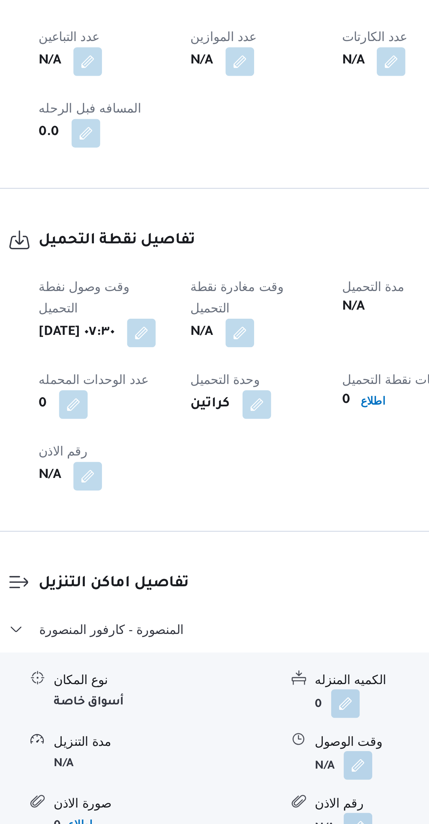
click at [196, 613] on button "button" at bounding box center [197, 618] width 11 height 11
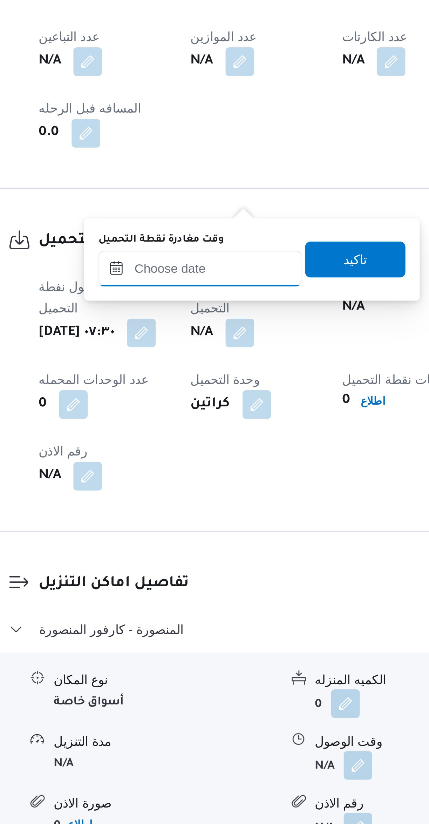
click at [175, 597] on input "وقت مغادرة نقطة التحميل" at bounding box center [182, 593] width 80 height 14
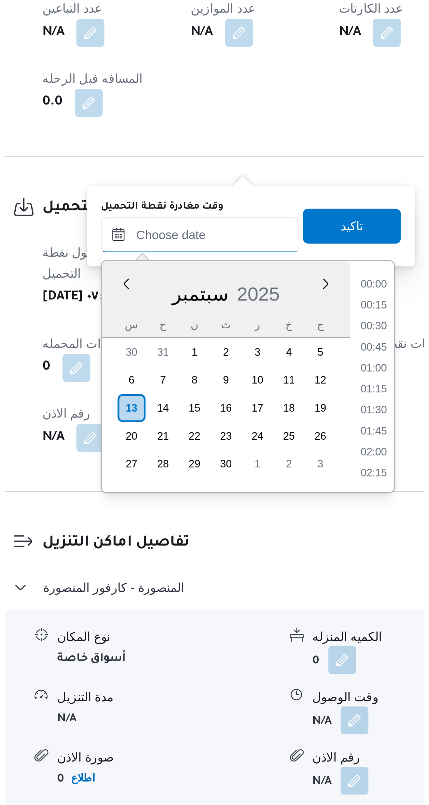
scroll to position [345, 0]
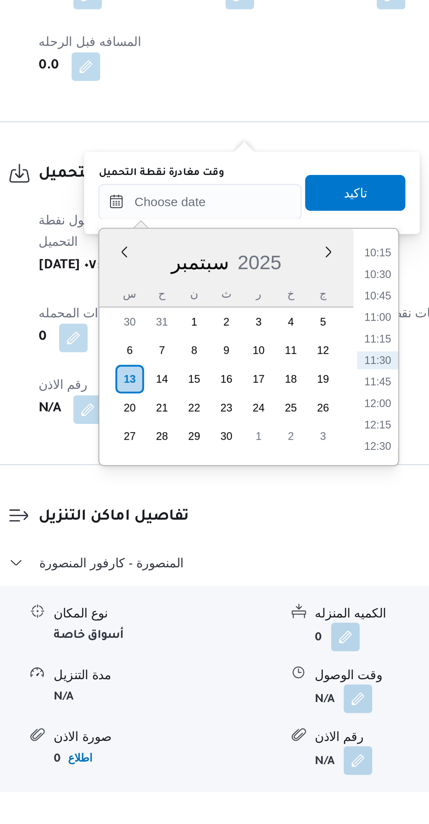
click at [249, 621] on li "10:30" at bounding box center [252, 621] width 16 height 7
type input "[DATE] ١٠:٣٠"
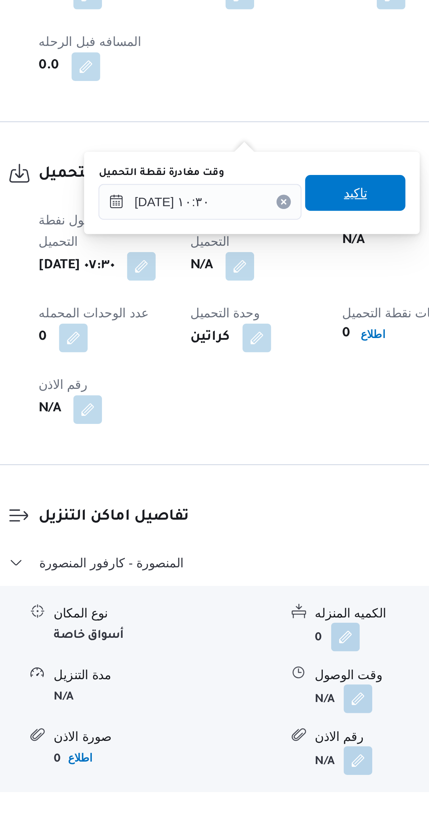
click at [227, 589] on span "تاكيد" at bounding box center [242, 589] width 39 height 14
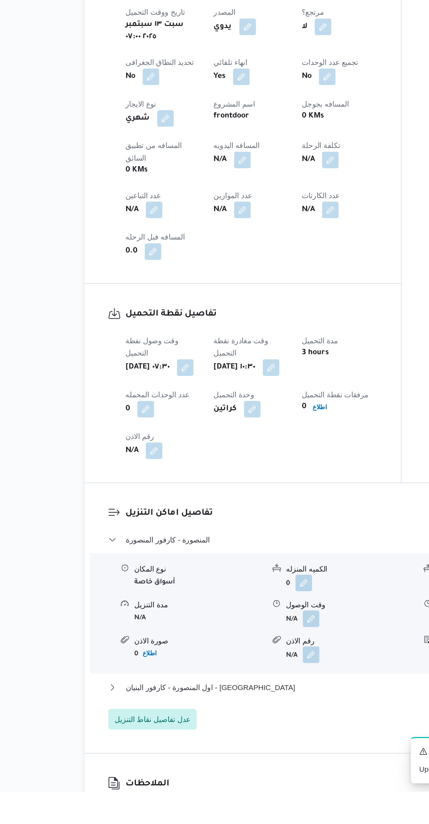
scroll to position [94, 0]
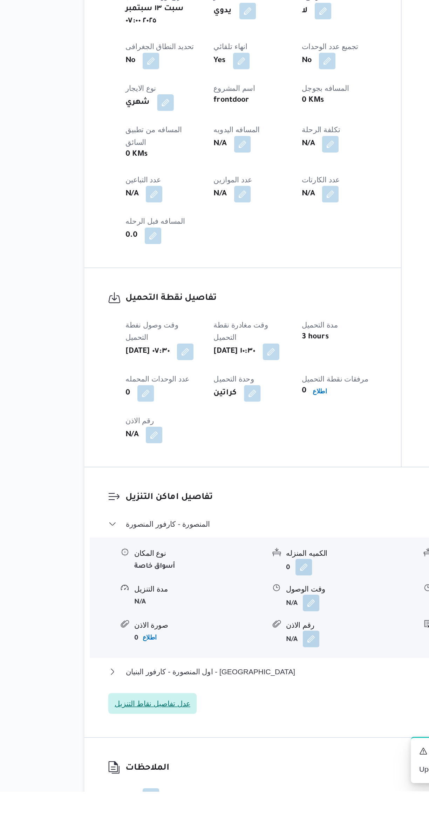
click at [115, 758] on span "عدل تفاصيل نقاط التنزيل" at bounding box center [137, 765] width 60 height 14
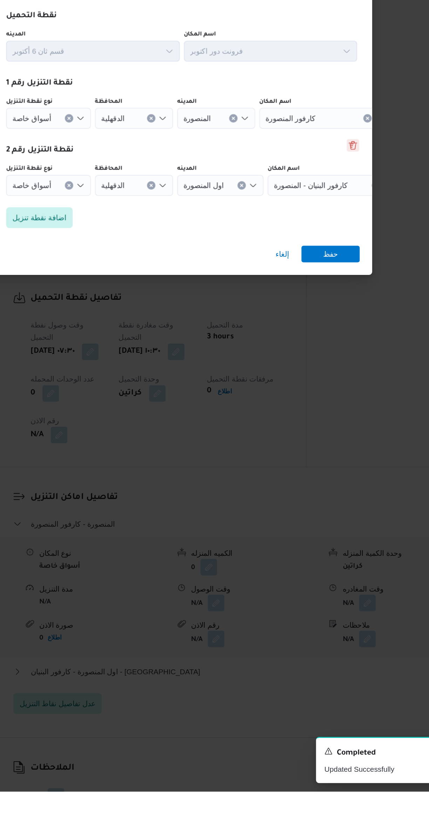
click at [332, 393] on button "Delete" at bounding box center [336, 388] width 8 height 8
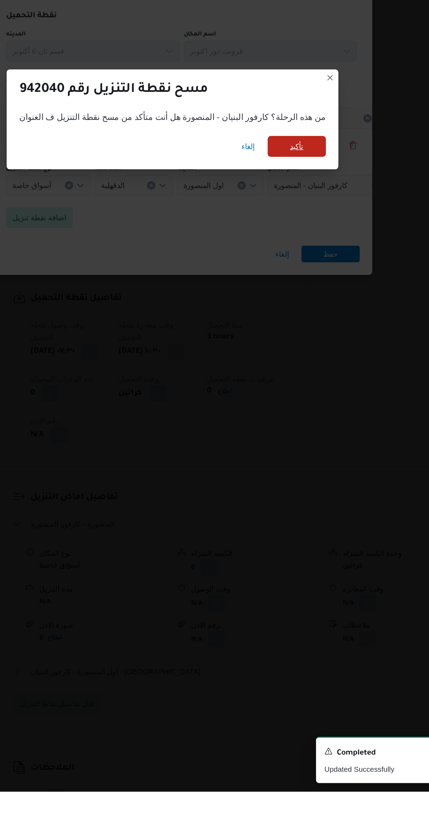
click at [294, 393] on span "تأكيد" at bounding box center [298, 389] width 9 height 8
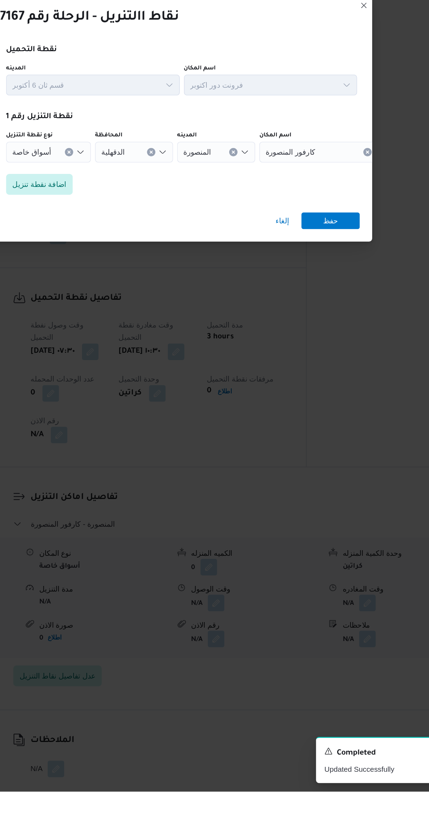
click at [122, 397] on span "أسواق خاصة" at bounding box center [120, 393] width 26 height 8
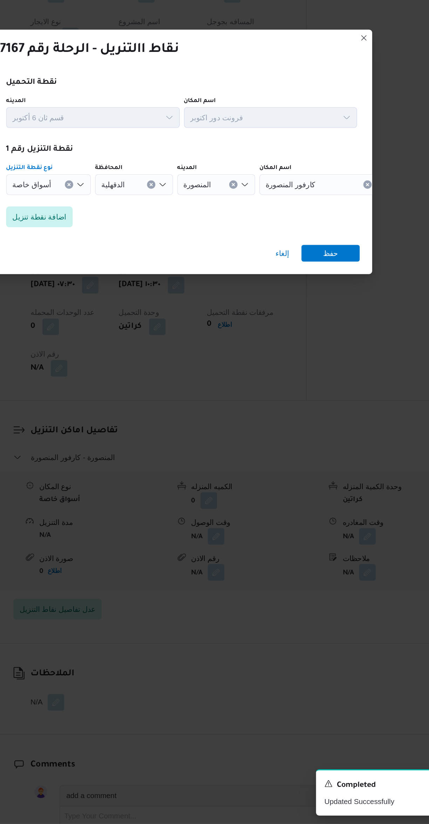
scroll to position [0, 0]
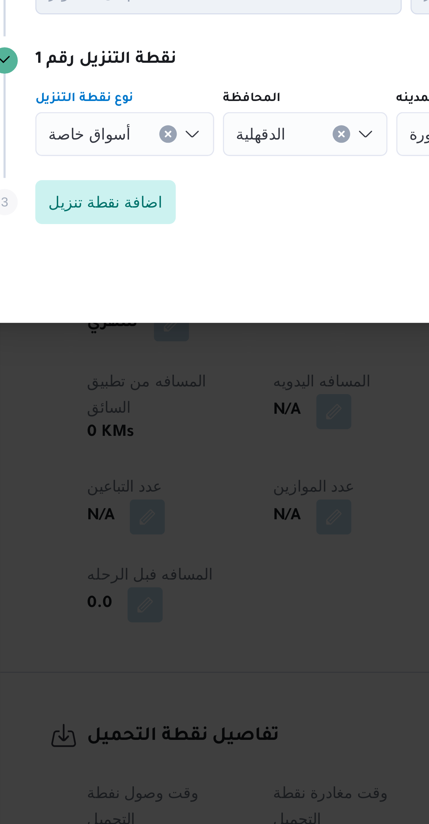
click at [119, 390] on span "أسواق خاصة" at bounding box center [120, 393] width 26 height 8
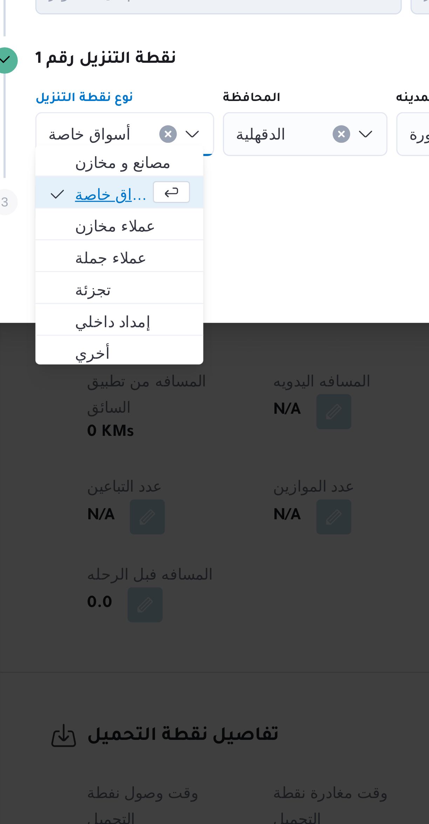
click at [127, 413] on span "أسواق خاصة" at bounding box center [126, 412] width 23 height 8
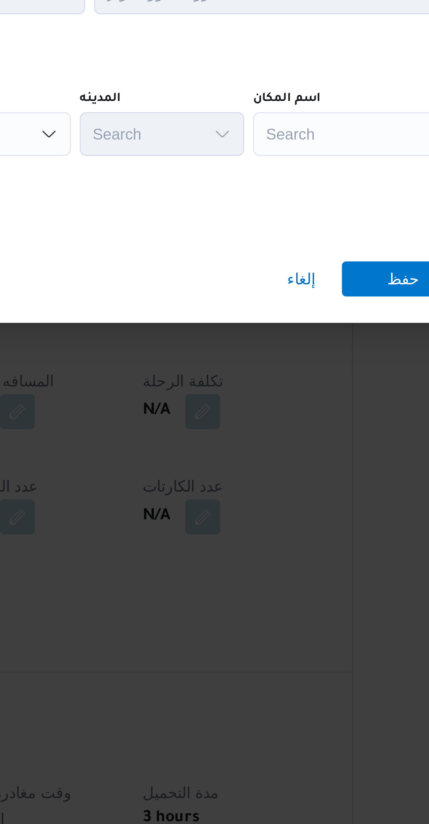
click at [294, 386] on div "Search" at bounding box center [317, 393] width 88 height 14
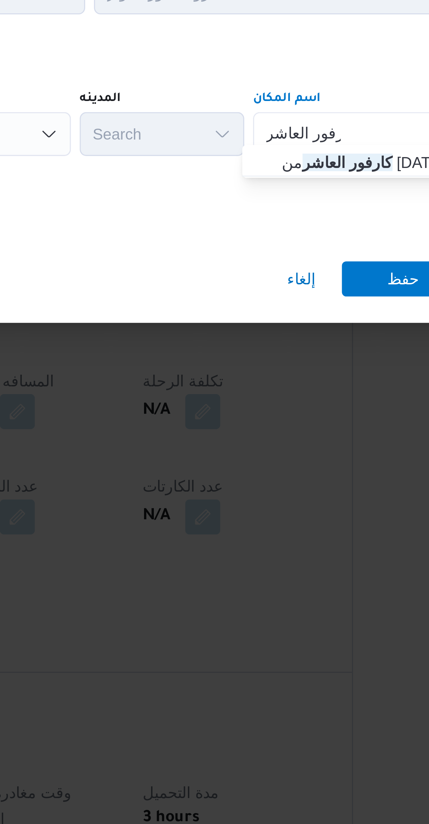
type input "كارفور العاشر"
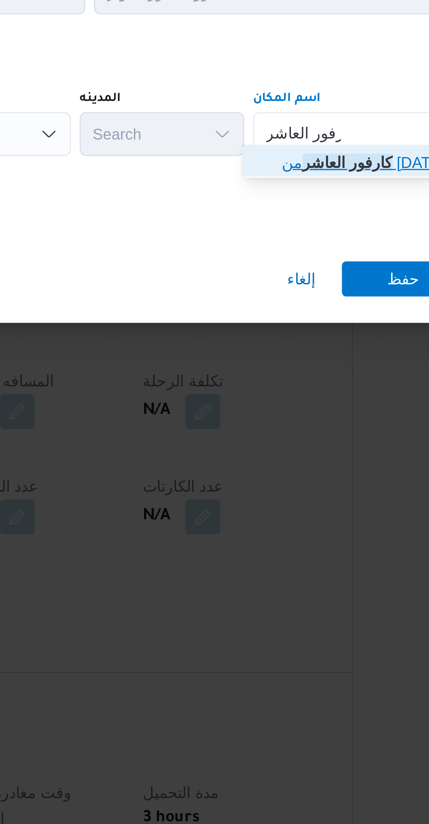
click at [286, 403] on span "كارفور العاشر من [DATE] | كارفور هايبر ماركت العاشر من [DATE] | null" at bounding box center [317, 402] width 71 height 8
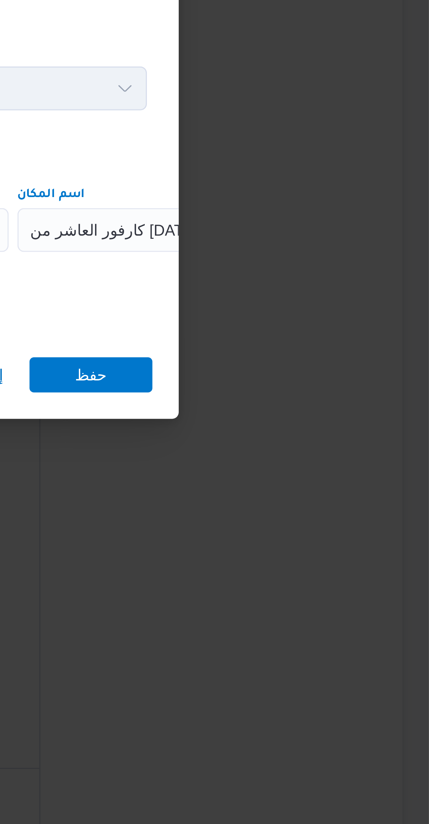
click at [405, 408] on div "نقاط االتنريل - الرحلة رقم 337167 Step 1 1 نقطة التحميل المدينه قسم ثان 6 أكتوب…" at bounding box center [214, 412] width 429 height 824
click at [320, 434] on span "حفظ" at bounding box center [321, 439] width 10 height 11
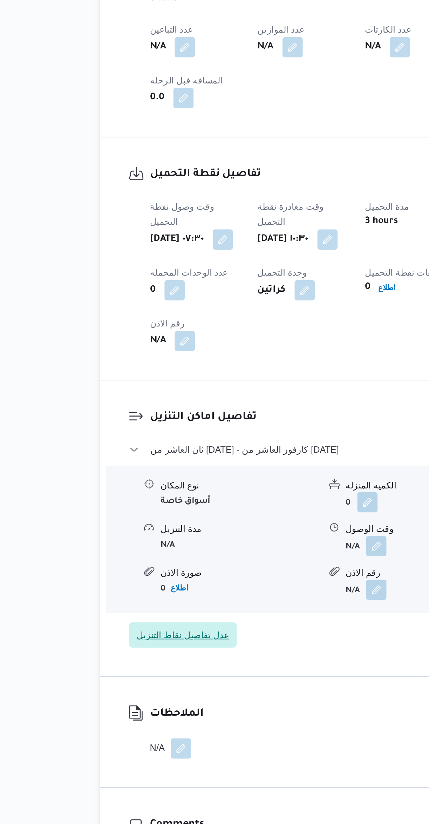
scroll to position [129, 0]
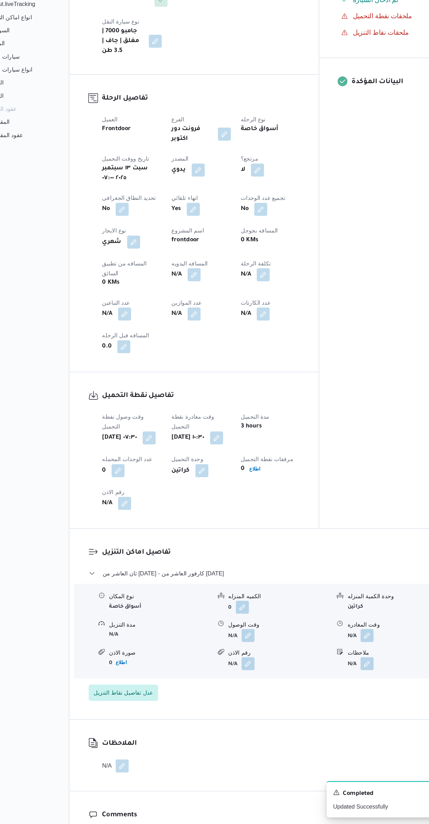
select select "ar"
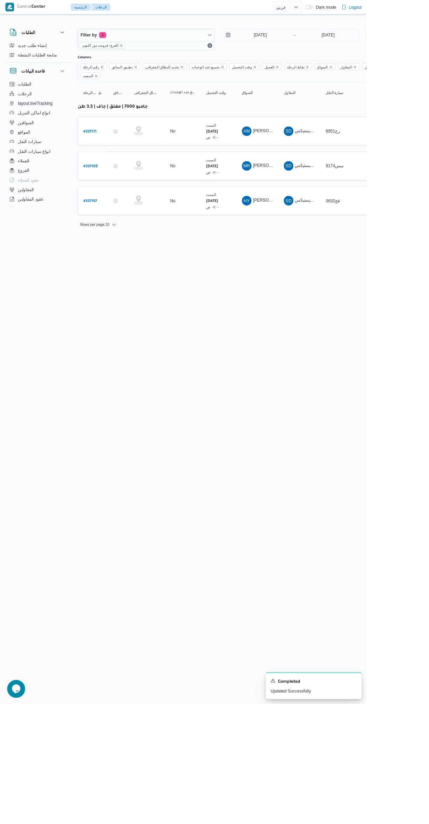
click at [107, 192] on b "# 337169" at bounding box center [106, 194] width 16 height 5
select select "ar"
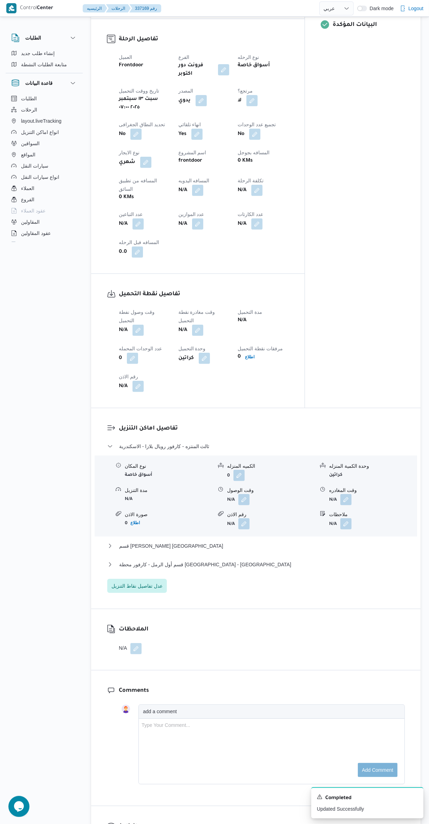
scroll to position [315, 0]
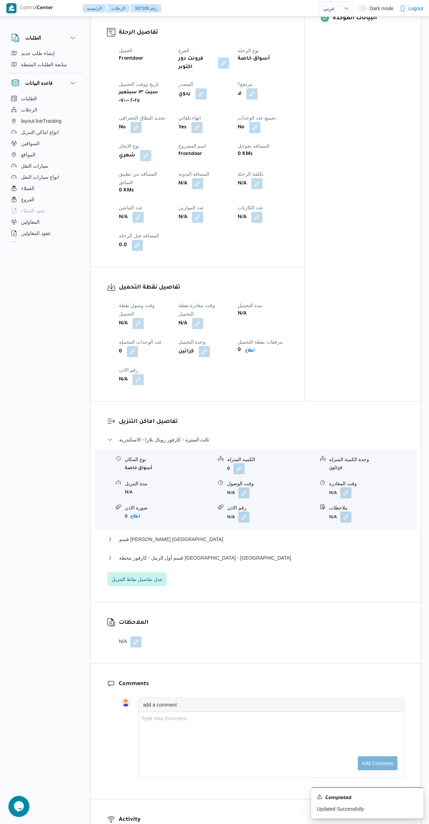
click at [135, 318] on button "button" at bounding box center [138, 323] width 11 height 11
click at [117, 289] on input "وقت وصول نفطة التحميل" at bounding box center [120, 290] width 80 height 14
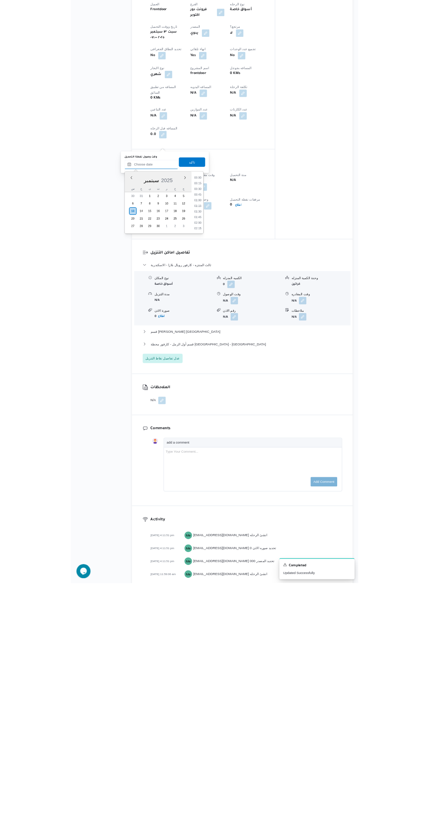
scroll to position [345, 0]
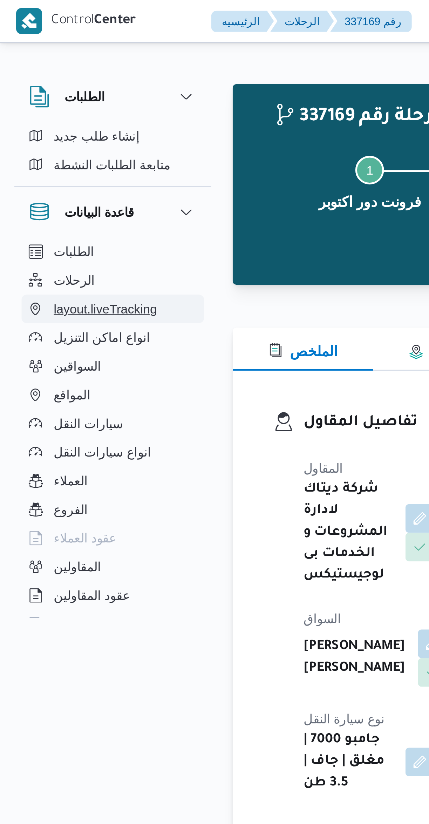
click at [67, 117] on button "layout.liveTracking" at bounding box center [44, 120] width 72 height 11
select select "ar"
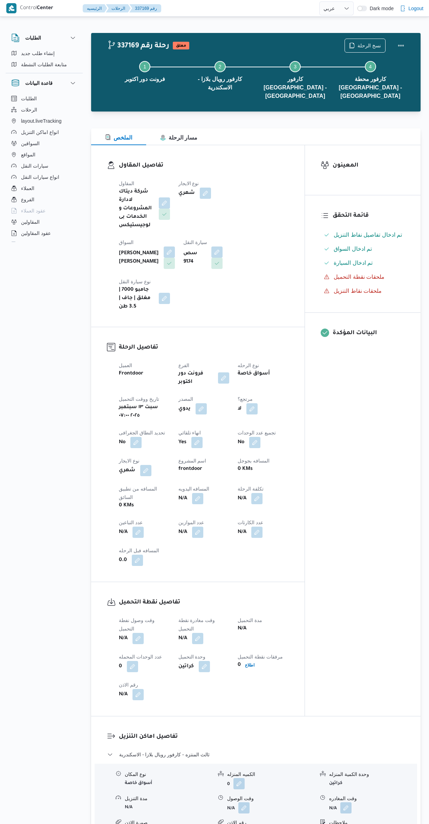
select select "ar"
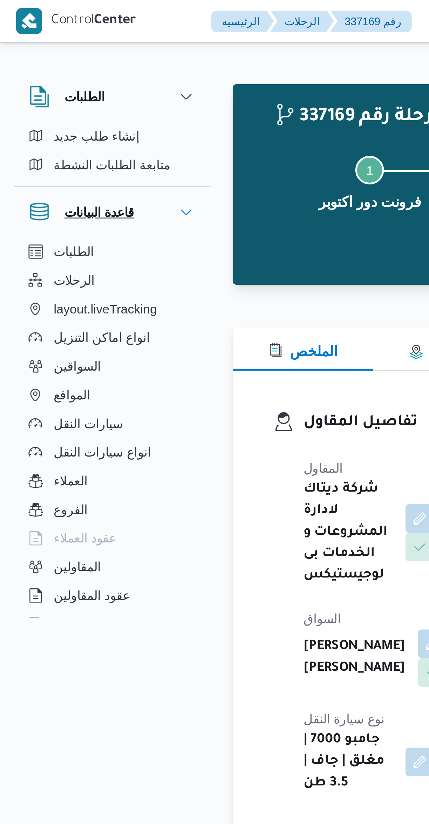
click at [28, 78] on div "قاعدة البيانات" at bounding box center [31, 83] width 47 height 14
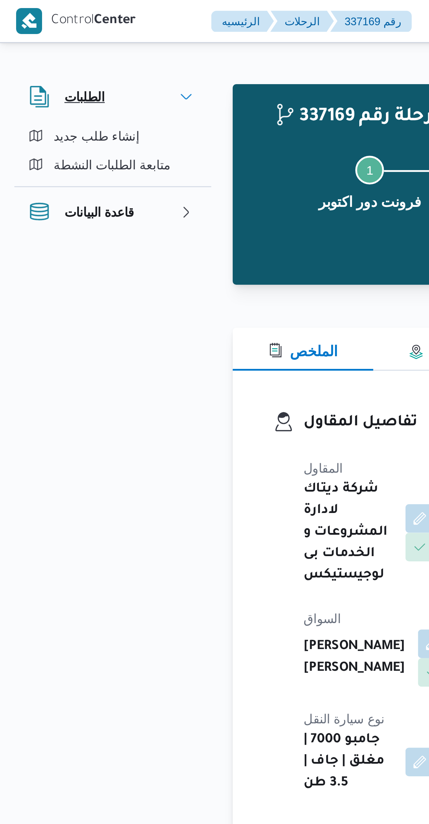
click at [24, 31] on div "الطلبات" at bounding box center [25, 38] width 35 height 14
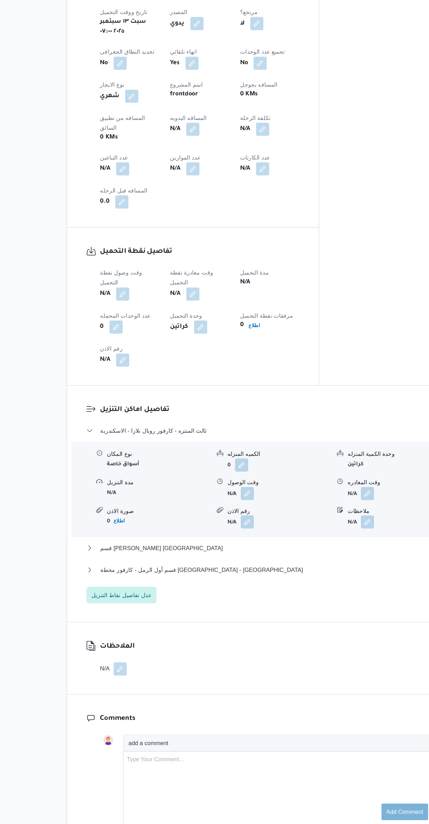
scroll to position [318, 0]
click at [137, 314] on button "button" at bounding box center [138, 319] width 11 height 11
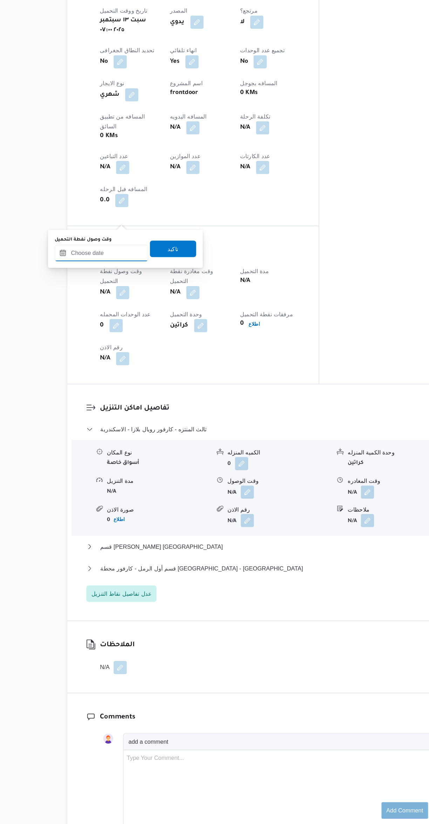
click at [119, 285] on input "وقت وصول نفطة التحميل" at bounding box center [120, 286] width 80 height 14
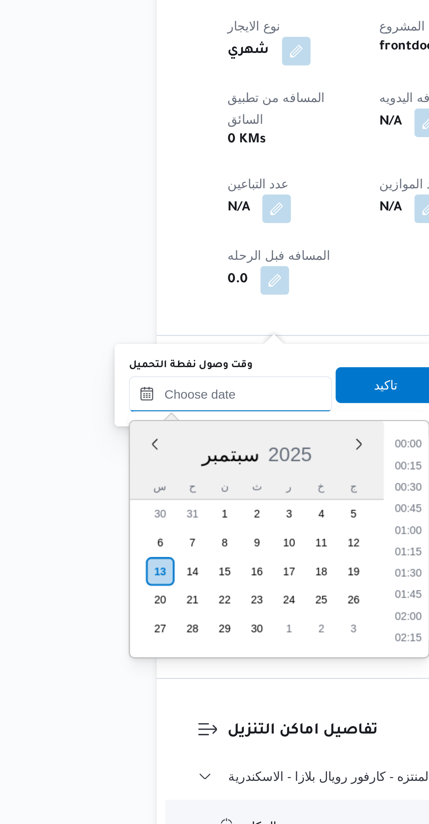
scroll to position [345, 0]
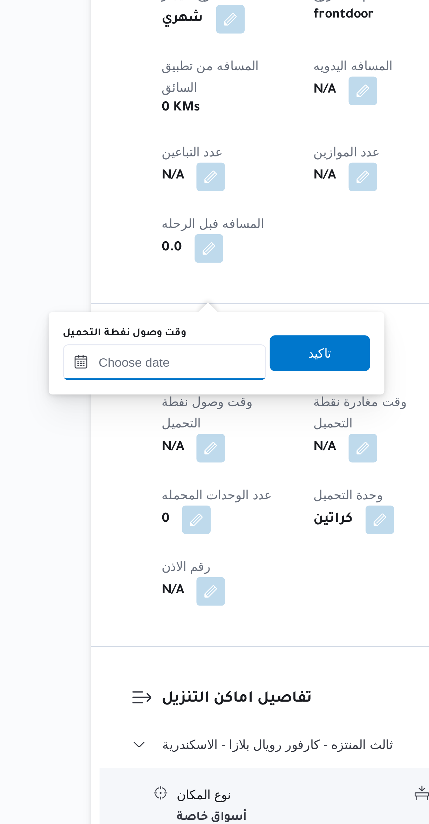
click at [114, 495] on input "وقت وصول نفطة التحميل" at bounding box center [120, 498] width 80 height 14
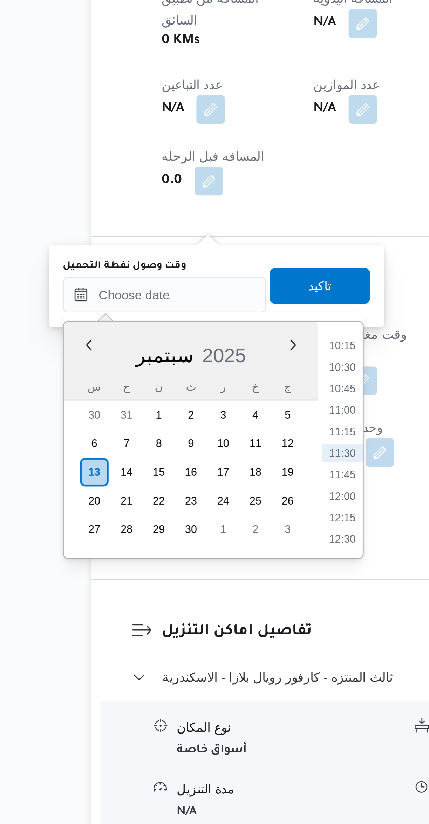
click at [183, 625] on li "10:15" at bounding box center [190, 624] width 16 height 7
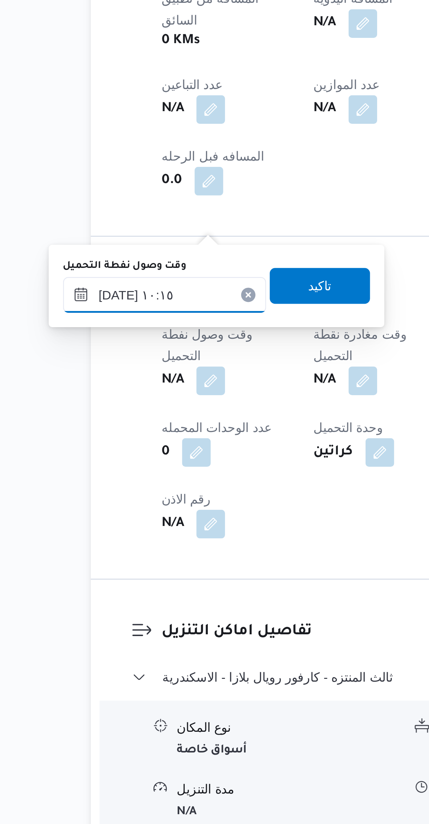
click at [107, 603] on input "[DATE] ١٠:١٥" at bounding box center [120, 605] width 80 height 14
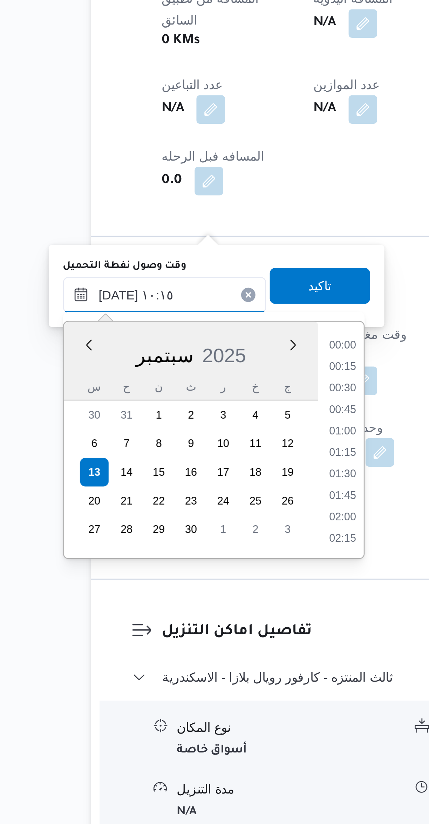
scroll to position [302, 0]
click at [185, 625] on li "09:00" at bounding box center [190, 625] width 16 height 7
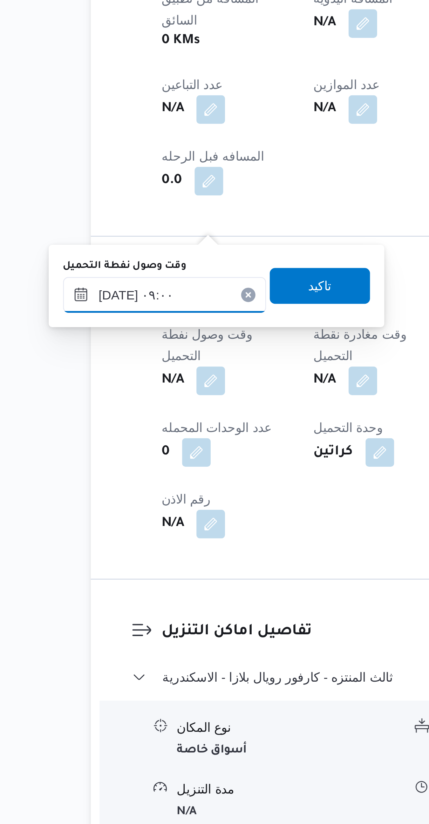
click at [109, 606] on input "١٣/٠٩/٢٠٢٥ ٠٩:٠٠" at bounding box center [120, 605] width 80 height 14
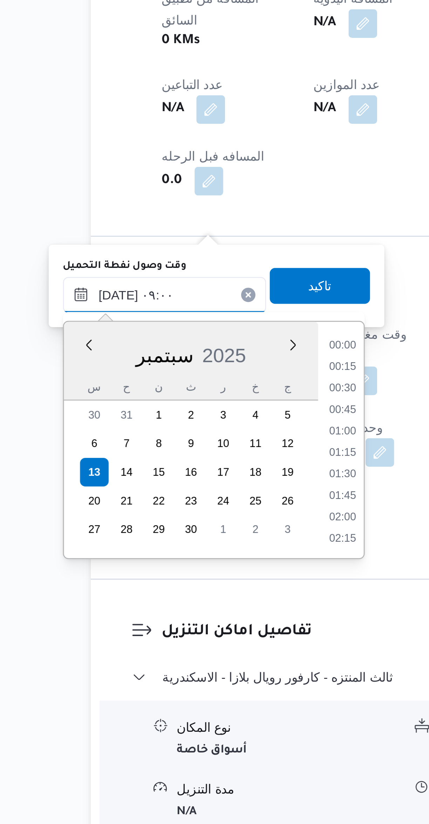
scroll to position [261, 0]
click at [185, 625] on li "07:45" at bounding box center [190, 624] width 16 height 7
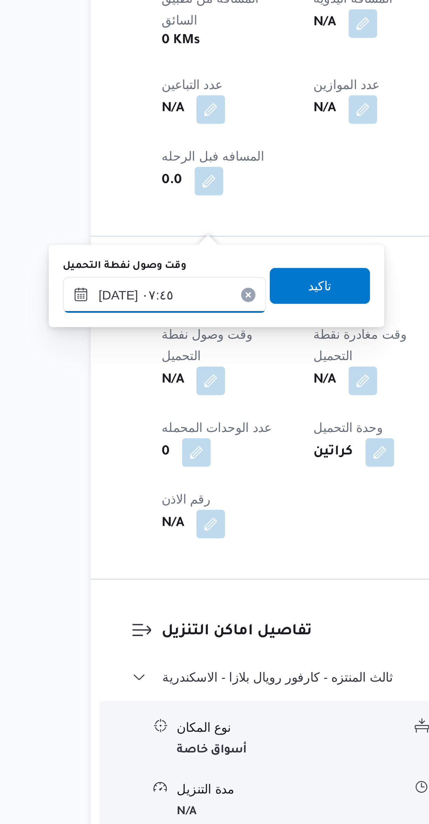
click at [110, 609] on input "١٣/٠٩/٢٠٢٥ ٠٧:٤٥" at bounding box center [120, 605] width 80 height 14
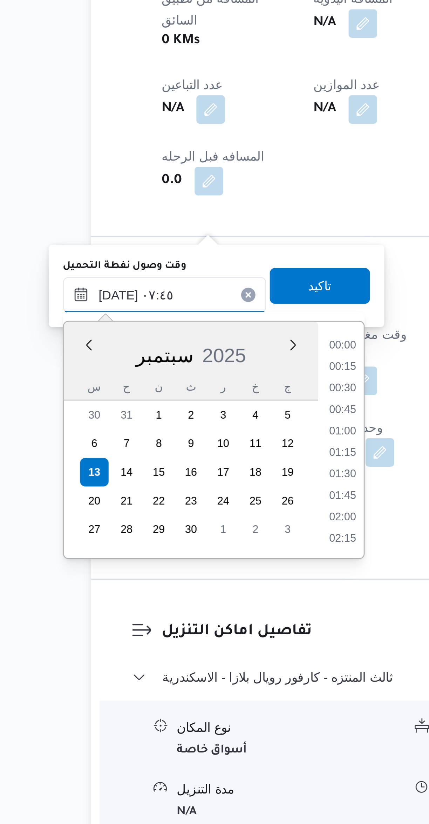
scroll to position [218, 0]
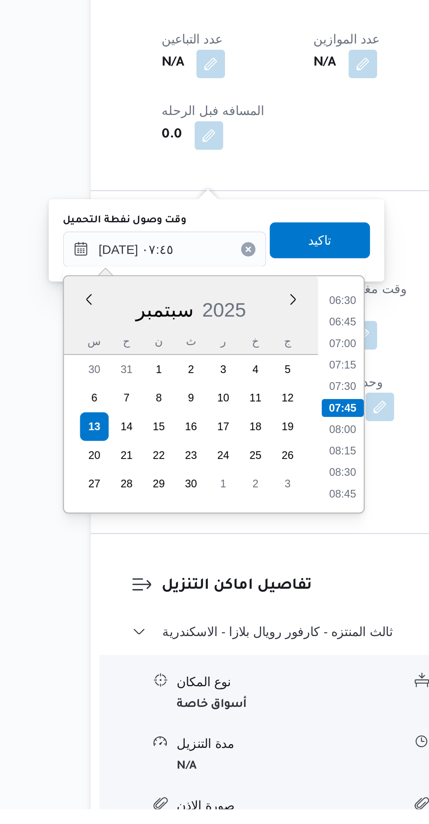
click at [188, 632] on li "06:45" at bounding box center [190, 633] width 16 height 7
type input "١٣/٠٩/٢٠٢٥ ٠٦:٤٥"
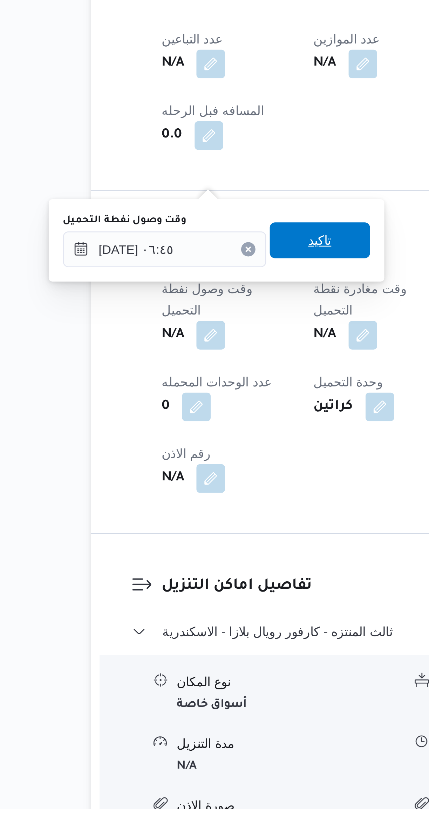
click at [188, 604] on span "تاكيد" at bounding box center [180, 601] width 39 height 14
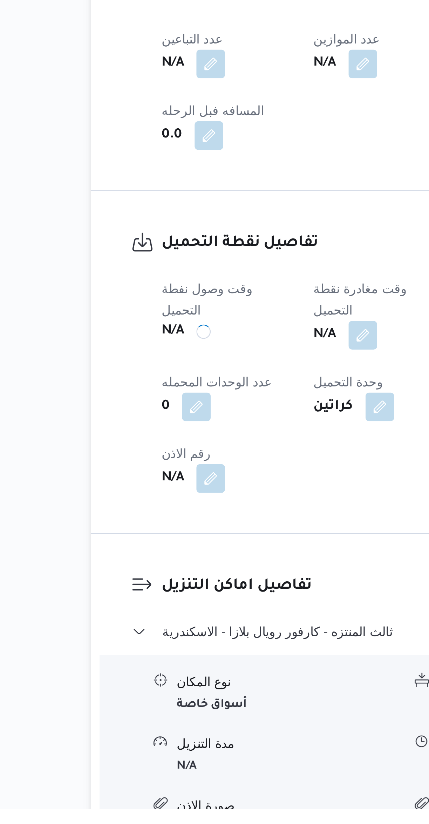
scroll to position [0, 0]
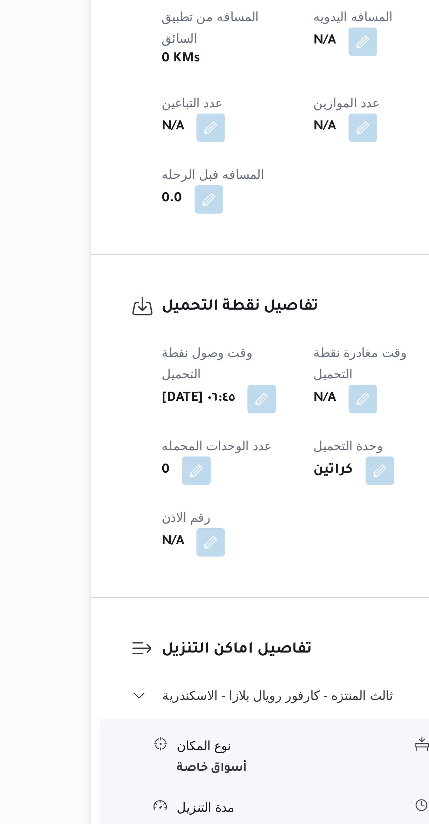
click at [203, 633] on button "button" at bounding box center [197, 638] width 11 height 11
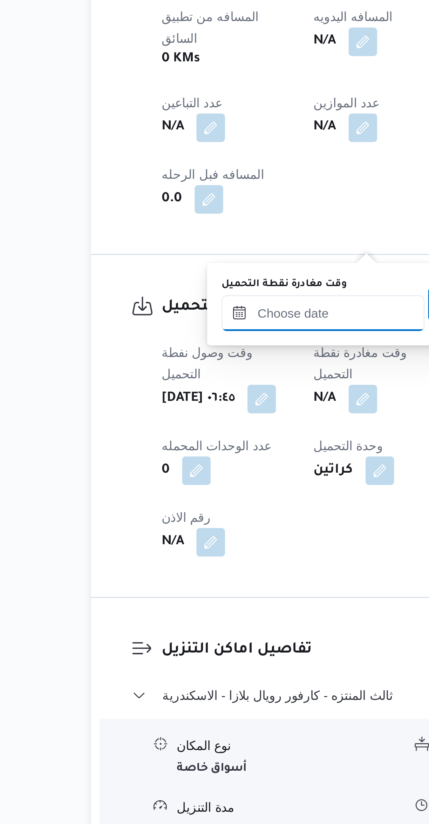
click at [188, 605] on input "وقت مغادرة نقطة التحميل" at bounding box center [182, 605] width 80 height 14
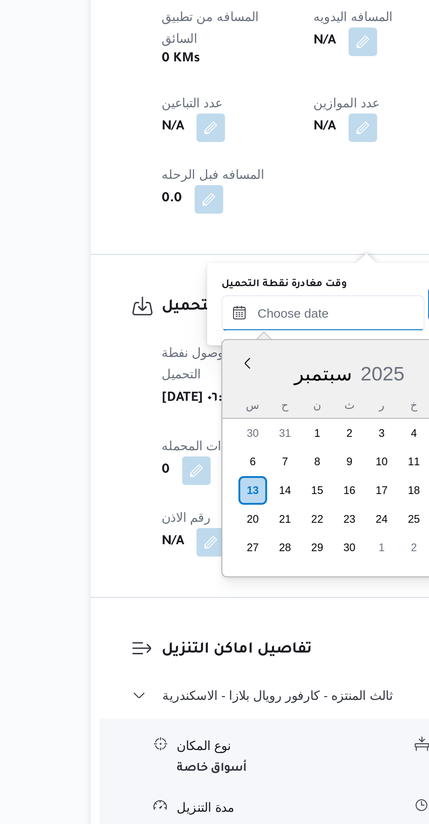
scroll to position [345, 0]
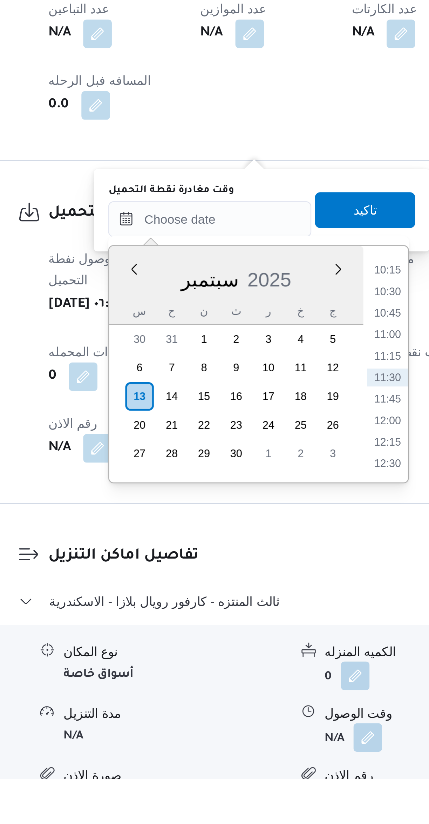
click at [253, 632] on li "10:30" at bounding box center [252, 633] width 16 height 7
type input "[DATE] ١٠:٣٠"
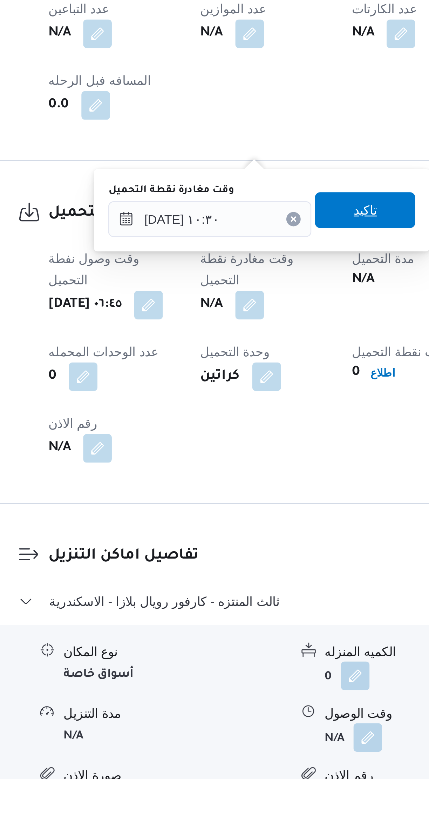
click at [249, 603] on span "تاكيد" at bounding box center [242, 601] width 39 height 14
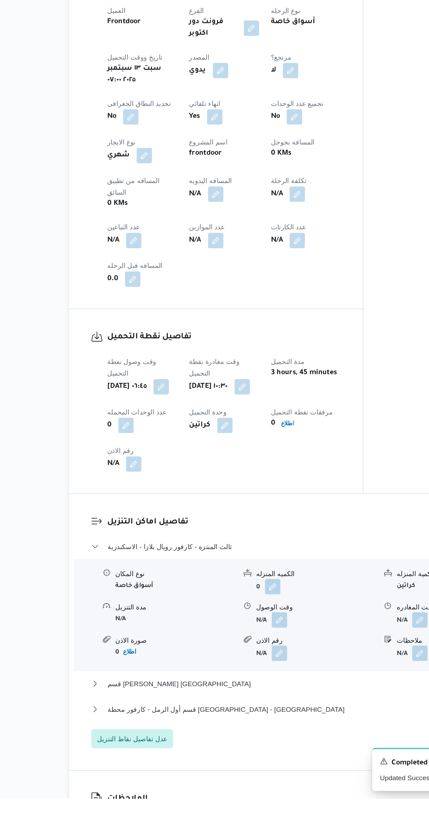
scroll to position [122, 0]
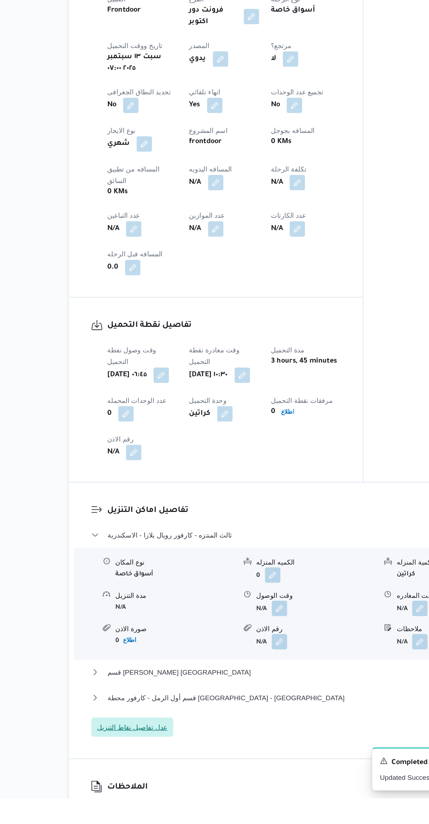
click at [151, 768] on span "عدل تفاصيل نقاط التنزيل" at bounding box center [136, 772] width 51 height 8
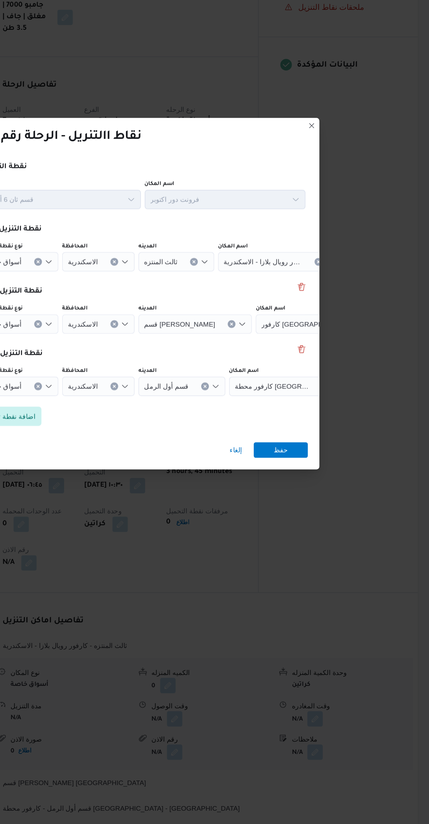
scroll to position [128, 0]
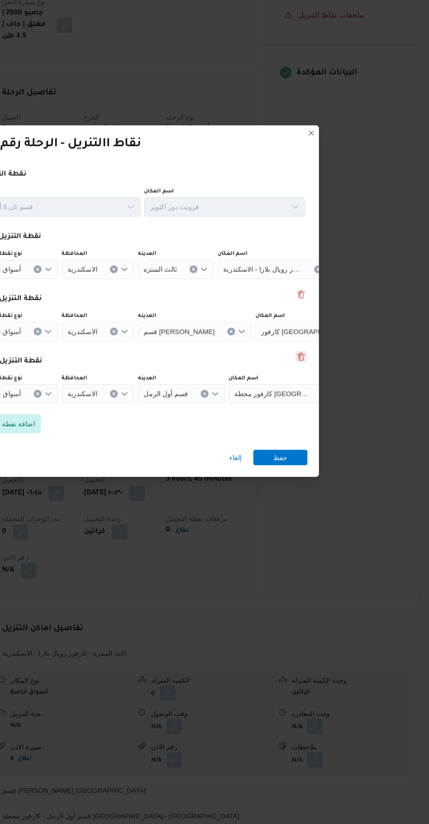
click at [336, 408] on button "Delete" at bounding box center [336, 411] width 8 height 8
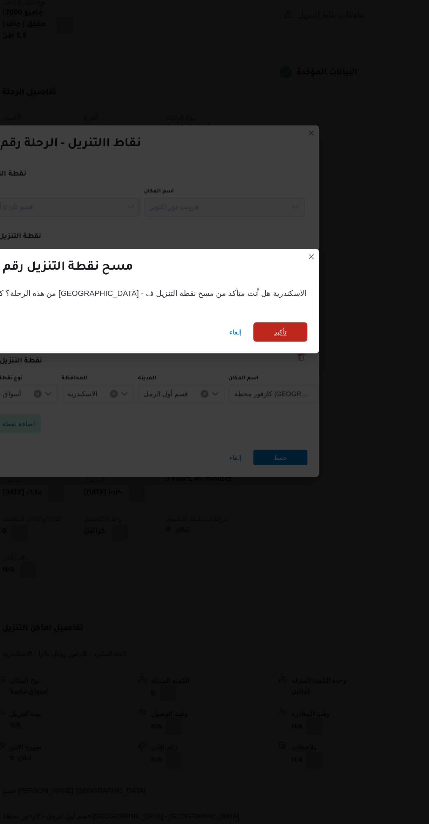
click at [309, 386] on span "تأكيد" at bounding box center [321, 393] width 39 height 14
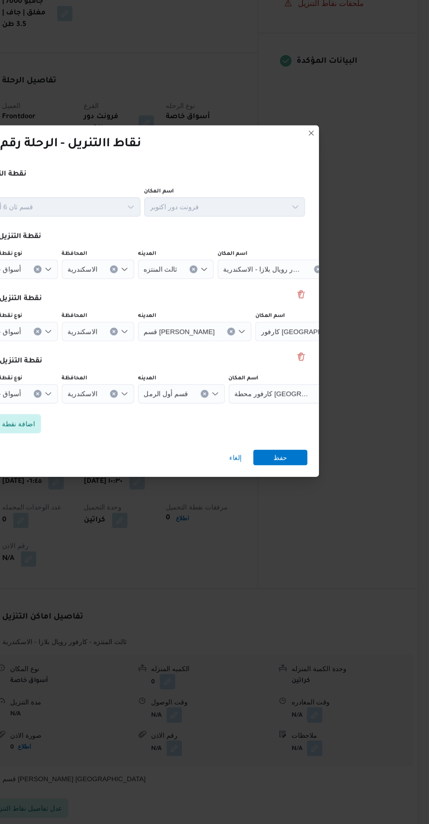
scroll to position [120, 0]
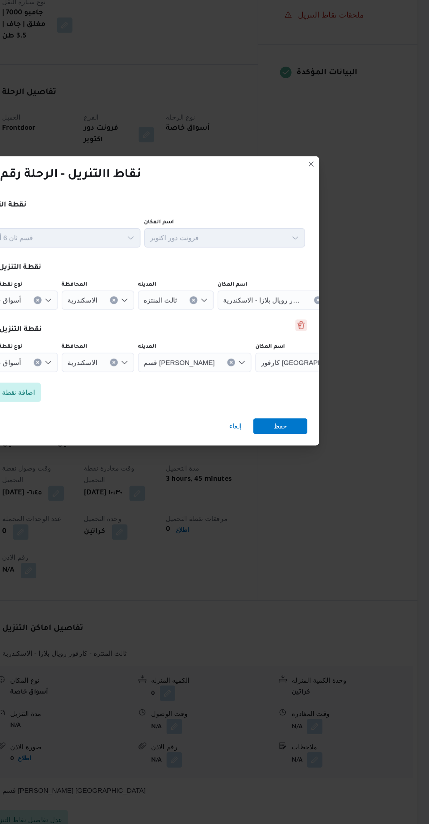
click at [336, 385] on button "Delete" at bounding box center [336, 388] width 8 height 8
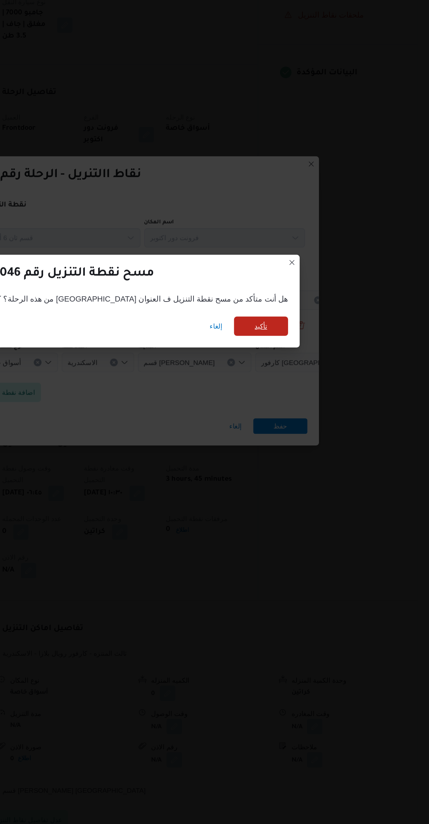
click at [303, 385] on span "تأكيد" at bounding box center [306, 389] width 39 height 14
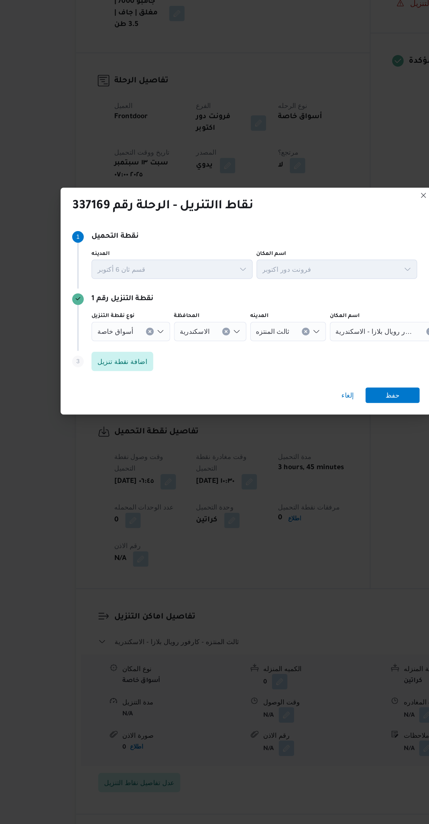
click at [116, 392] on span "أسواق خاصة" at bounding box center [120, 393] width 26 height 8
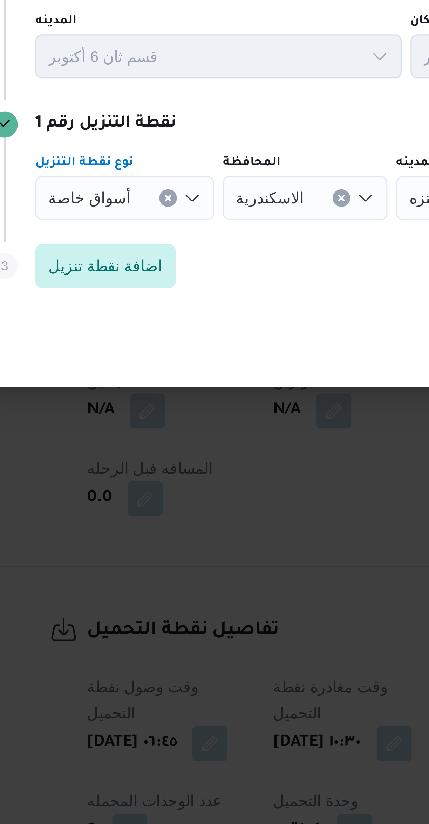
scroll to position [54, 0]
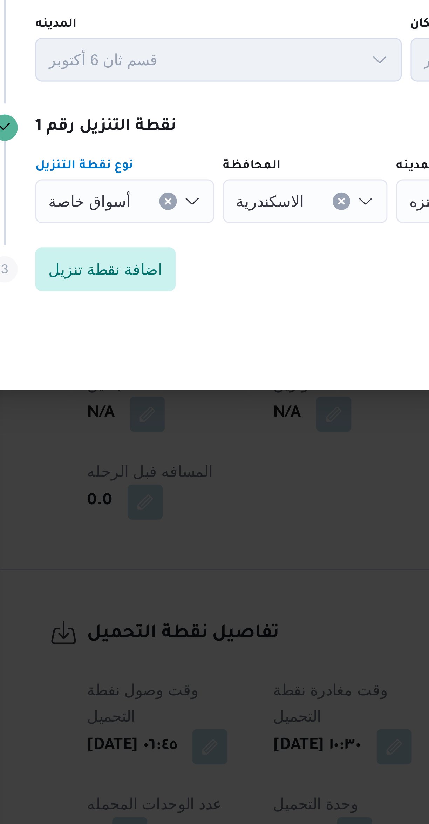
click at [118, 393] on span "أسواق خاصة" at bounding box center [120, 393] width 26 height 8
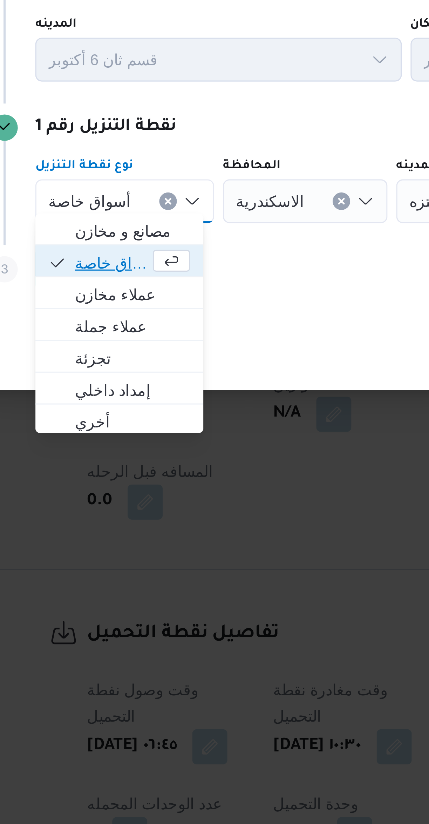
click at [124, 410] on span "أسواق خاصة" at bounding box center [126, 412] width 23 height 8
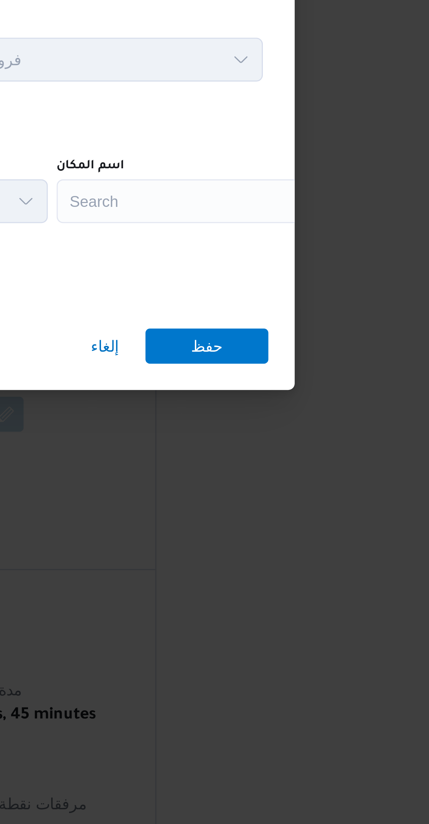
click at [290, 388] on div "Search" at bounding box center [317, 393] width 88 height 14
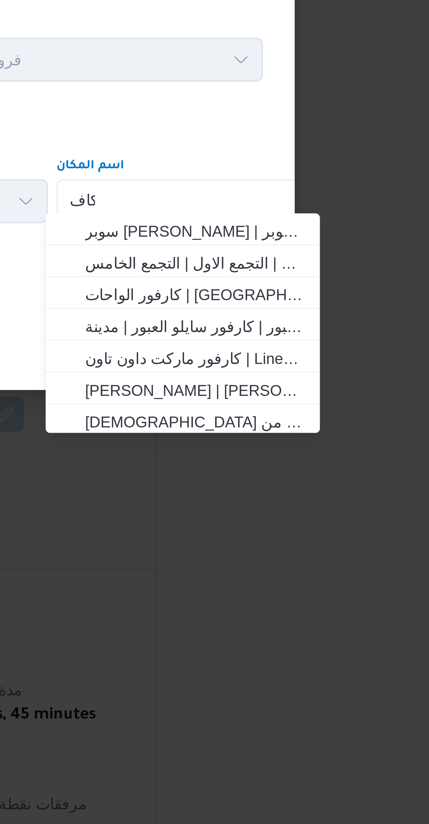
scroll to position [0, 0]
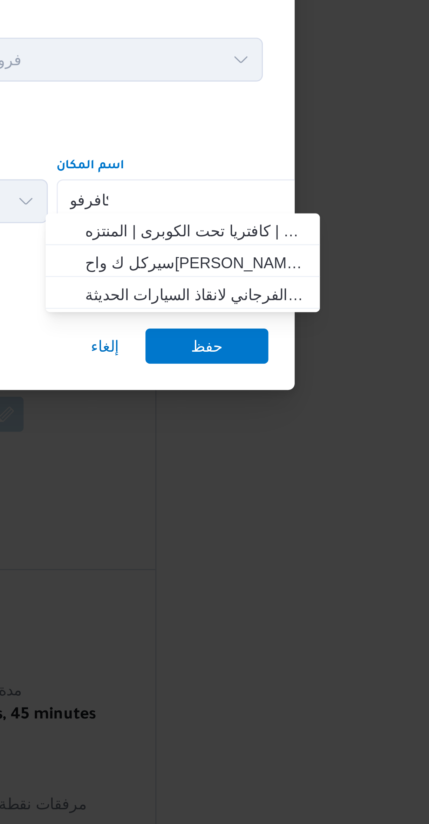
type input "كافرفور"
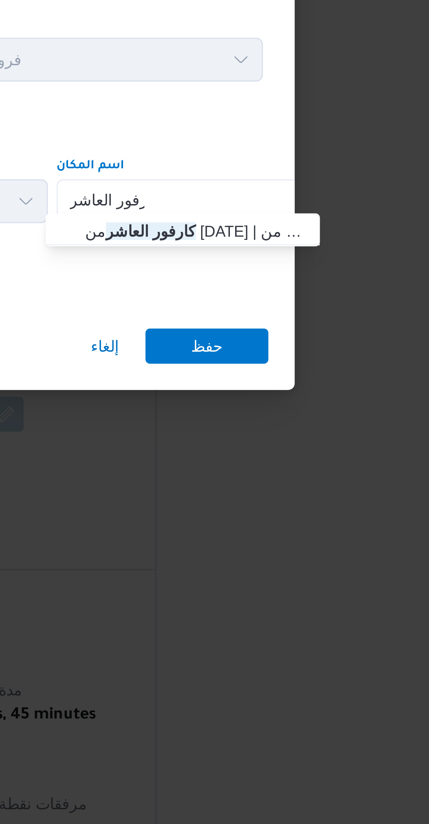
type input "كارفور العاشر"
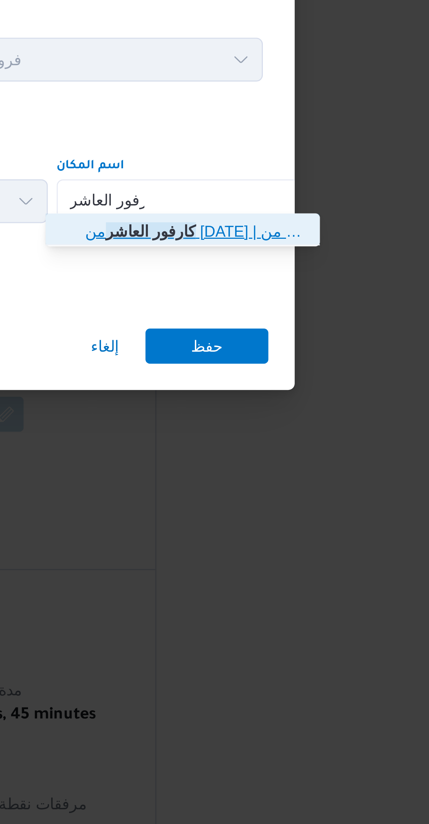
click at [292, 401] on span "كارفور العاشر من [DATE] | كارفور هايبر ماركت العاشر من [DATE] | null" at bounding box center [317, 402] width 71 height 8
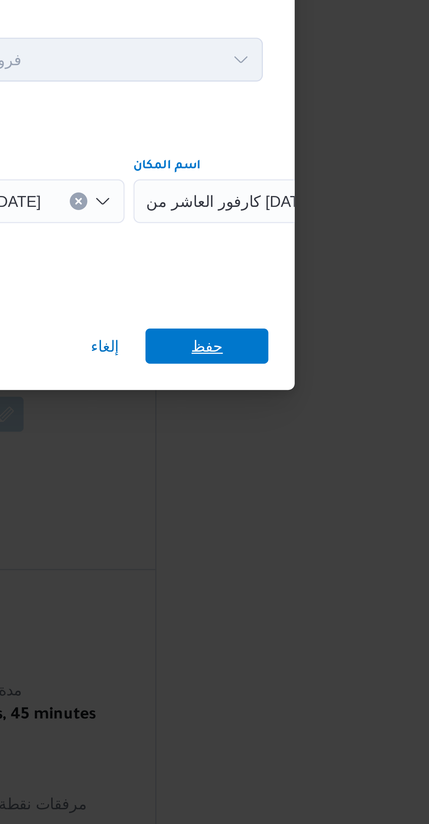
click at [337, 434] on span "حفظ" at bounding box center [321, 439] width 39 height 11
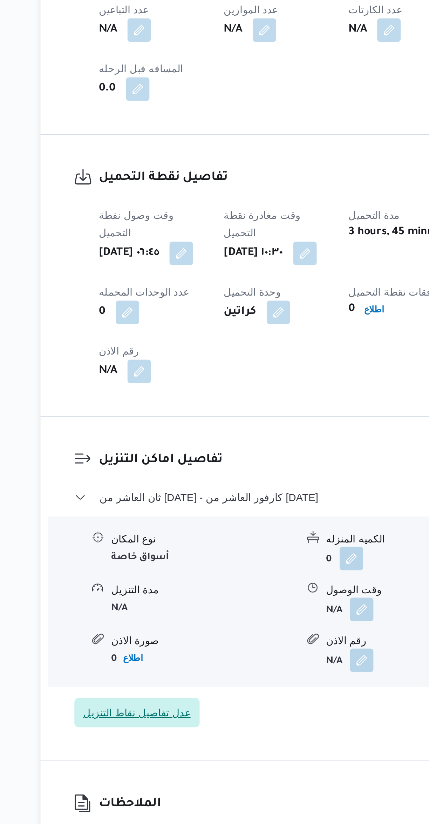
scroll to position [93, 0]
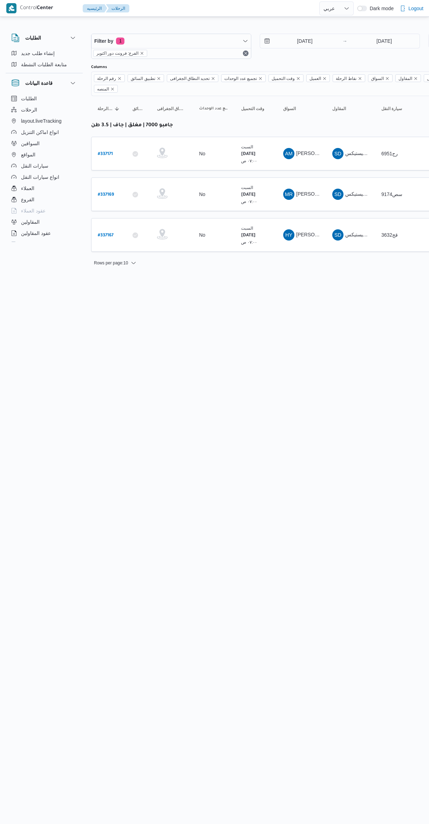
select select "ar"
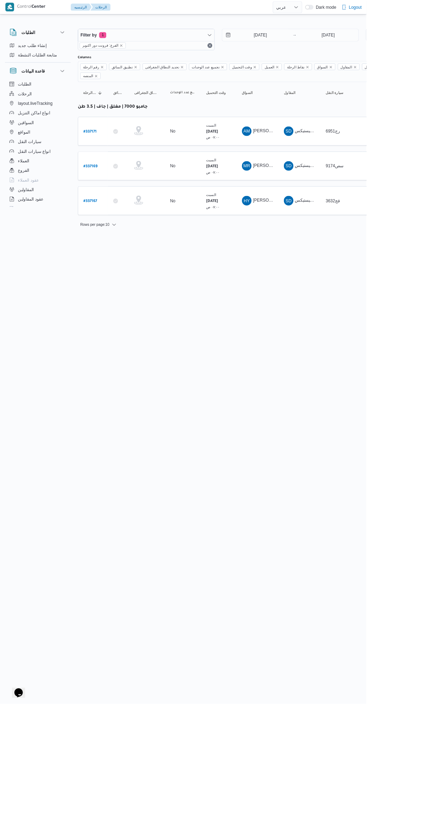
click at [106, 152] on b "# 337171" at bounding box center [105, 154] width 15 height 5
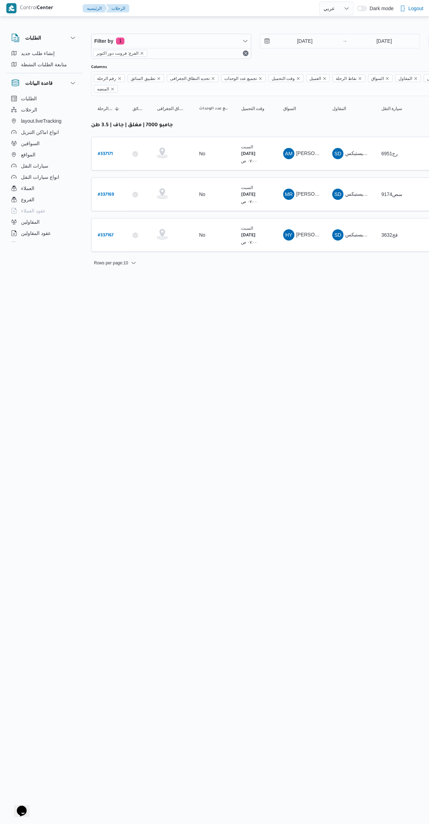
select select "ar"
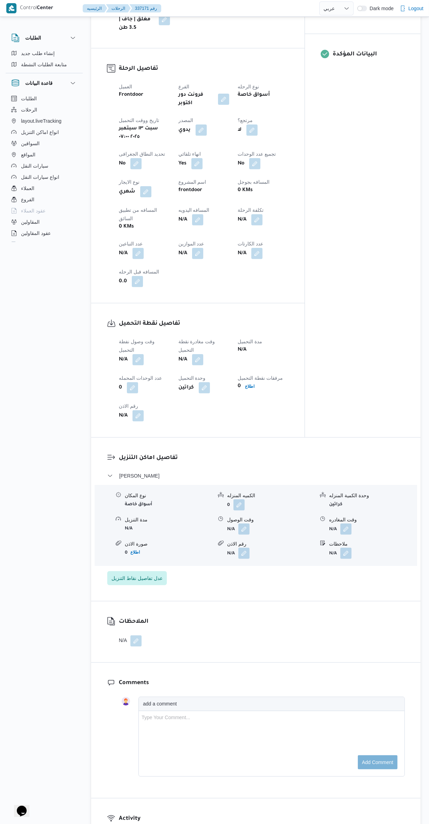
scroll to position [319, 0]
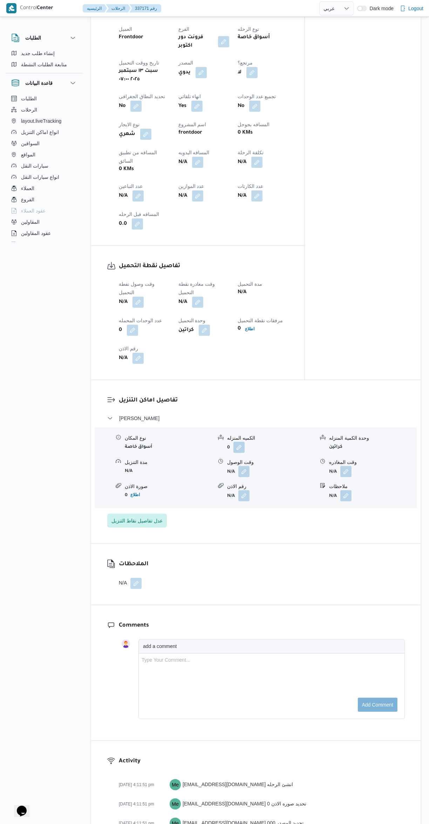
click at [137, 297] on button "button" at bounding box center [138, 302] width 11 height 11
click at [111, 277] on input "وقت وصول نفطة التحميل" at bounding box center [120, 277] width 80 height 14
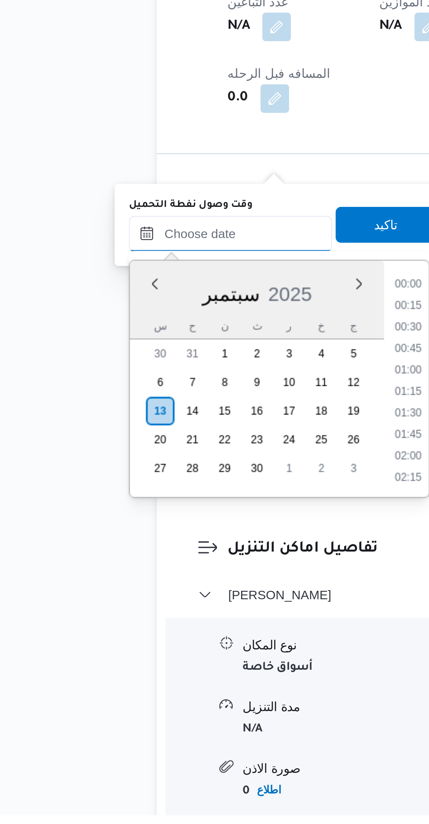
scroll to position [345, 0]
click at [187, 623] on li "10:30" at bounding box center [190, 624] width 16 height 7
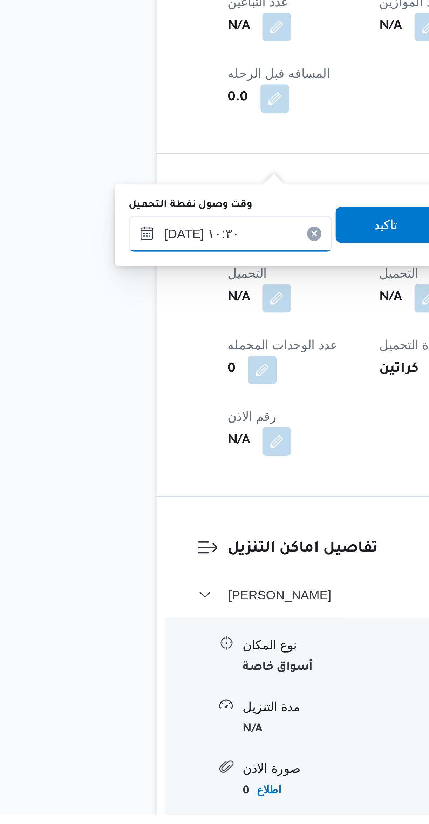
click at [96, 596] on input "[DATE] ١٠:٣٠" at bounding box center [120, 596] width 80 height 14
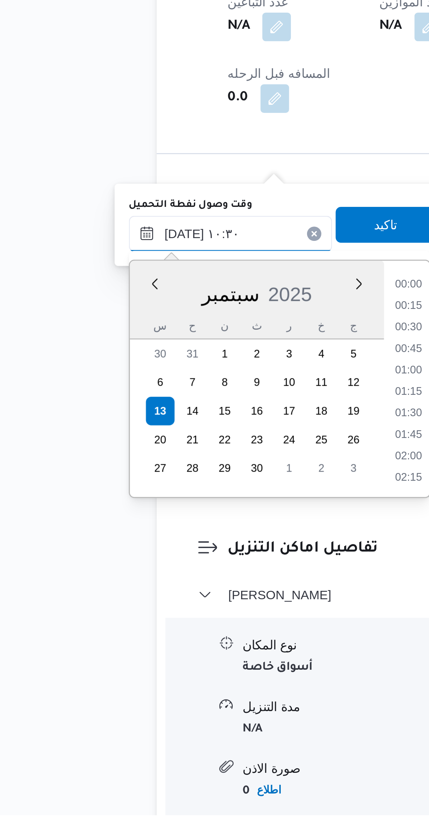
scroll to position [311, 0]
click at [187, 616] on li "09:15" at bounding box center [190, 616] width 16 height 7
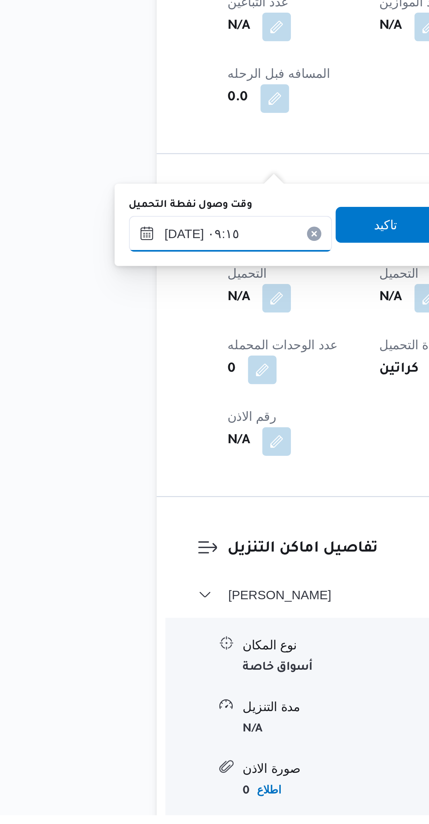
click at [101, 594] on input "[DATE] ٠٩:١٥" at bounding box center [120, 596] width 80 height 14
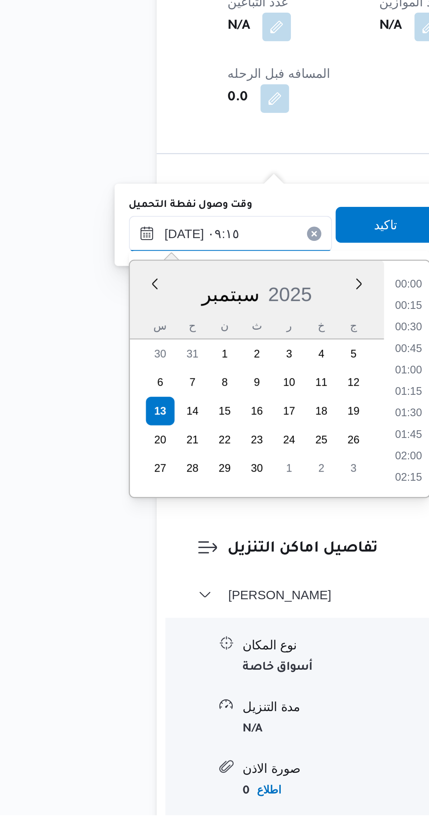
scroll to position [269, 0]
click at [188, 615] on li "08:00" at bounding box center [190, 616] width 16 height 7
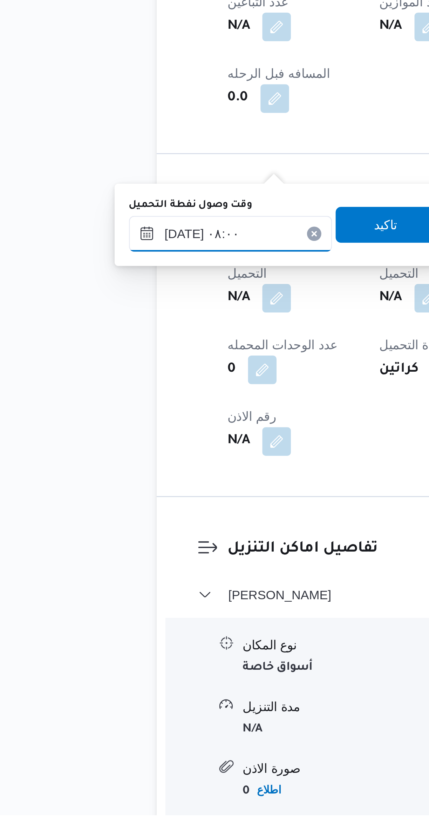
click at [109, 598] on input "[DATE] ٠٨:٠٠" at bounding box center [120, 596] width 80 height 14
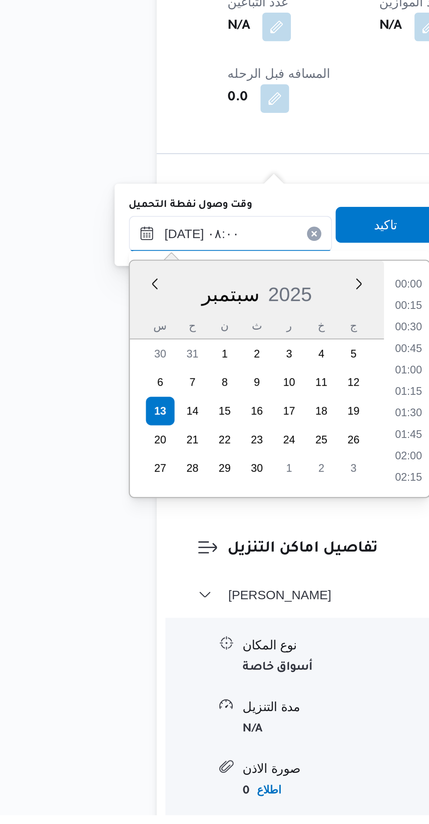
scroll to position [227, 0]
click at [186, 621] on li "07:00" at bounding box center [190, 624] width 16 height 7
type input "[DATE] ٠٧:٠٠"
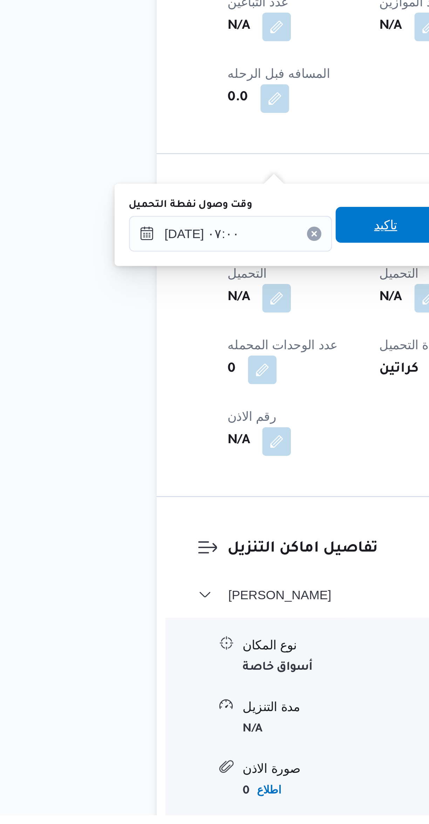
click at [185, 596] on span "تاكيد" at bounding box center [180, 593] width 39 height 14
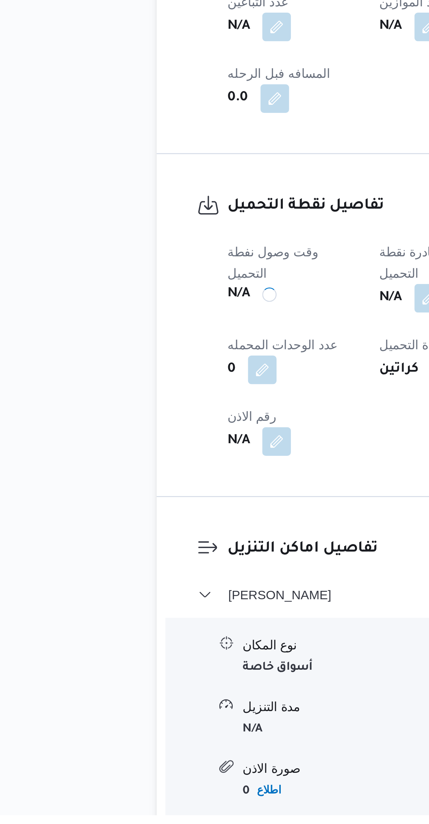
scroll to position [0, 0]
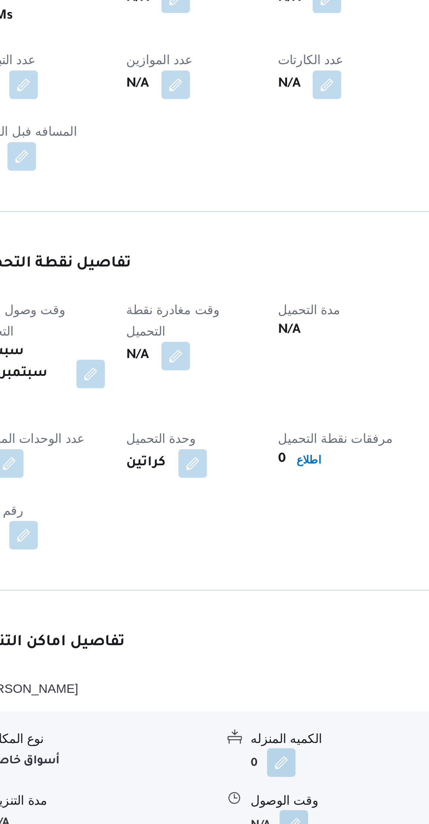
click at [196, 616] on button "button" at bounding box center [197, 621] width 11 height 11
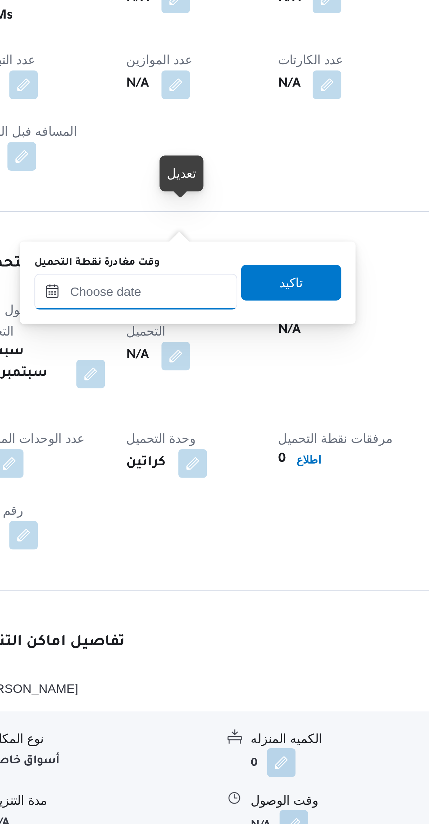
click at [183, 601] on input "وقت مغادرة نقطة التحميل" at bounding box center [182, 596] width 80 height 14
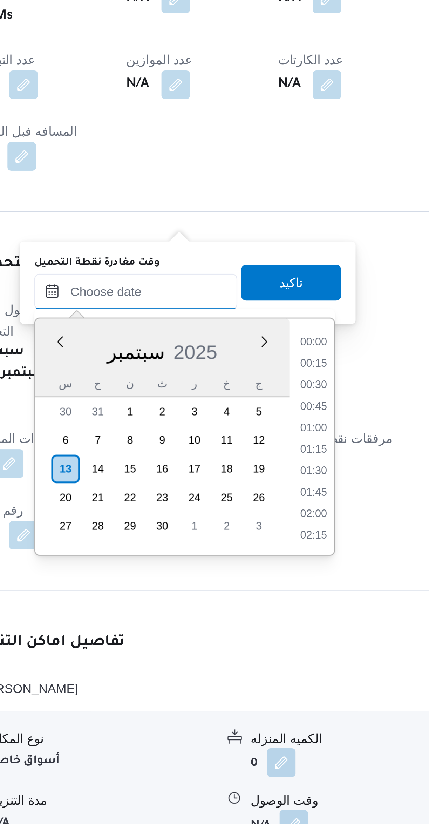
scroll to position [345, 0]
click at [257, 616] on li "10:15" at bounding box center [252, 616] width 16 height 7
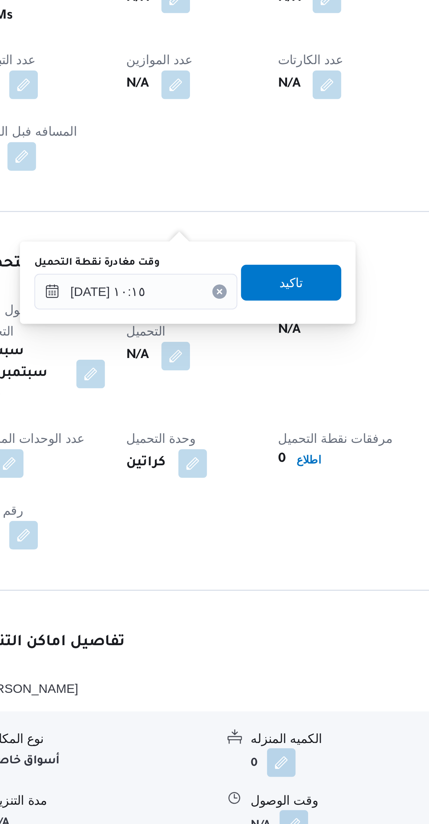
click at [176, 586] on label "وقت مغادرة نقطة التحميل" at bounding box center [166, 585] width 49 height 6
click at [176, 589] on input "[DATE] ١٠:١٥" at bounding box center [182, 596] width 80 height 14
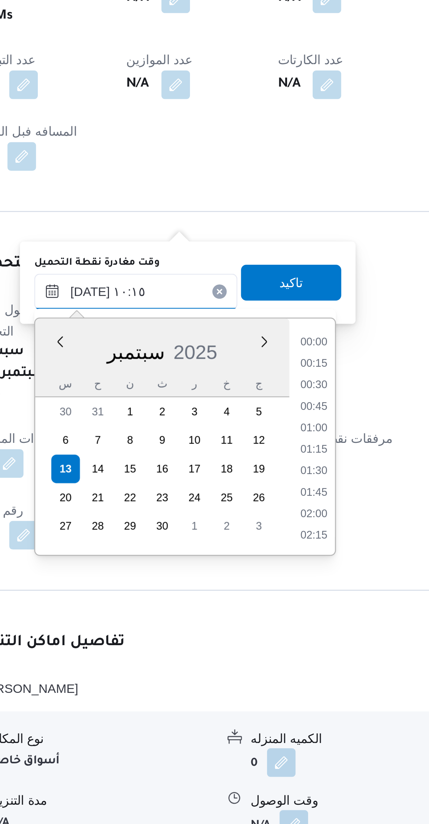
scroll to position [302, 0]
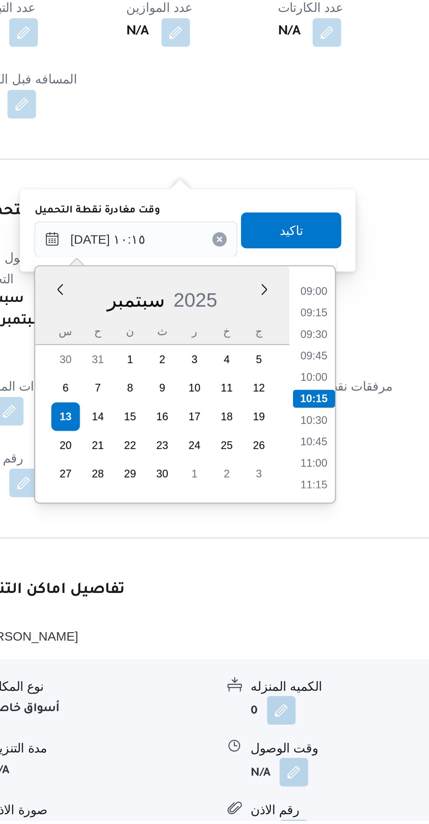
click at [251, 631] on li "09:30" at bounding box center [252, 633] width 16 height 7
type input "[DATE] ٠٩:٣٠"
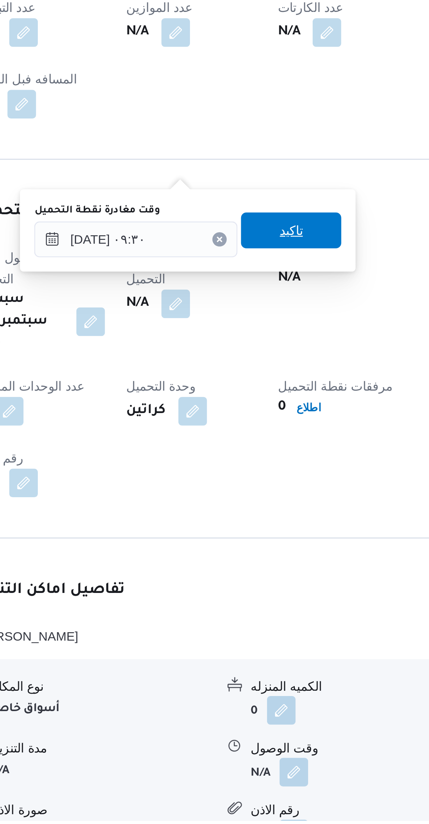
click at [229, 596] on span "تاكيد" at bounding box center [242, 593] width 39 height 14
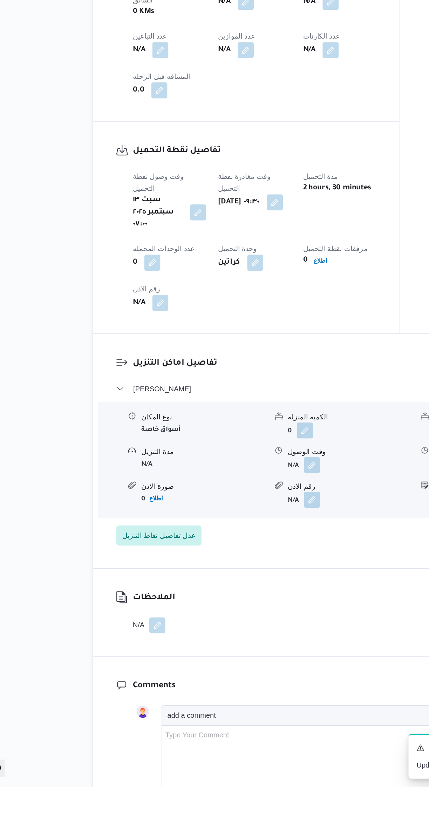
scroll to position [210, 0]
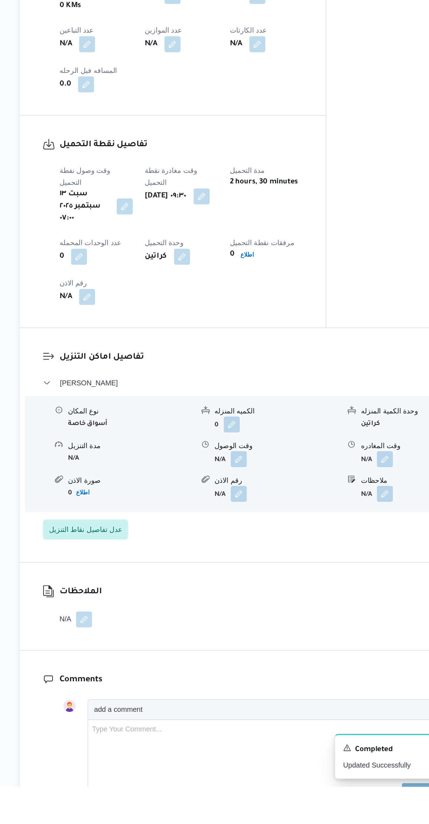
click at [242, 590] on button "button" at bounding box center [243, 595] width 11 height 11
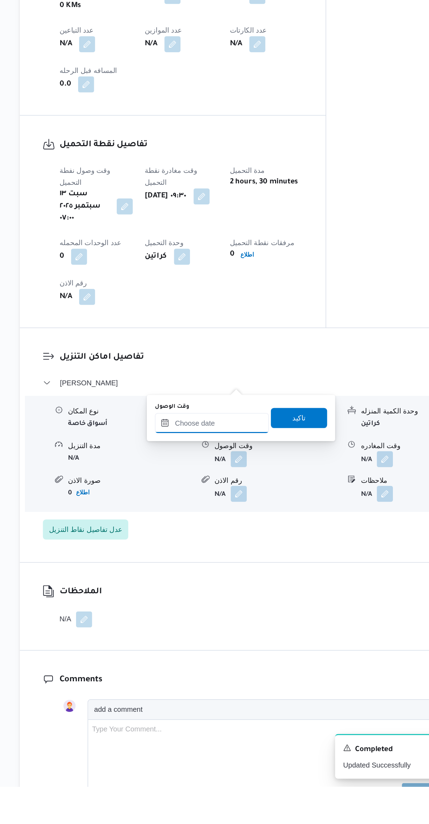
click at [201, 570] on input "وقت الوصول" at bounding box center [225, 570] width 80 height 14
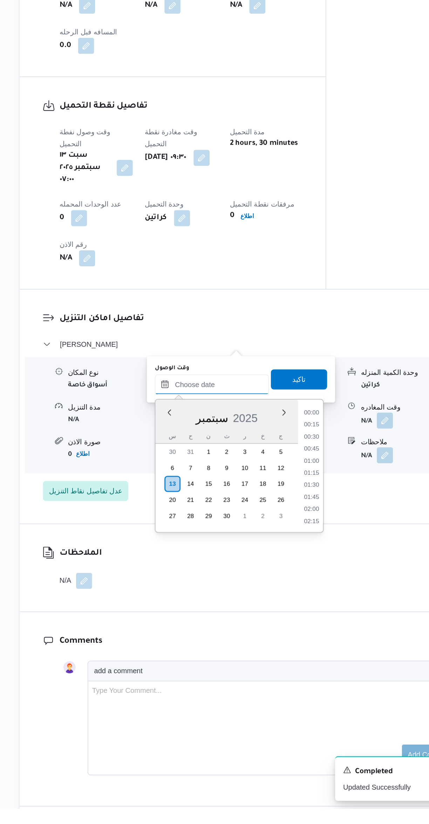
scroll to position [345, 0]
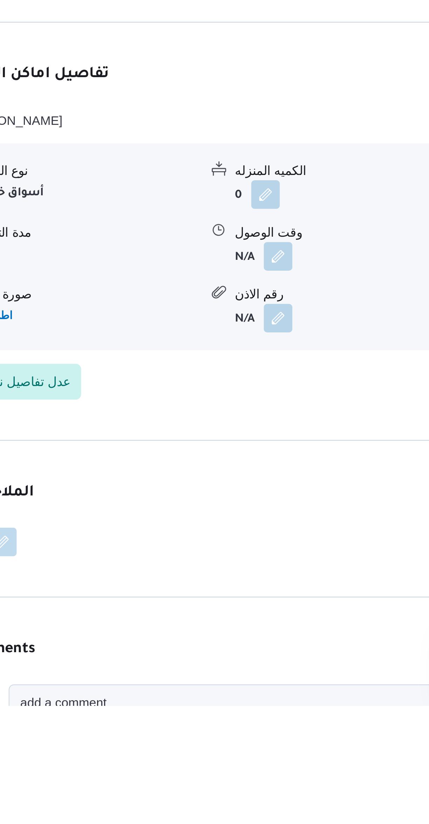
click at [171, 572] on h3 "تفاصيل اماكن التنزيل" at bounding box center [262, 576] width 286 height 9
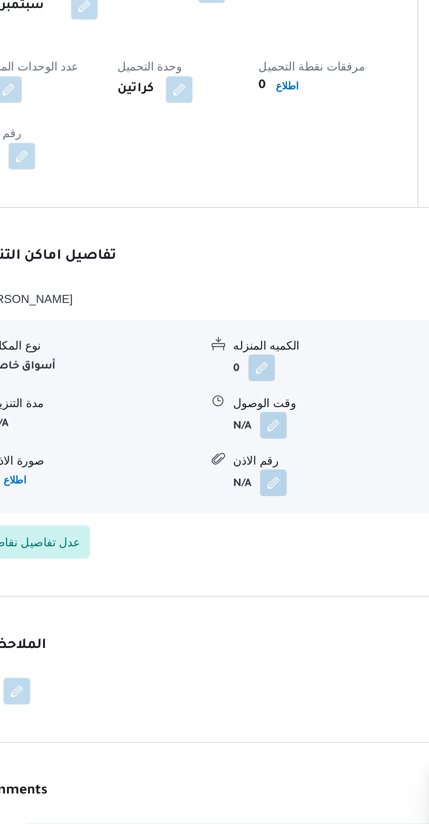
scroll to position [157, 0]
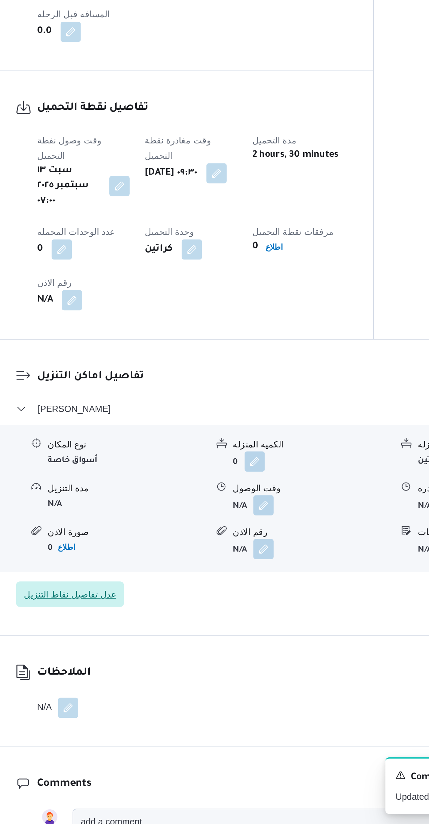
click at [155, 690] on span "عدل تفاصيل نقاط التنزيل" at bounding box center [137, 697] width 60 height 14
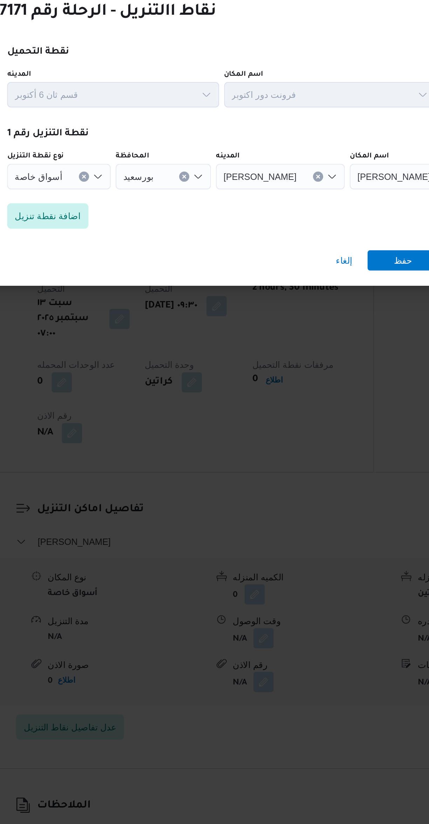
click at [123, 389] on span "أسواق خاصة" at bounding box center [120, 393] width 26 height 8
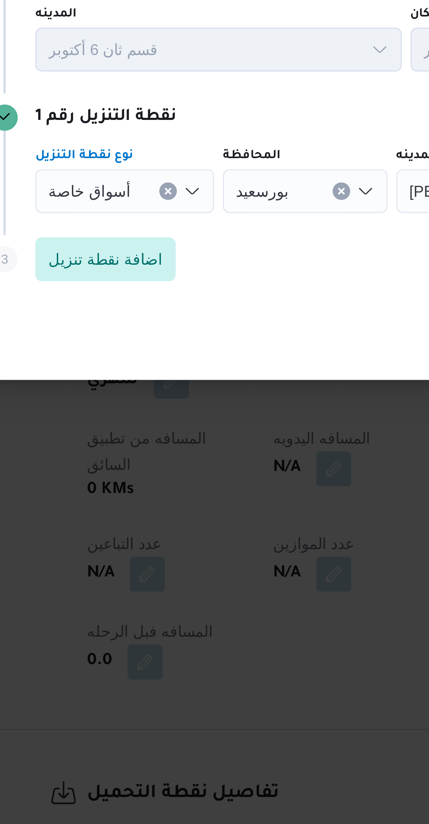
click at [117, 391] on span "أسواق خاصة" at bounding box center [120, 393] width 26 height 8
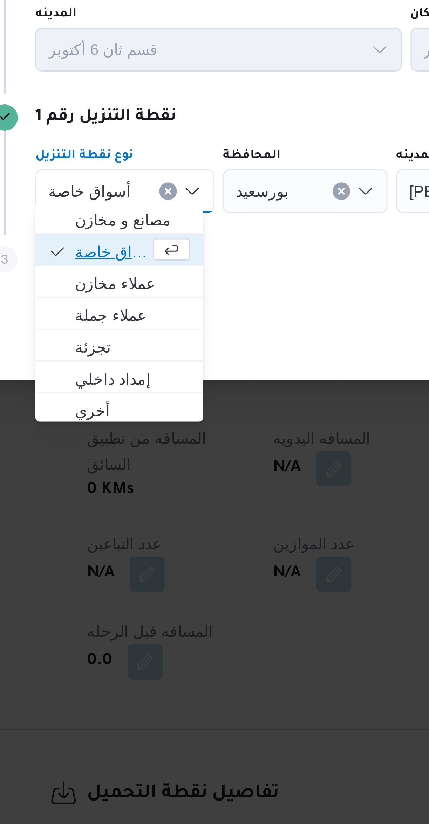
click at [123, 412] on span "أسواق خاصة" at bounding box center [126, 412] width 23 height 8
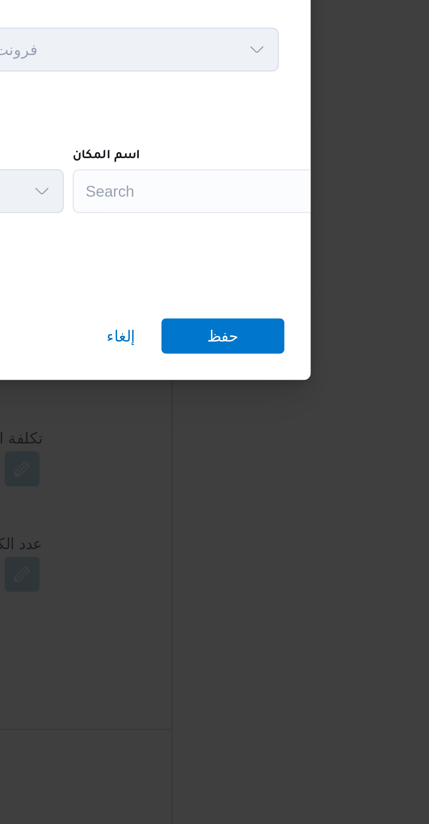
click at [287, 393] on div "Search" at bounding box center [317, 393] width 88 height 14
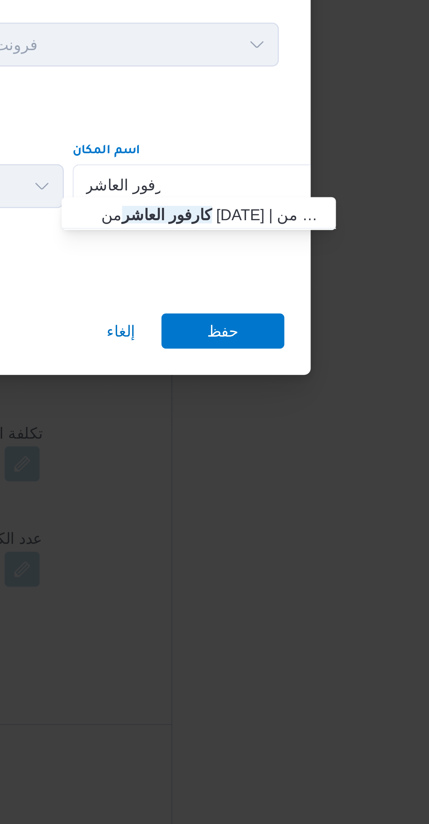
type input "كارفور العاشر"
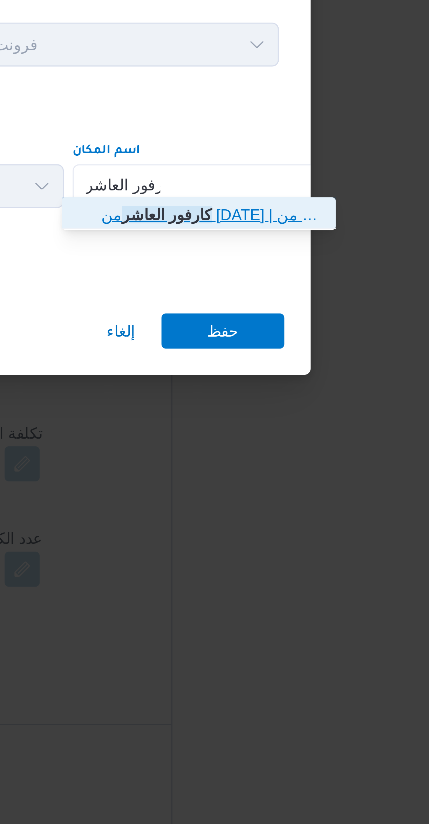
click at [287, 405] on span "كارفور العاشر من [DATE] | كارفور هايبر ماركت العاشر من [DATE] | null" at bounding box center [317, 402] width 71 height 8
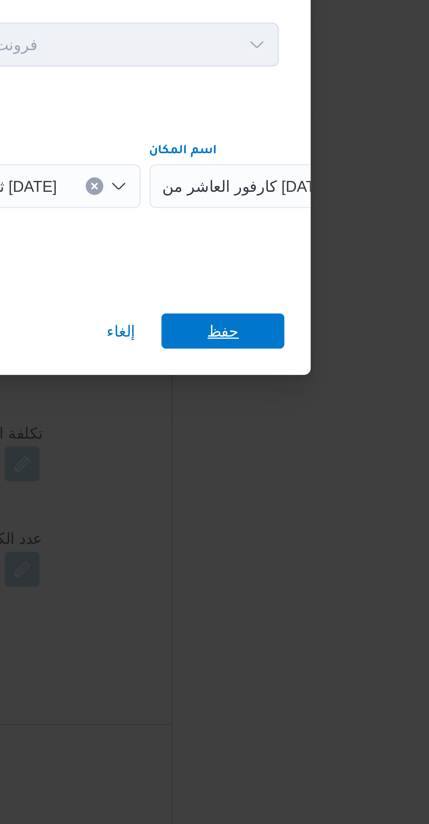
click at [314, 437] on span "حفظ" at bounding box center [321, 439] width 39 height 11
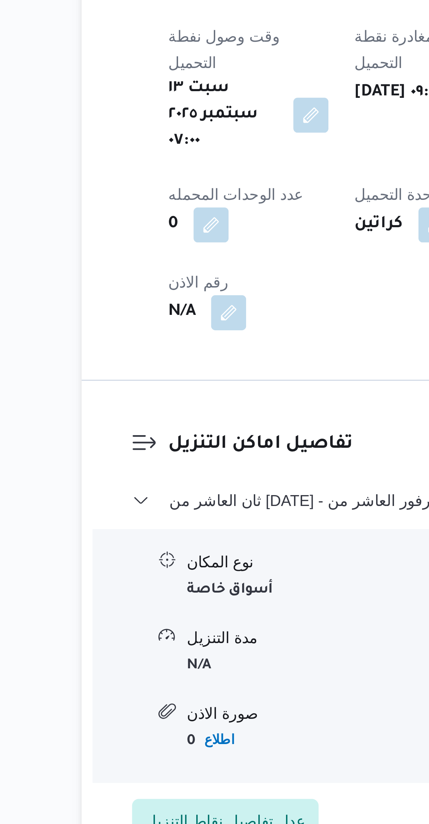
scroll to position [58, 0]
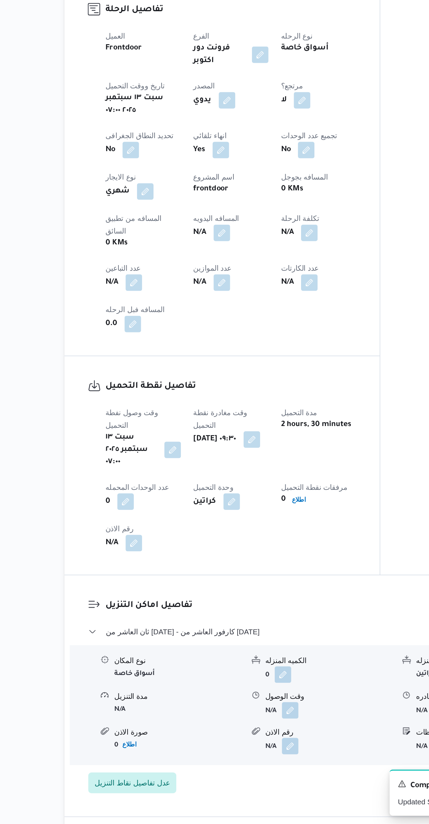
select select "ar"
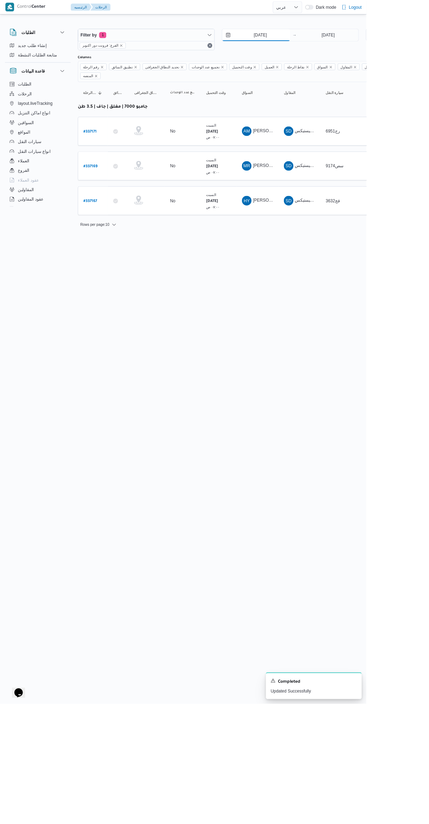
click at [312, 41] on input "[DATE]" at bounding box center [300, 41] width 80 height 14
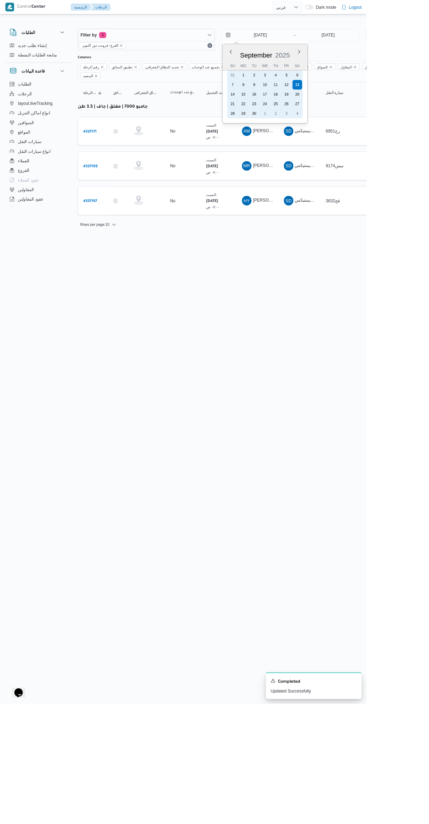
click at [321, 102] on div "11" at bounding box center [322, 99] width 11 height 11
type input "[DATE]"
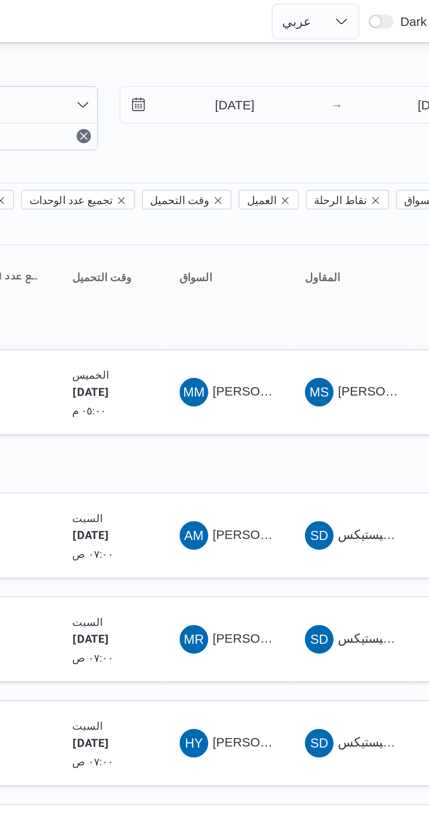
click at [256, 23] on div at bounding box center [301, 27] width 421 height 11
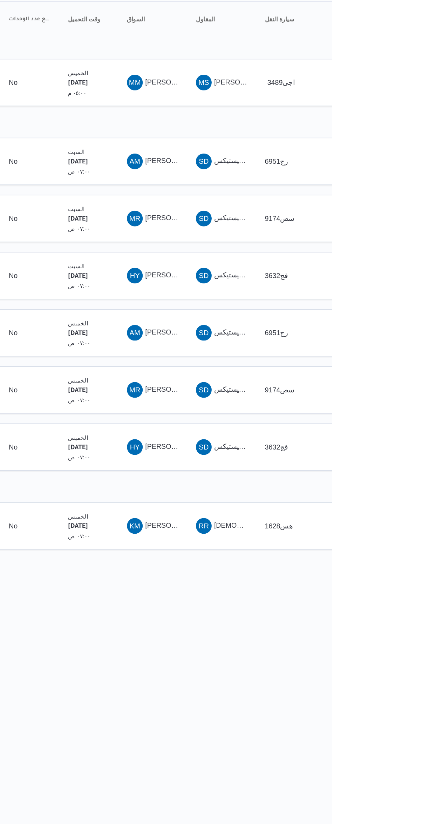
click at [306, 288] on span "[PERSON_NAME]" at bounding box center [316, 291] width 40 height 6
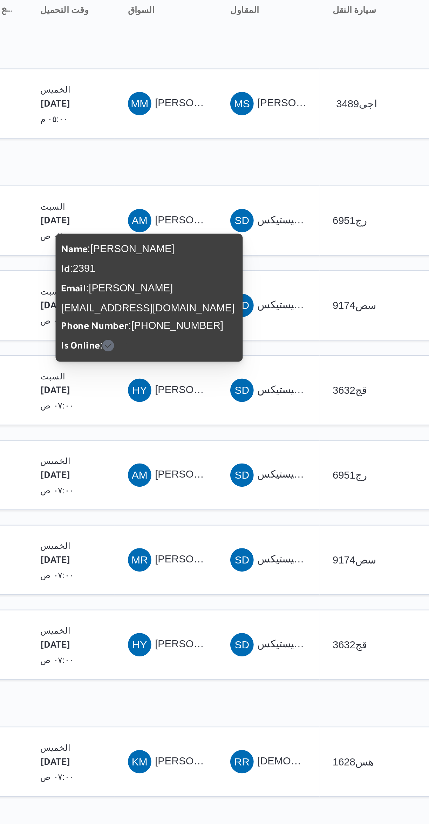
click at [358, 288] on span "شركة ديتاك لادارة المشروعات و الخدمات بى لوجيستيكس" at bounding box center [403, 291] width 117 height 6
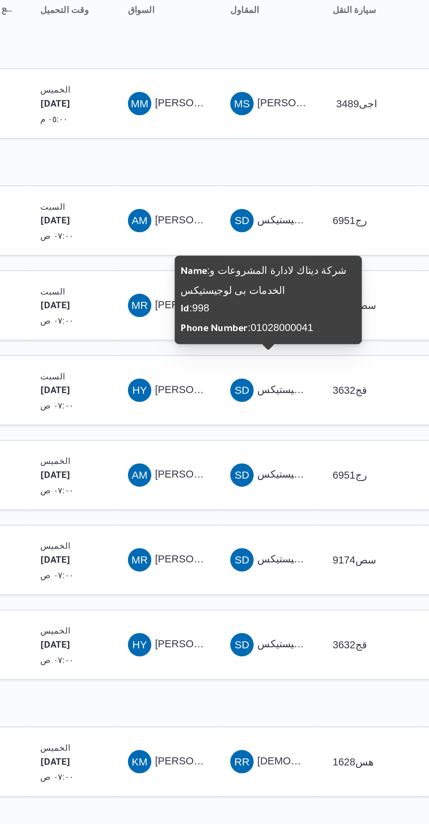
click at [305, 285] on span "HY [PERSON_NAME]" at bounding box center [301, 290] width 36 height 11
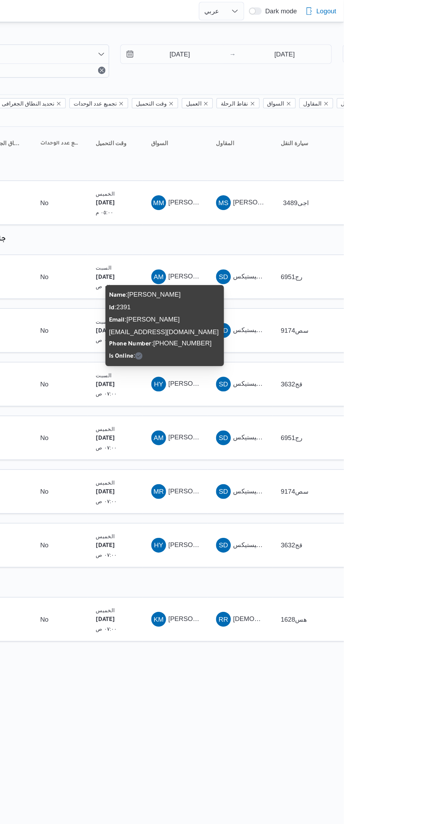
click at [350, 557] on html "Control Center الرئيسيه الرحلات English عربي Dark mode Logout الطلبات إنشاء طلب…" at bounding box center [214, 412] width 429 height 824
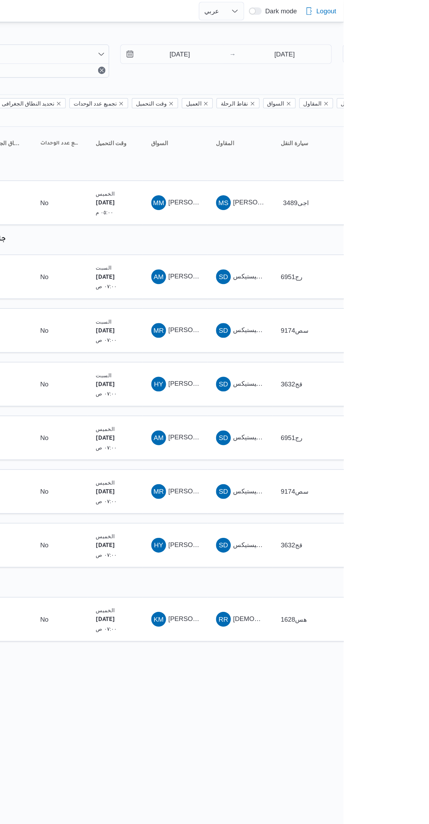
click at [347, 539] on html "Control Center الرئيسيه الرحلات English عربي Dark mode Logout الطلبات إنشاء طلب…" at bounding box center [214, 412] width 429 height 824
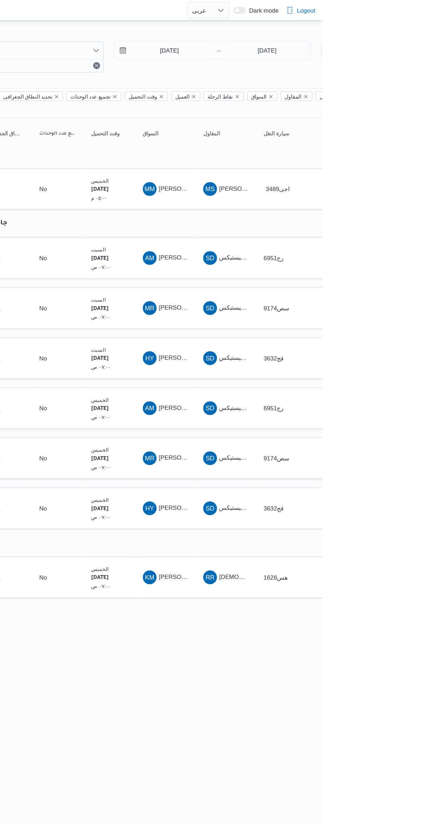
click at [300, 150] on span "[PERSON_NAME]" at bounding box center [316, 153] width 40 height 6
